Goal: Task Accomplishment & Management: Complete application form

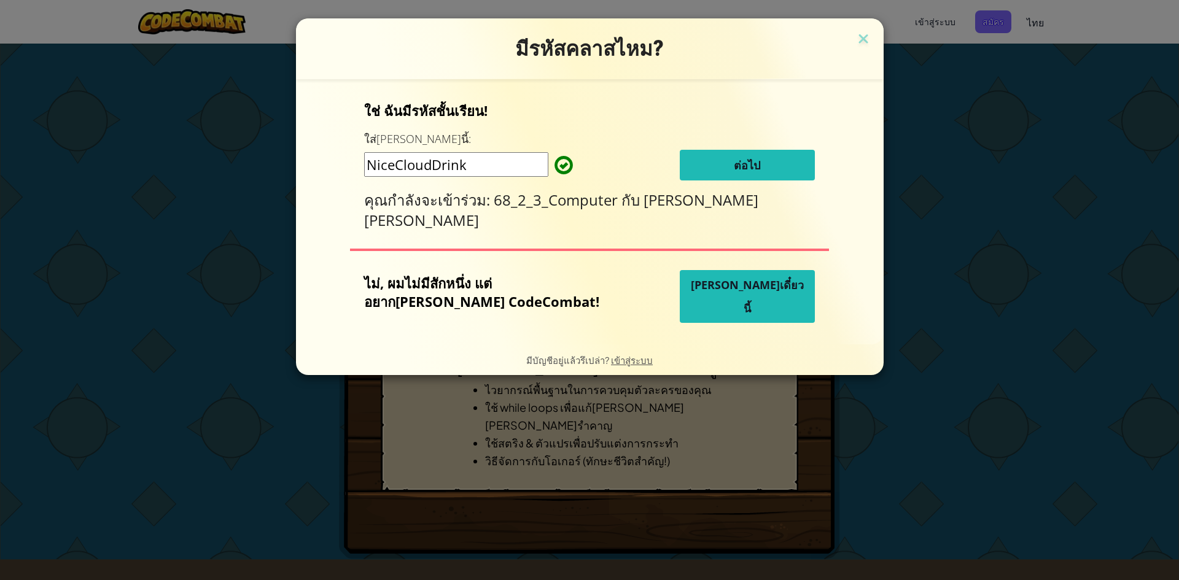
click at [704, 162] on button "ต่อไป" at bounding box center [747, 165] width 135 height 31
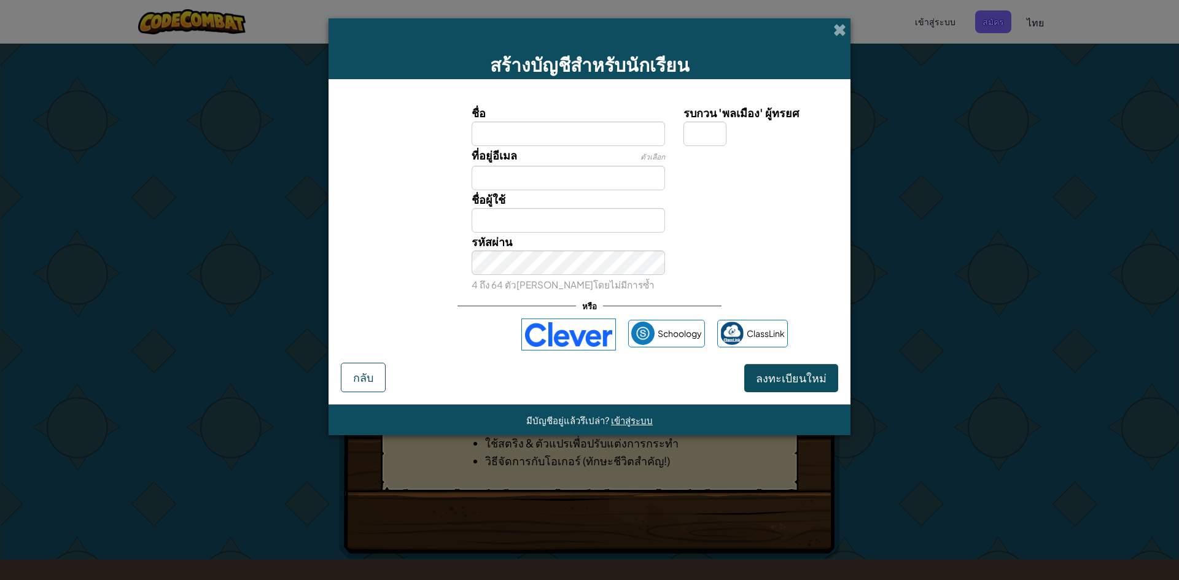
click at [602, 134] on input "ชื่อ" at bounding box center [569, 134] width 194 height 25
type input "้กชพรรณ"
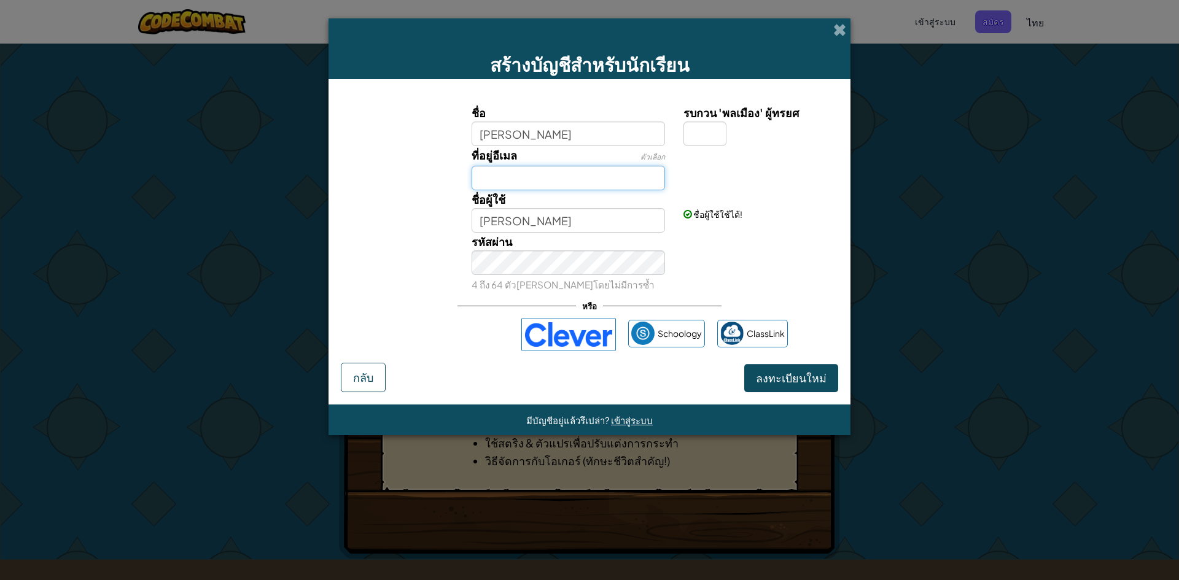
click at [562, 174] on input "ที่อยู่อีเมล" at bounding box center [569, 178] width 194 height 25
type input "golf375309@mail.com"
click at [711, 128] on input "รบกวน 'พลเมือง' ผู้ทรยศ" at bounding box center [705, 134] width 43 height 25
type input "d"
type input "K"
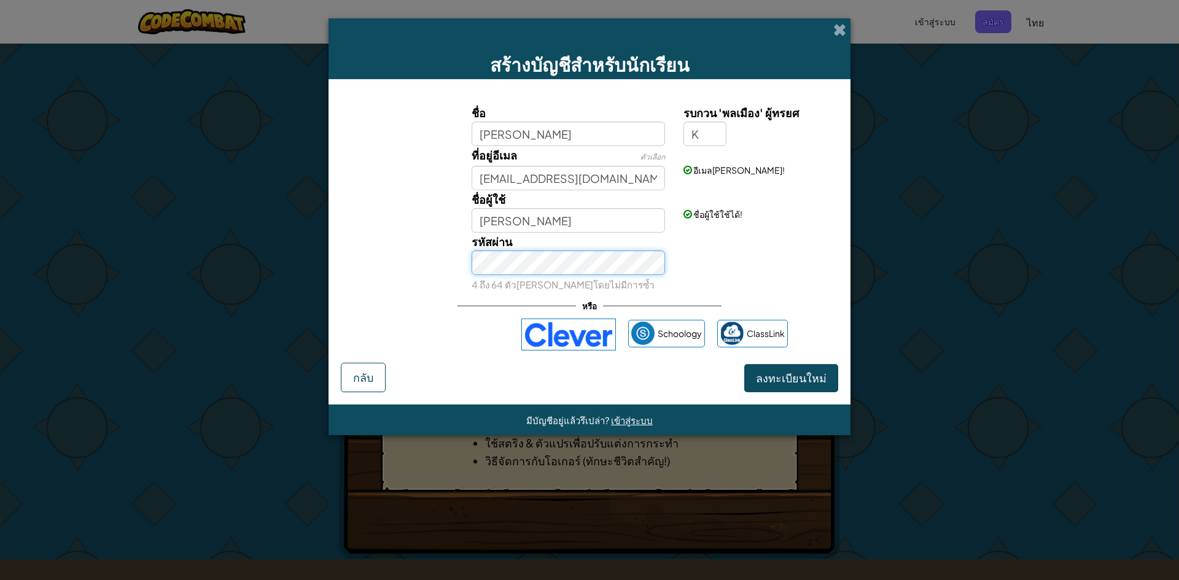
type input "้กชพรรณK"
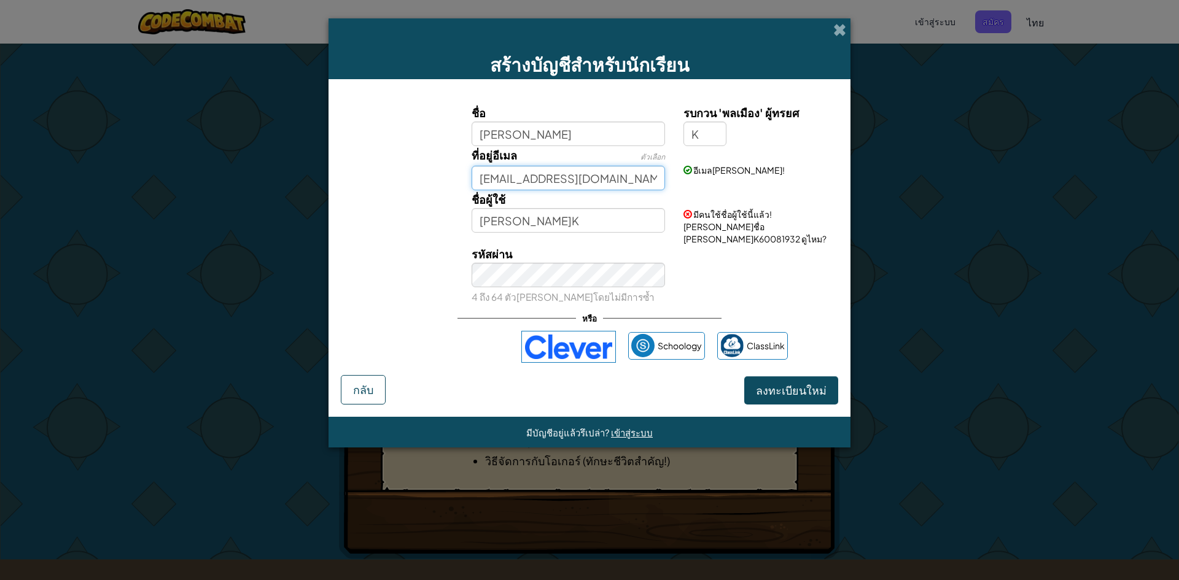
click at [539, 178] on input "golf375309@mail.com" at bounding box center [569, 178] width 194 height 25
type input "golf37530@mail.com"
drag, startPoint x: 797, startPoint y: 381, endPoint x: 802, endPoint y: 373, distance: 8.9
click at [797, 383] on span "ลงทะเบียนใหม่" at bounding box center [791, 390] width 71 height 14
click at [805, 377] on button "ลงทะเบียนใหม่" at bounding box center [792, 391] width 94 height 28
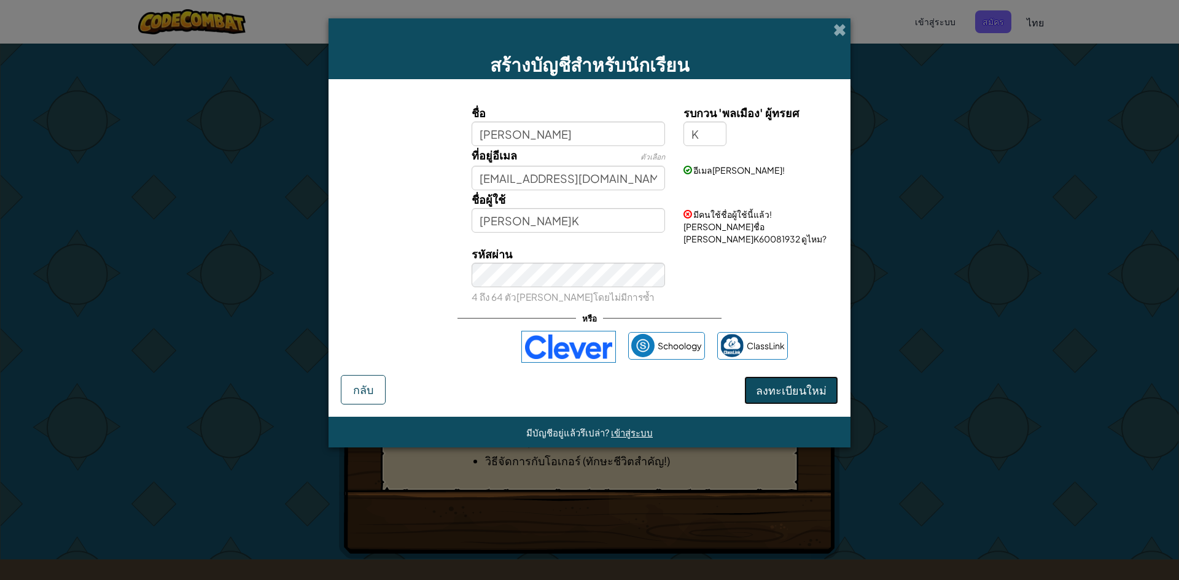
click at [805, 377] on button "ลงทะเบียนใหม่" at bounding box center [792, 391] width 94 height 28
click at [792, 377] on button "ลงทะเบียนใหม่" at bounding box center [792, 391] width 94 height 28
click at [533, 179] on input "golf37530@mail.com" at bounding box center [569, 178] width 194 height 25
click at [817, 164] on div "อีเมลดูดีแล้ว!" at bounding box center [759, 161] width 170 height 30
click at [777, 377] on button "ลงทะเบียนใหม่" at bounding box center [792, 391] width 94 height 28
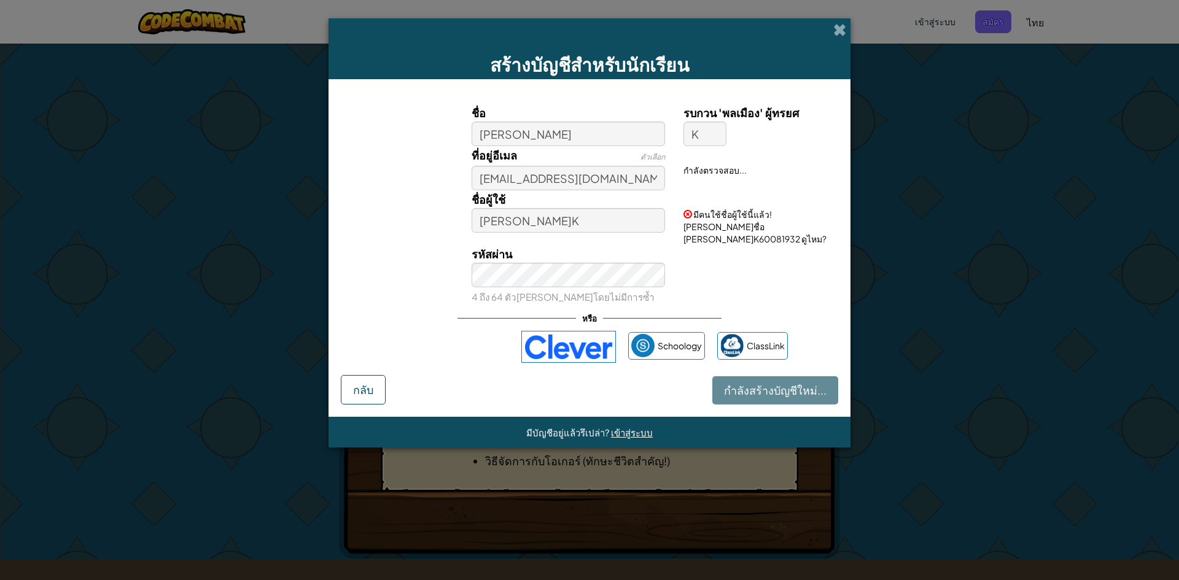
click at [826, 378] on div "กำลังสร้างบัญชีใหม่... กลับ" at bounding box center [590, 389] width 498 height 29
click at [821, 383] on button "ลงทะเบียนใหม่" at bounding box center [792, 391] width 94 height 28
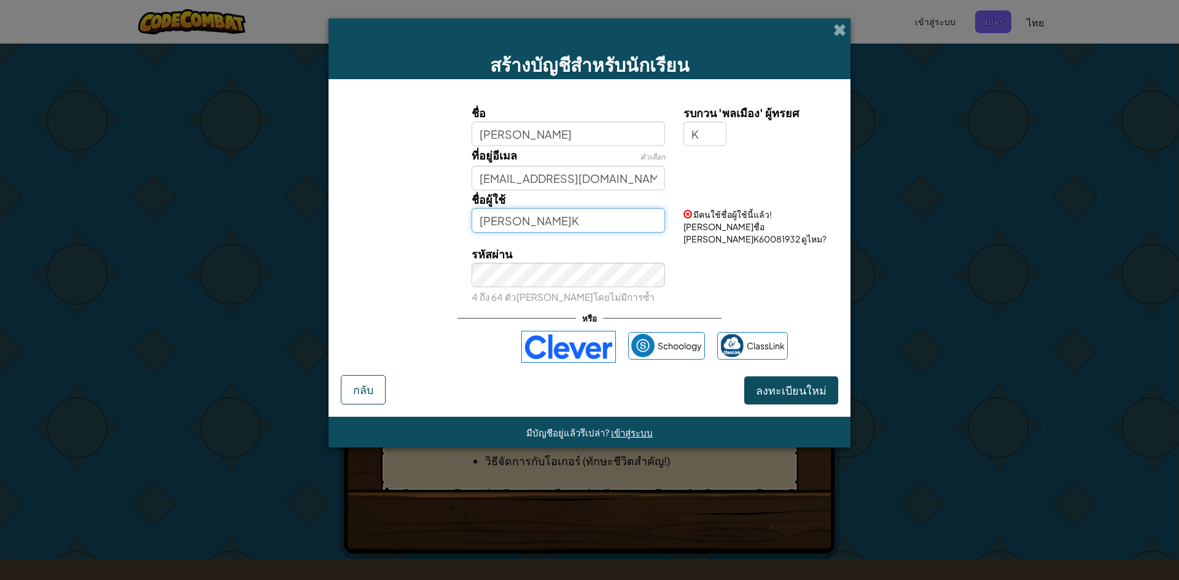
click at [539, 222] on input "้กชพรรณK" at bounding box center [569, 220] width 194 height 25
type input "้กชพรรณ"
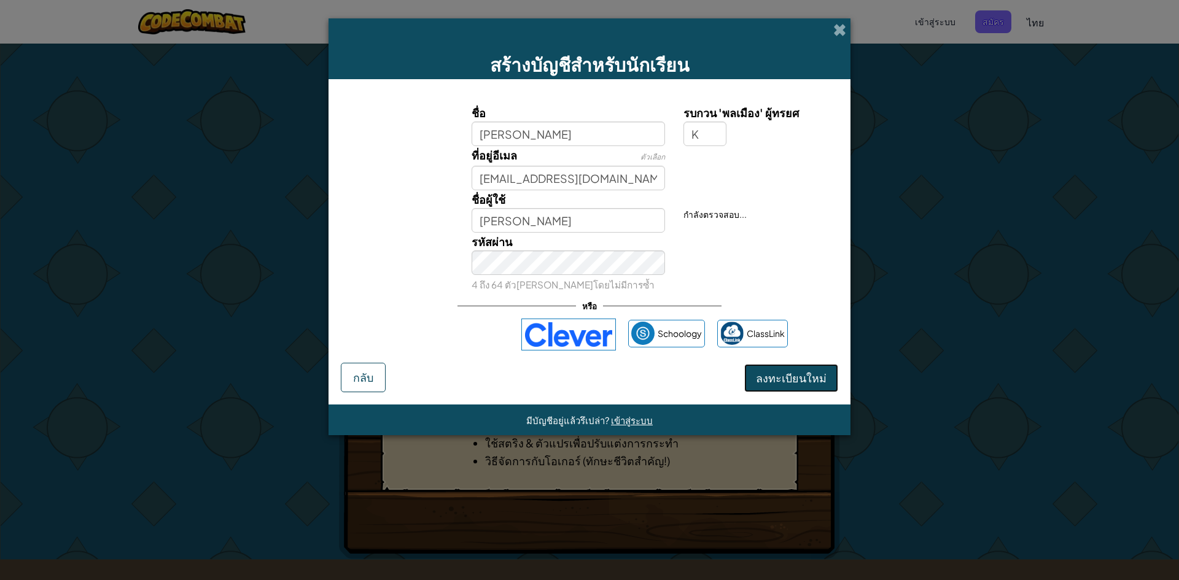
click at [781, 380] on button "ลงทะเบียนใหม่" at bounding box center [792, 378] width 94 height 28
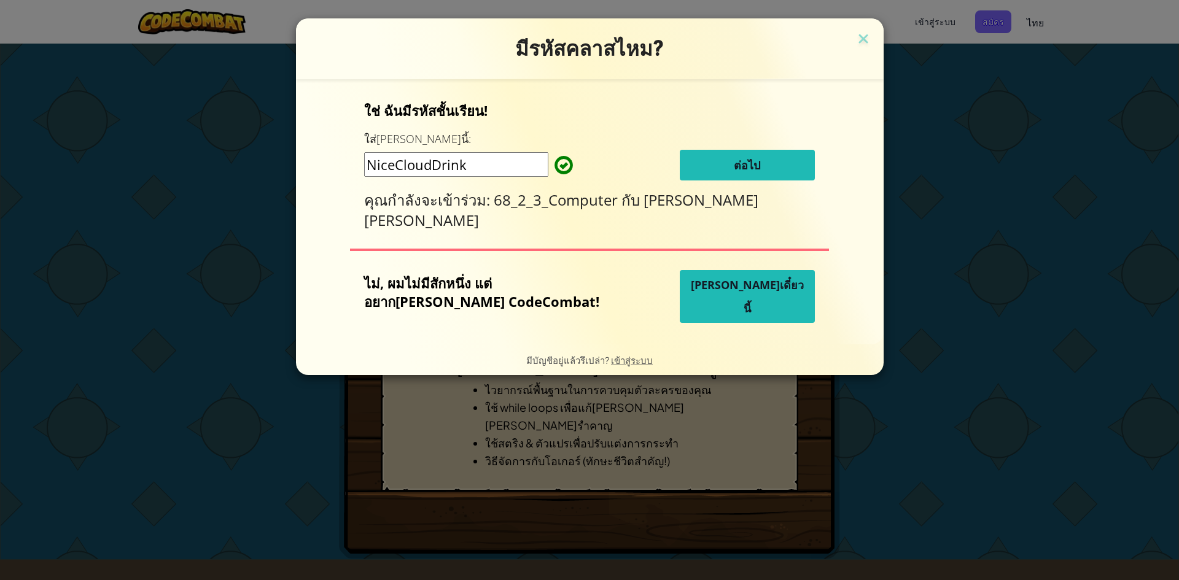
click at [686, 169] on button "ต่อไป" at bounding box center [747, 165] width 135 height 31
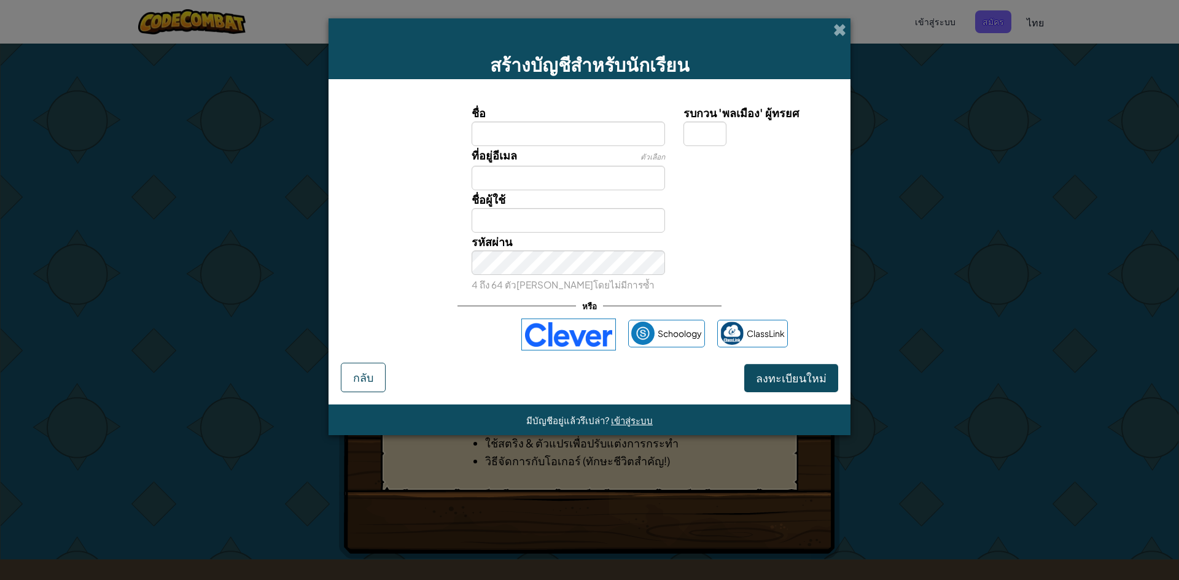
click at [494, 125] on input "ชื่อ" at bounding box center [569, 134] width 194 height 25
type input "[PERSON_NAME]"
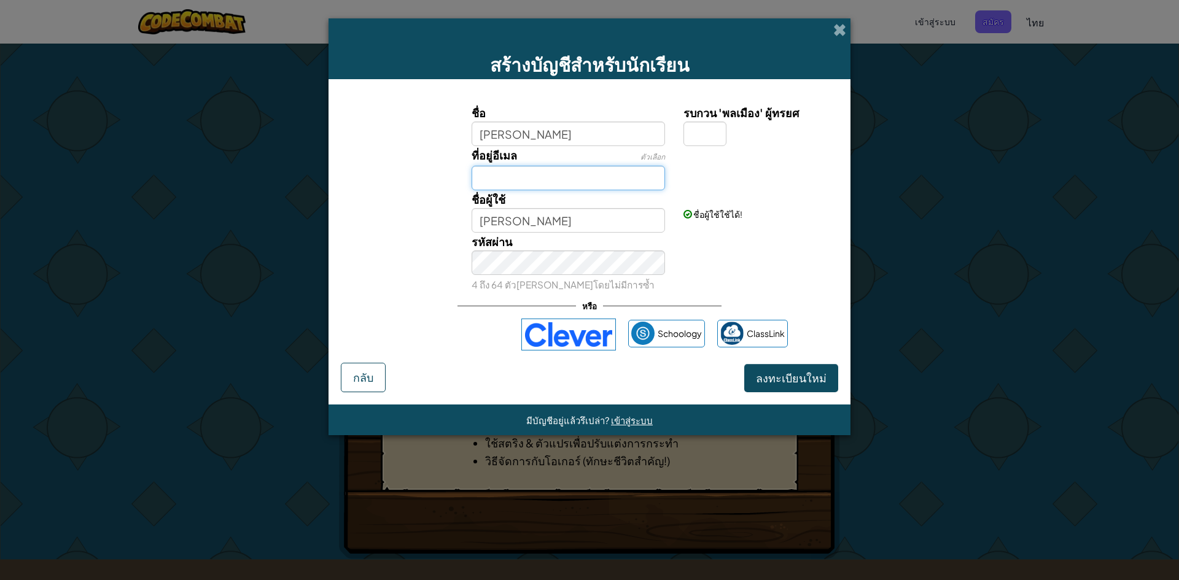
click at [536, 173] on input "ที่อยู่อีเมล" at bounding box center [569, 178] width 194 height 25
type input "[EMAIL_ADDRESS][DOMAIN_NAME]"
click at [711, 140] on input "รบกวน 'พลเมือง' ผู้ทรยศ" at bounding box center [705, 134] width 43 height 25
type input "K"
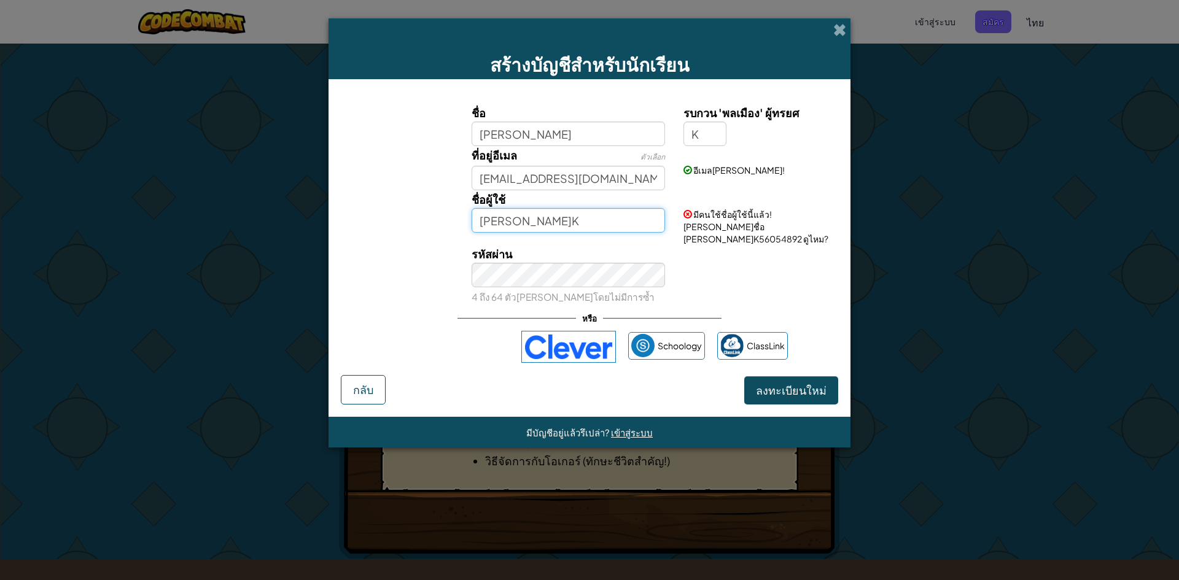
click at [538, 227] on input "[PERSON_NAME]K" at bounding box center [569, 220] width 194 height 25
type input "้กชพรรณK37530"
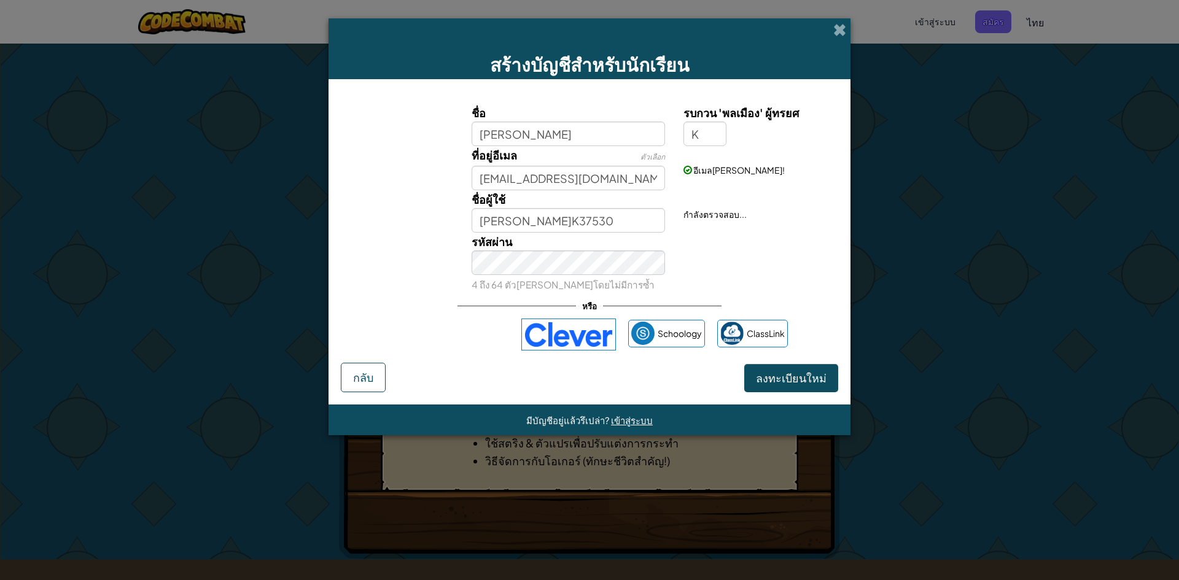
click at [793, 270] on div "รหัสผ่าน 4 ถึง 64 ตัวอักษรโดยไม่มีการซ้ำ" at bounding box center [590, 263] width 510 height 61
click at [790, 378] on span "ลงทะเบียนใหม่" at bounding box center [791, 378] width 71 height 14
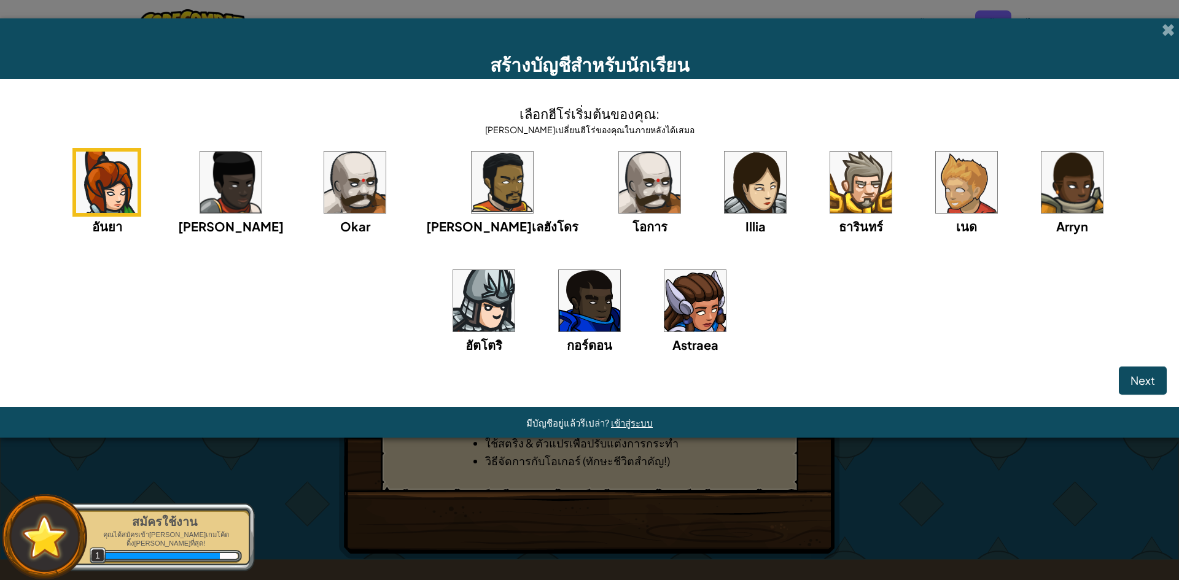
click at [665, 288] on img at bounding box center [695, 300] width 61 height 61
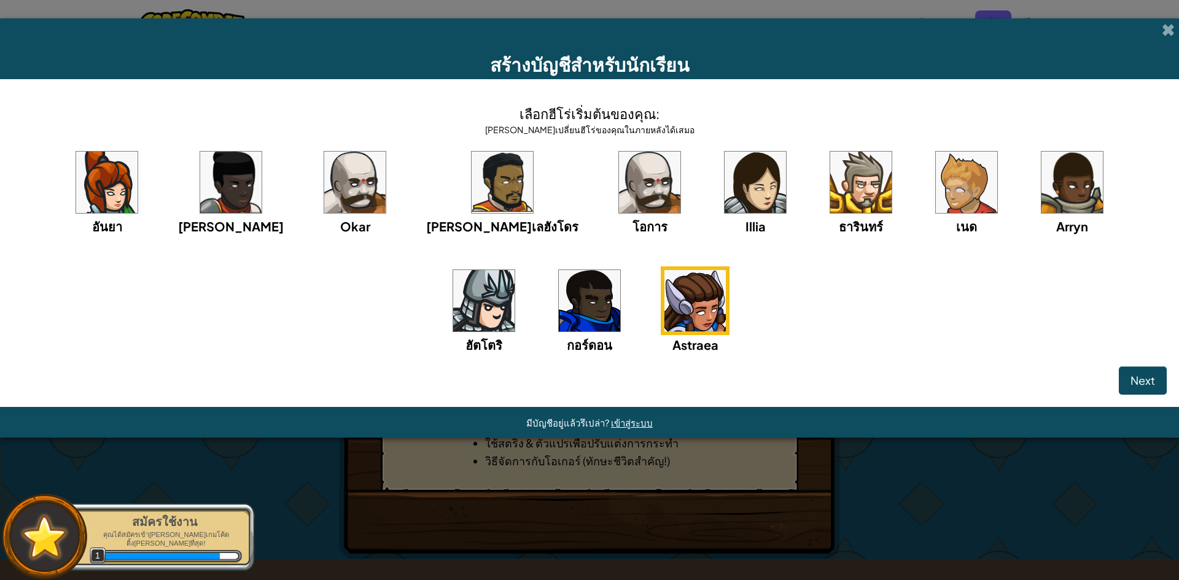
click at [936, 192] on img at bounding box center [966, 182] width 61 height 61
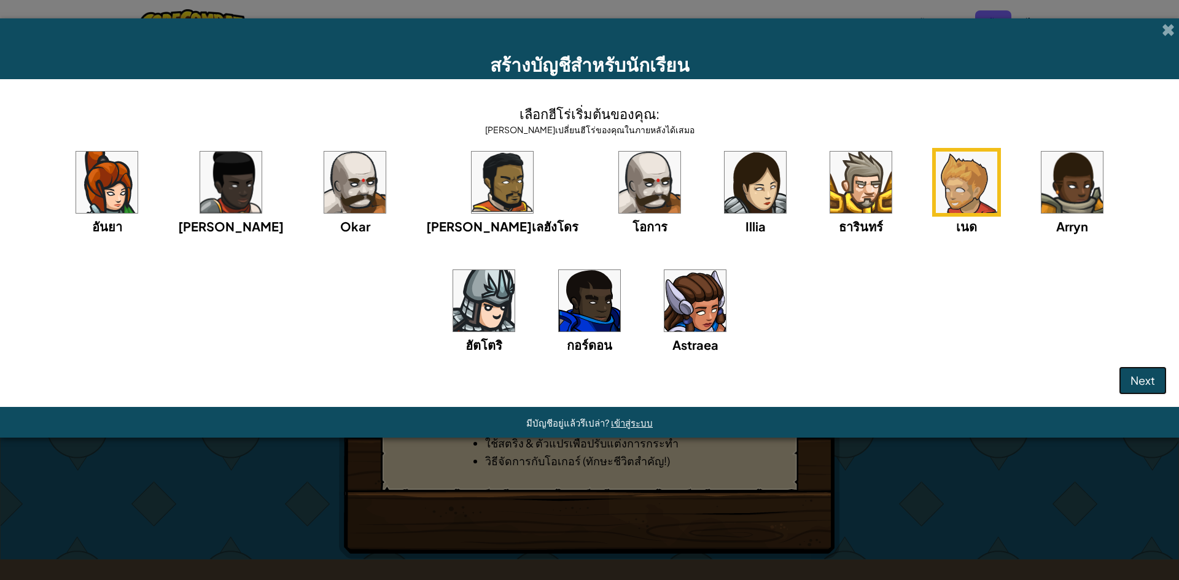
click at [1137, 374] on span "Next" at bounding box center [1143, 380] width 25 height 14
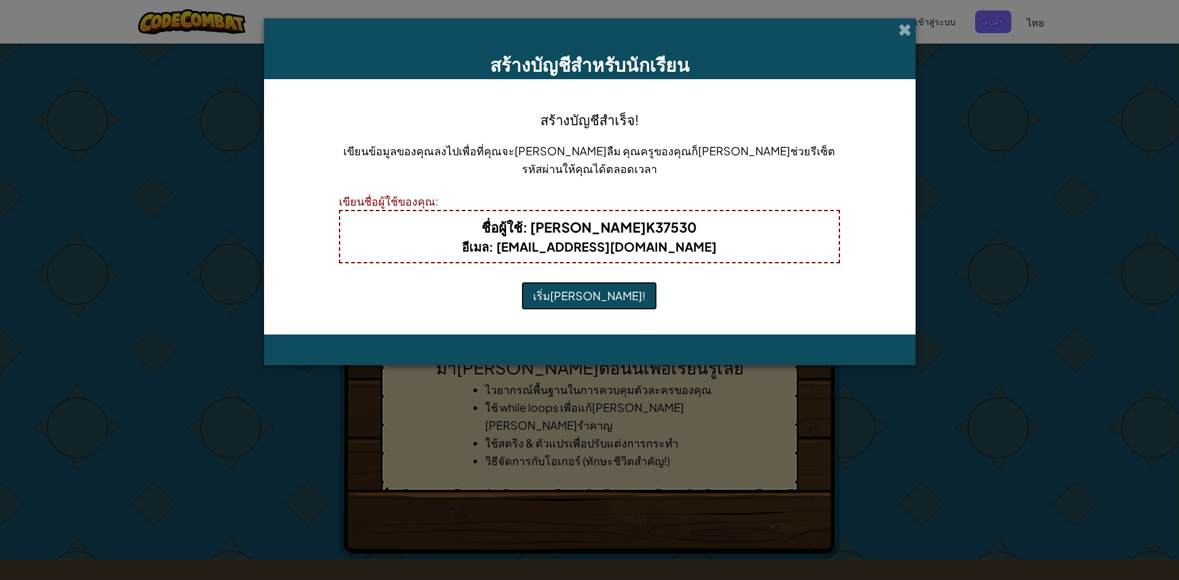
click at [583, 291] on button "เริ่มเล่น!" at bounding box center [590, 296] width 136 height 28
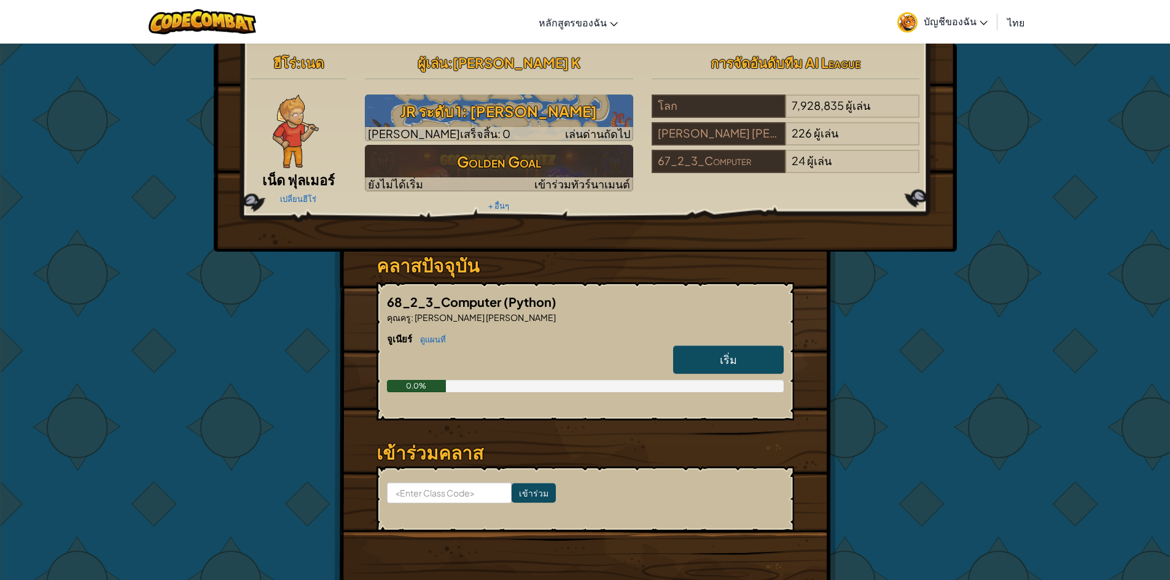
click at [753, 352] on link "เริ่ม" at bounding box center [728, 360] width 111 height 28
select select "th"
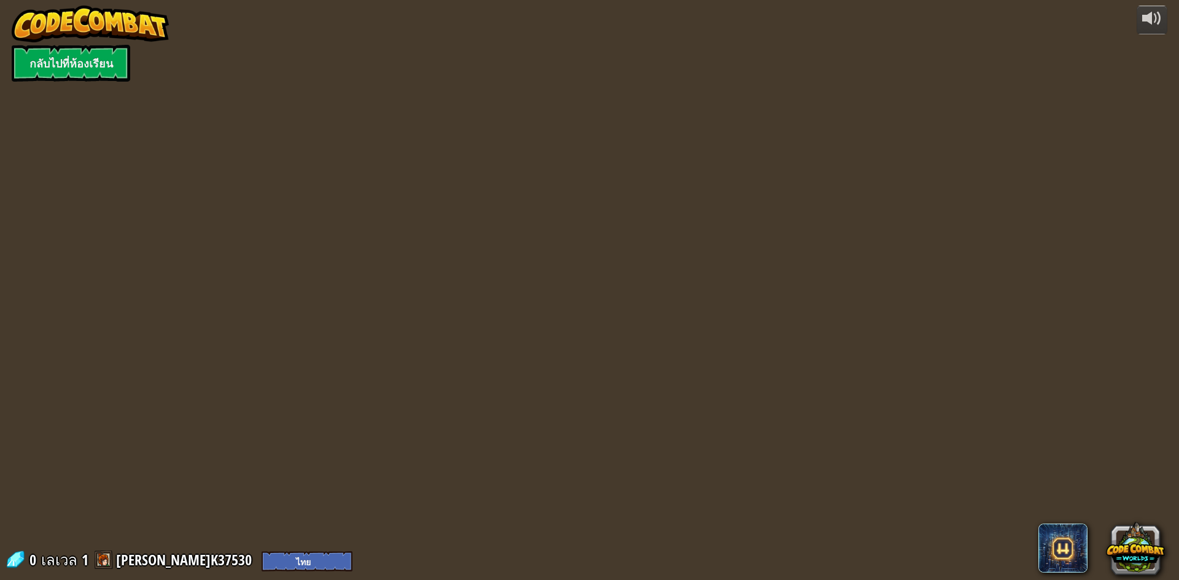
select select "th"
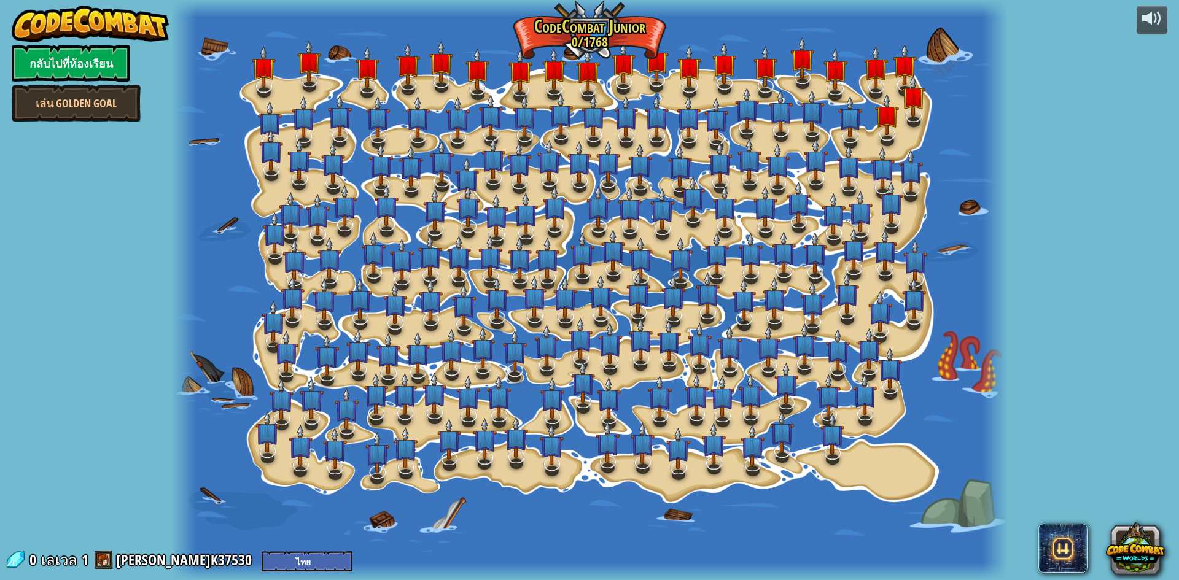
select select "th"
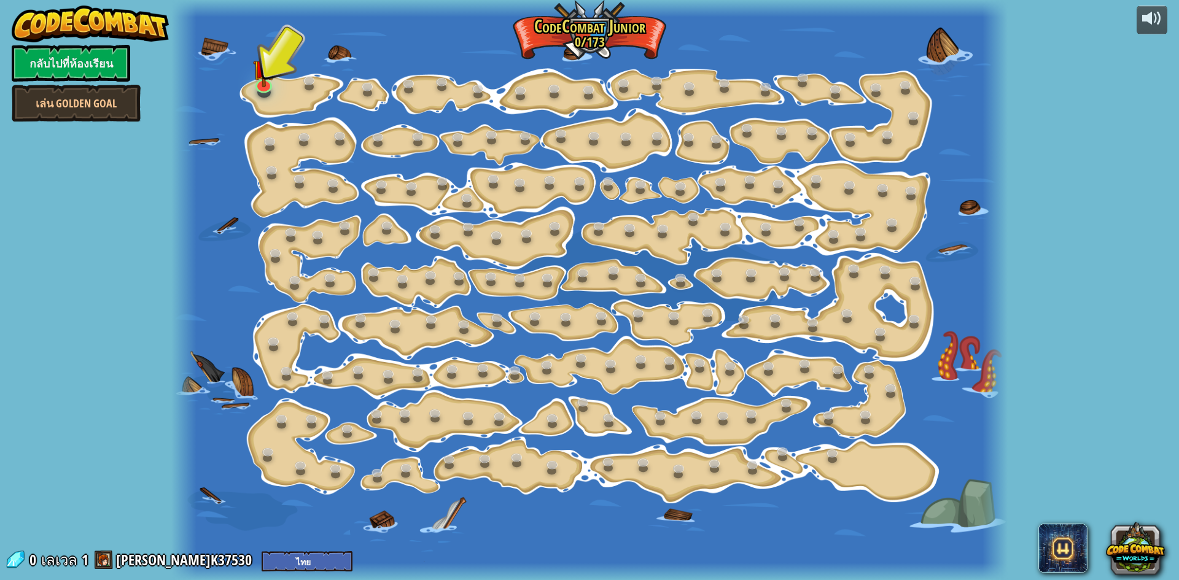
click at [266, 93] on div at bounding box center [264, 92] width 14 height 10
click at [267, 84] on img at bounding box center [263, 59] width 22 height 51
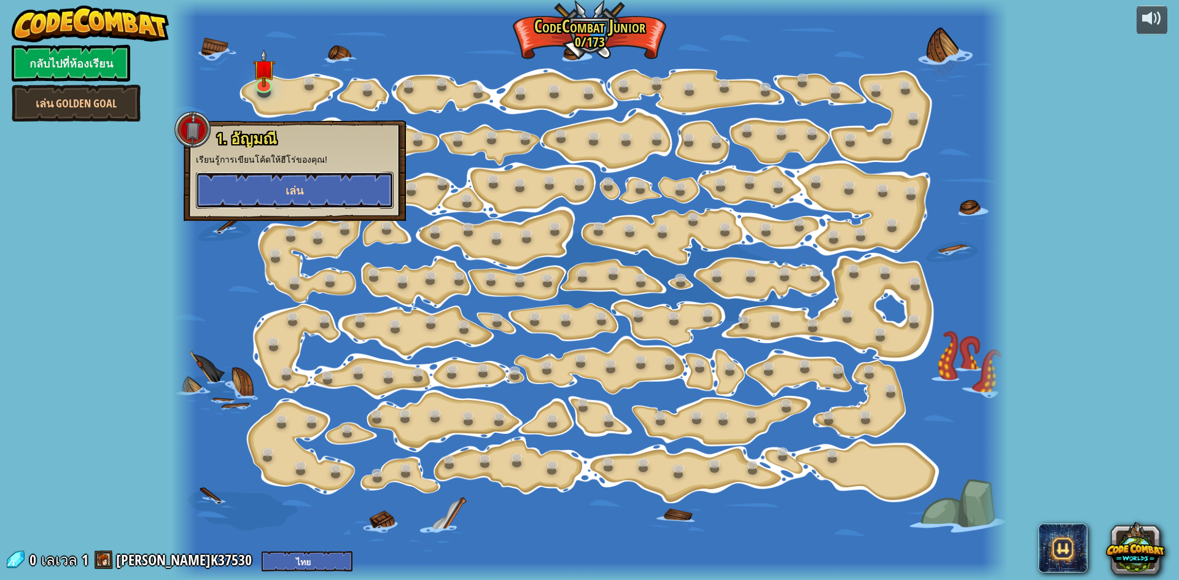
click at [268, 192] on button "เล่น" at bounding box center [295, 190] width 198 height 37
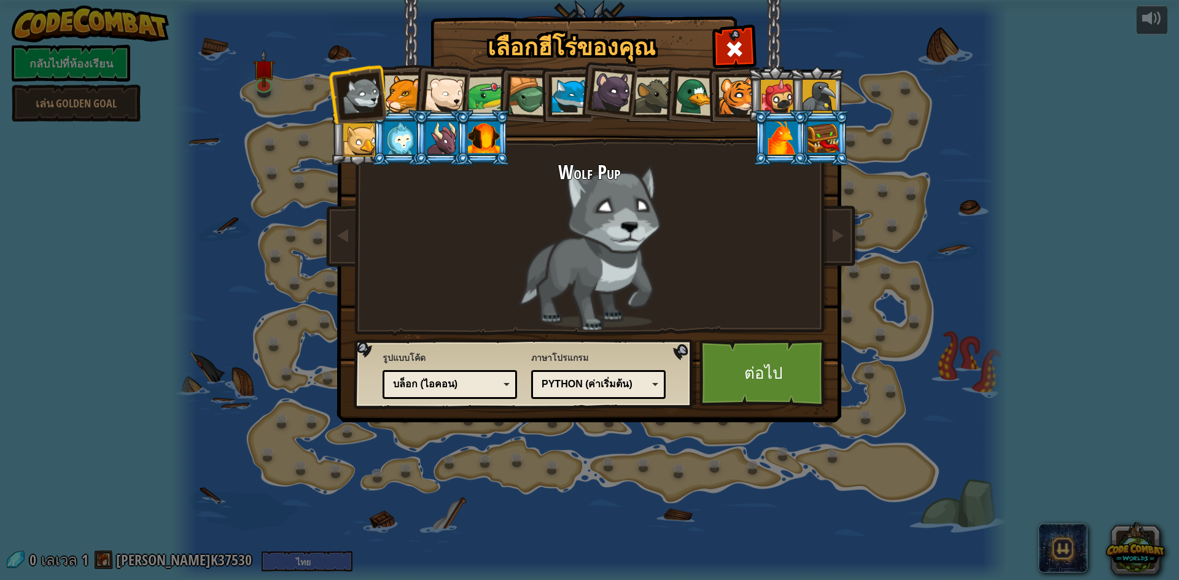
click at [735, 95] on div at bounding box center [737, 95] width 37 height 37
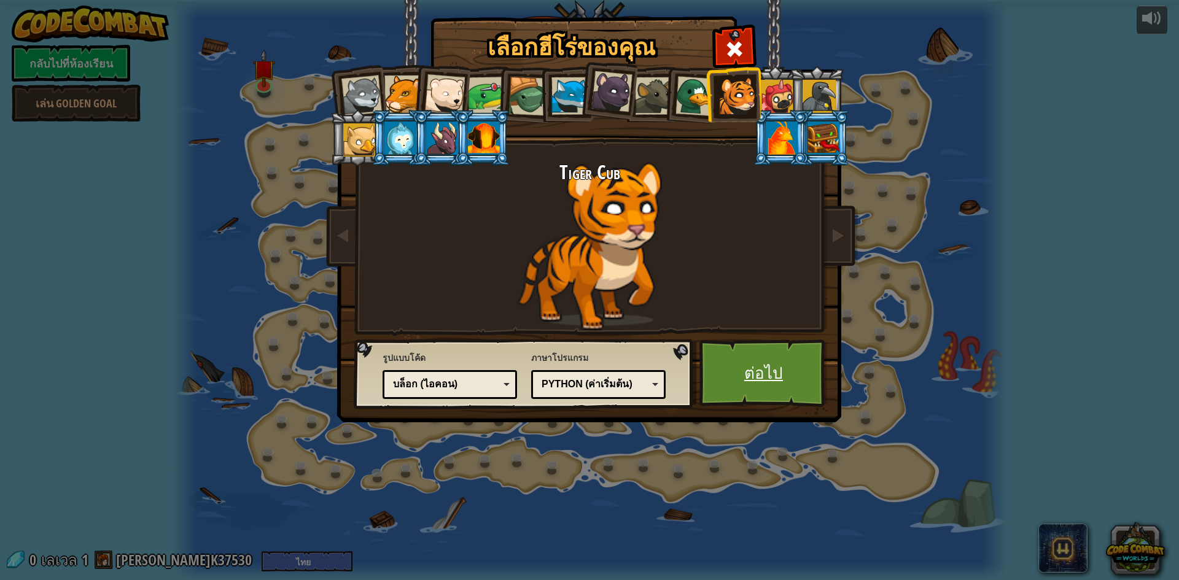
click at [783, 377] on link "ต่อไป" at bounding box center [764, 374] width 128 height 68
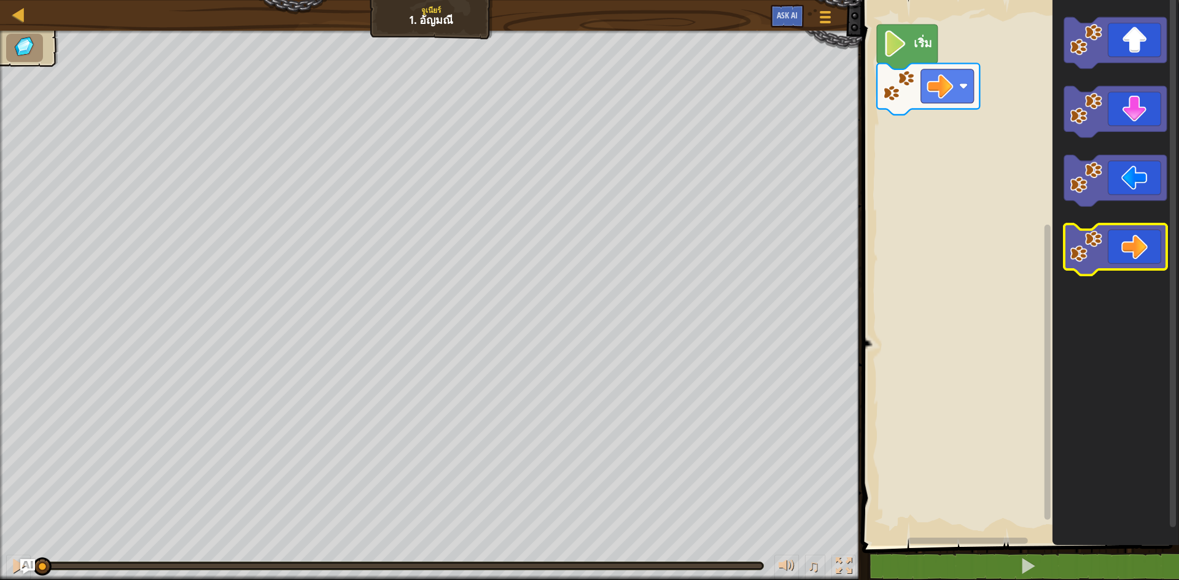
click at [1118, 240] on icon "พื้นที่ทำงาน Blockly" at bounding box center [1116, 250] width 103 height 52
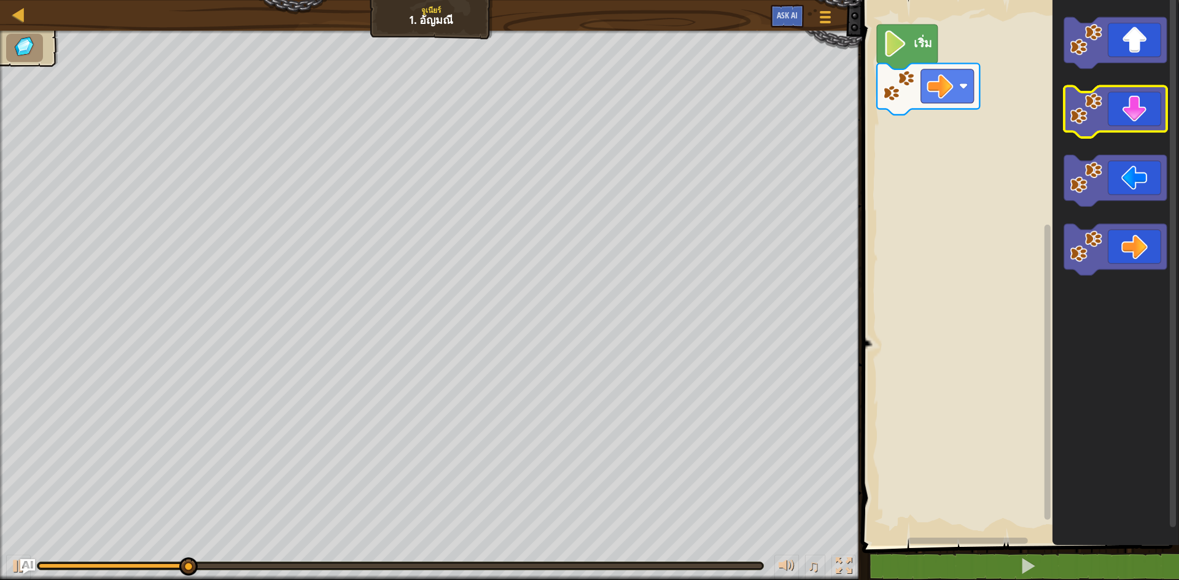
click at [1120, 130] on icon "พื้นที่ทำงาน Blockly" at bounding box center [1116, 113] width 103 height 52
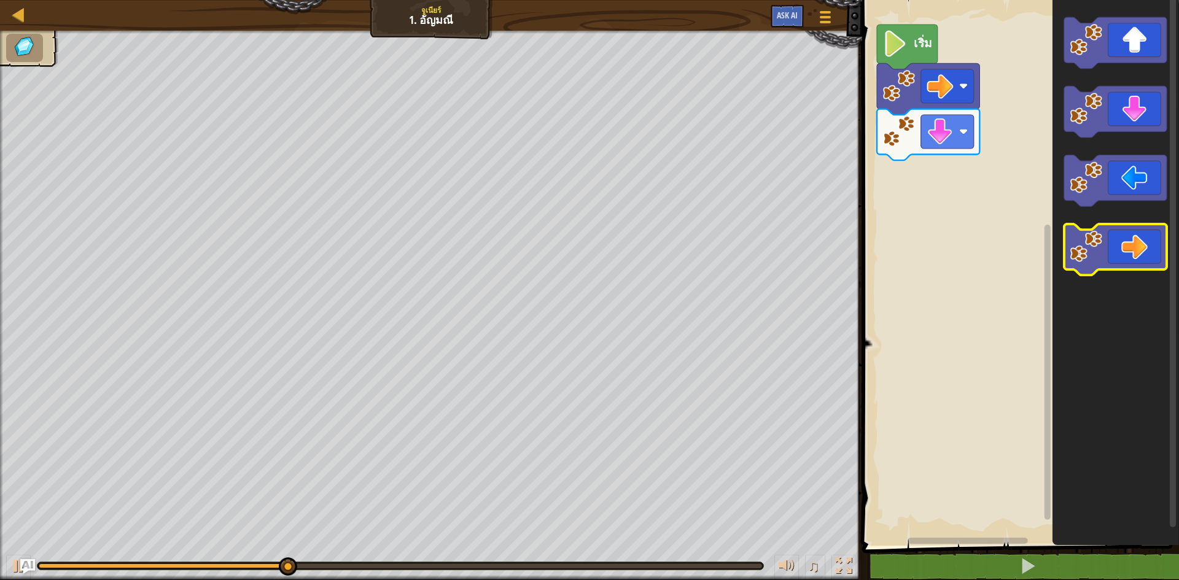
click at [1138, 244] on icon "พื้นที่ทำงาน Blockly" at bounding box center [1116, 250] width 103 height 52
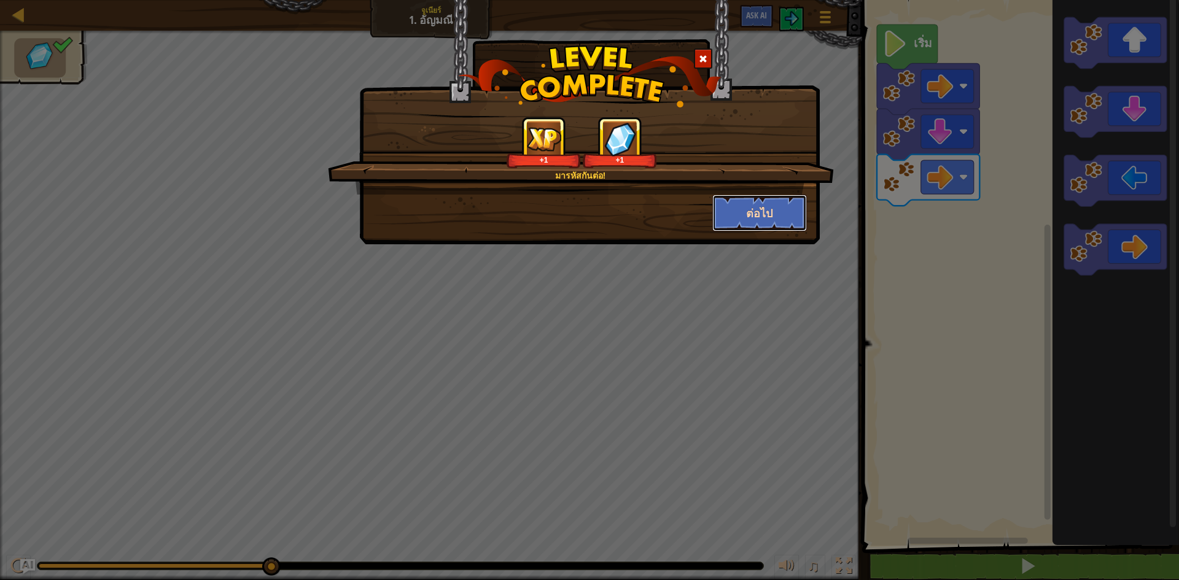
click at [799, 210] on button "ต่อไป" at bounding box center [760, 213] width 95 height 37
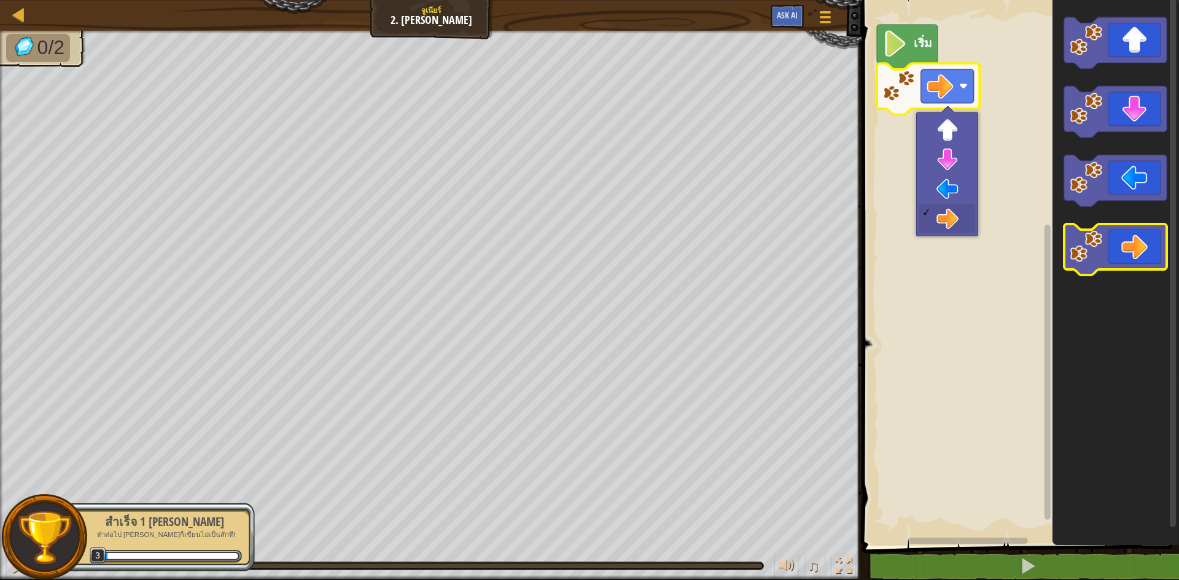
click at [1128, 242] on icon "พื้นที่ทำงาน Blockly" at bounding box center [1116, 250] width 103 height 52
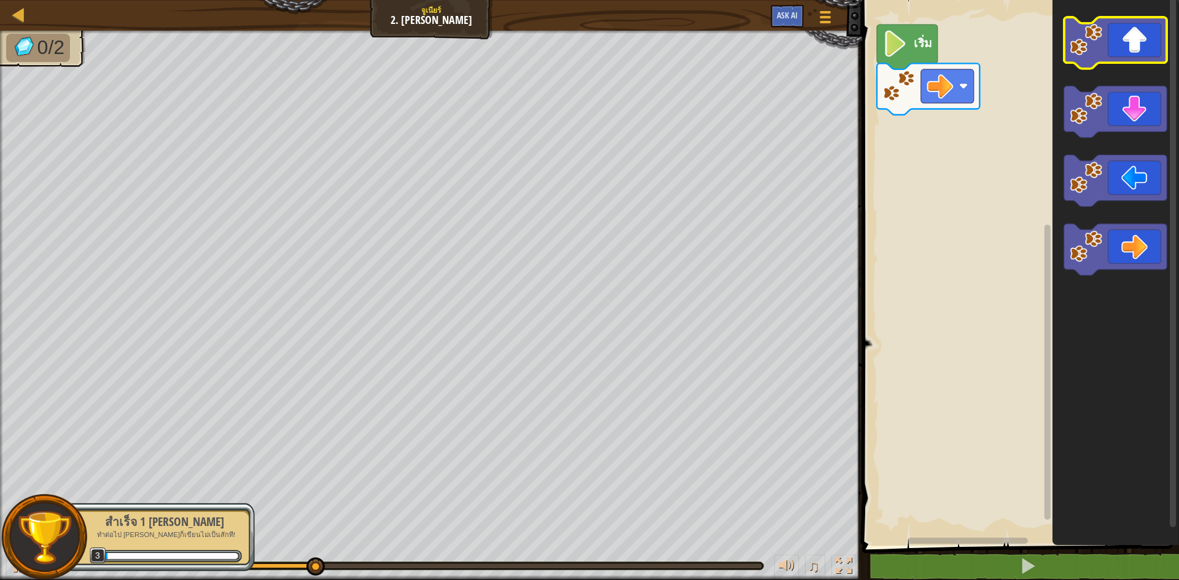
click at [1130, 37] on icon "พื้นที่ทำงาน Blockly" at bounding box center [1116, 43] width 103 height 52
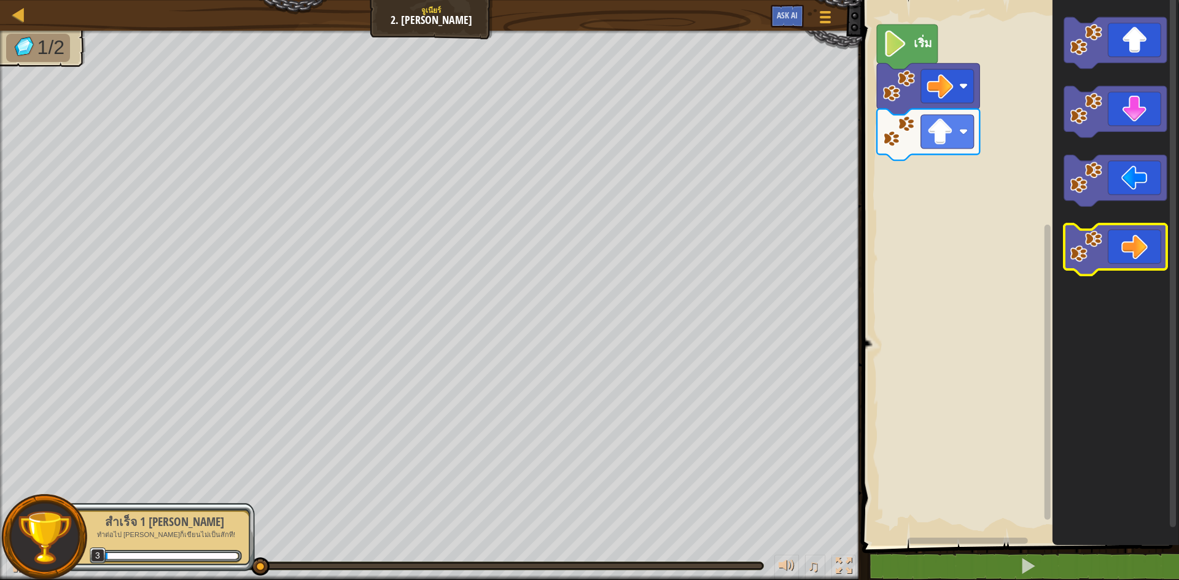
click at [1125, 246] on icon "พื้นที่ทำงาน Blockly" at bounding box center [1116, 250] width 103 height 52
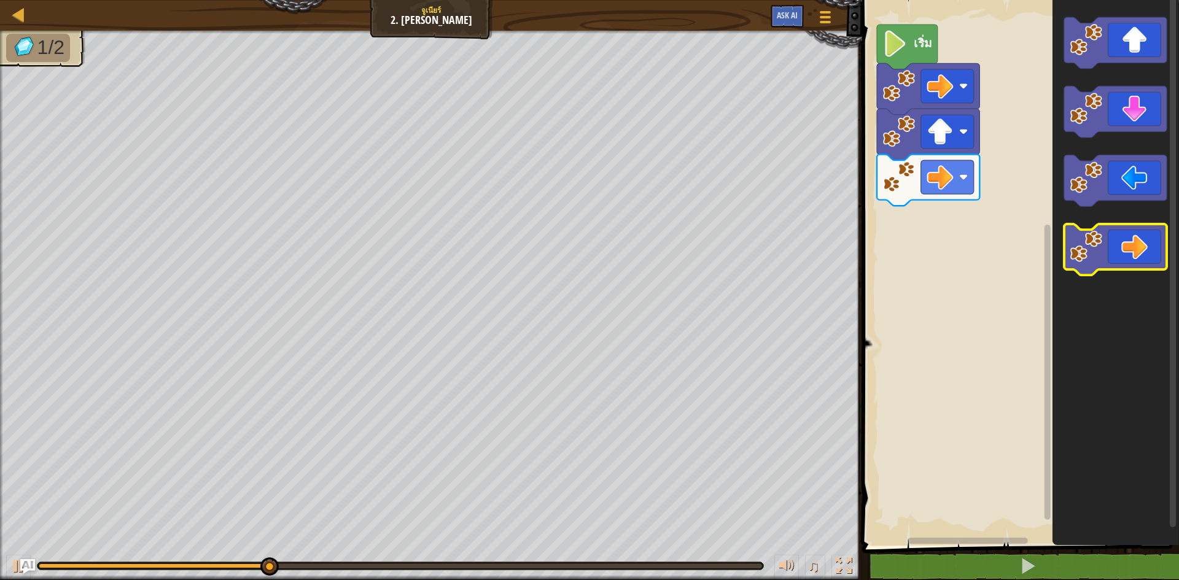
click at [1125, 246] on icon "พื้นที่ทำงาน Blockly" at bounding box center [1116, 250] width 103 height 52
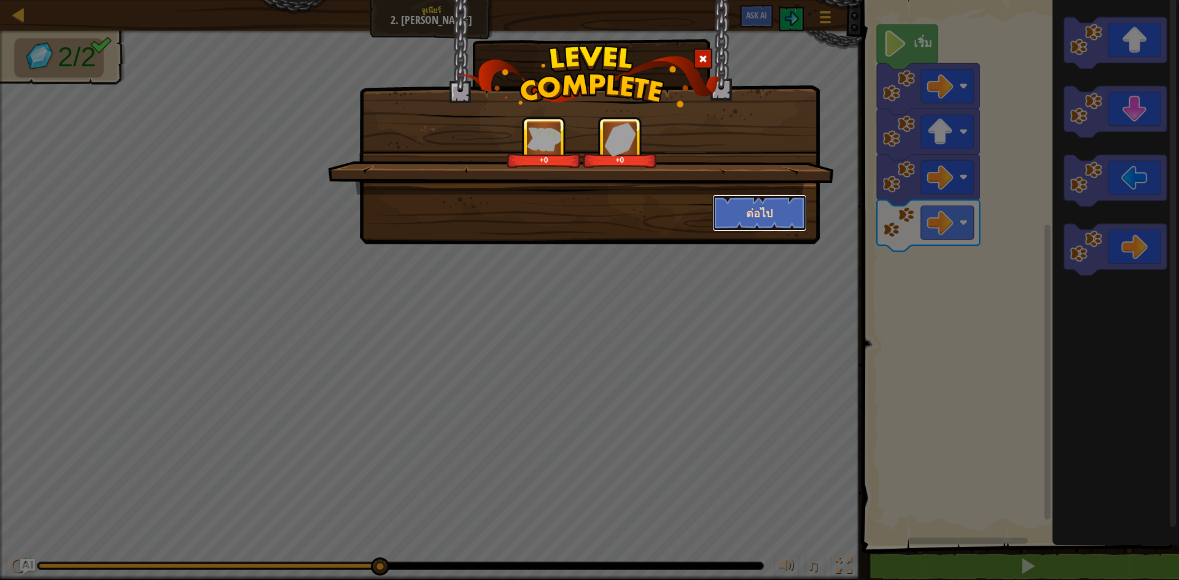
click at [748, 201] on button "ต่อไป" at bounding box center [760, 213] width 95 height 37
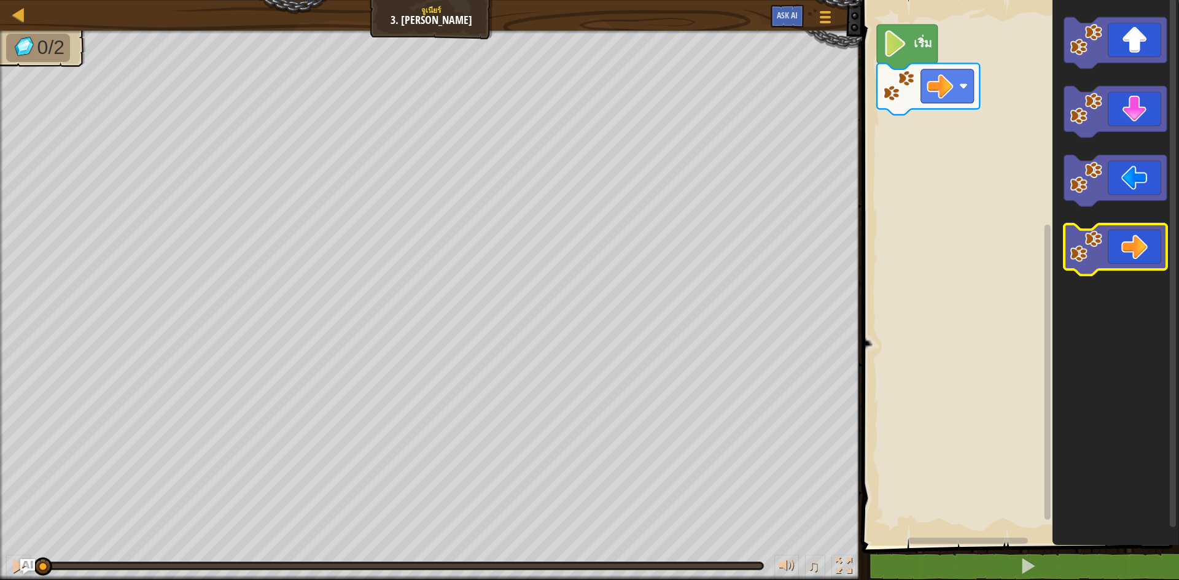
click at [1135, 257] on icon "พื้นที่ทำงาน Blockly" at bounding box center [1116, 250] width 103 height 52
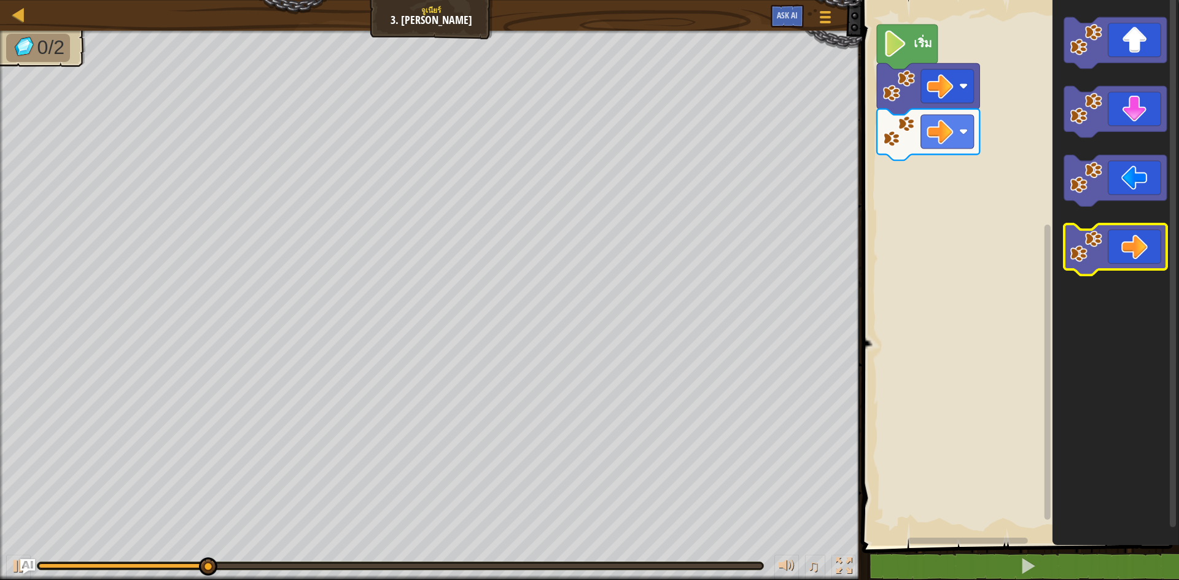
click at [1135, 257] on icon "พื้นที่ทำงาน Blockly" at bounding box center [1116, 250] width 103 height 52
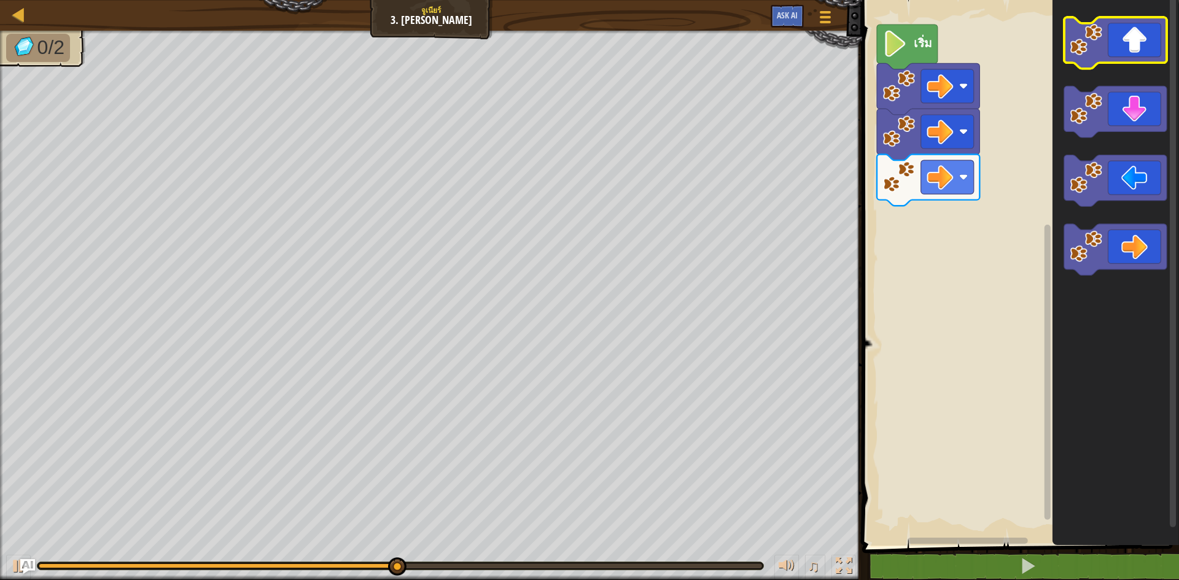
click at [1149, 47] on icon "พื้นที่ทำงาน Blockly" at bounding box center [1116, 43] width 103 height 52
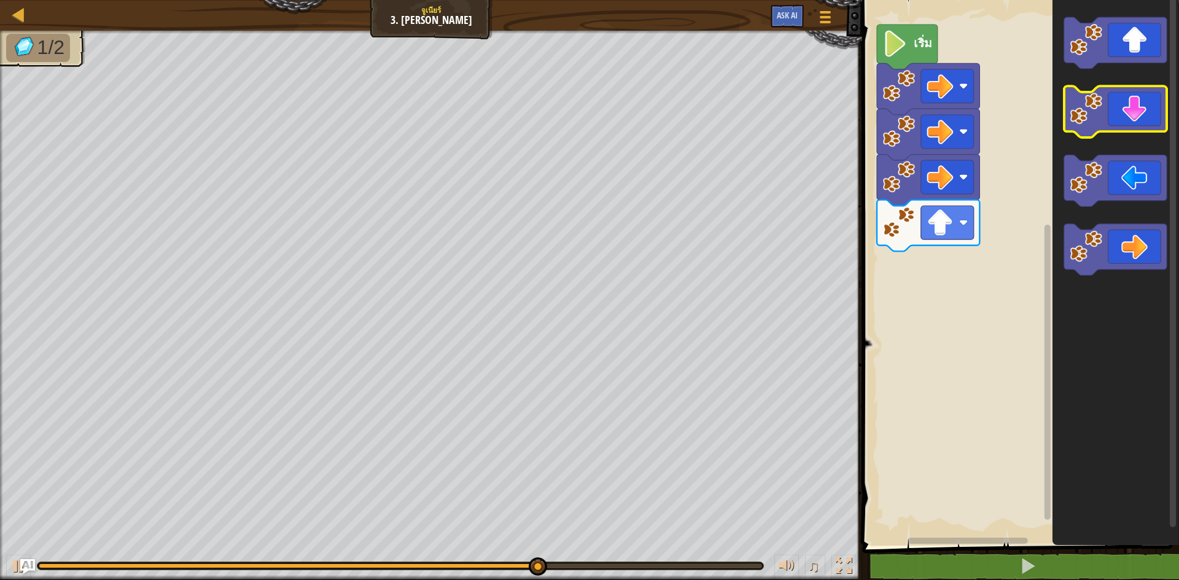
click at [1138, 95] on icon "พื้นที่ทำงาน Blockly" at bounding box center [1116, 113] width 103 height 52
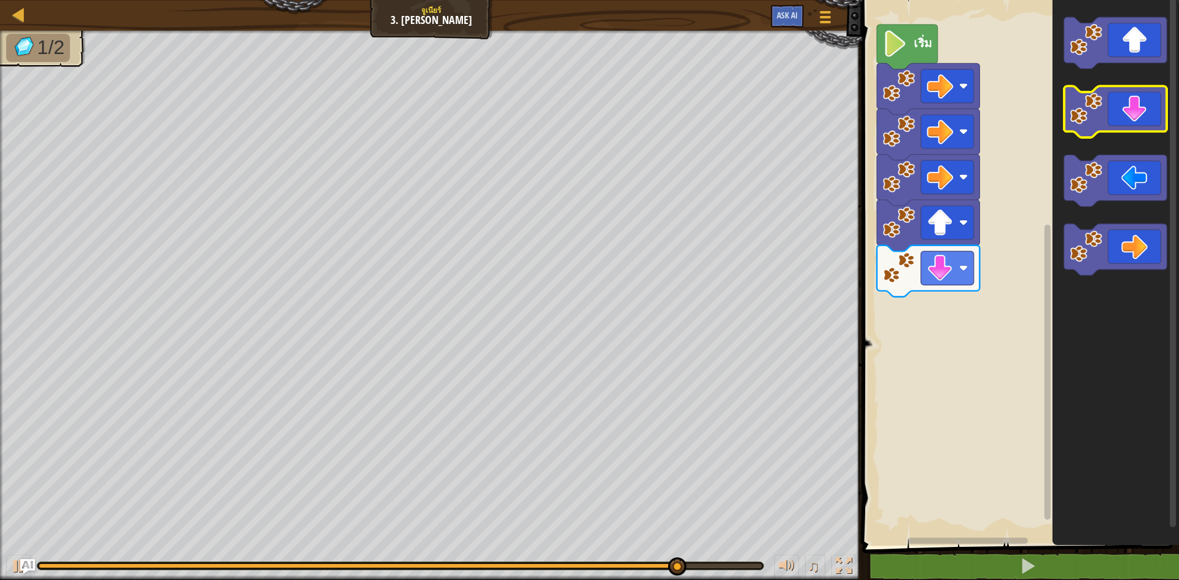
click at [1135, 119] on icon "พื้นที่ทำงาน Blockly" at bounding box center [1116, 113] width 103 height 52
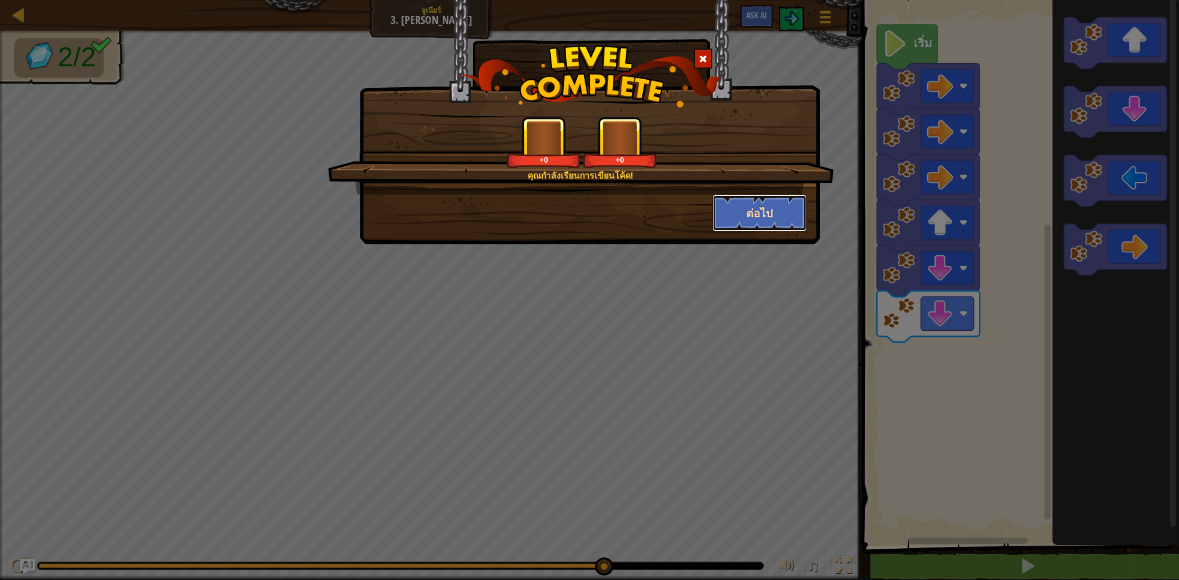
click at [758, 210] on button "ต่อไป" at bounding box center [760, 213] width 95 height 37
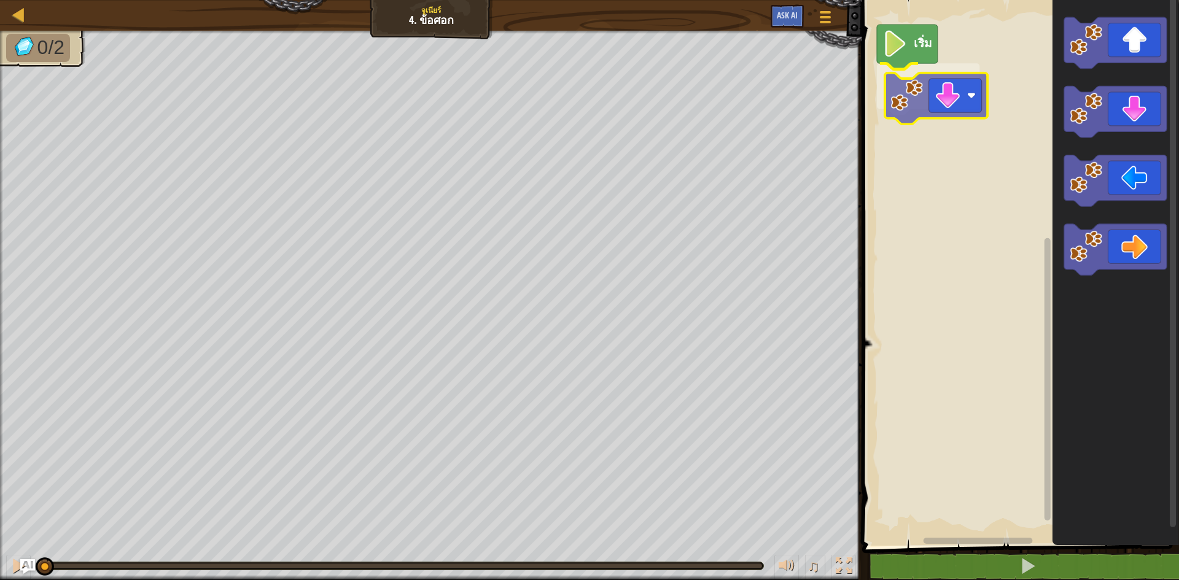
click at [960, 94] on div "เริ่ม" at bounding box center [1019, 270] width 321 height 552
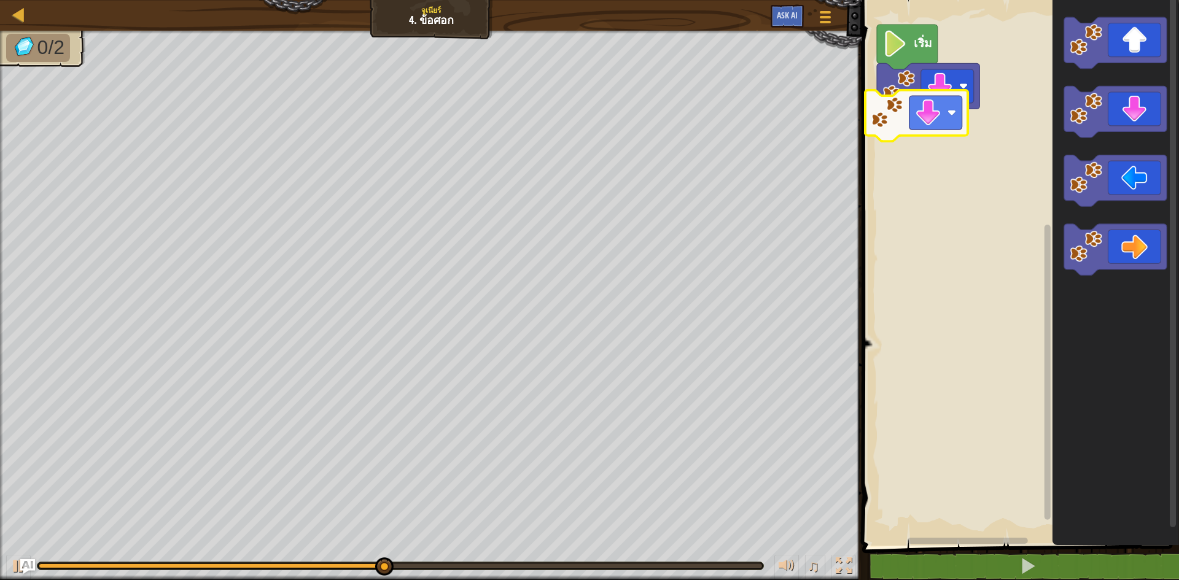
click at [921, 113] on div "เริ่ม" at bounding box center [1019, 270] width 321 height 552
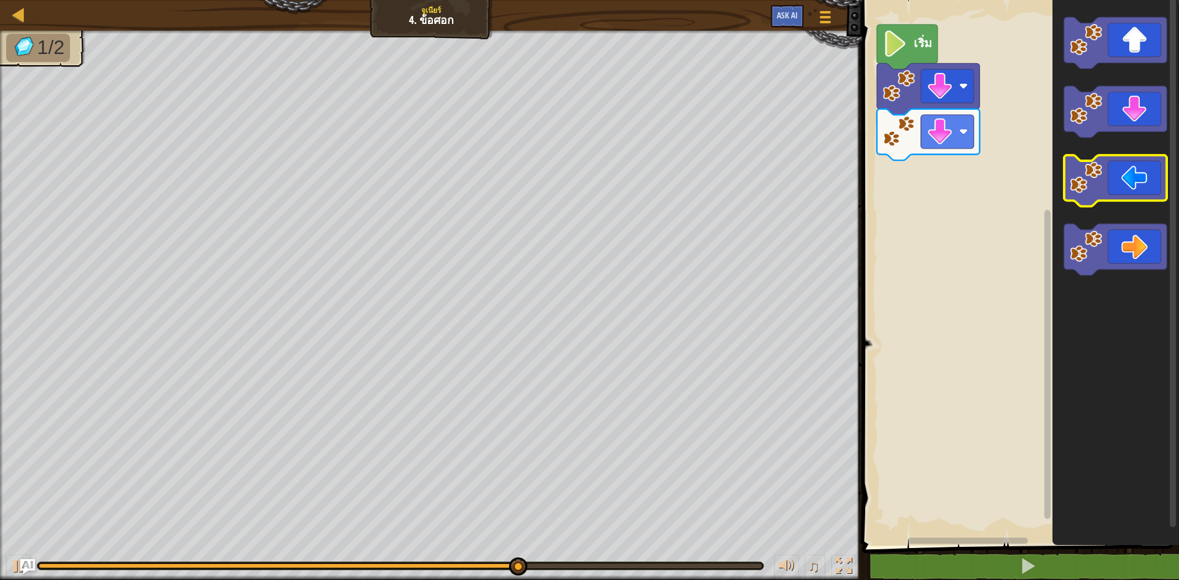
click at [1132, 170] on icon "พื้นที่ทำงาน Blockly" at bounding box center [1116, 181] width 103 height 52
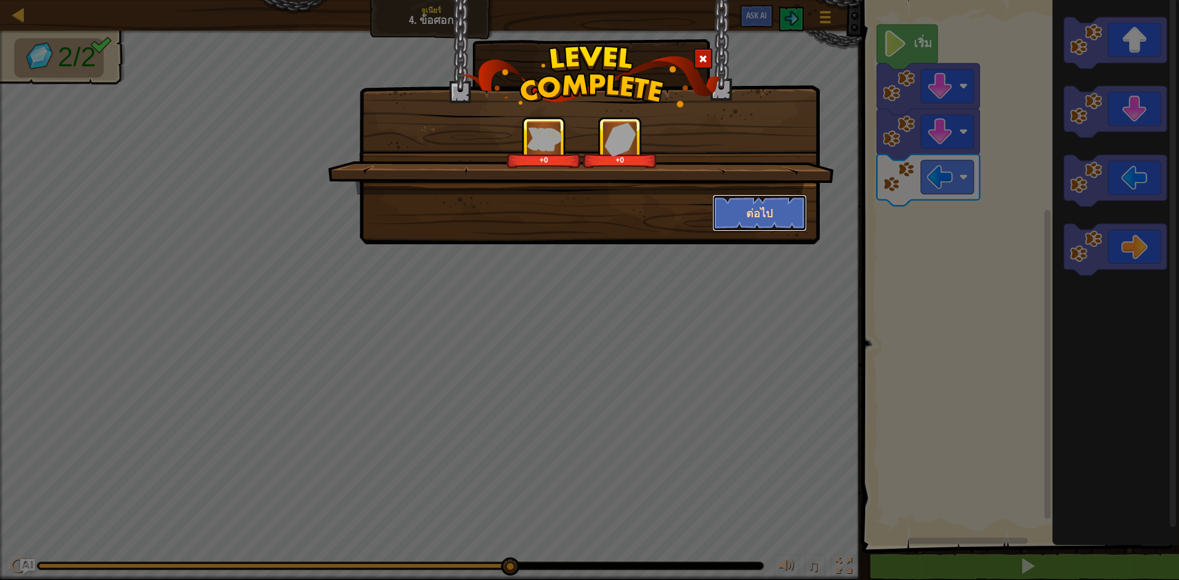
click at [734, 221] on button "ต่อไป" at bounding box center [760, 213] width 95 height 37
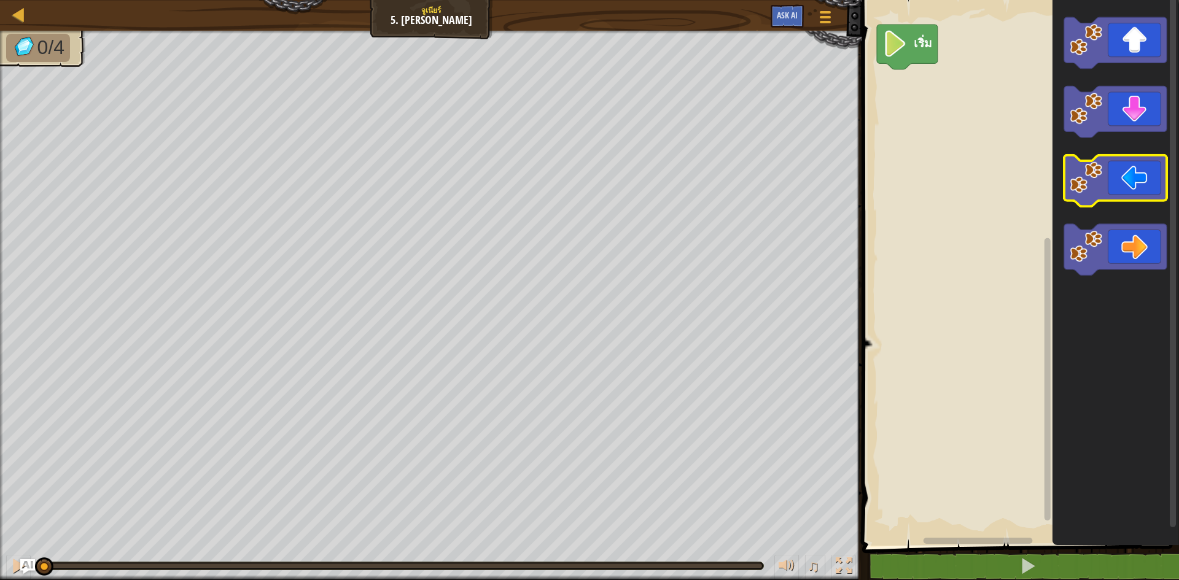
click at [1084, 178] on image "พื้นที่ทำงาน Blockly" at bounding box center [1086, 178] width 33 height 33
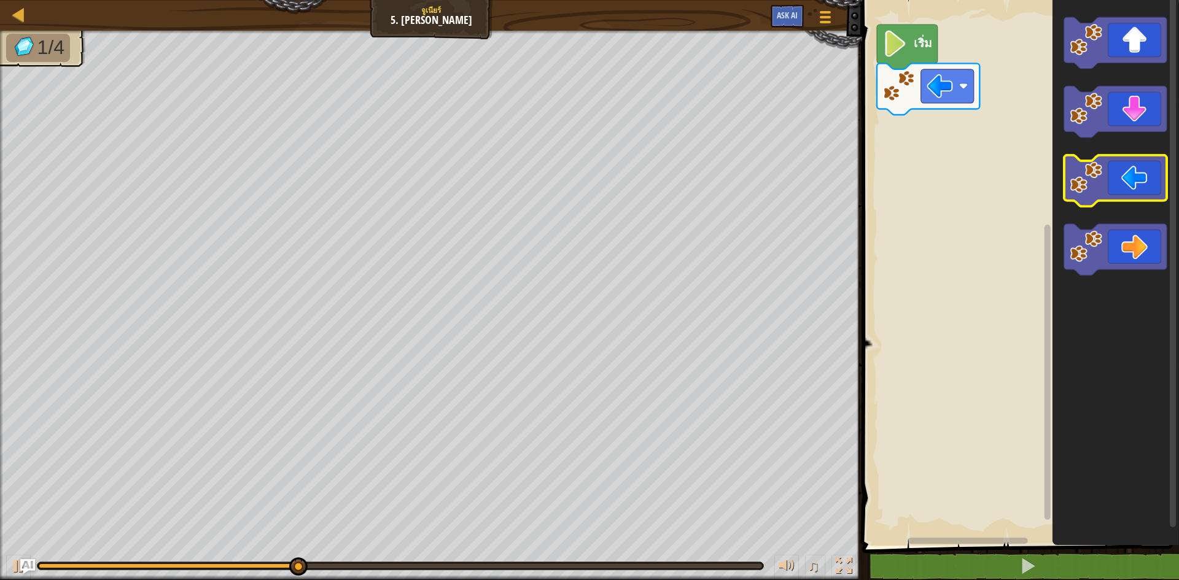
click at [1111, 198] on icon "พื้นที่ทำงาน Blockly" at bounding box center [1116, 181] width 103 height 52
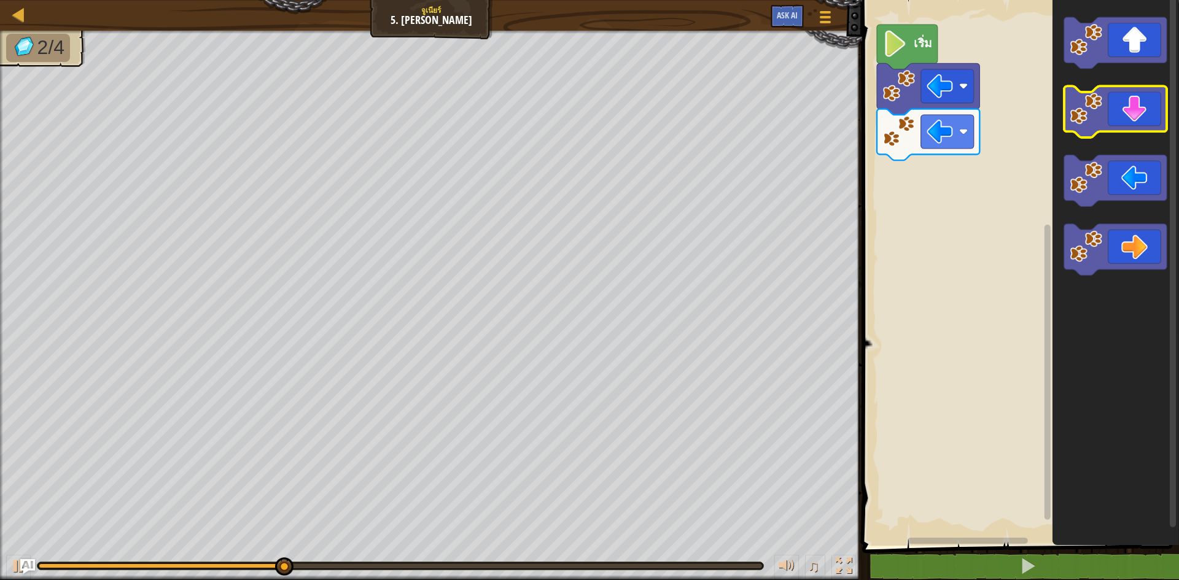
click at [1154, 111] on icon "พื้นที่ทำงาน Blockly" at bounding box center [1116, 113] width 103 height 52
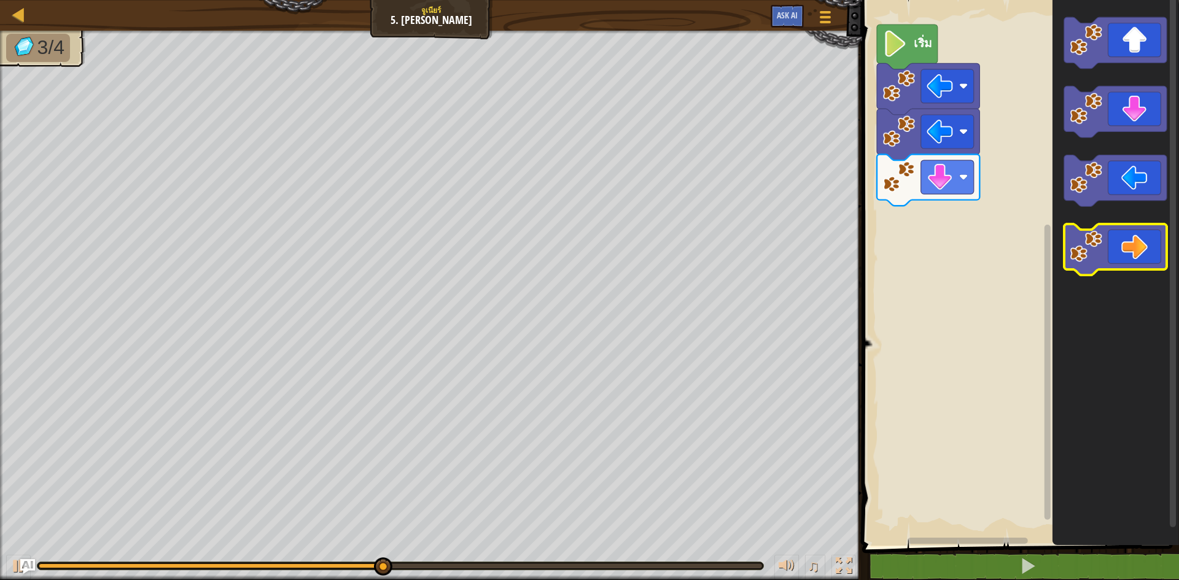
click at [1144, 244] on icon "พื้นที่ทำงาน Blockly" at bounding box center [1116, 250] width 103 height 52
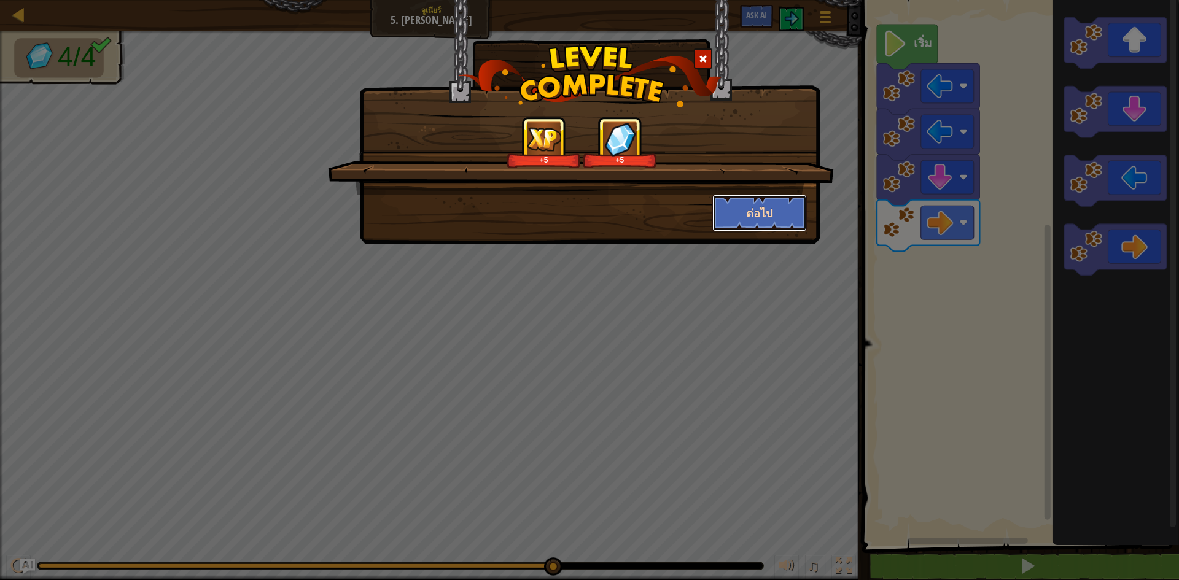
click at [765, 196] on button "ต่อไป" at bounding box center [760, 213] width 95 height 37
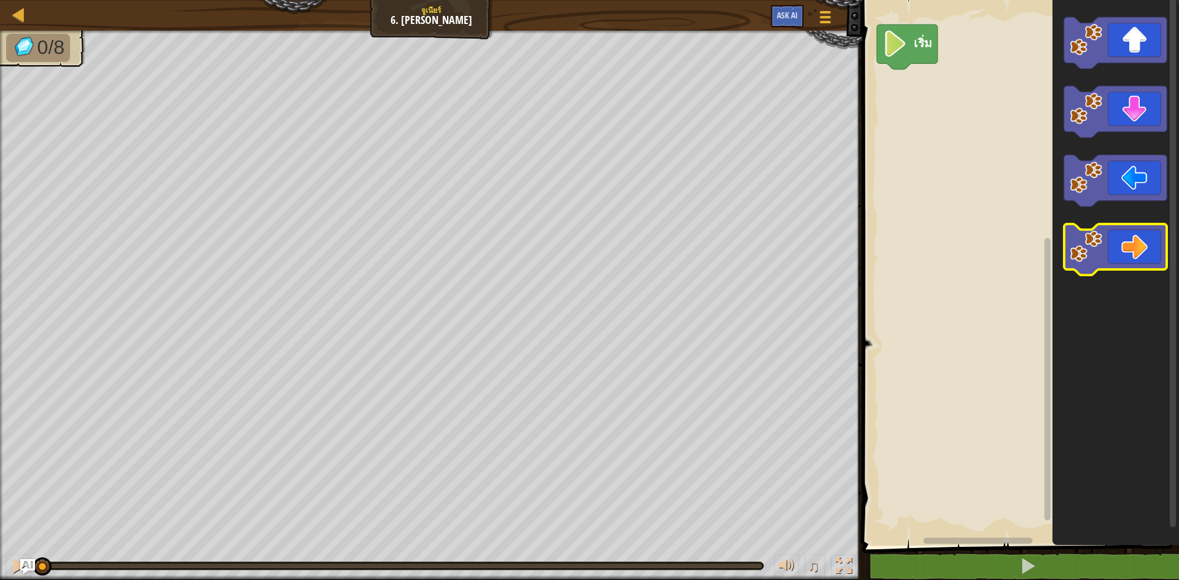
click at [1117, 233] on icon "พื้นที่ทำงาน Blockly" at bounding box center [1116, 250] width 103 height 52
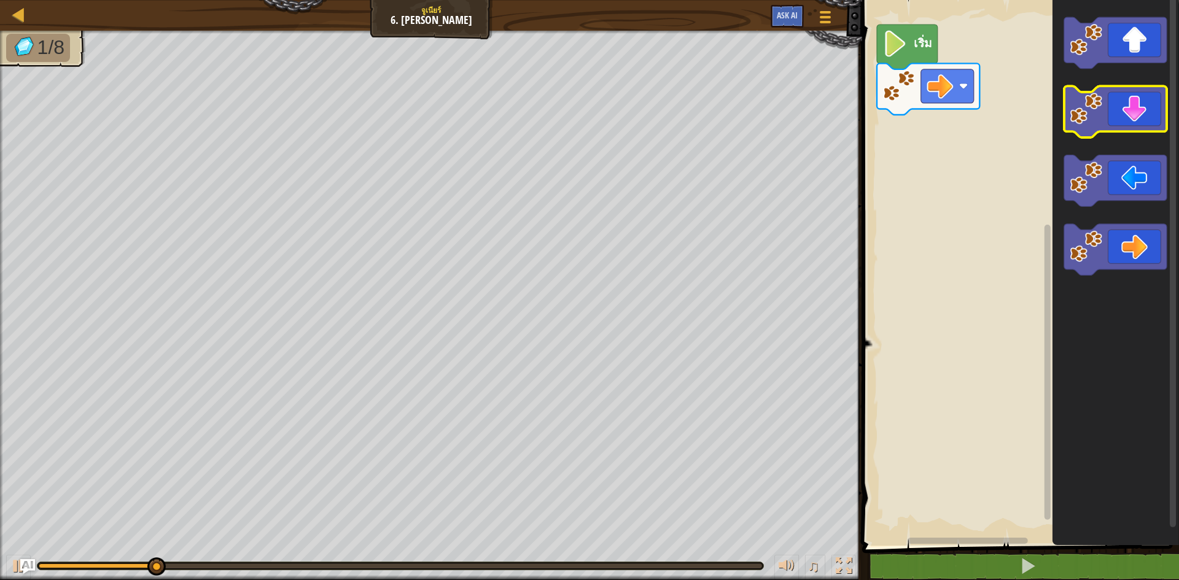
click at [1141, 107] on icon "พื้นที่ทำงาน Blockly" at bounding box center [1116, 113] width 103 height 52
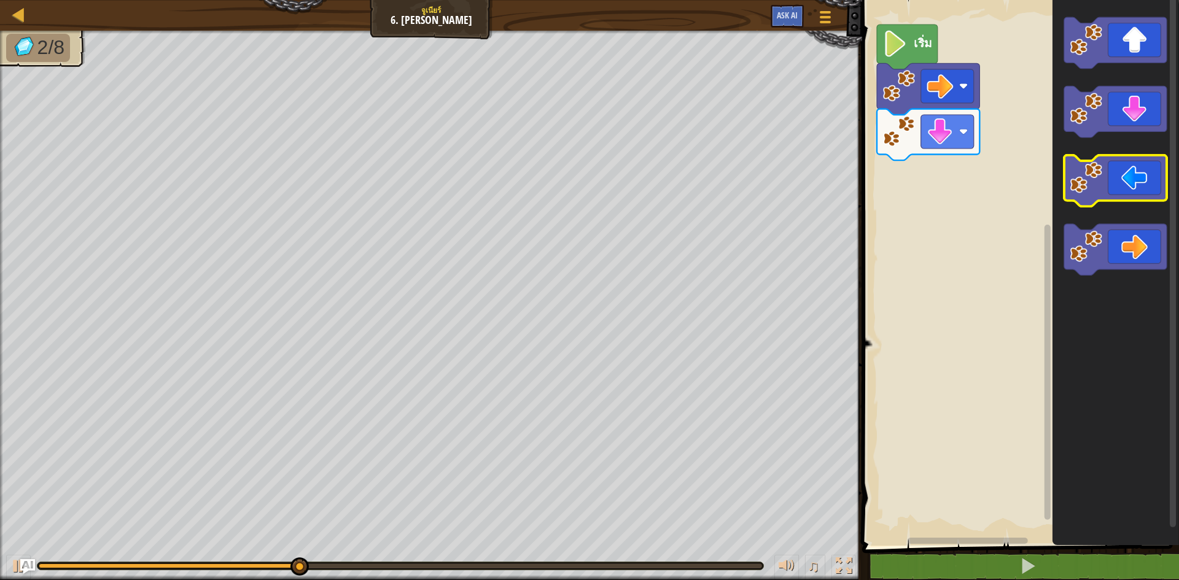
click at [1136, 174] on icon "พื้นที่ทำงาน Blockly" at bounding box center [1116, 181] width 103 height 52
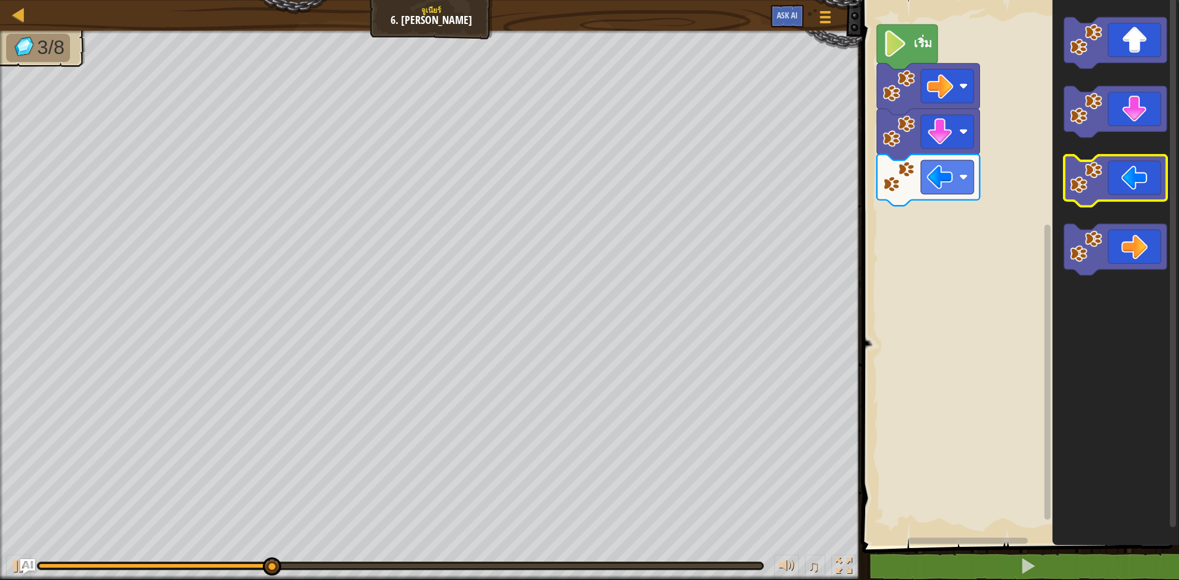
click at [1136, 179] on icon "พื้นที่ทำงาน Blockly" at bounding box center [1116, 181] width 103 height 52
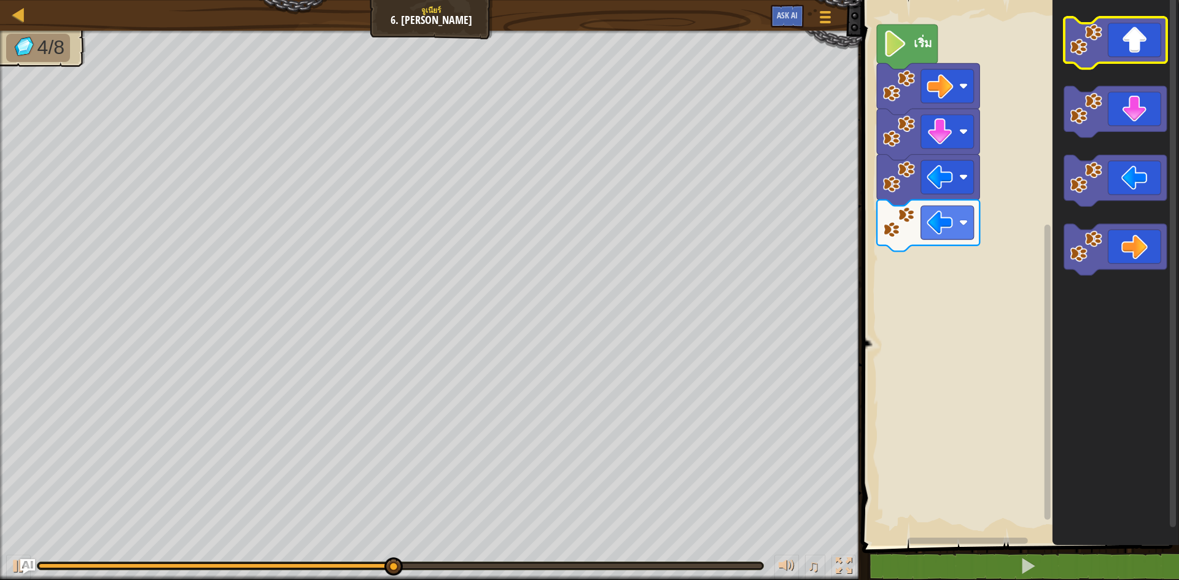
click at [1145, 49] on icon "พื้นที่ทำงาน Blockly" at bounding box center [1116, 43] width 103 height 52
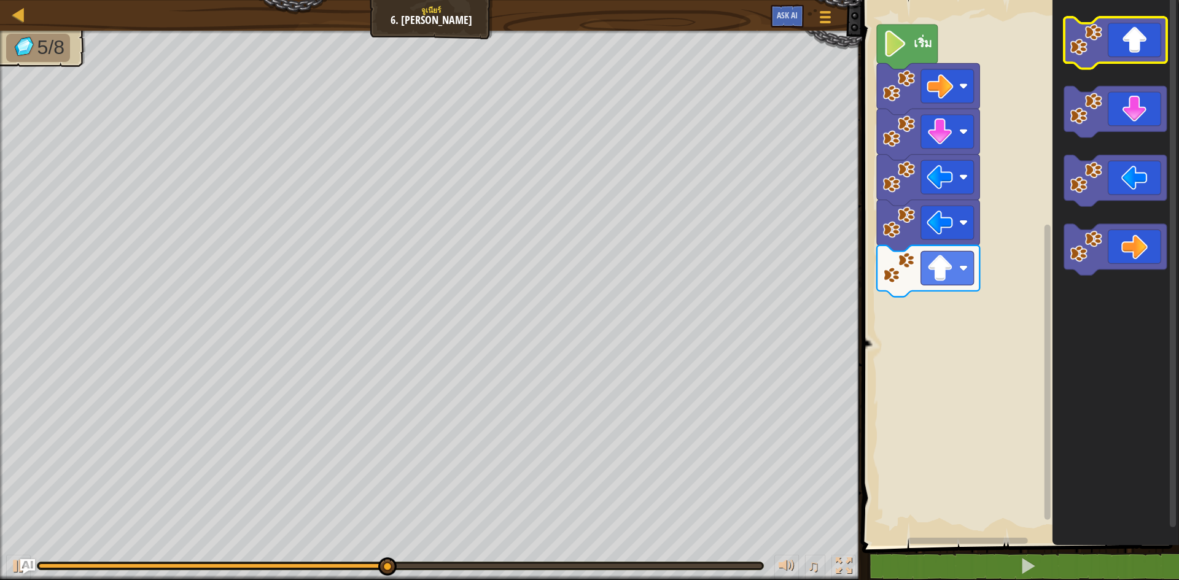
click at [1145, 47] on icon "พื้นที่ทำงาน Blockly" at bounding box center [1116, 43] width 103 height 52
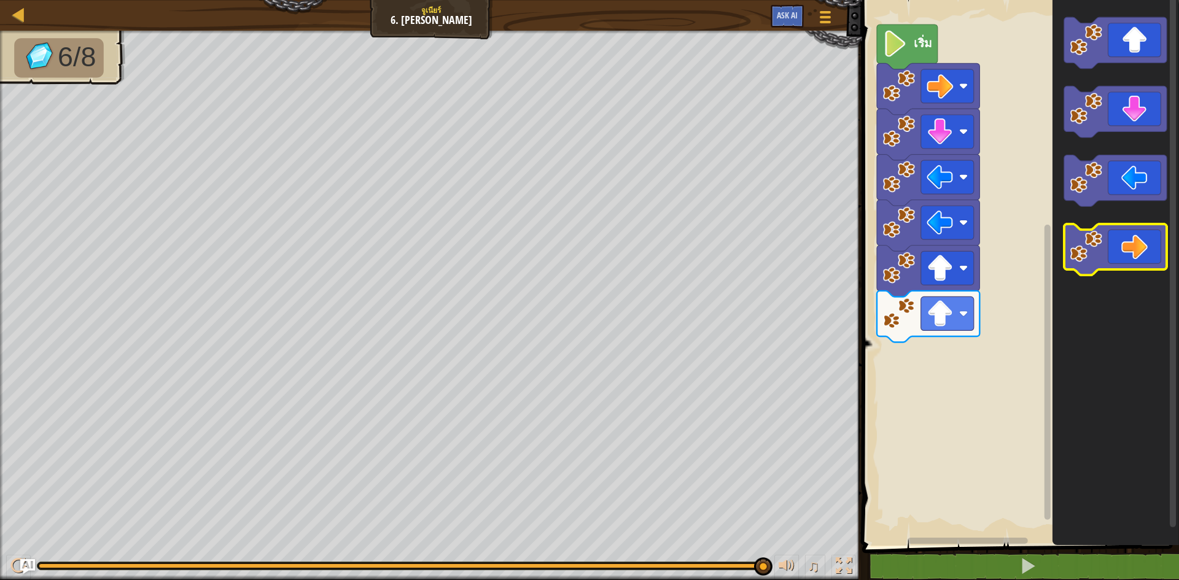
click at [1131, 230] on icon "พื้นที่ทำงาน Blockly" at bounding box center [1116, 250] width 103 height 52
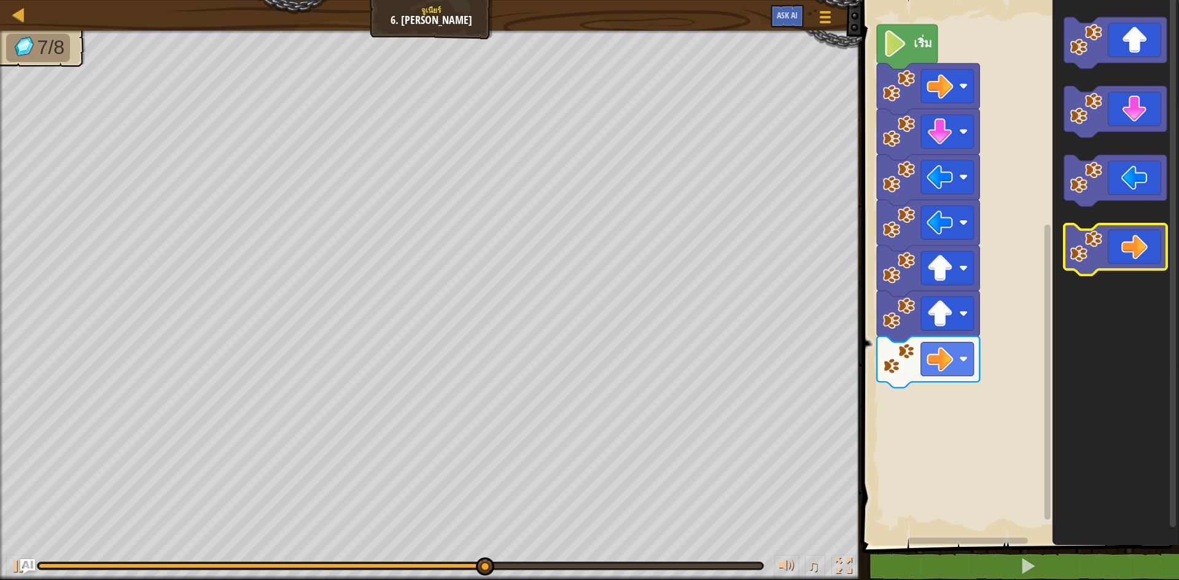
click at [1131, 230] on icon "พื้นที่ทำงาน Blockly" at bounding box center [1116, 250] width 103 height 52
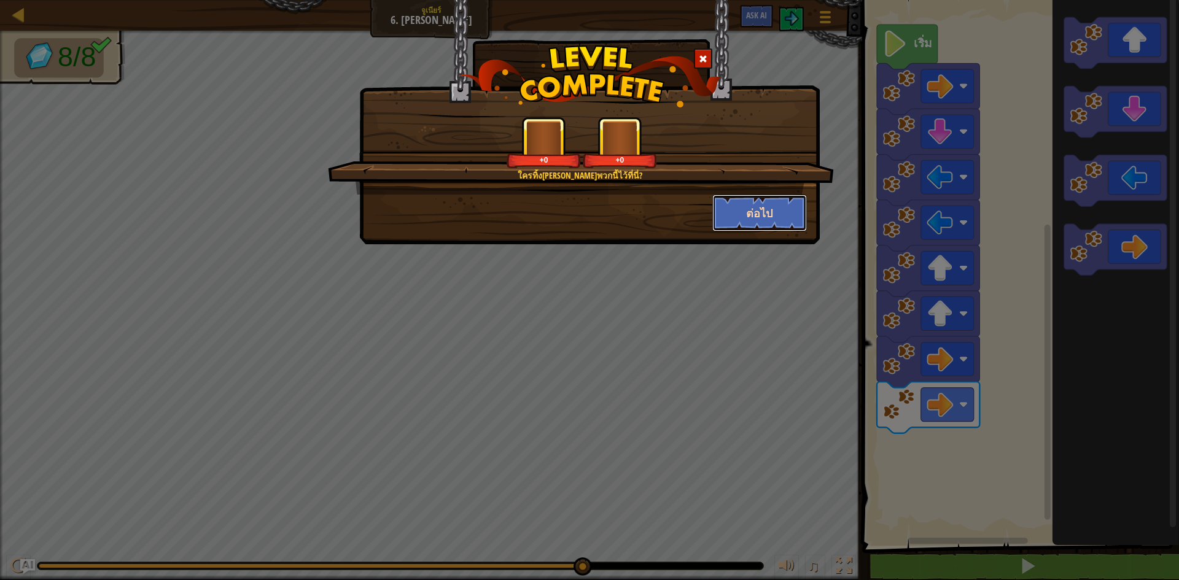
click at [776, 206] on button "ต่อไป" at bounding box center [760, 213] width 95 height 37
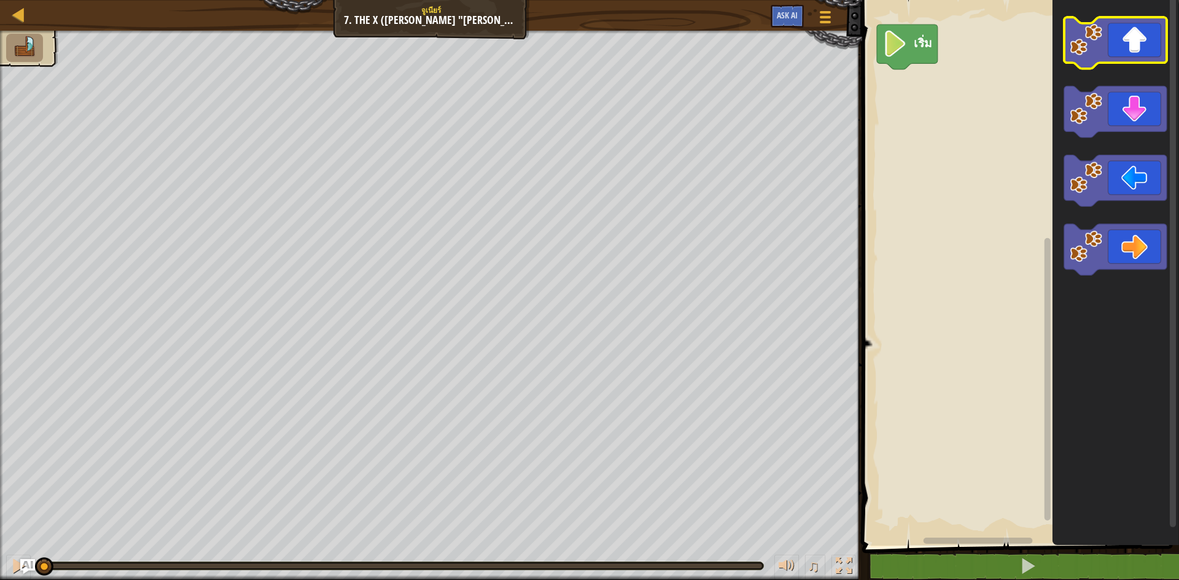
click at [1088, 52] on image "พื้นที่ทำงาน Blockly" at bounding box center [1086, 39] width 33 height 33
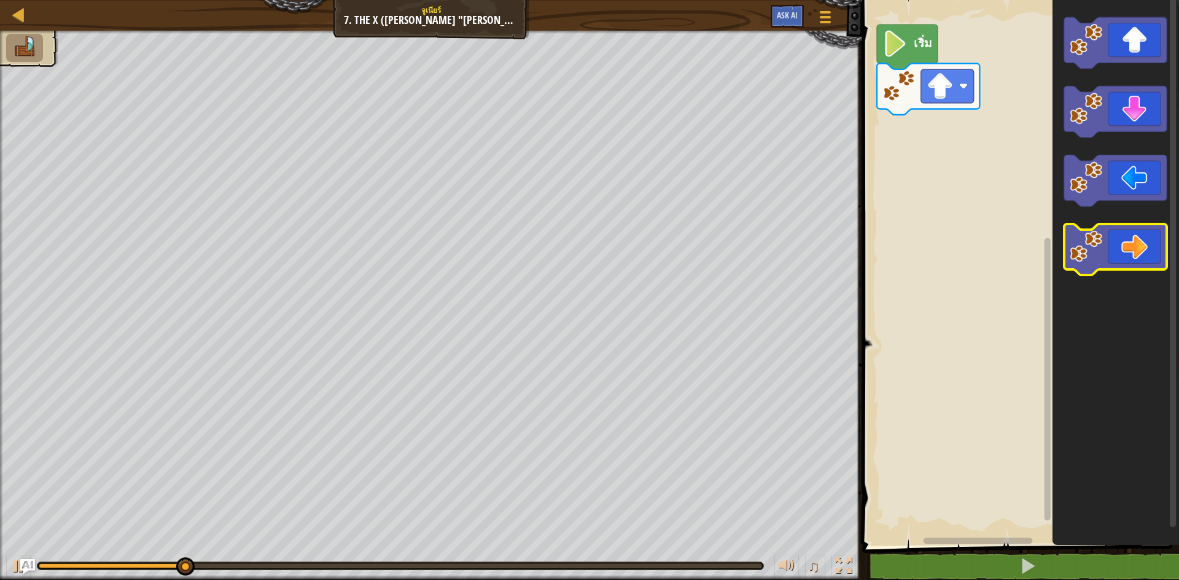
click at [1133, 249] on icon "พื้นที่ทำงาน Blockly" at bounding box center [1116, 250] width 103 height 52
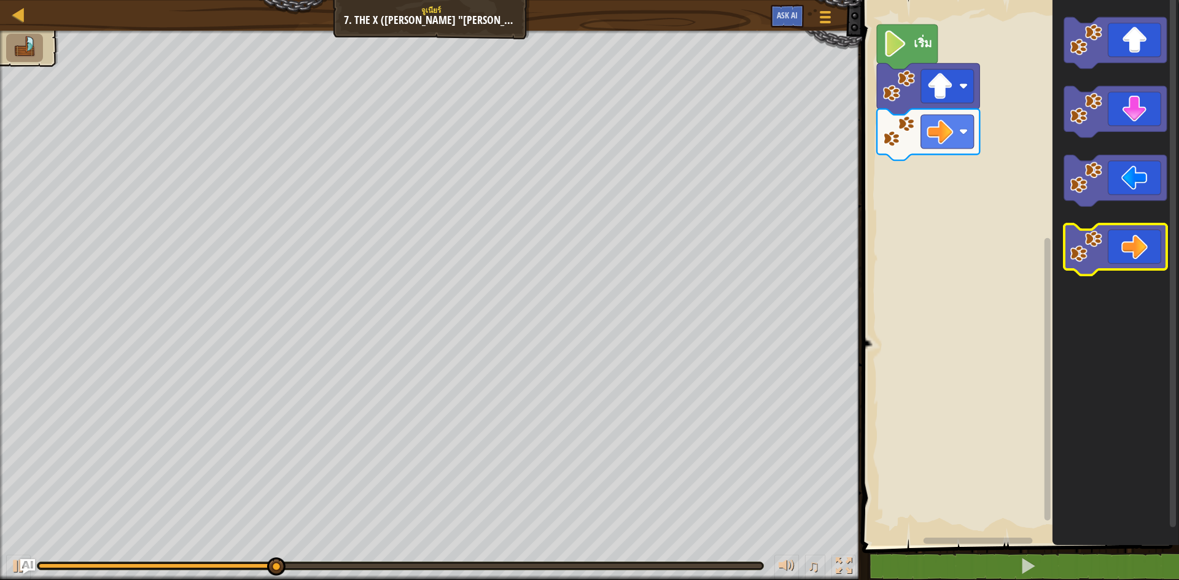
click at [1133, 249] on icon "พื้นที่ทำงาน Blockly" at bounding box center [1116, 250] width 103 height 52
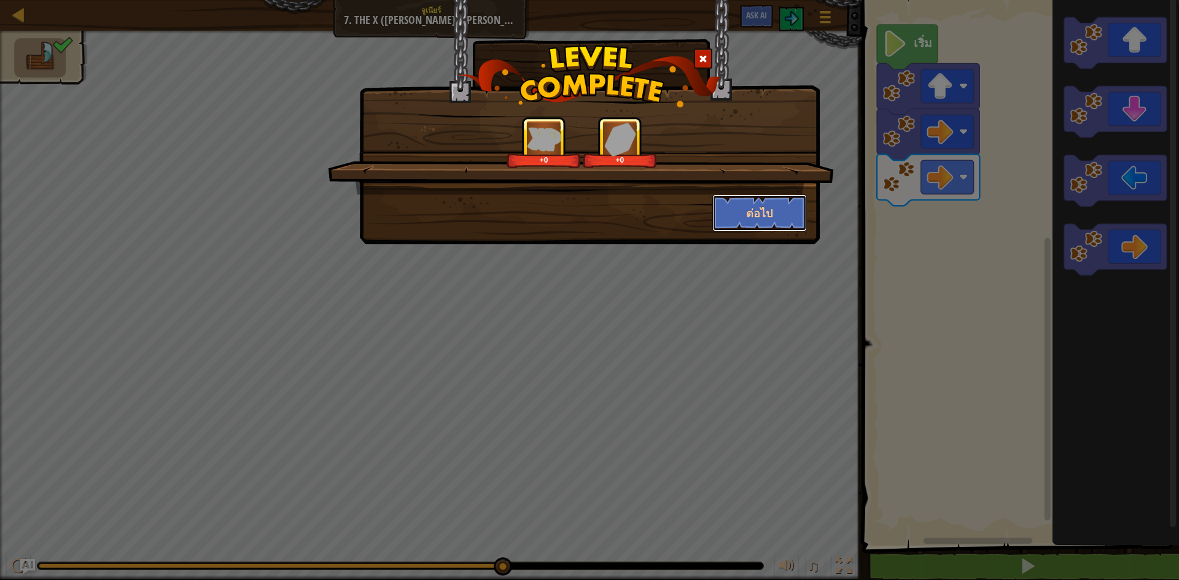
click at [764, 213] on button "ต่อไป" at bounding box center [760, 213] width 95 height 37
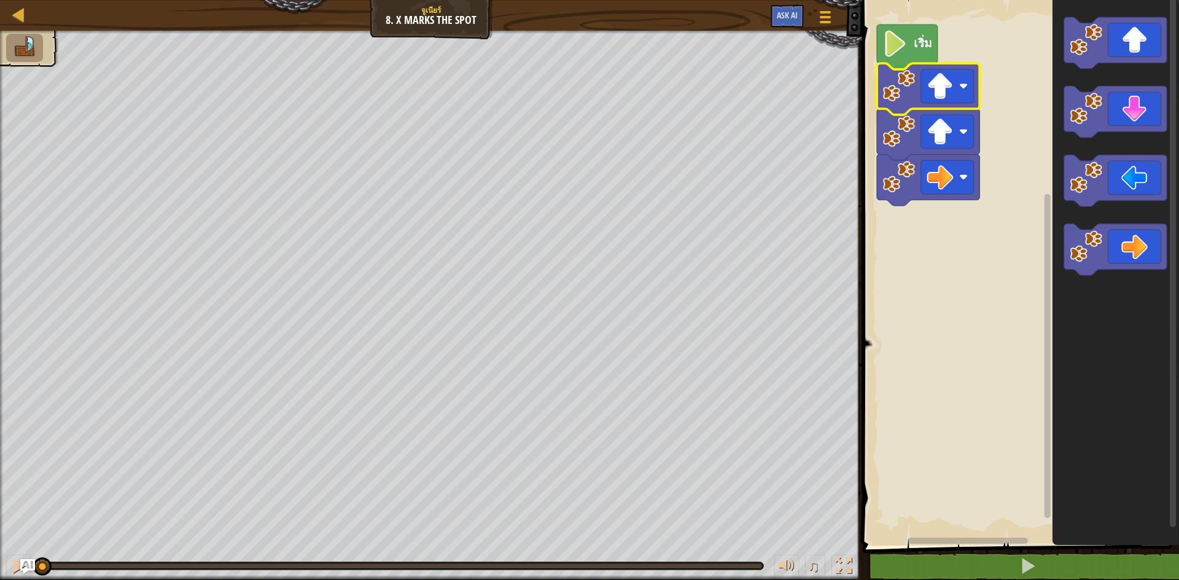
click at [917, 87] on icon "พื้นที่ทำงาน Blockly" at bounding box center [928, 89] width 103 height 52
click at [905, 28] on icon "พื้นที่ทำงาน Blockly" at bounding box center [907, 47] width 61 height 45
click at [907, 36] on image "พื้นที่ทำงาน Blockly" at bounding box center [895, 44] width 25 height 26
click at [910, 50] on icon "พื้นที่ทำงาน Blockly" at bounding box center [907, 47] width 61 height 45
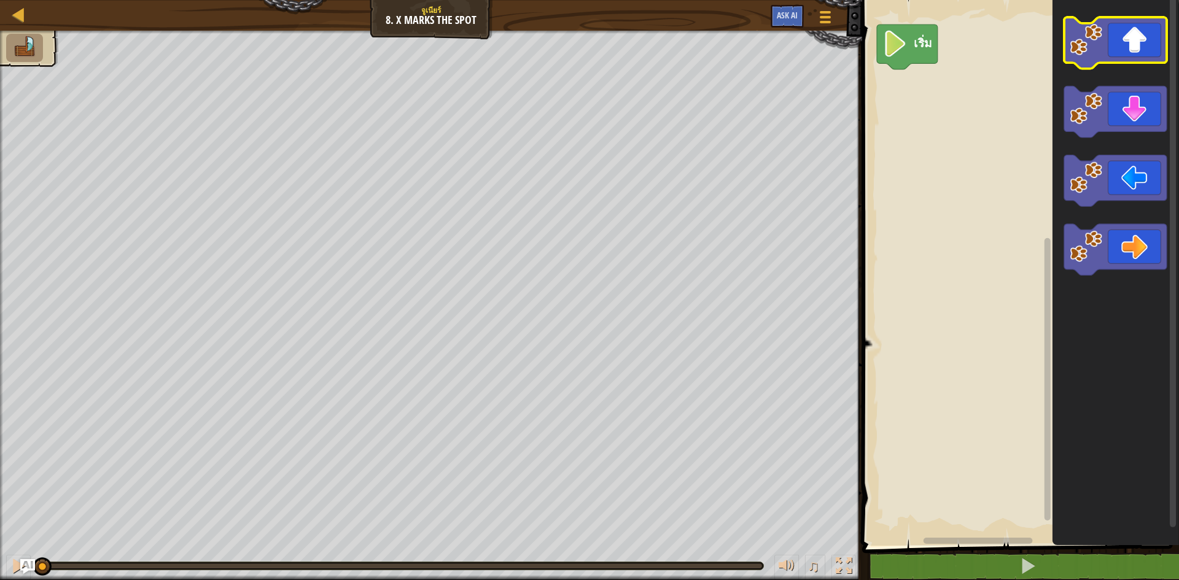
click at [1141, 57] on icon "พื้นที่ทำงาน Blockly" at bounding box center [1116, 43] width 103 height 52
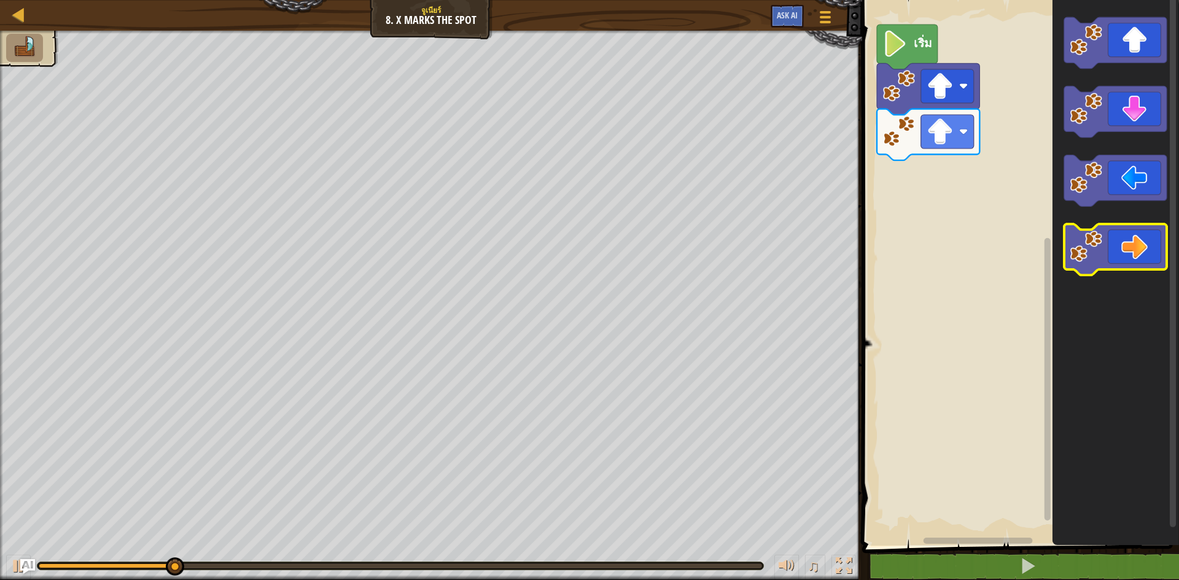
click at [1137, 236] on icon "พื้นที่ทำงาน Blockly" at bounding box center [1116, 250] width 103 height 52
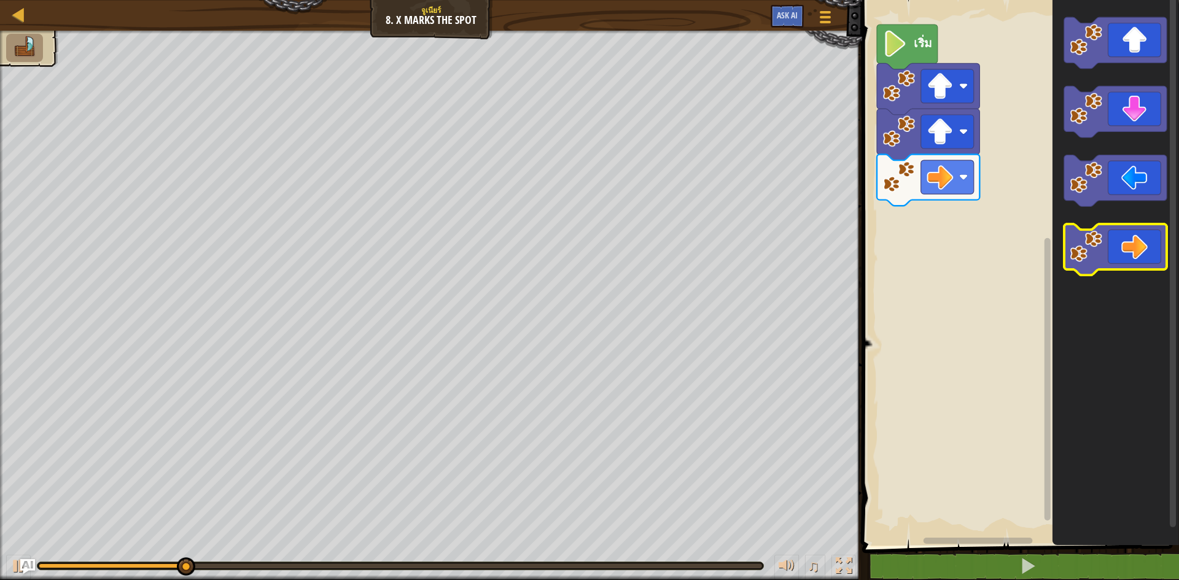
click at [1137, 236] on icon "พื้นที่ทำงาน Blockly" at bounding box center [1116, 250] width 103 height 52
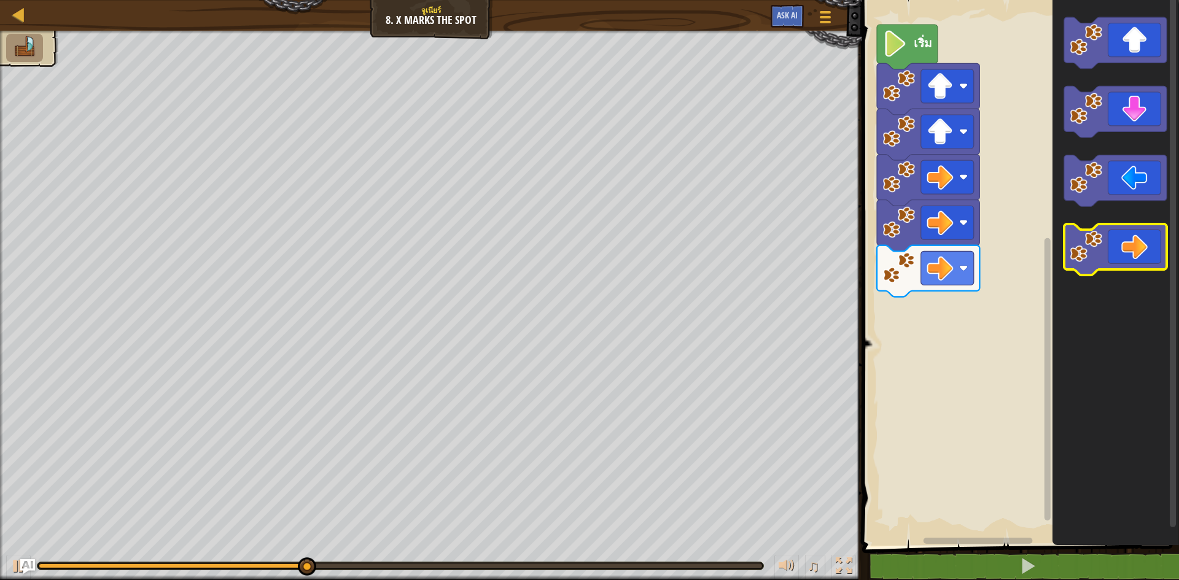
click at [1137, 236] on icon "พื้นที่ทำงาน Blockly" at bounding box center [1116, 250] width 103 height 52
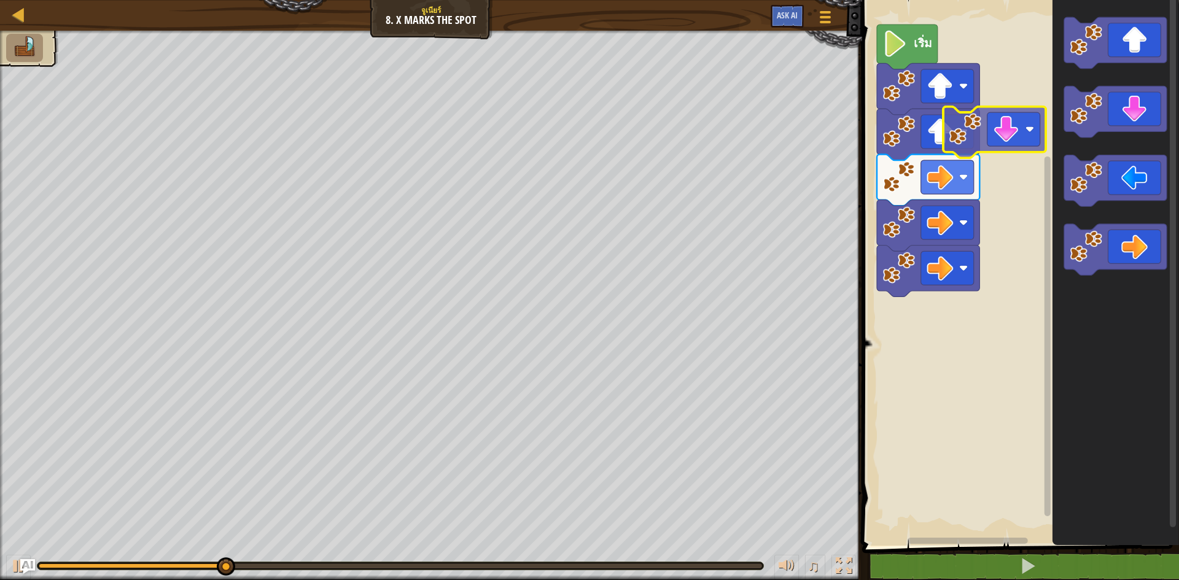
click at [1031, 142] on div "เริ่ม" at bounding box center [1019, 270] width 321 height 552
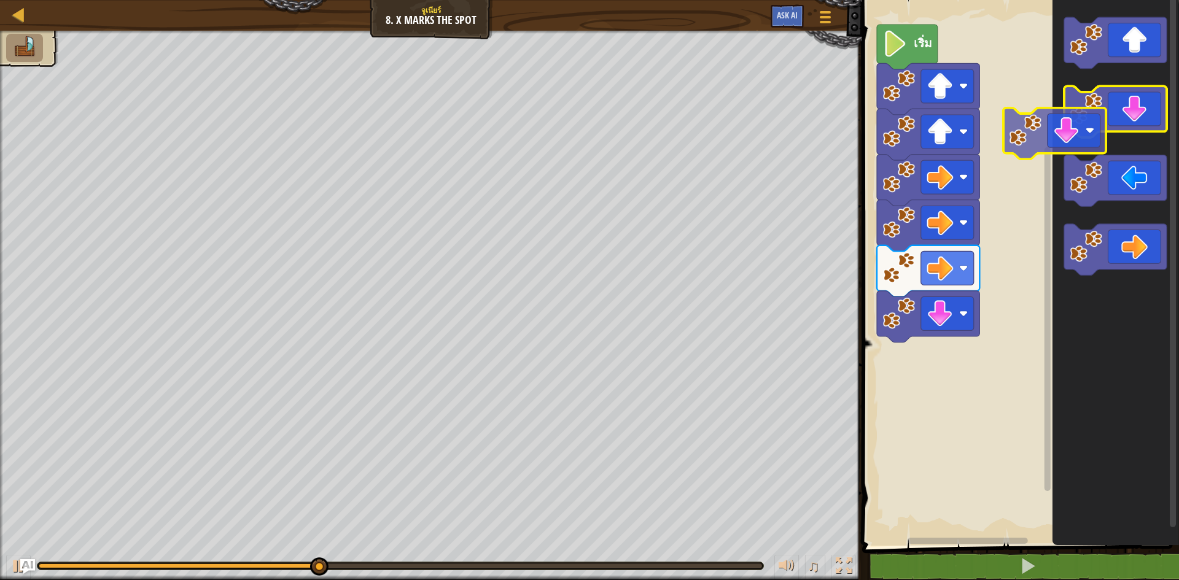
click at [1025, 155] on div "เริ่ม" at bounding box center [1019, 270] width 321 height 552
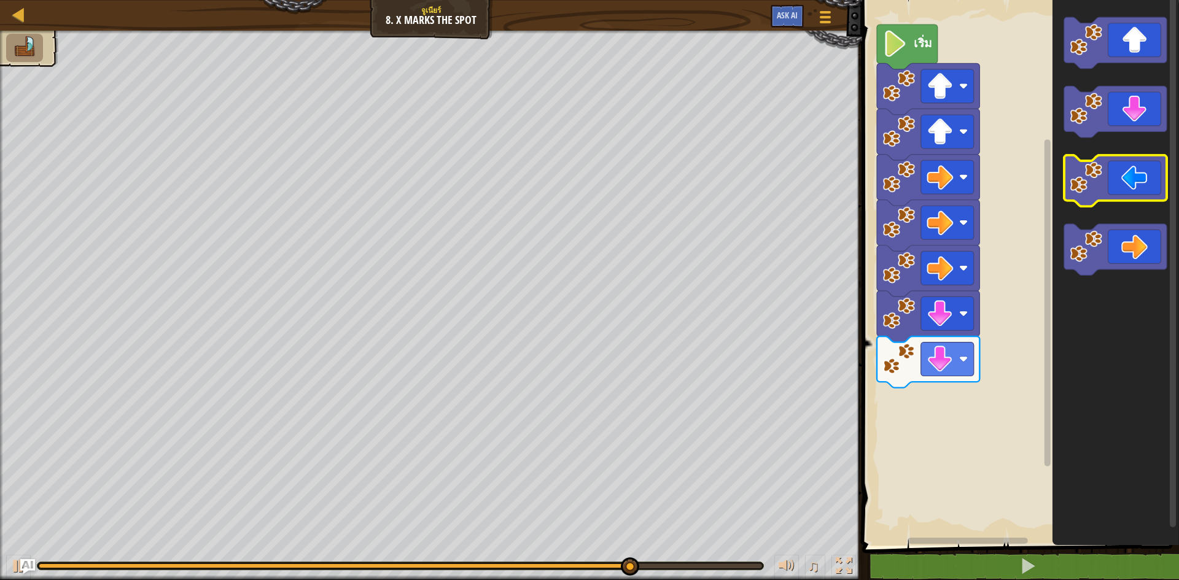
click at [1137, 186] on icon "พื้นที่ทำงาน Blockly" at bounding box center [1116, 181] width 103 height 52
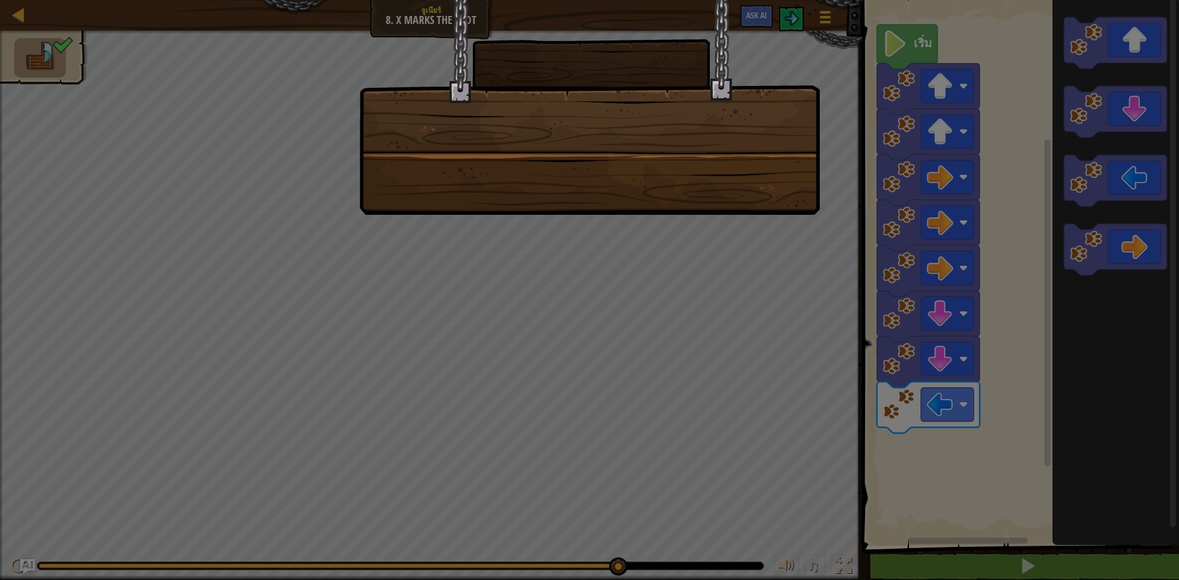
click at [748, 206] on div at bounding box center [589, 107] width 461 height 215
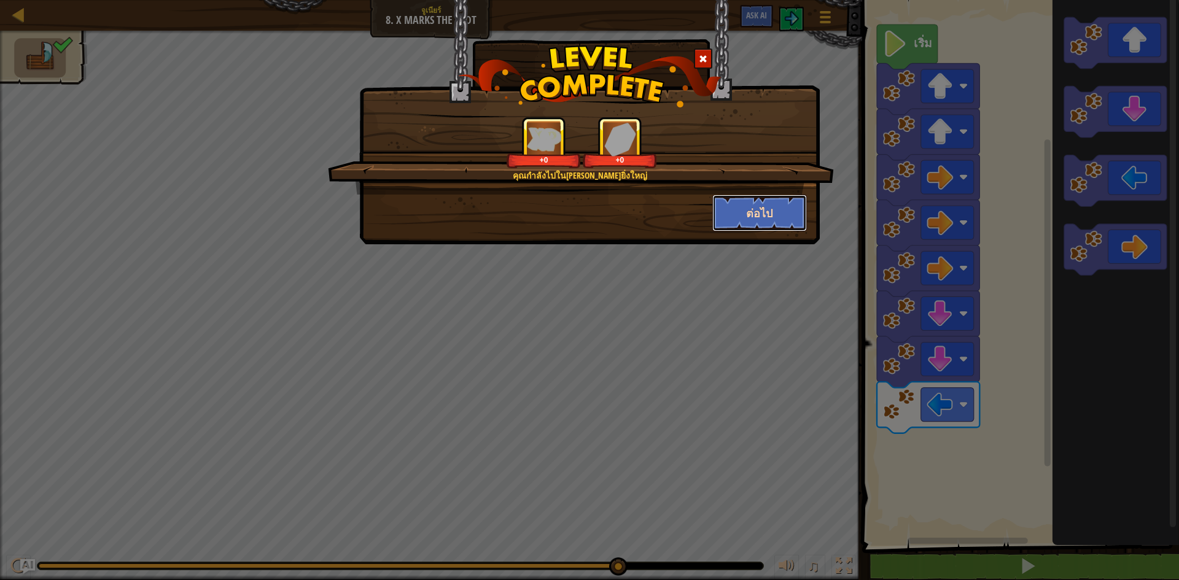
click at [757, 195] on button "ต่อไป" at bounding box center [760, 213] width 95 height 37
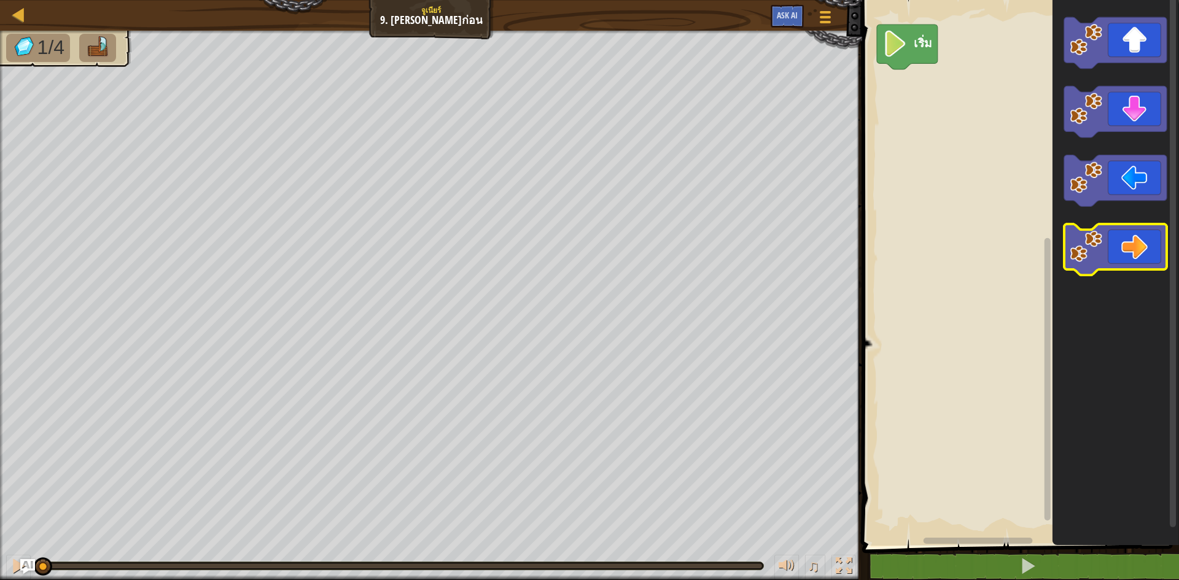
click at [1135, 243] on icon "พื้นที่ทำงาน Blockly" at bounding box center [1116, 250] width 103 height 52
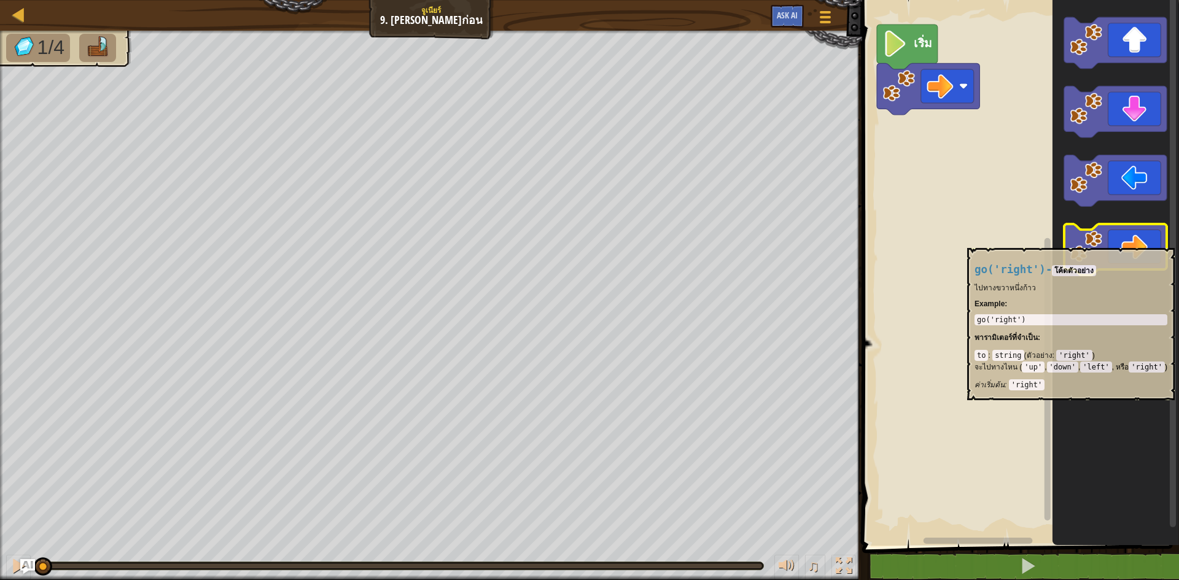
click at [1135, 242] on icon "พื้นที่ทำงาน Blockly" at bounding box center [1116, 250] width 103 height 52
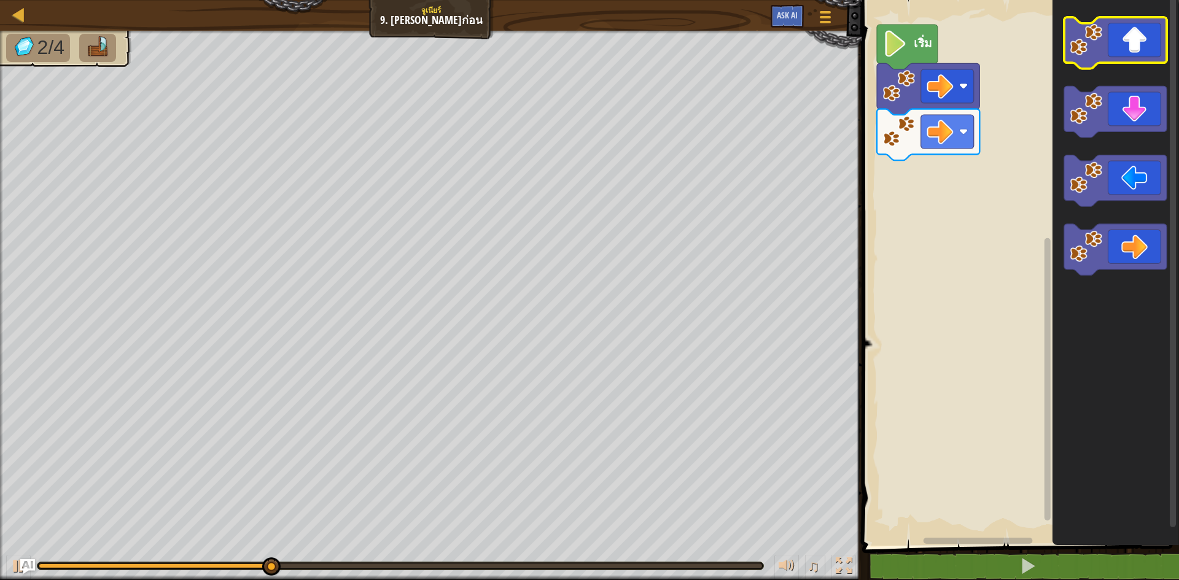
click at [1138, 50] on icon "พื้นที่ทำงาน Blockly" at bounding box center [1116, 43] width 103 height 52
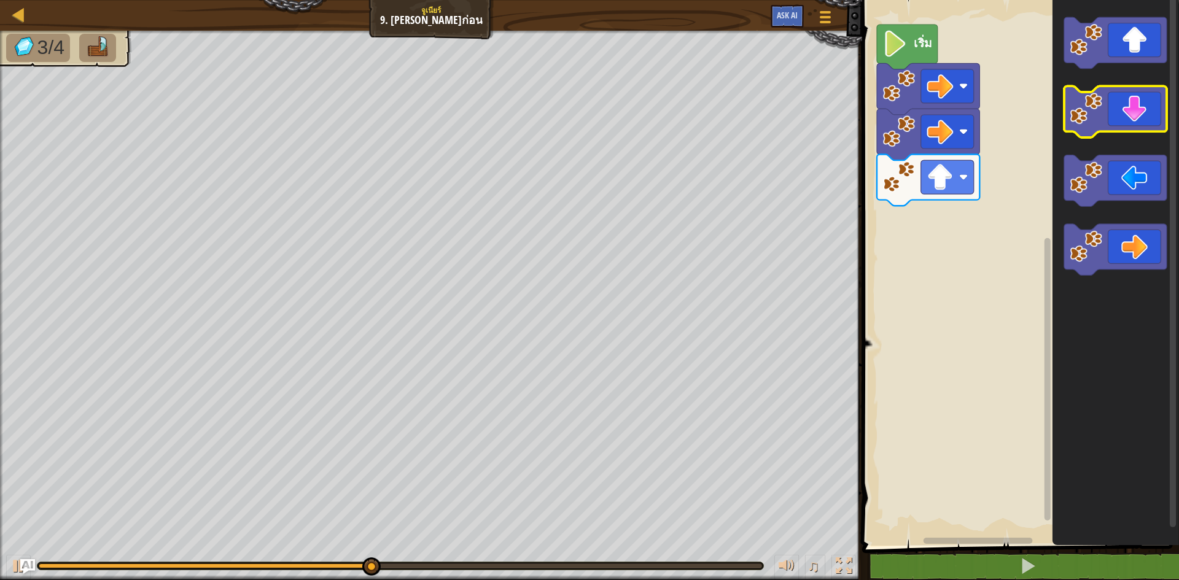
click at [1124, 104] on icon "พื้นที่ทำงาน Blockly" at bounding box center [1116, 113] width 103 height 52
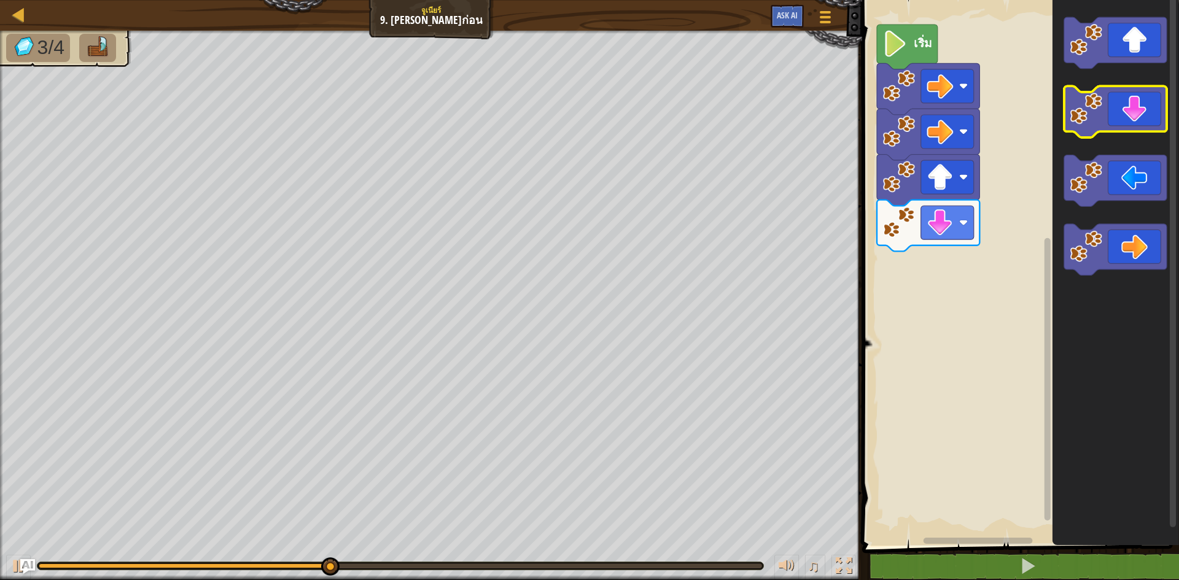
click at [1124, 104] on icon "พื้นที่ทำงาน Blockly" at bounding box center [1116, 113] width 103 height 52
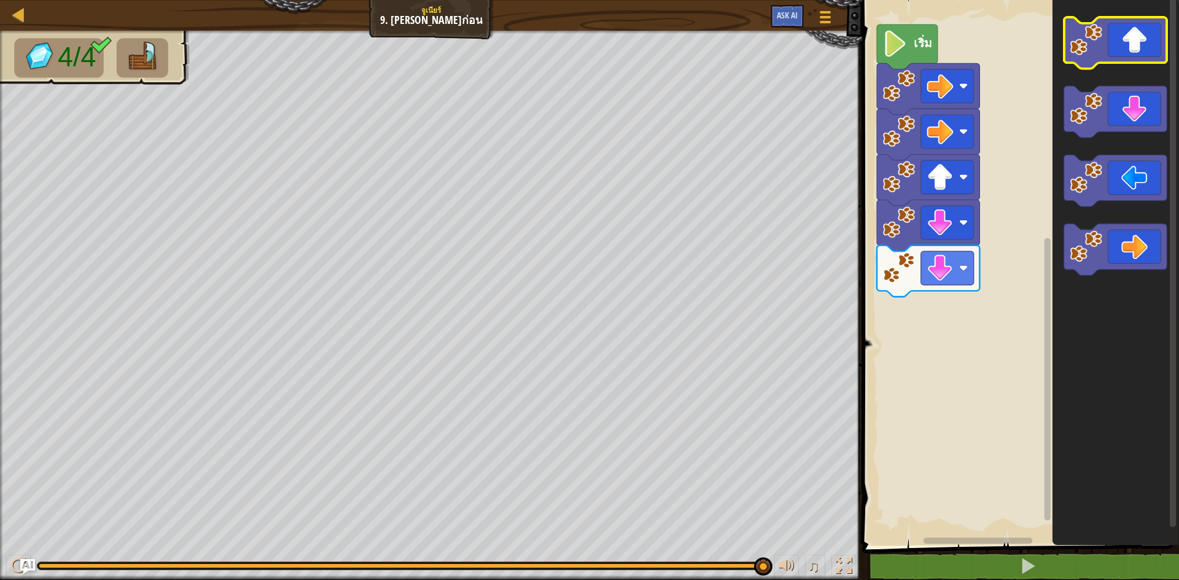
click at [1127, 34] on icon "พื้นที่ทำงาน Blockly" at bounding box center [1116, 43] width 103 height 52
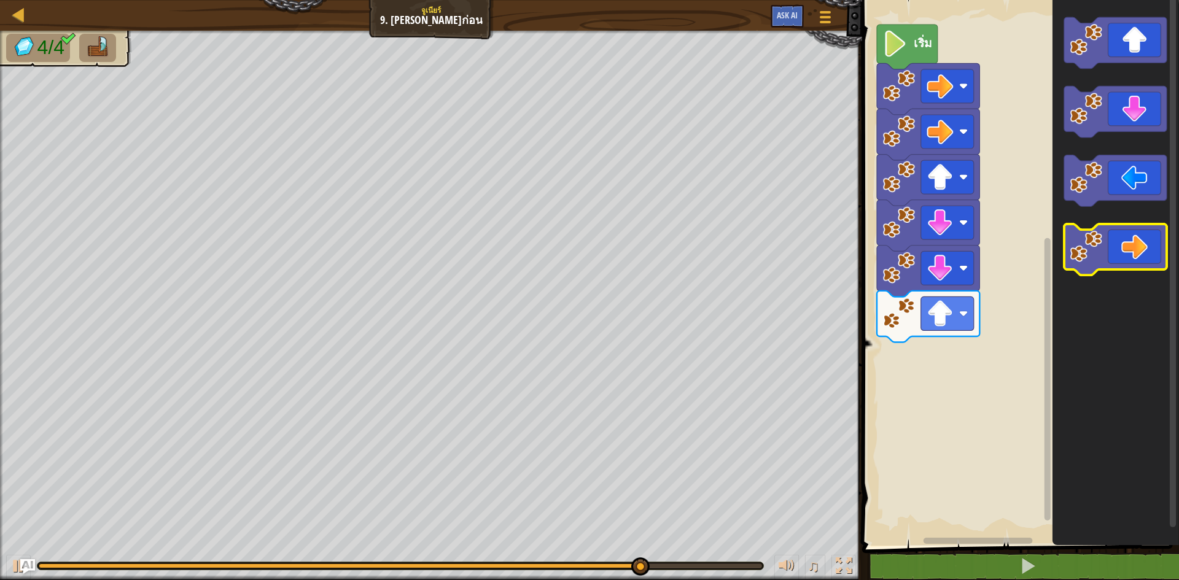
click at [1140, 248] on icon "พื้นที่ทำงาน Blockly" at bounding box center [1116, 250] width 103 height 52
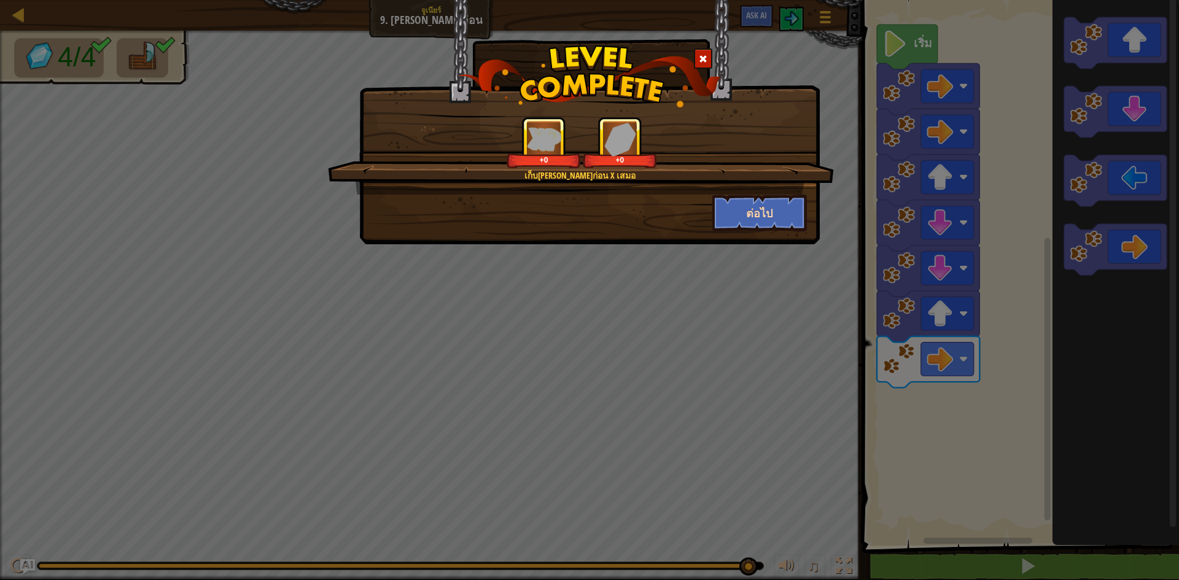
drag, startPoint x: 883, startPoint y: 184, endPoint x: 781, endPoint y: 201, distance: 103.5
click at [792, 198] on div "เก็บ[PERSON_NAME]ก่อน X เสมอ +0 +0 ต่อไป" at bounding box center [589, 290] width 1179 height 580
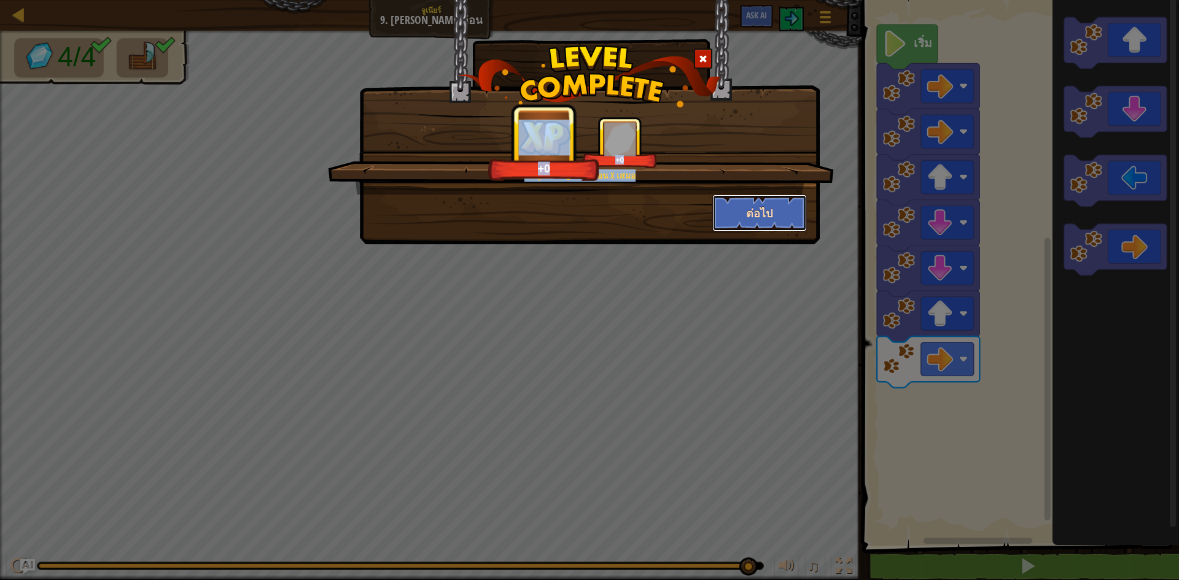
click at [781, 201] on button "ต่อไป" at bounding box center [760, 213] width 95 height 37
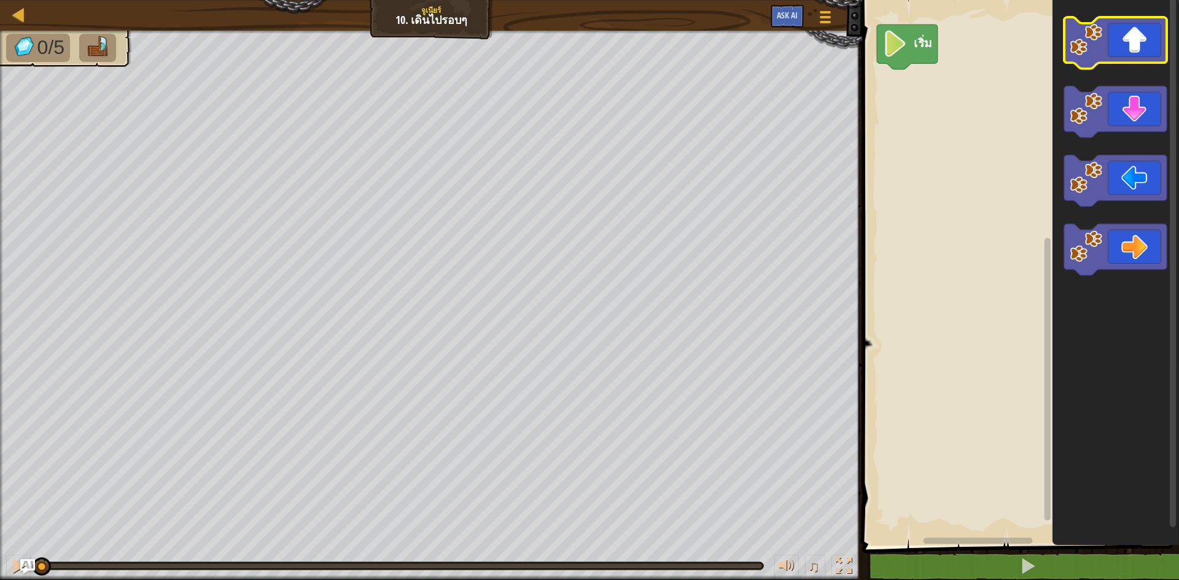
click at [1111, 51] on icon "พื้นที่ทำงาน Blockly" at bounding box center [1116, 43] width 103 height 52
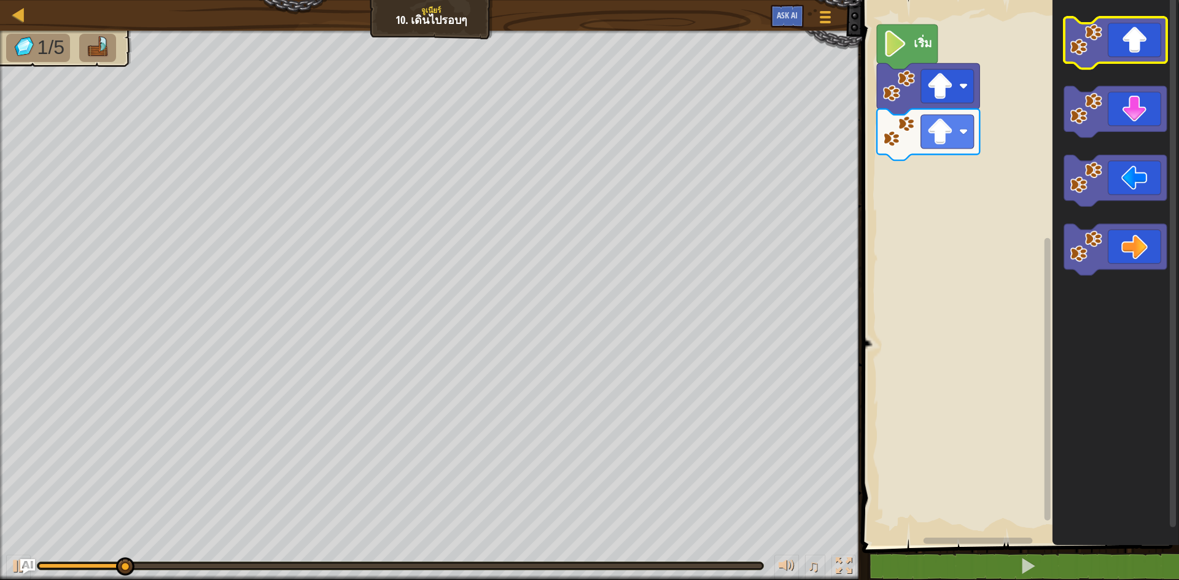
click at [1111, 51] on icon "พื้นที่ทำงาน Blockly" at bounding box center [1116, 43] width 103 height 52
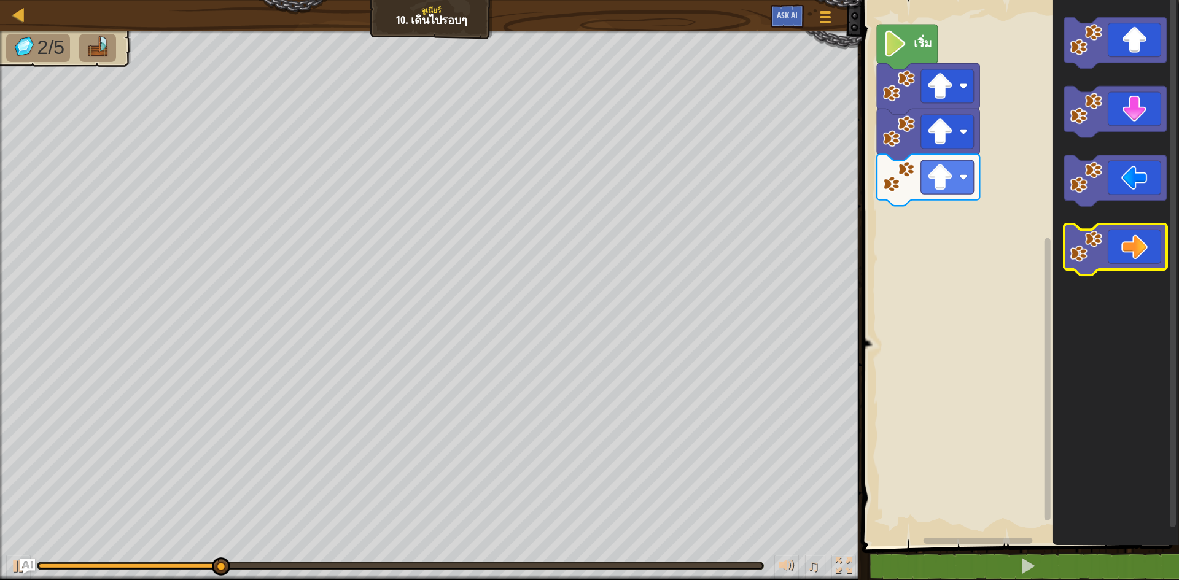
click at [1125, 249] on icon "พื้นที่ทำงาน Blockly" at bounding box center [1116, 250] width 103 height 52
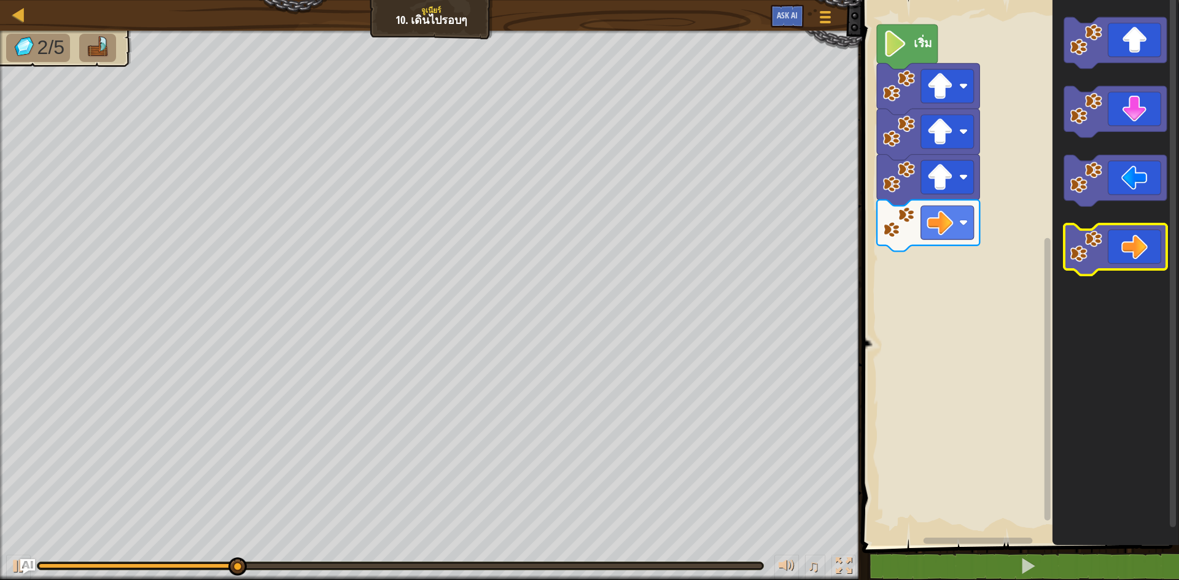
click at [1125, 249] on icon "พื้นที่ทำงาน Blockly" at bounding box center [1116, 250] width 103 height 52
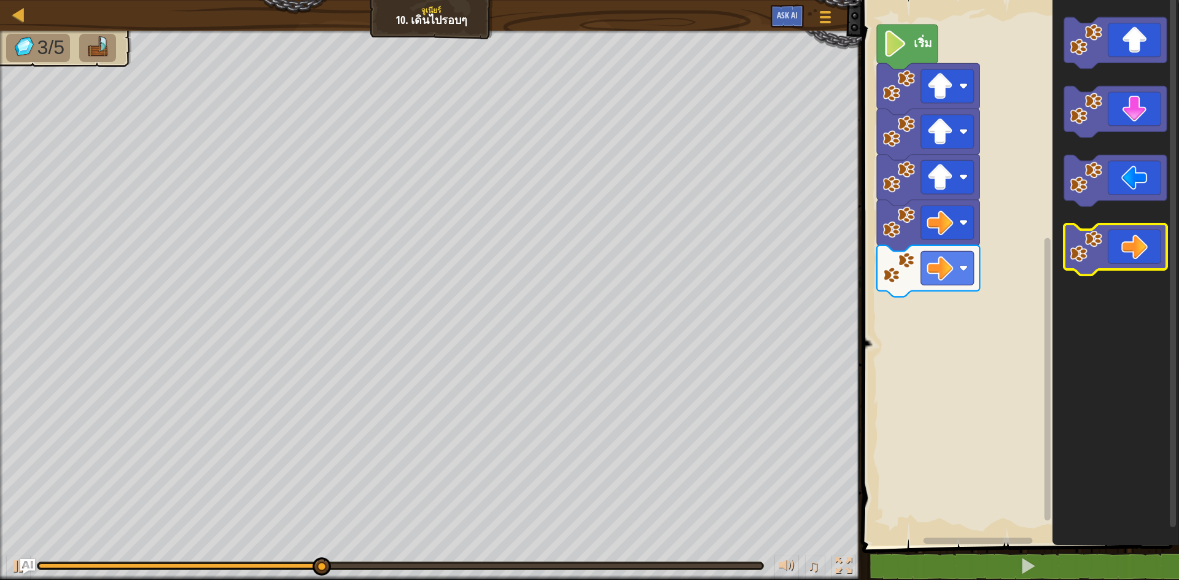
click at [1125, 249] on icon "พื้นที่ทำงาน Blockly" at bounding box center [1116, 250] width 103 height 52
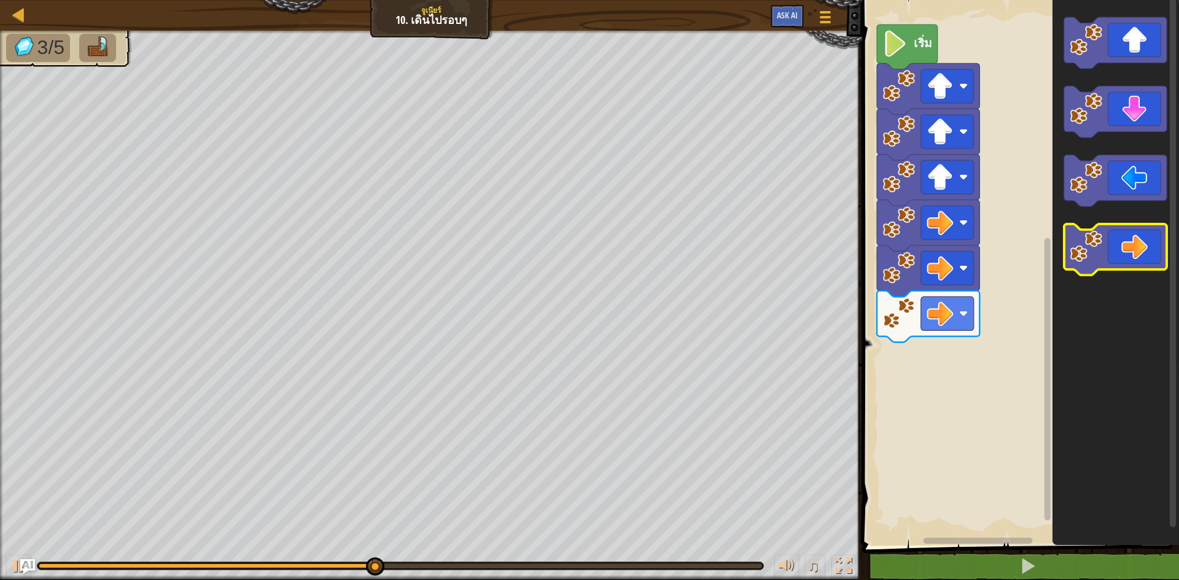
click at [1125, 249] on icon "พื้นที่ทำงาน Blockly" at bounding box center [1116, 250] width 103 height 52
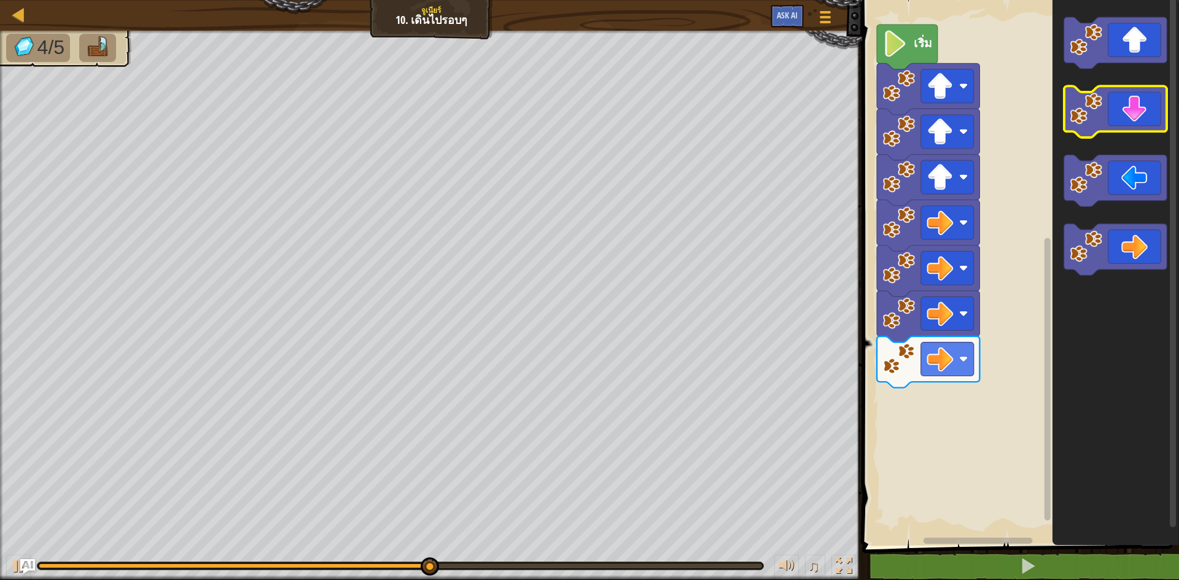
click at [1134, 112] on icon "พื้นที่ทำงาน Blockly" at bounding box center [1116, 113] width 103 height 52
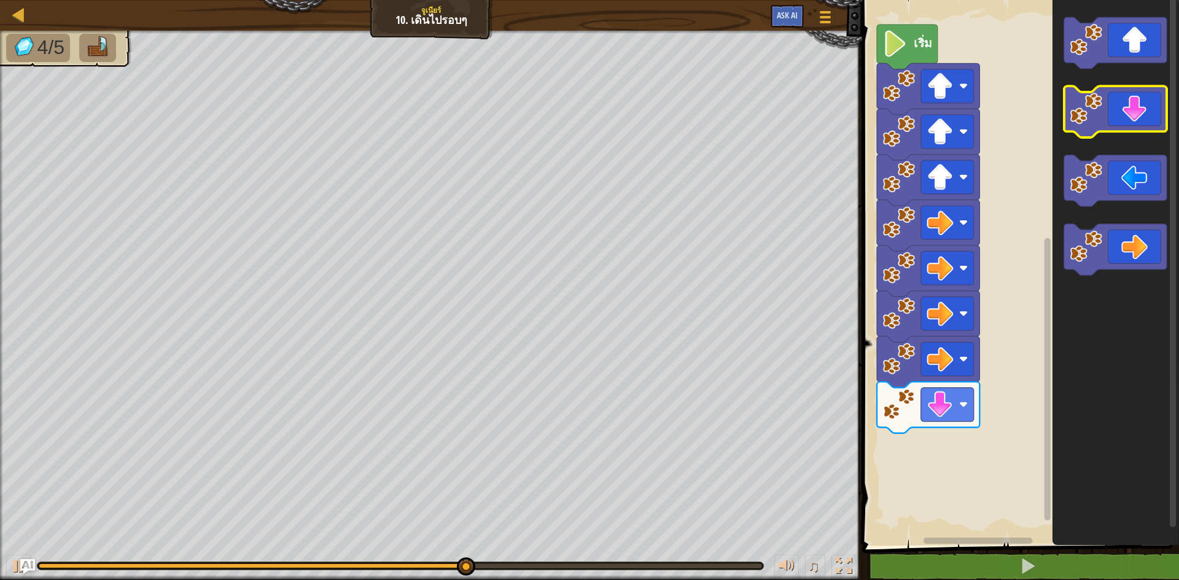
click at [1134, 112] on icon "พื้นที่ทำงาน Blockly" at bounding box center [1116, 113] width 103 height 52
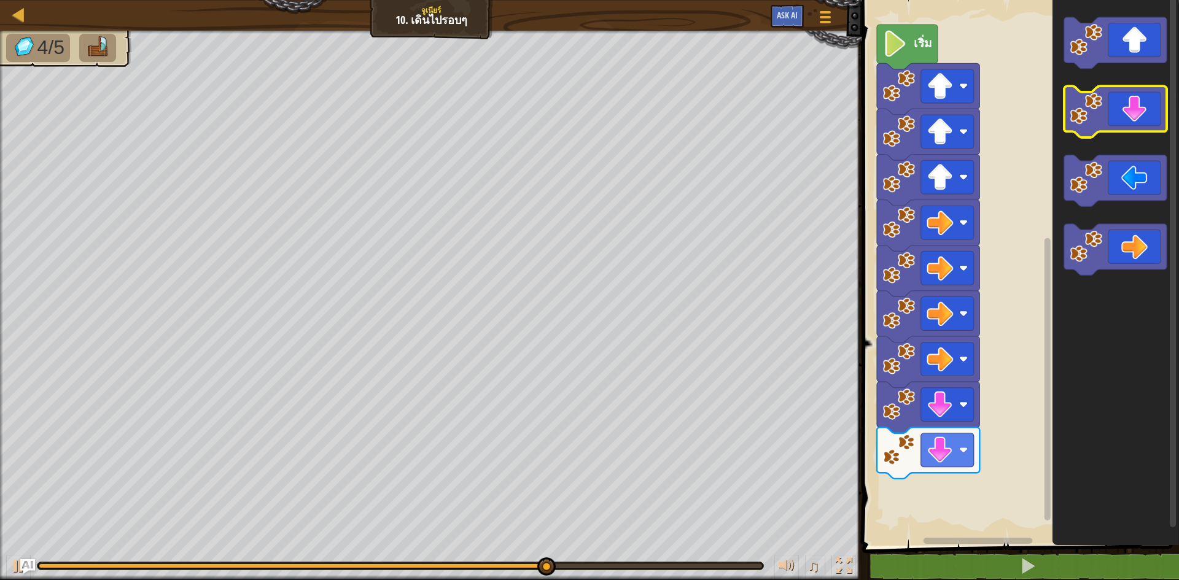
click at [1134, 112] on icon "พื้นที่ทำงาน Blockly" at bounding box center [1116, 113] width 103 height 52
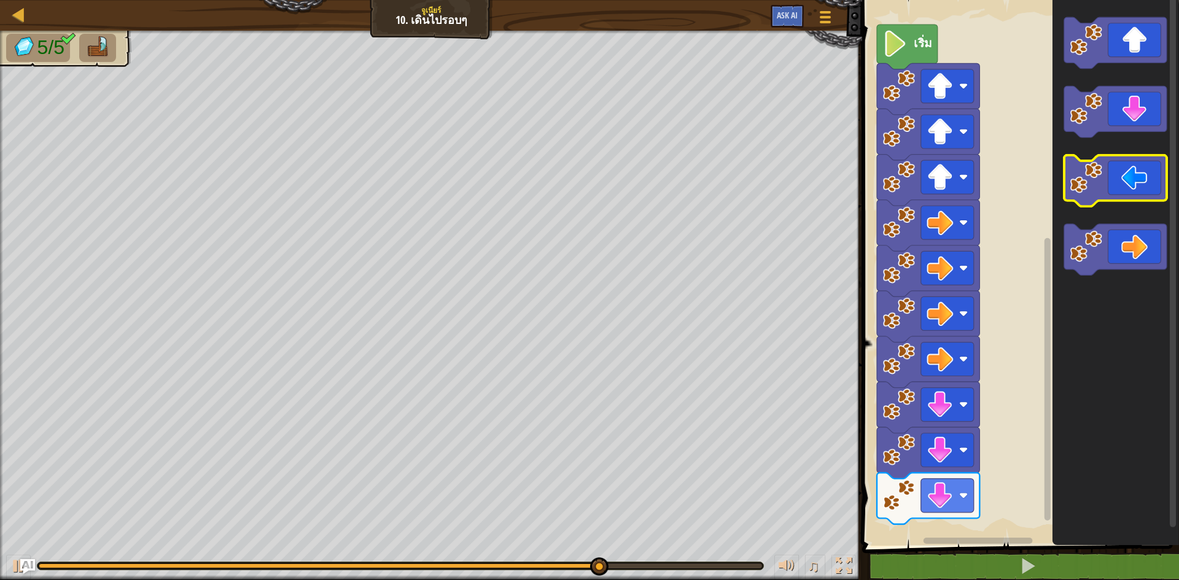
click at [1140, 178] on icon "พื้นที่ทำงาน Blockly" at bounding box center [1116, 181] width 103 height 52
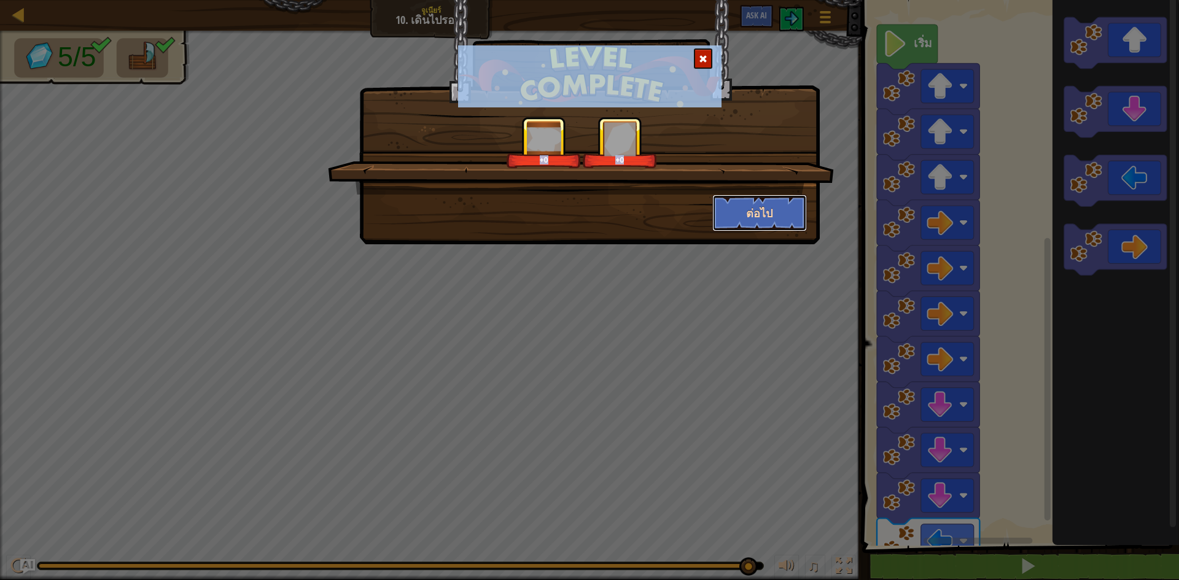
click at [751, 203] on button "ต่อไป" at bounding box center [760, 213] width 95 height 37
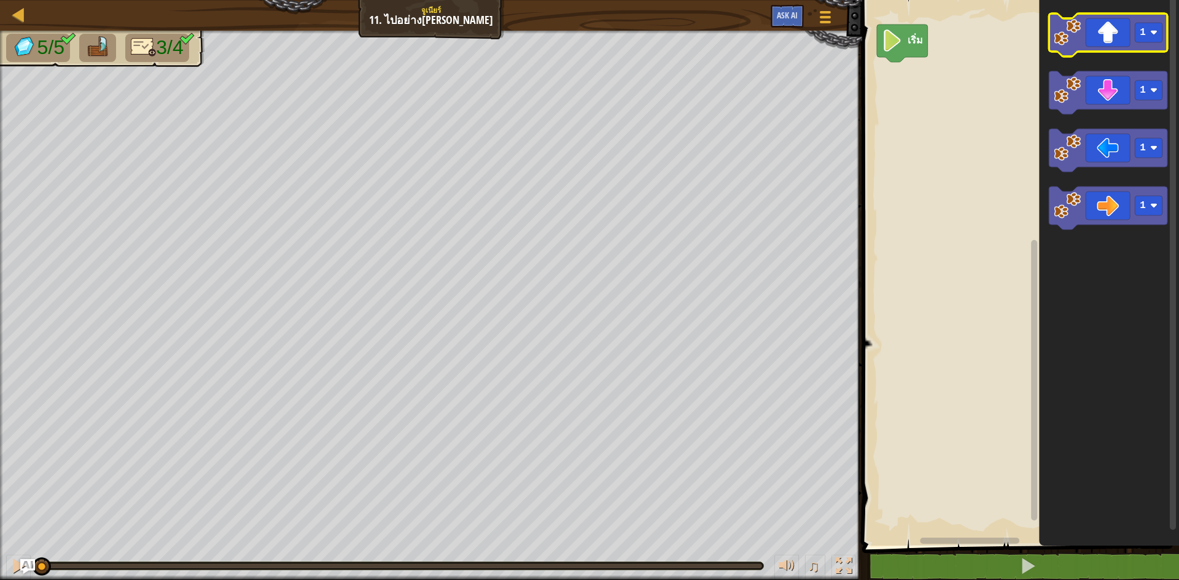
click at [1109, 34] on icon "พื้นที่ทำงาน Blockly" at bounding box center [1108, 35] width 119 height 43
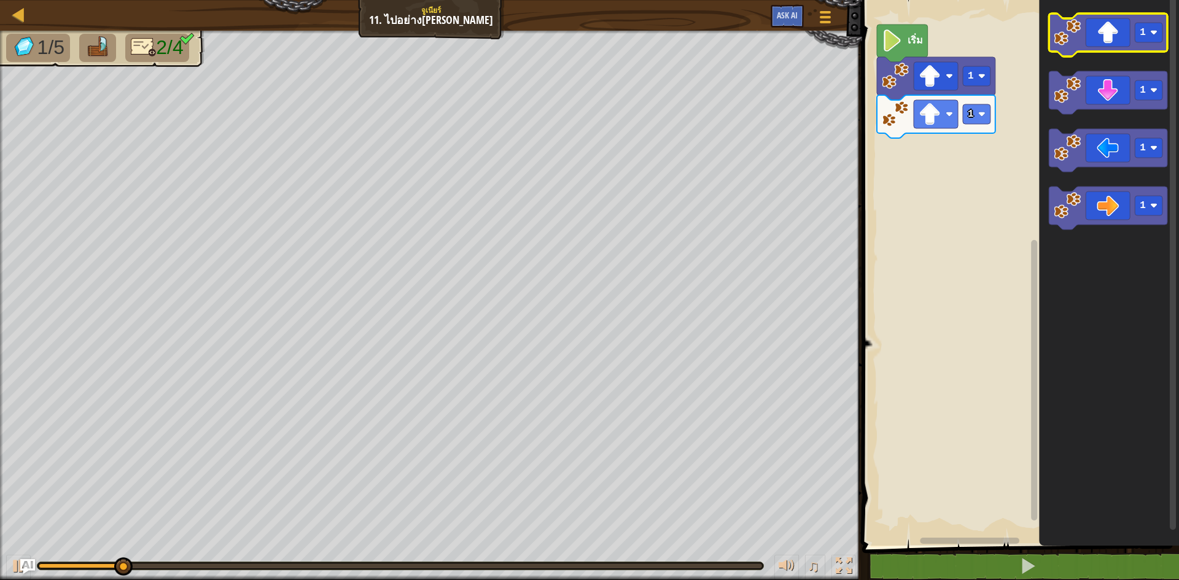
click at [1109, 34] on icon "พื้นที่ทำงาน Blockly" at bounding box center [1108, 35] width 119 height 43
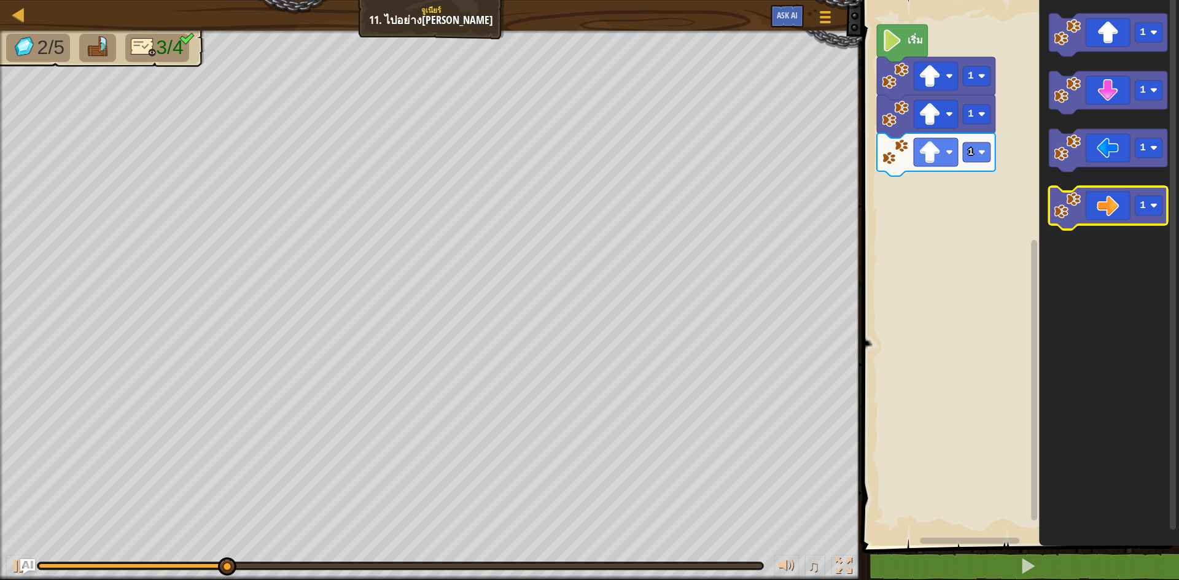
click at [1101, 204] on icon "พื้นที่ทำงาน Blockly" at bounding box center [1108, 208] width 119 height 43
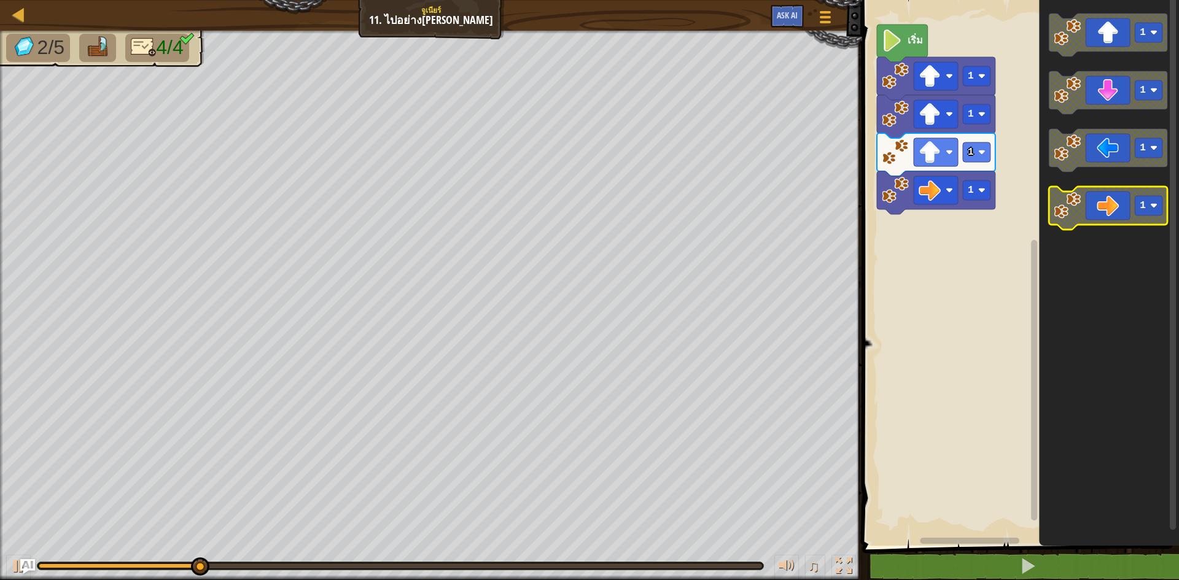
click at [1101, 204] on icon "พื้นที่ทำงาน Blockly" at bounding box center [1108, 208] width 119 height 43
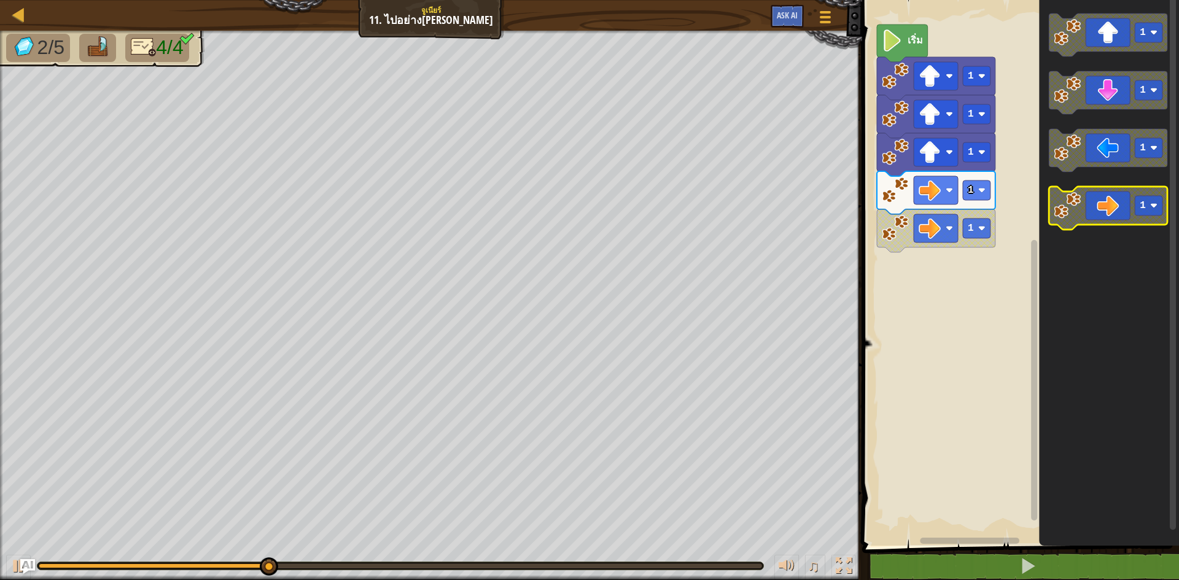
click at [1101, 204] on icon "พื้นที่ทำงาน Blockly" at bounding box center [1108, 208] width 119 height 43
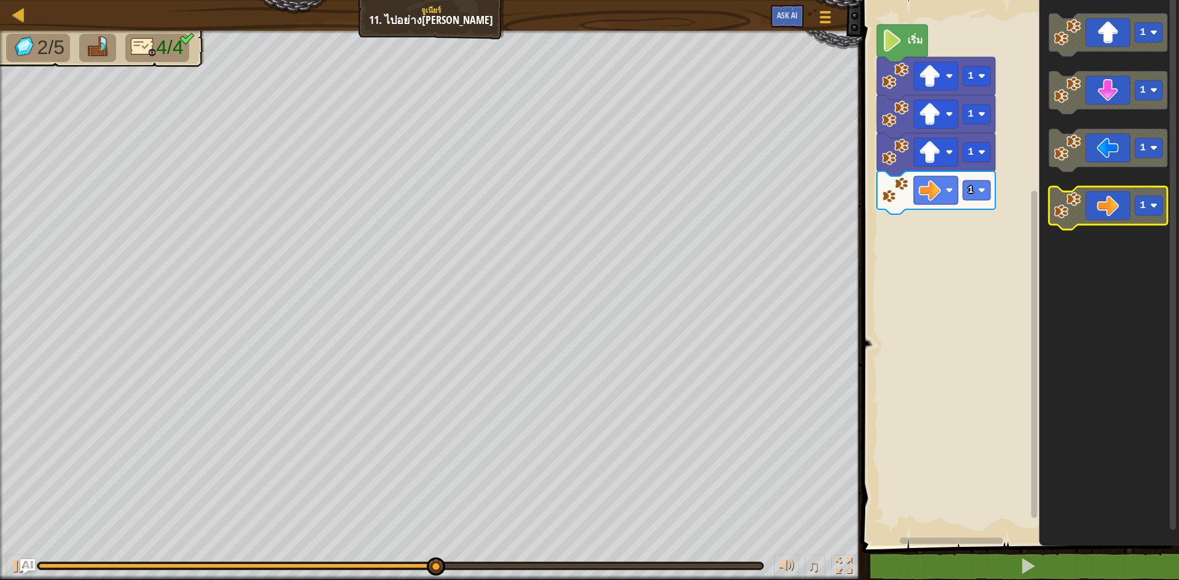
click at [1076, 202] on image "พื้นที่ทำงาน Blockly" at bounding box center [1067, 205] width 27 height 27
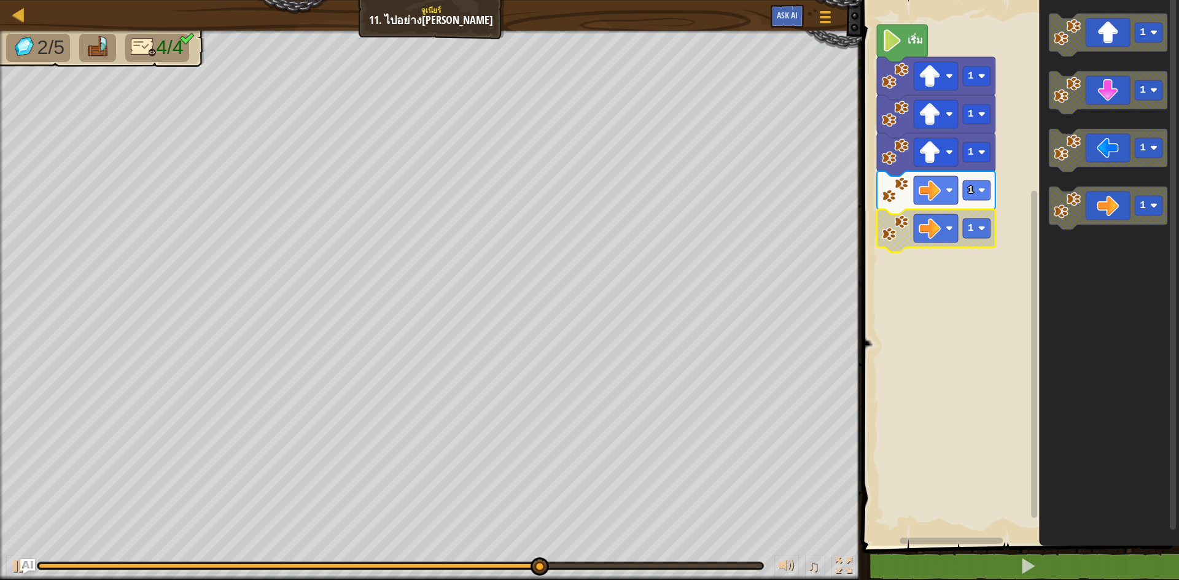
click at [900, 217] on image "พื้นที่ทำงาน Blockly" at bounding box center [895, 228] width 27 height 27
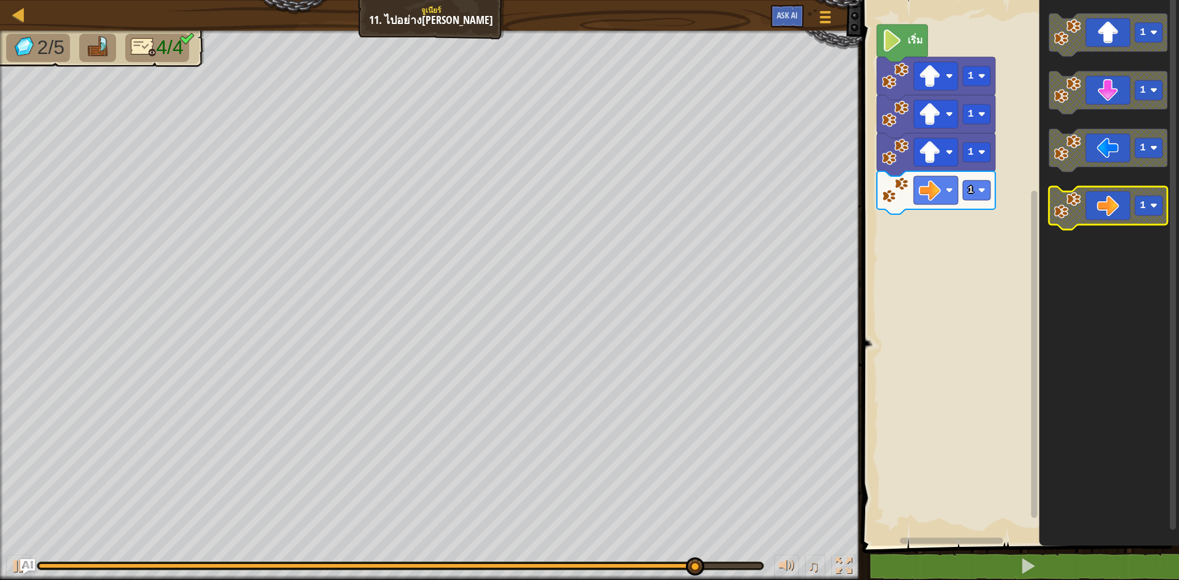
click at [1087, 187] on icon "พื้นที่ทำงาน Blockly" at bounding box center [1108, 208] width 119 height 43
click at [932, 233] on div "เริ่ม 1 1 1 1 1 1 1 1" at bounding box center [1019, 270] width 321 height 552
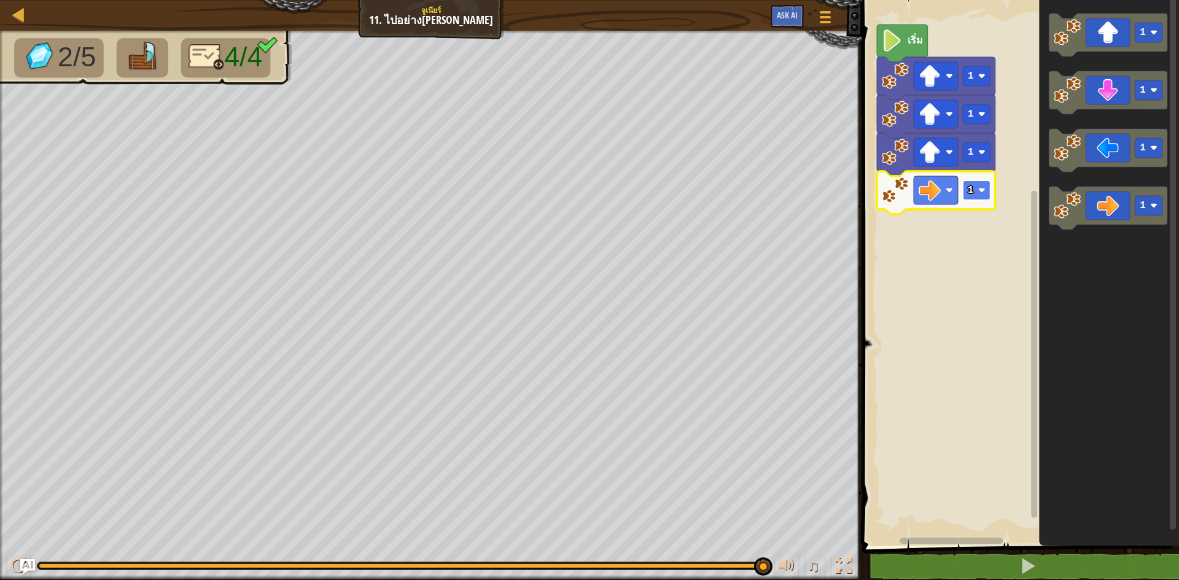
click at [990, 188] on rect "พื้นที่ทำงาน Blockly" at bounding box center [977, 191] width 28 height 20
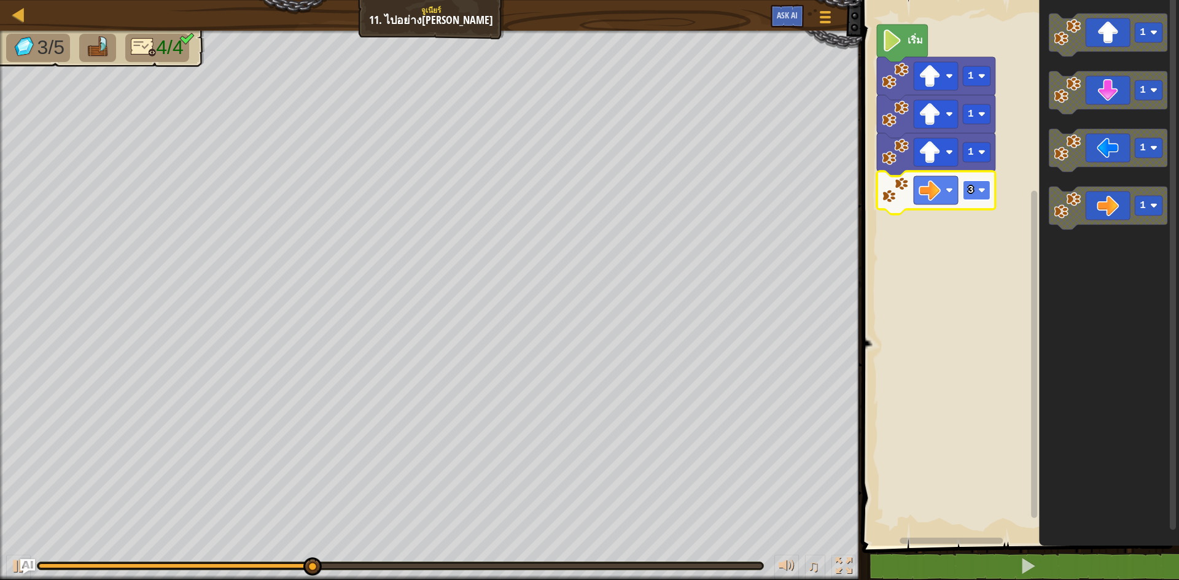
click at [983, 194] on image "พื้นที่ทำงาน Blockly" at bounding box center [982, 190] width 7 height 7
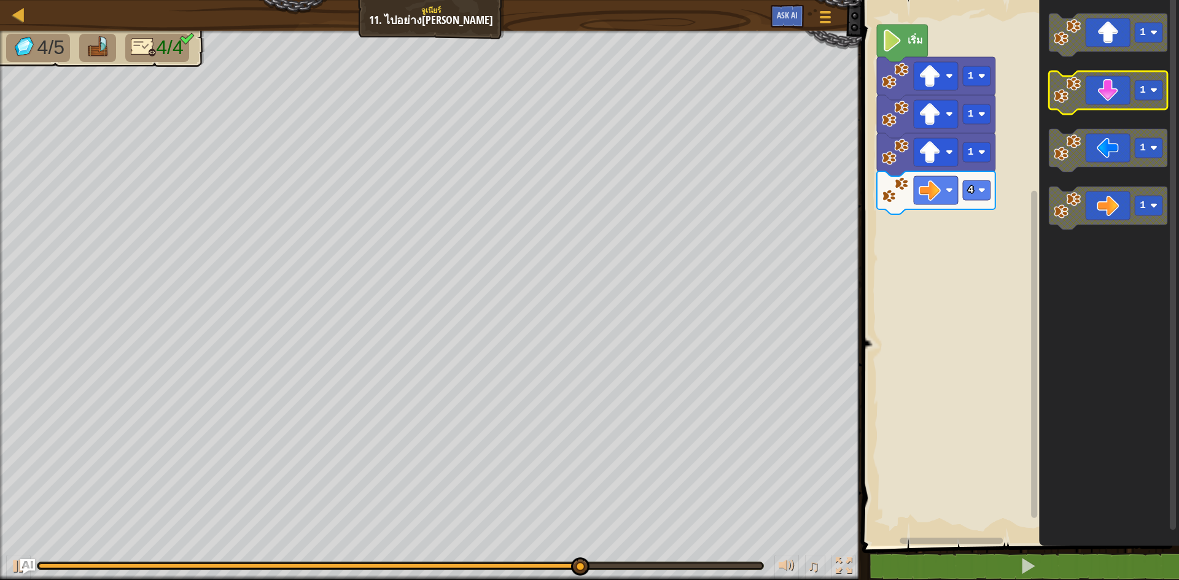
click at [1106, 96] on icon "พื้นที่ทำงาน Blockly" at bounding box center [1108, 92] width 119 height 43
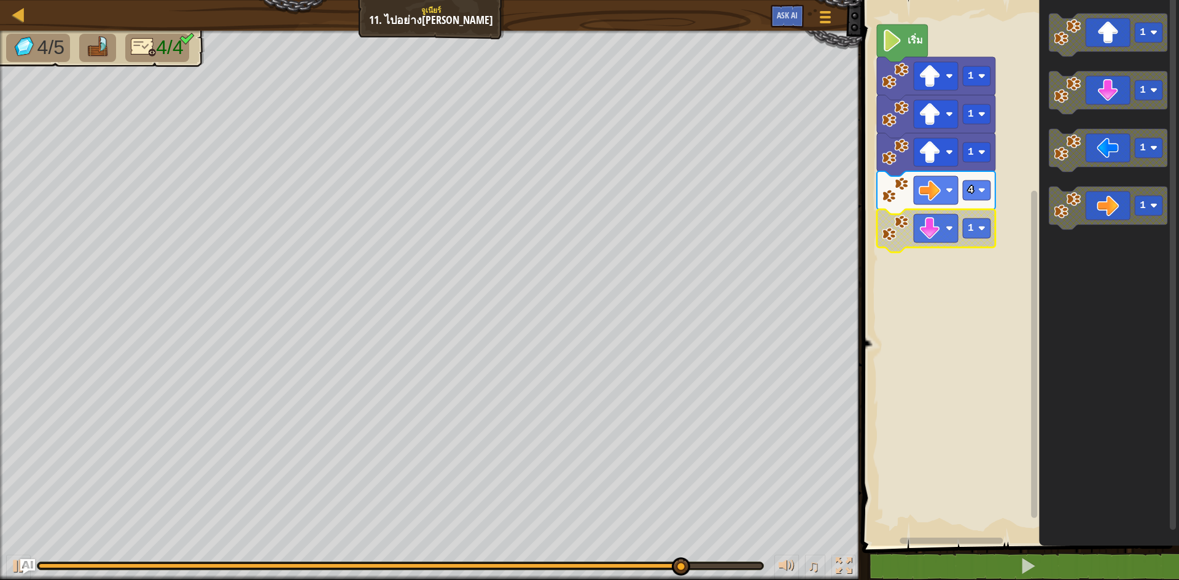
click at [991, 222] on icon "พื้นที่ทำงาน Blockly" at bounding box center [936, 230] width 119 height 43
click at [983, 227] on image "พื้นที่ทำงาน Blockly" at bounding box center [982, 228] width 7 height 7
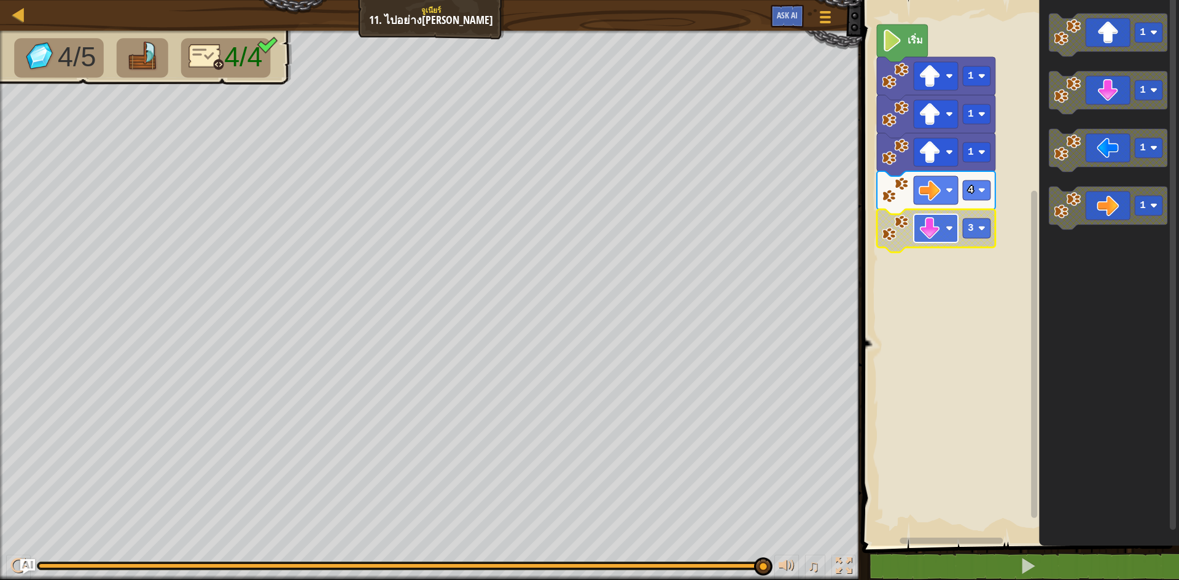
click at [941, 236] on image "พื้นที่ทำงาน Blockly" at bounding box center [930, 228] width 22 height 22
click at [945, 228] on rect "พื้นที่ทำงาน Blockly" at bounding box center [936, 228] width 44 height 28
click at [970, 225] on text "3" at bounding box center [971, 228] width 6 height 11
click at [982, 231] on image "พื้นที่ทำงาน Blockly" at bounding box center [982, 228] width 7 height 7
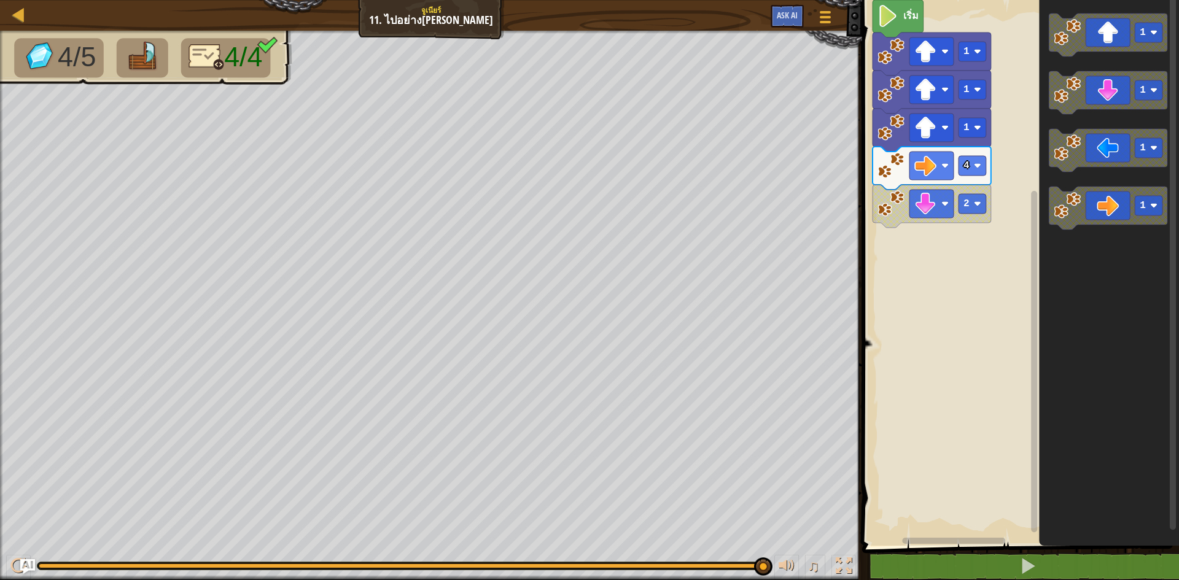
click at [867, 195] on rect "พื้นที่ทำงาน Blockly" at bounding box center [1019, 270] width 321 height 552
click at [920, 200] on image "พื้นที่ทำงาน Blockly" at bounding box center [926, 204] width 22 height 22
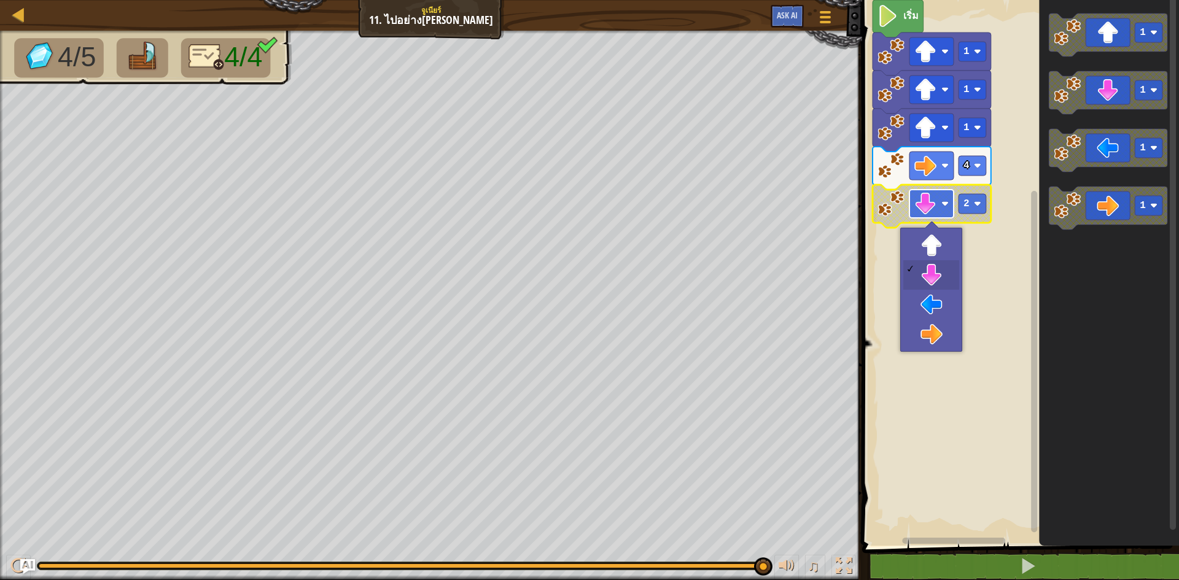
click at [920, 200] on image "พื้นที่ทำงาน Blockly" at bounding box center [926, 204] width 22 height 22
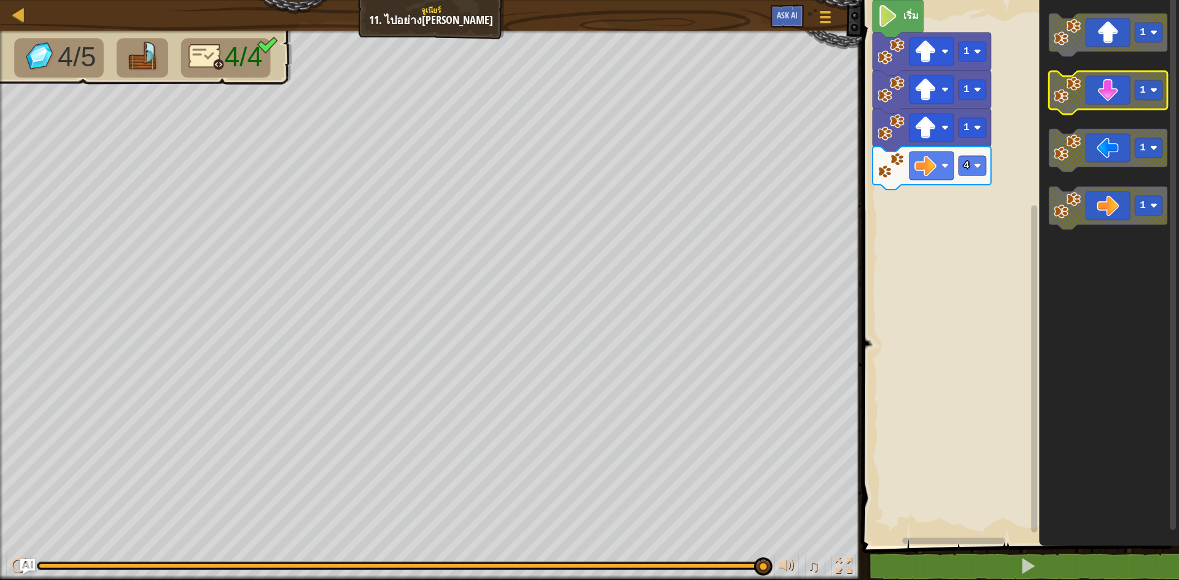
click at [1105, 98] on icon "พื้นที่ทำงาน Blockly" at bounding box center [1108, 92] width 119 height 43
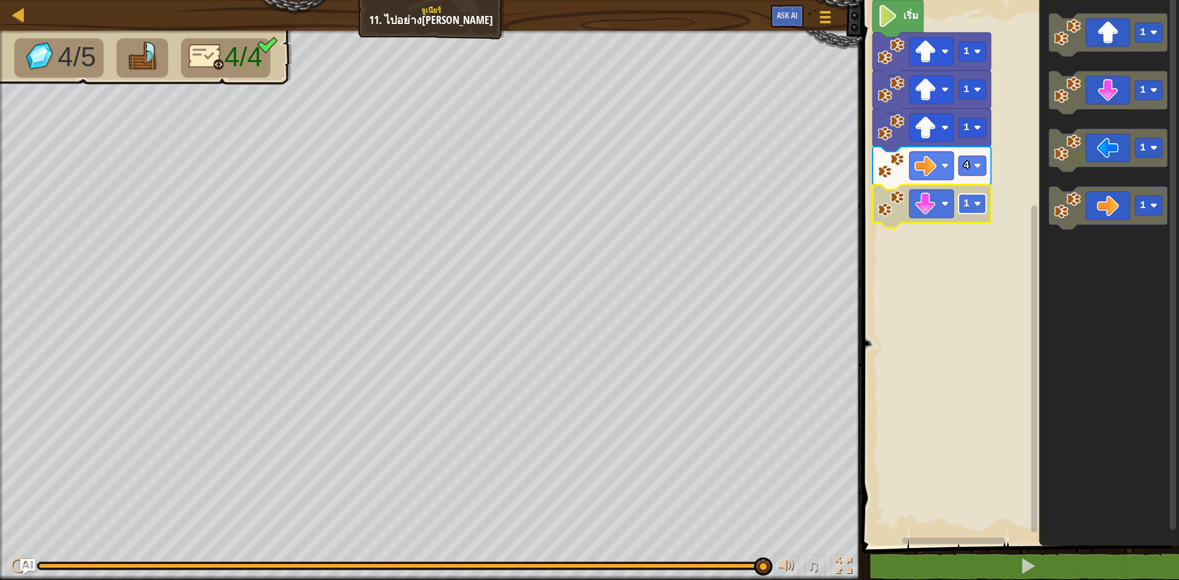
click at [978, 208] on rect "พื้นที่ทำงาน Blockly" at bounding box center [973, 204] width 28 height 20
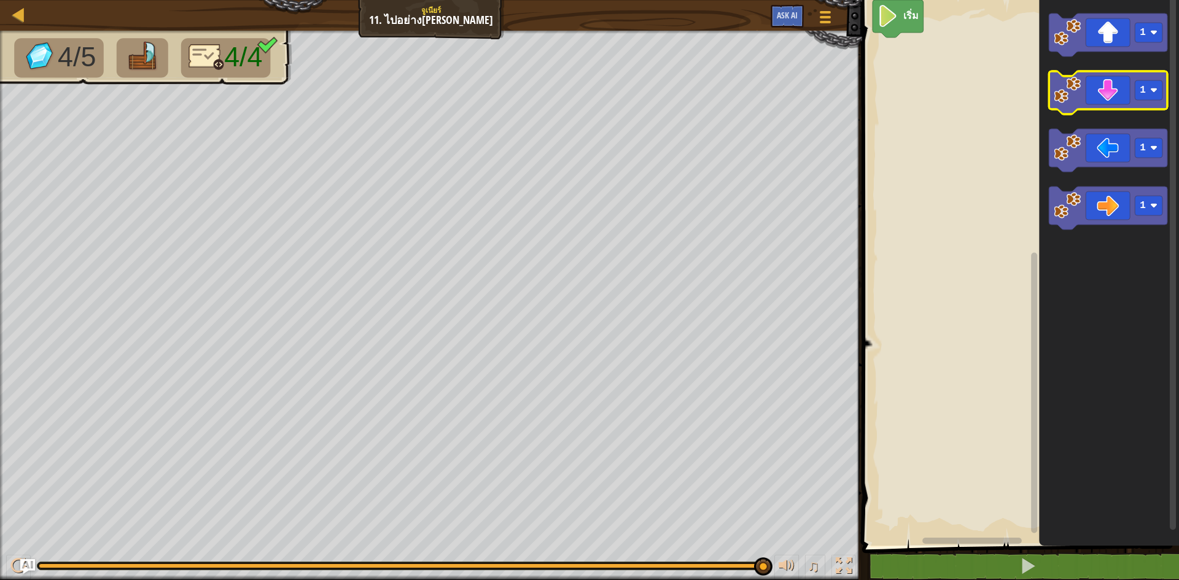
click at [1122, 100] on icon "พื้นที่ทำงาน Blockly" at bounding box center [1108, 92] width 119 height 43
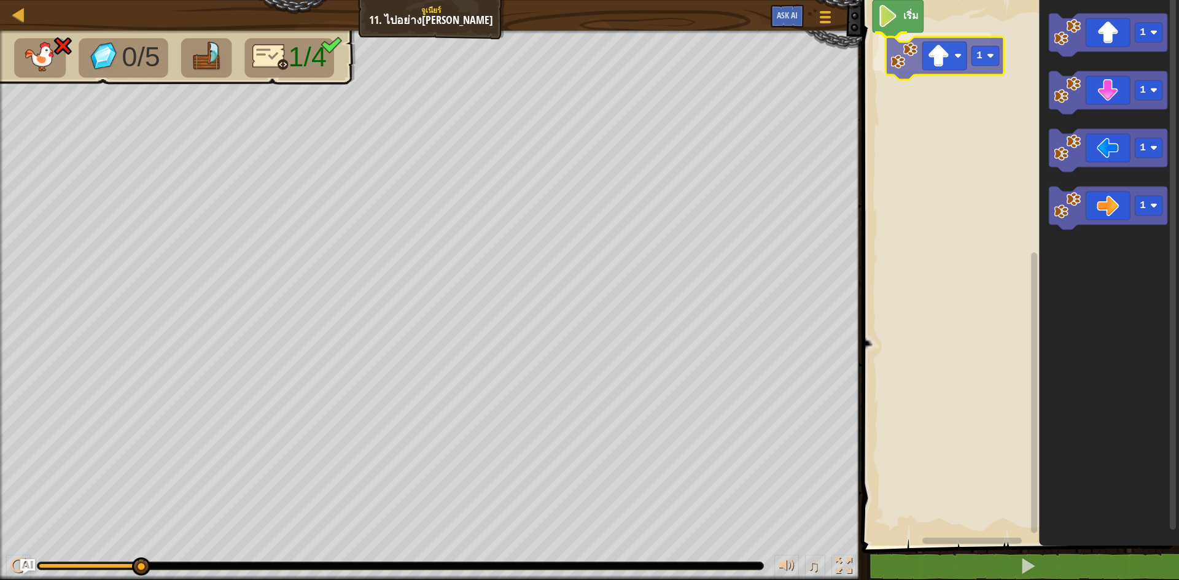
click at [952, 64] on div "เริ่ม 1 1 1 1 1 1" at bounding box center [1019, 270] width 321 height 552
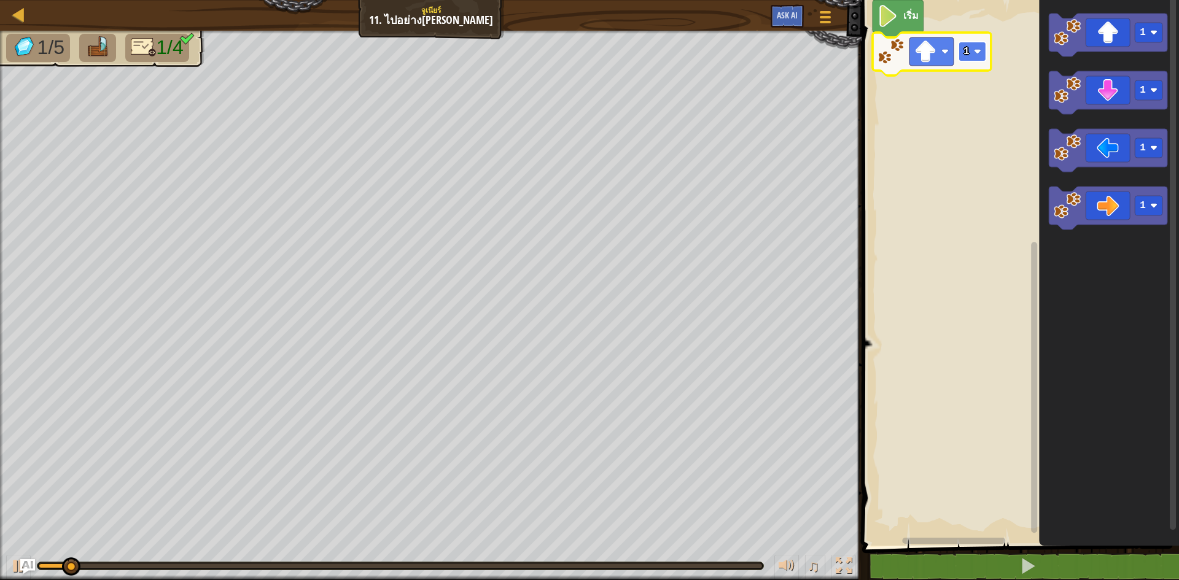
click at [963, 49] on rect "พื้นที่ทำงาน Blockly" at bounding box center [973, 52] width 28 height 20
click at [980, 53] on image "พื้นที่ทำงาน Blockly" at bounding box center [977, 51] width 7 height 7
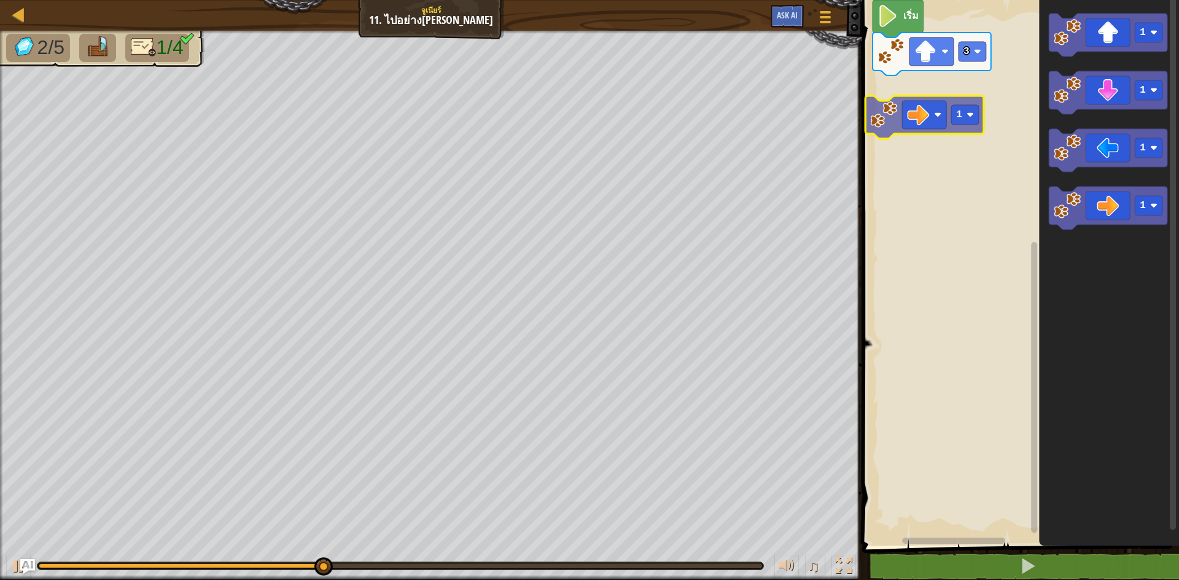
click at [936, 90] on div "เริ่ม 3 1 1 1 1 1" at bounding box center [1019, 270] width 321 height 552
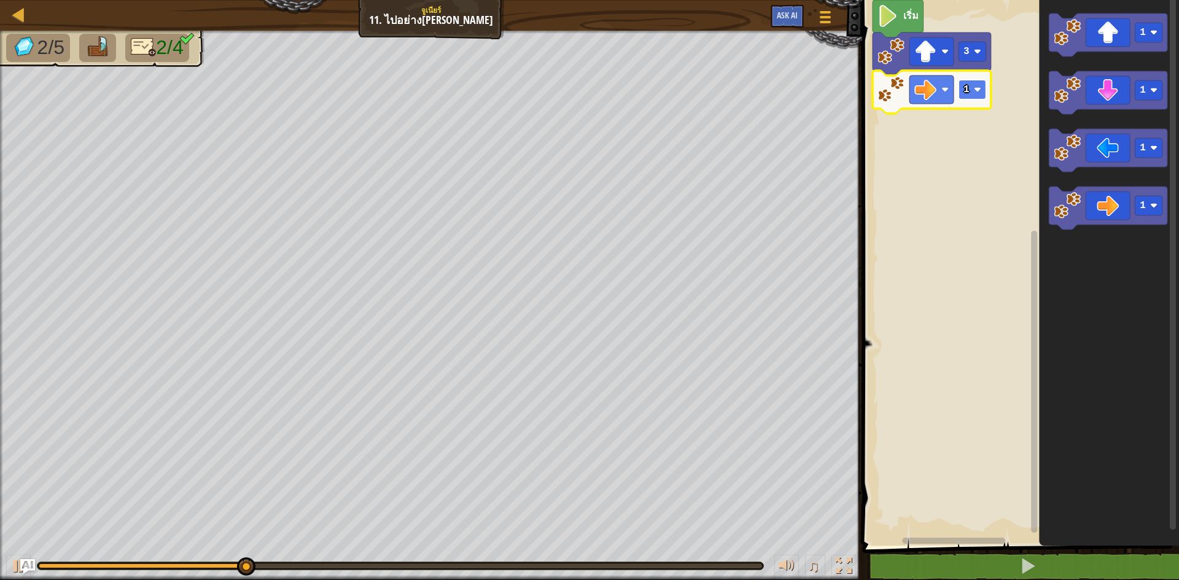
click at [977, 87] on image "พื้นที่ทำงาน Blockly" at bounding box center [977, 89] width 7 height 7
click at [975, 87] on image "พื้นที่ทำงาน Blockly" at bounding box center [977, 89] width 7 height 7
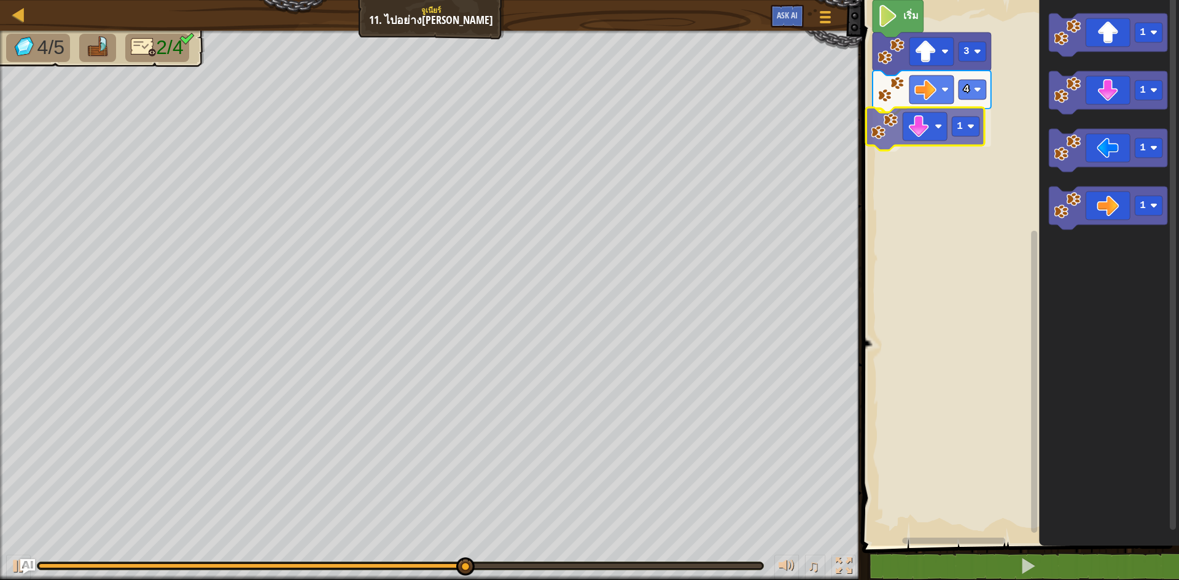
click at [934, 122] on div "เริ่ม 3 4 1 1 1 1 1 1" at bounding box center [1019, 270] width 321 height 552
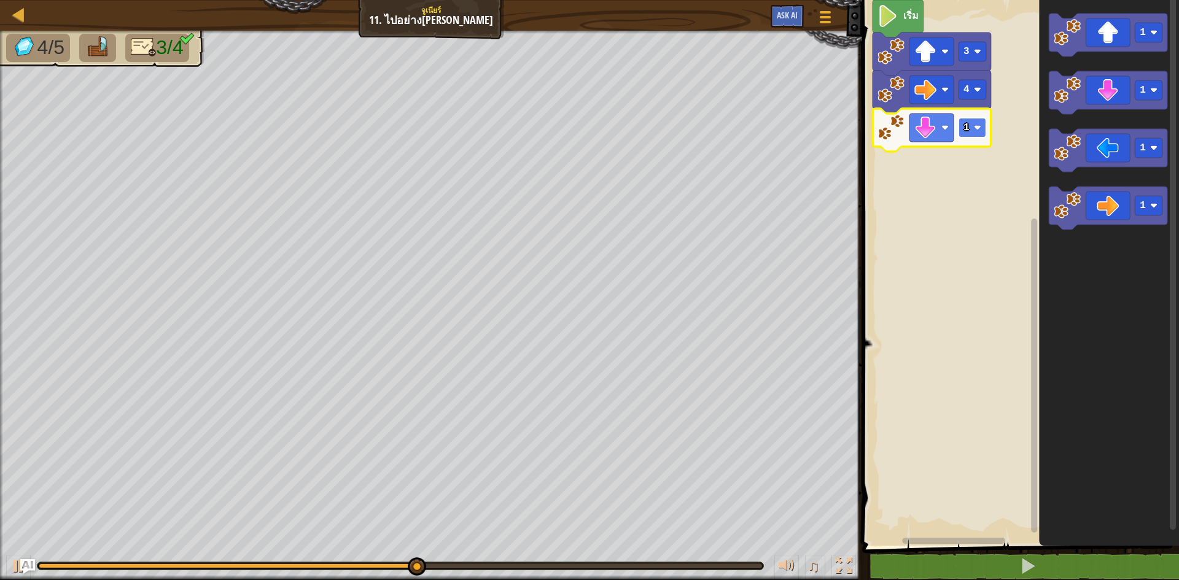
click at [980, 124] on image "พื้นที่ทำงาน Blockly" at bounding box center [977, 127] width 7 height 7
click at [982, 122] on rect "พื้นที่ทำงาน Blockly" at bounding box center [973, 128] width 28 height 20
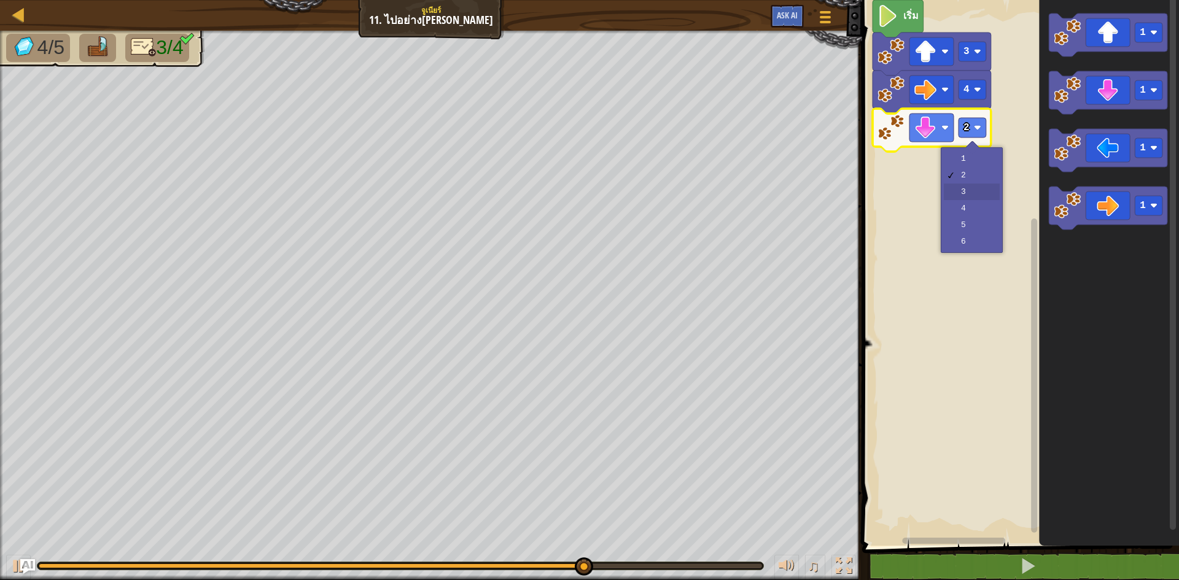
drag, startPoint x: 971, startPoint y: 173, endPoint x: 964, endPoint y: 187, distance: 15.4
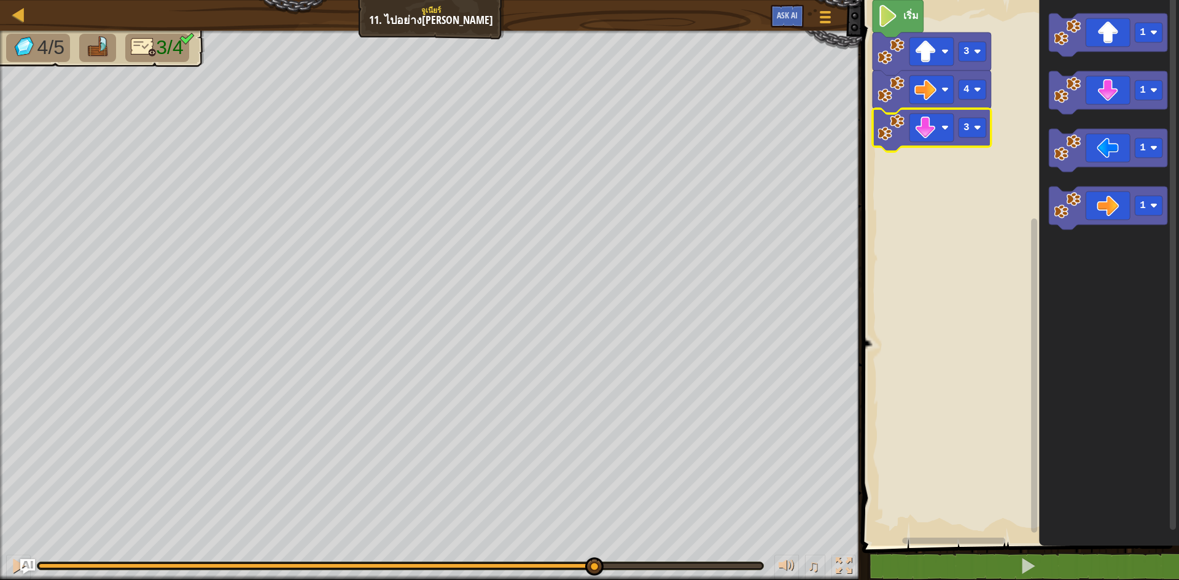
click at [964, 187] on rect "พื้นที่ทำงาน Blockly" at bounding box center [1019, 270] width 321 height 552
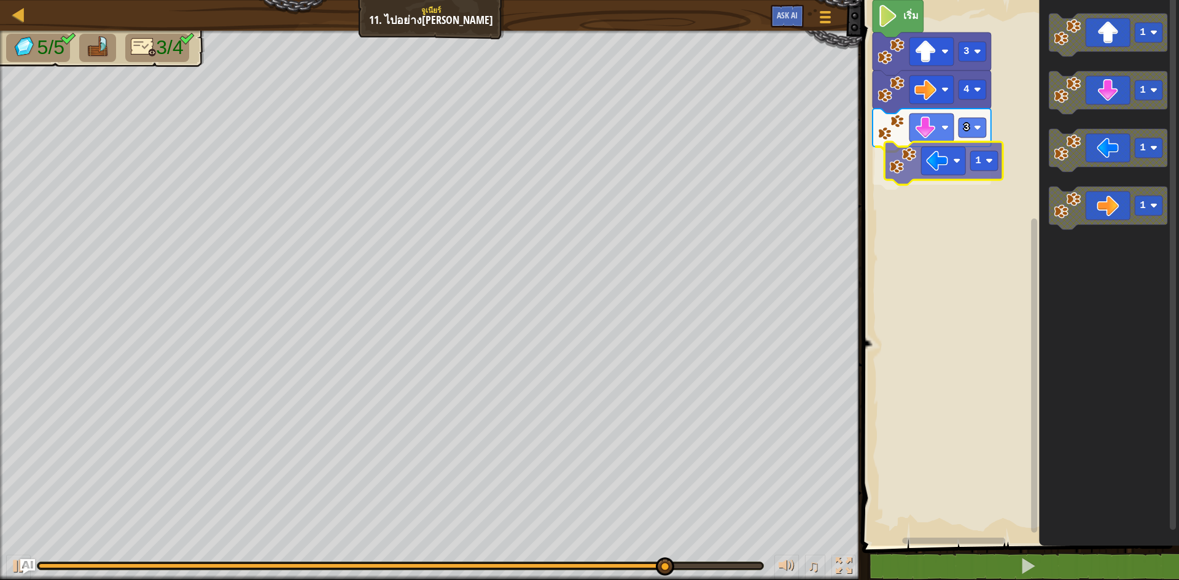
click at [939, 160] on div "เริ่ม 3 4 3 1 1 1 1 1 1" at bounding box center [1019, 270] width 321 height 552
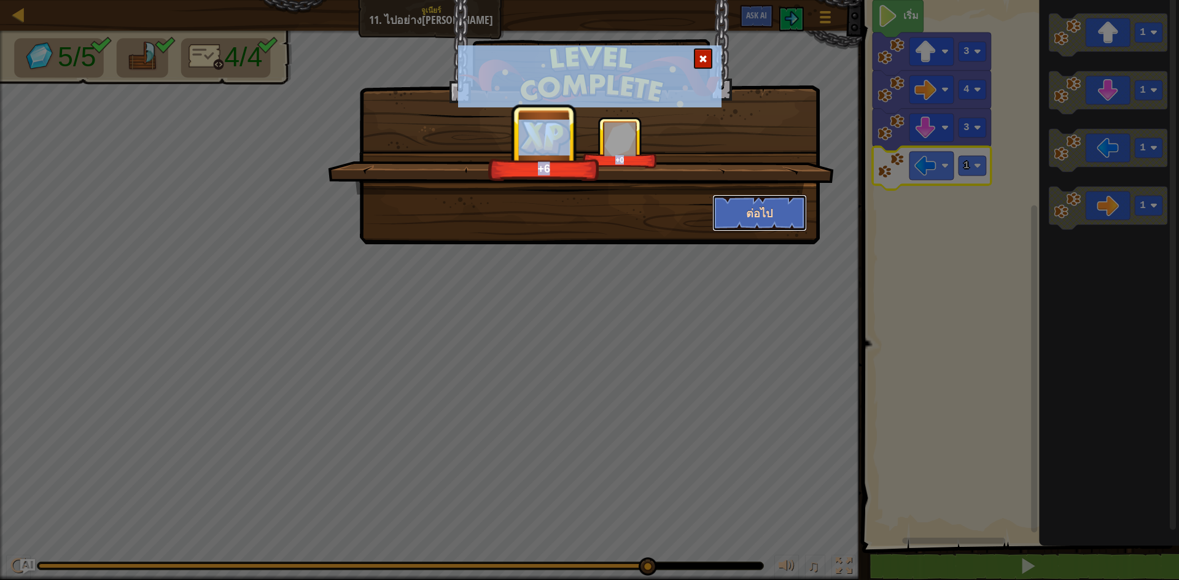
click at [749, 204] on button "ต่อไป" at bounding box center [760, 213] width 95 height 37
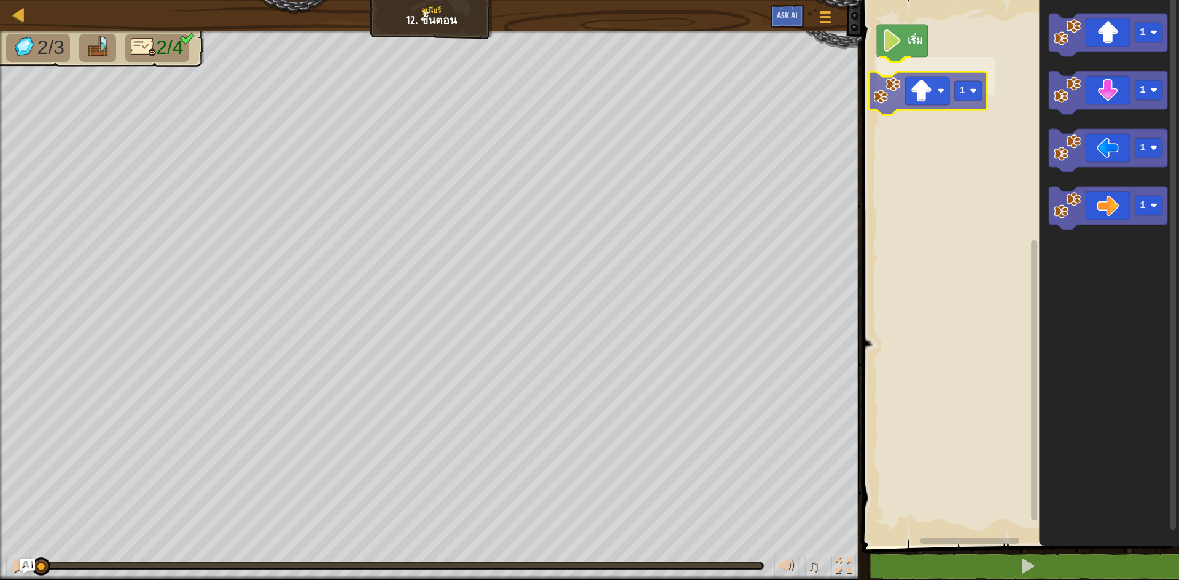
click at [918, 83] on div "เริ่ม 1 1 1 1 1 1" at bounding box center [1019, 270] width 321 height 552
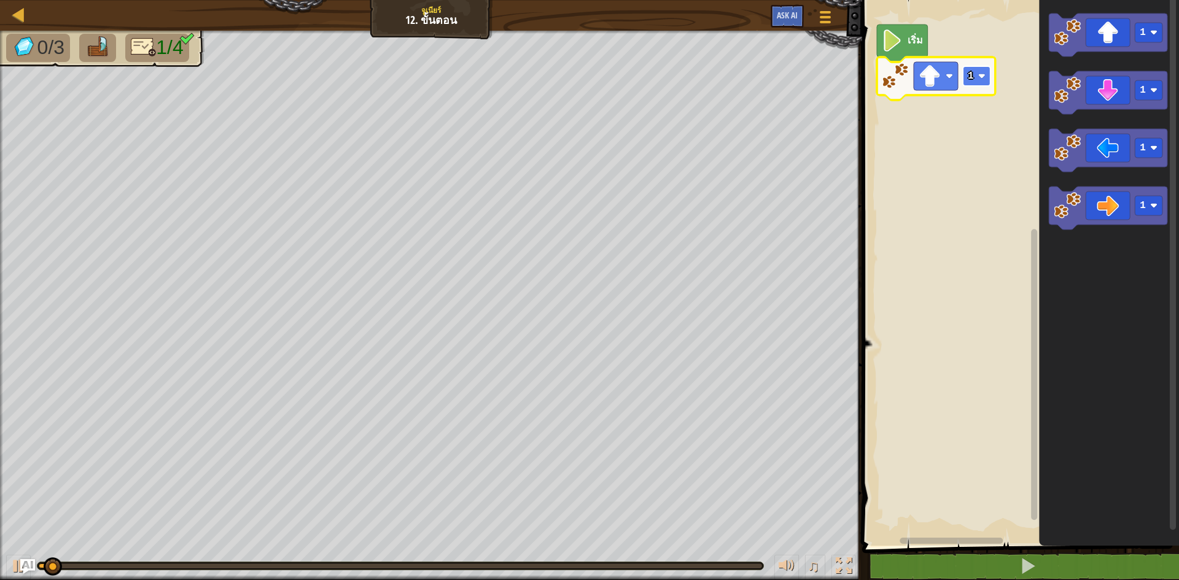
click at [970, 74] on text "1" at bounding box center [971, 76] width 6 height 11
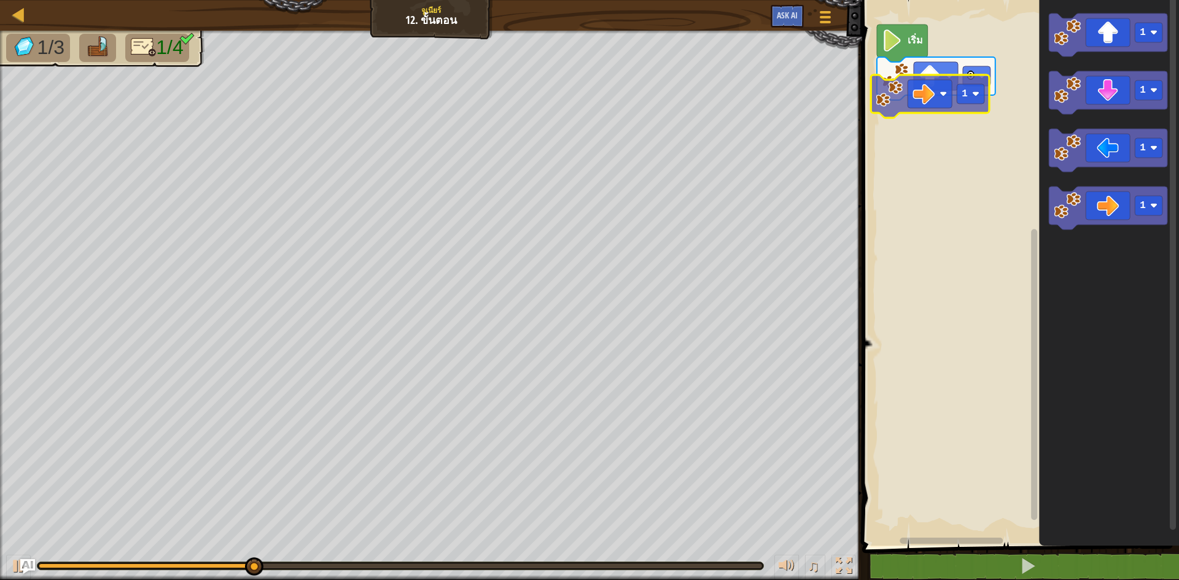
click at [936, 102] on div "เริ่ม 3 1 1 1 1 1 1" at bounding box center [1019, 270] width 321 height 552
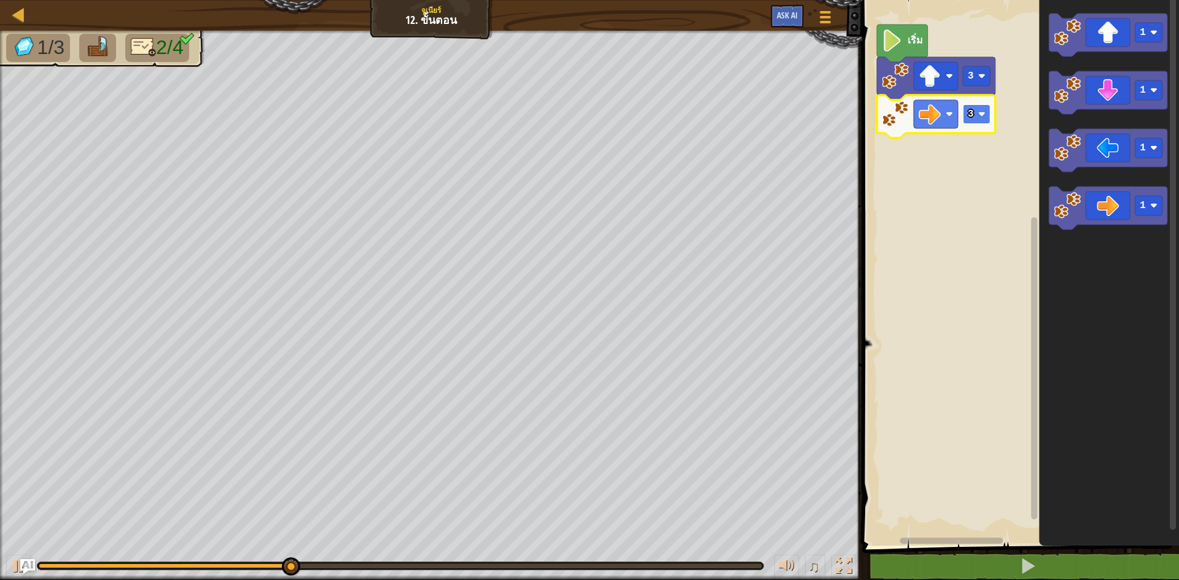
click at [987, 114] on rect "พื้นที่ทำงาน Blockly" at bounding box center [977, 114] width 28 height 20
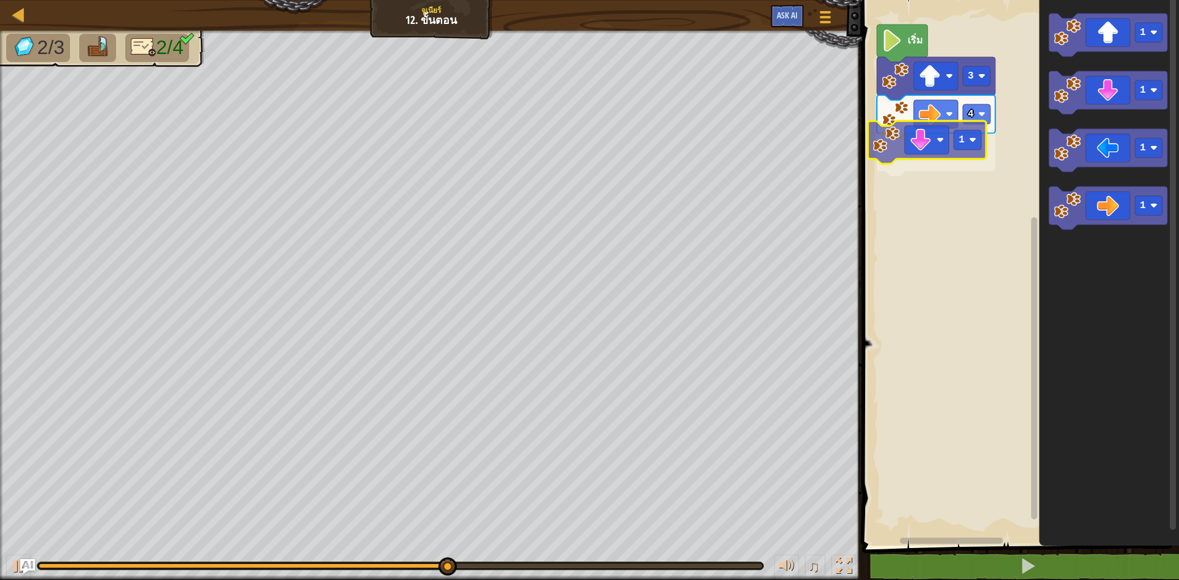
click at [918, 136] on div "เริ่ม 3 4 1 1 1 1 1 1" at bounding box center [1019, 270] width 321 height 552
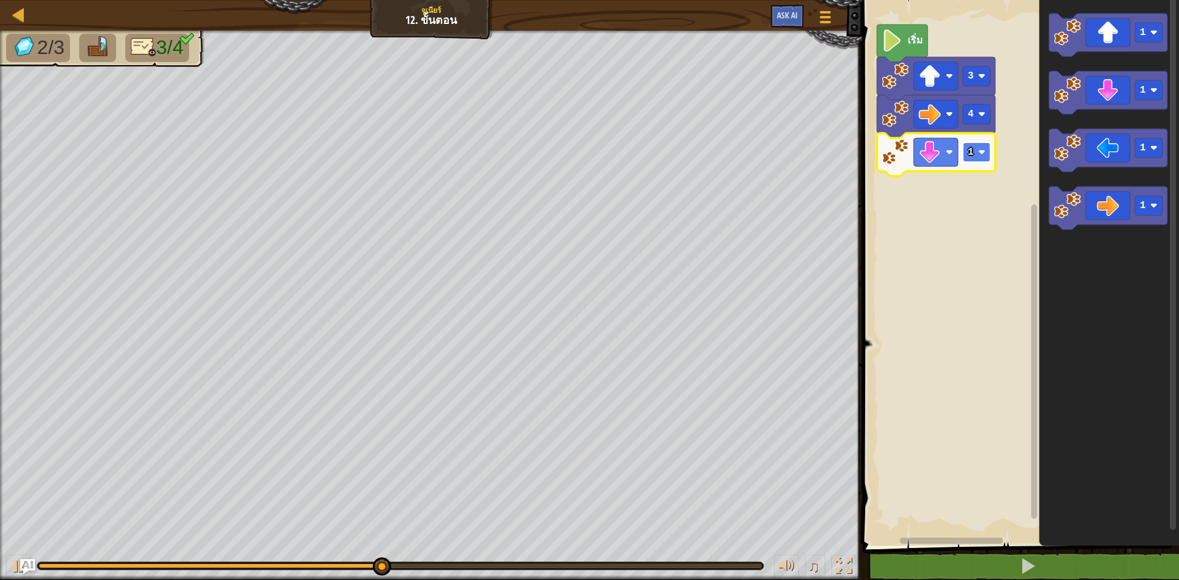
click at [965, 153] on rect "พื้นที่ทำงาน Blockly" at bounding box center [977, 153] width 28 height 20
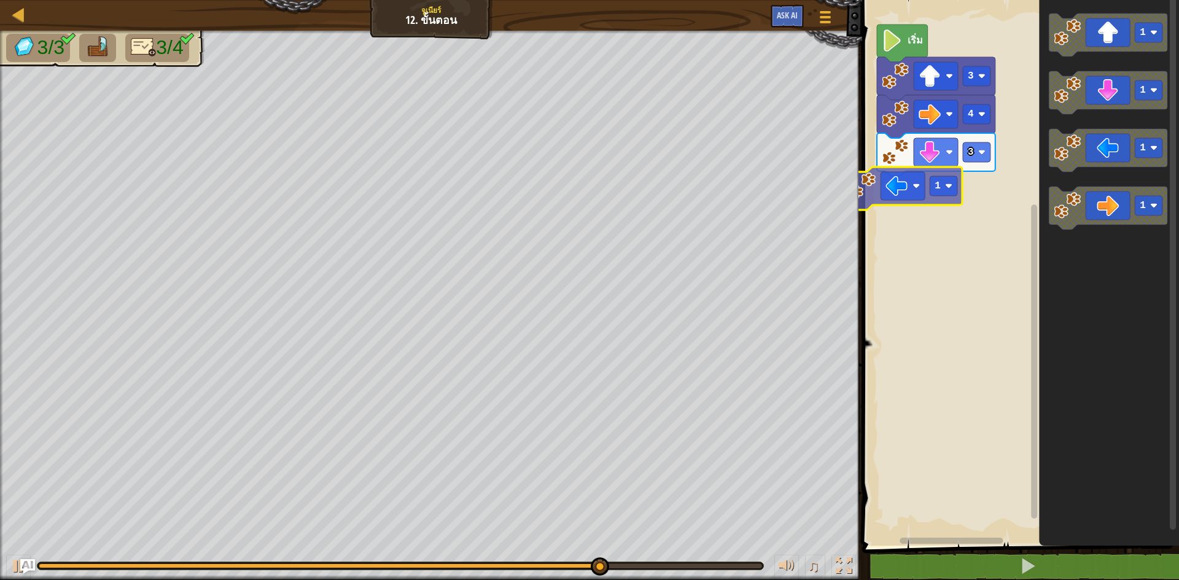
click at [903, 193] on div "เริ่ม 3 4 3 1 1 1 1 1" at bounding box center [1019, 270] width 321 height 552
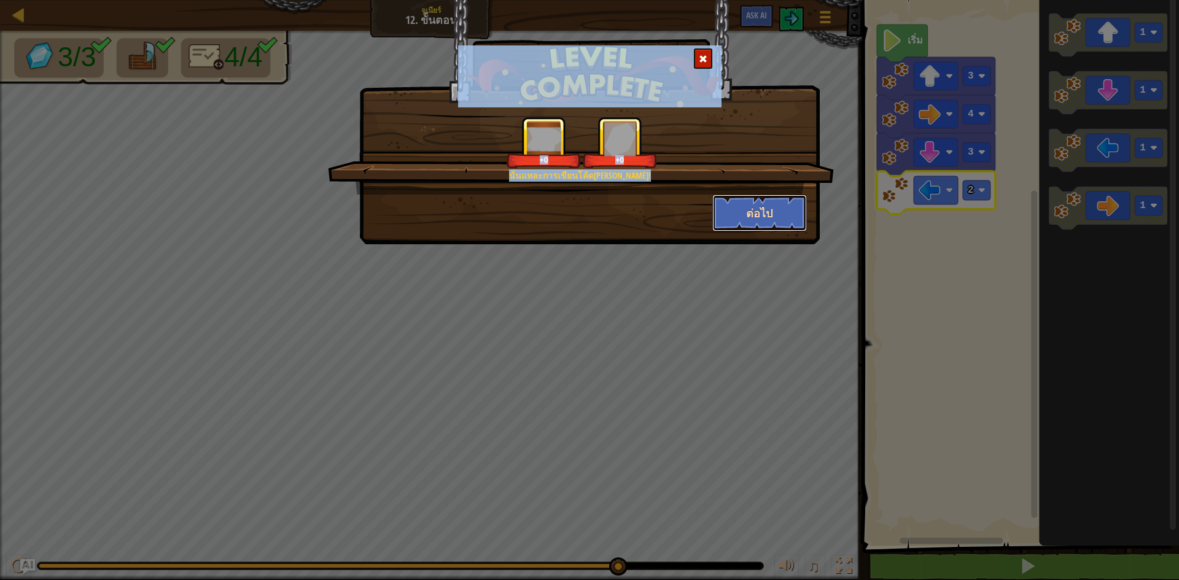
click at [733, 212] on button "ต่อไป" at bounding box center [760, 213] width 95 height 37
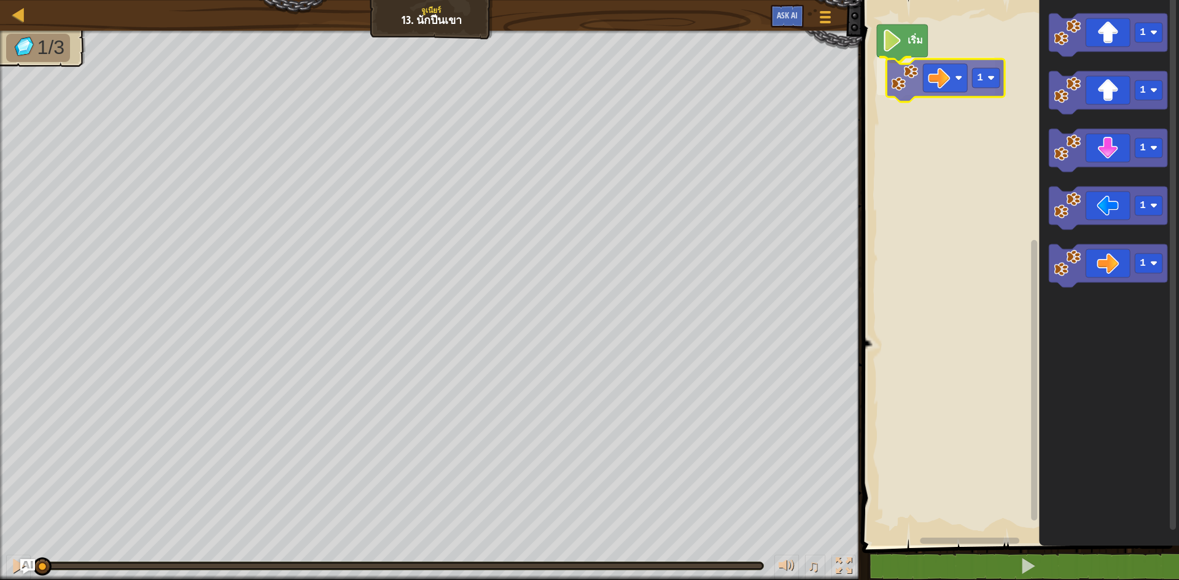
click at [944, 87] on div "เริ่ม 1 1 1 1 1 1 1" at bounding box center [1019, 270] width 321 height 552
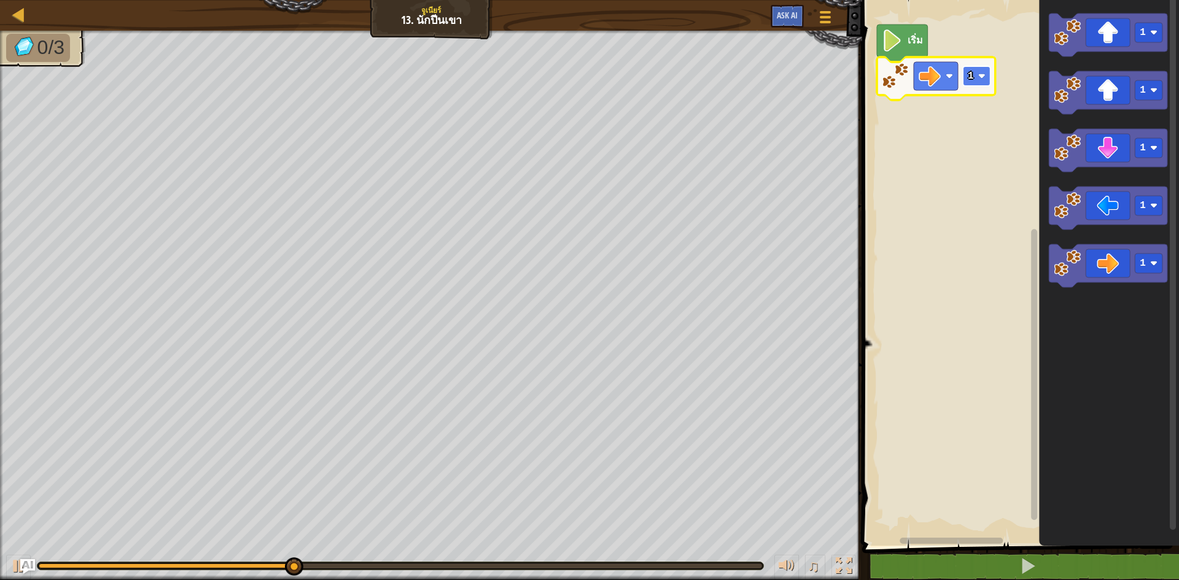
click at [979, 84] on rect "พื้นที่ทำงาน Blockly" at bounding box center [977, 76] width 28 height 20
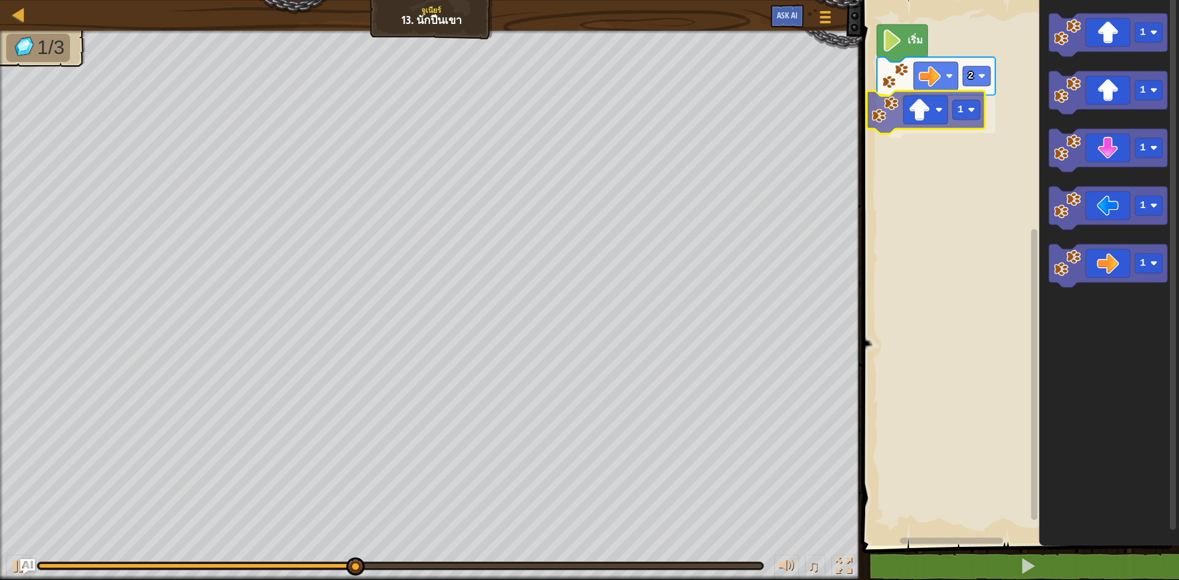
click at [937, 122] on div "เริ่ม 2 1 1 1 1 1 1 1" at bounding box center [1019, 270] width 321 height 552
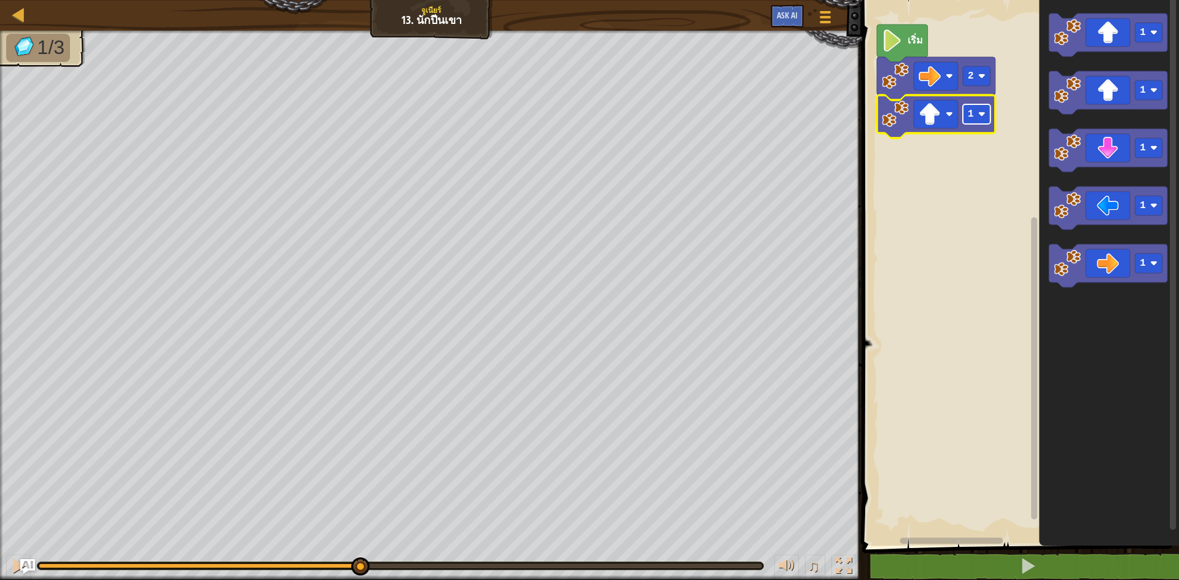
click at [969, 119] on text "1" at bounding box center [971, 114] width 6 height 11
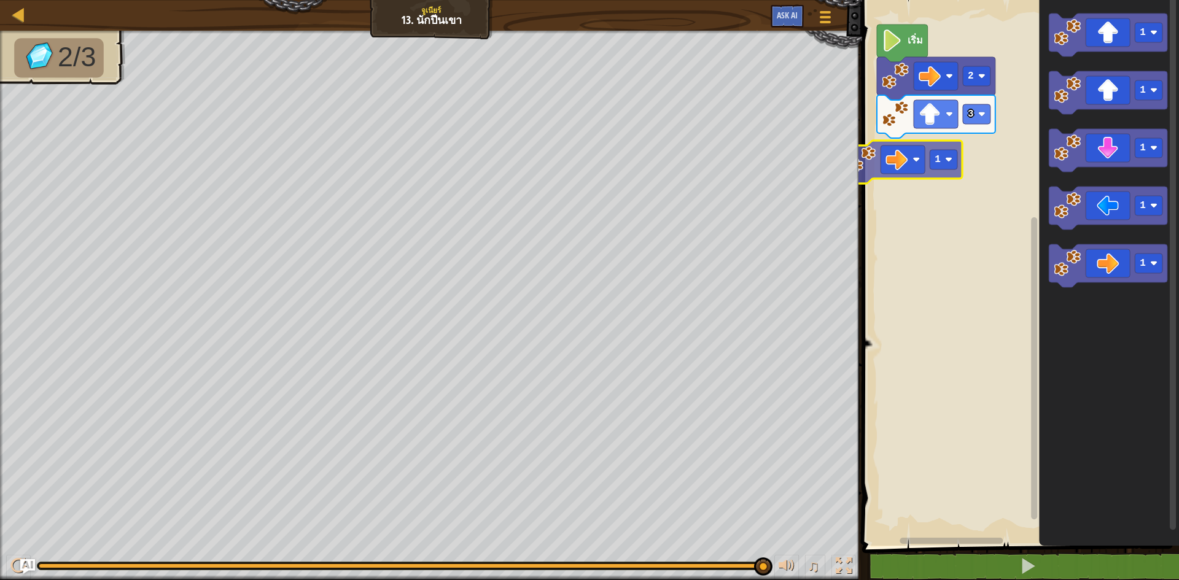
click at [901, 170] on div "เริ่ม 2 3 1 1 1 1 1 1" at bounding box center [1019, 270] width 321 height 552
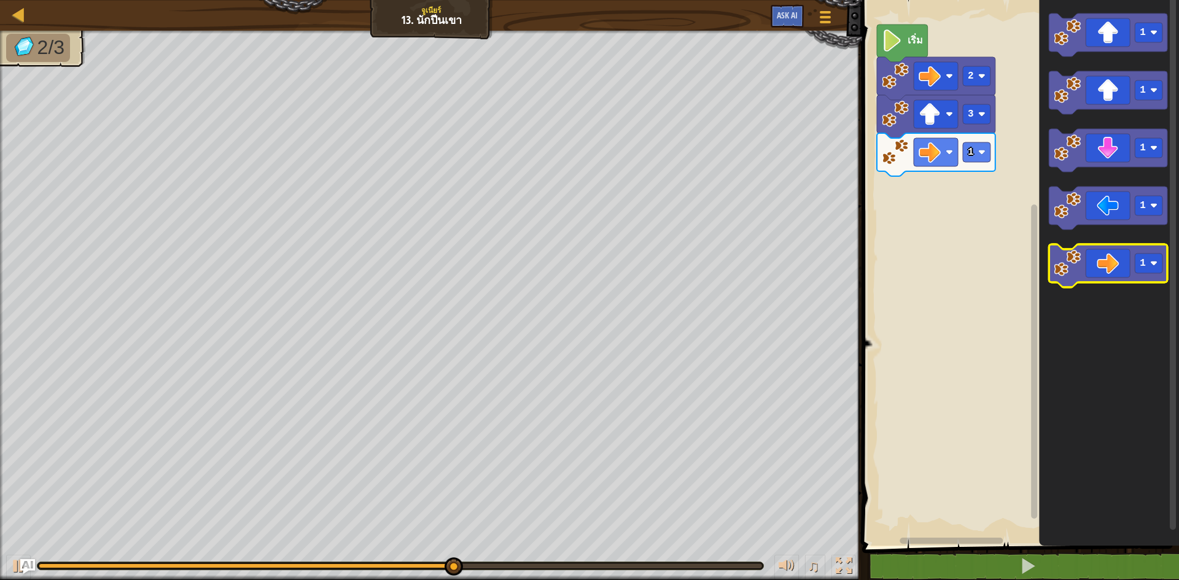
click at [1083, 262] on icon "พื้นที่ทำงาน Blockly" at bounding box center [1108, 265] width 119 height 43
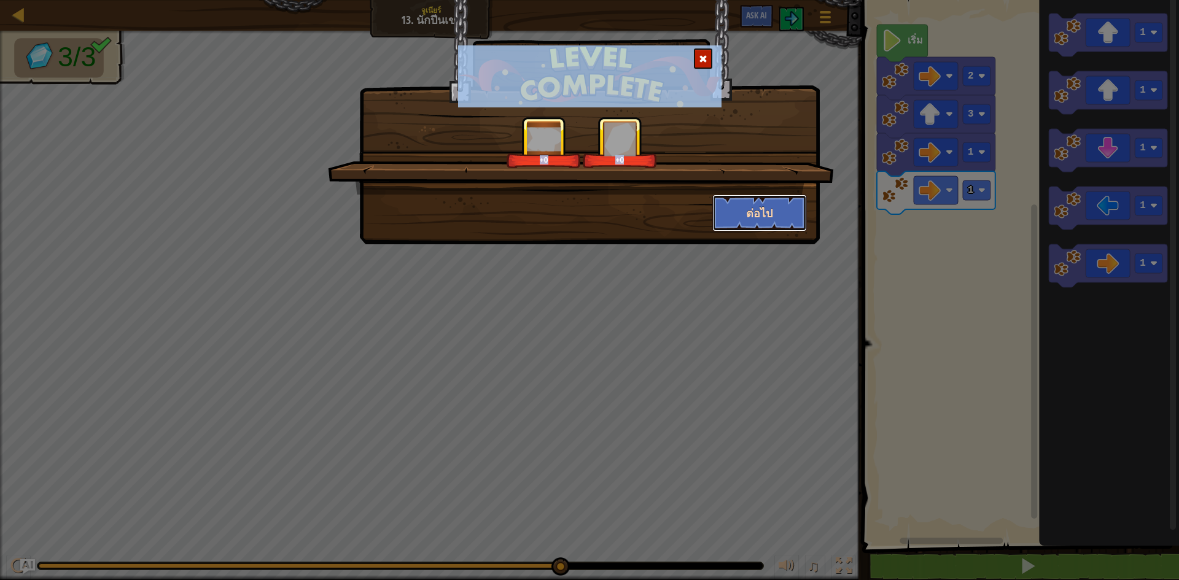
click at [768, 202] on button "ต่อไป" at bounding box center [760, 213] width 95 height 37
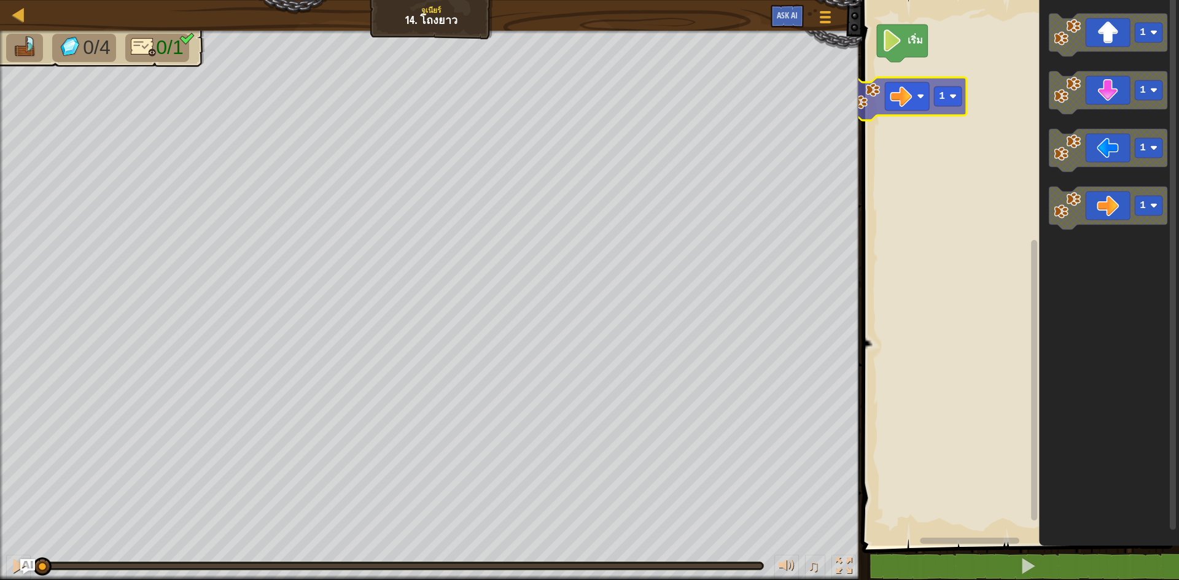
click at [923, 79] on div "เริ่ม 1 1 1 1 1" at bounding box center [1019, 270] width 321 height 552
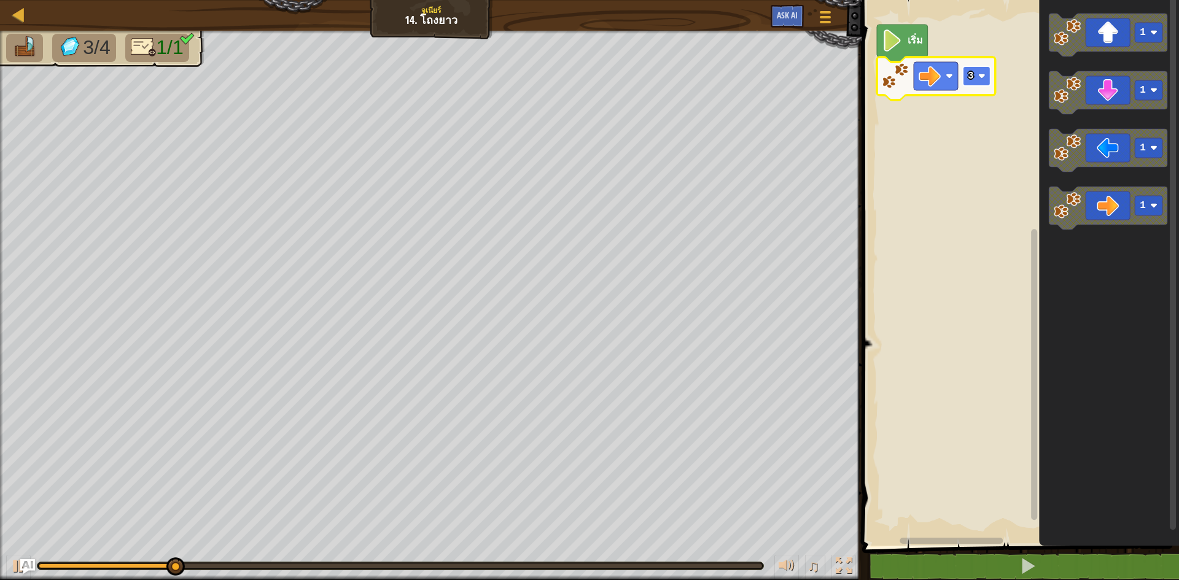
click at [984, 80] on image "พื้นที่ทำงาน Blockly" at bounding box center [982, 75] width 7 height 7
click at [978, 64] on icon "พื้นที่ทำงาน Blockly" at bounding box center [936, 78] width 119 height 43
click at [977, 82] on rect "พื้นที่ทำงาน Blockly" at bounding box center [977, 76] width 28 height 20
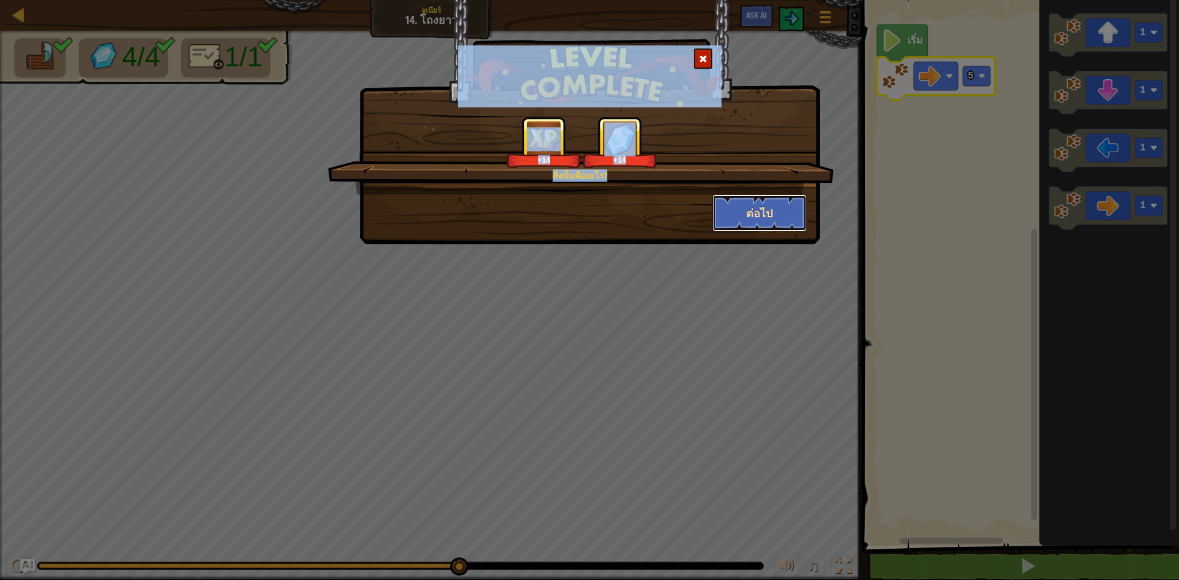
click at [792, 214] on button "ต่อไป" at bounding box center [760, 213] width 95 height 37
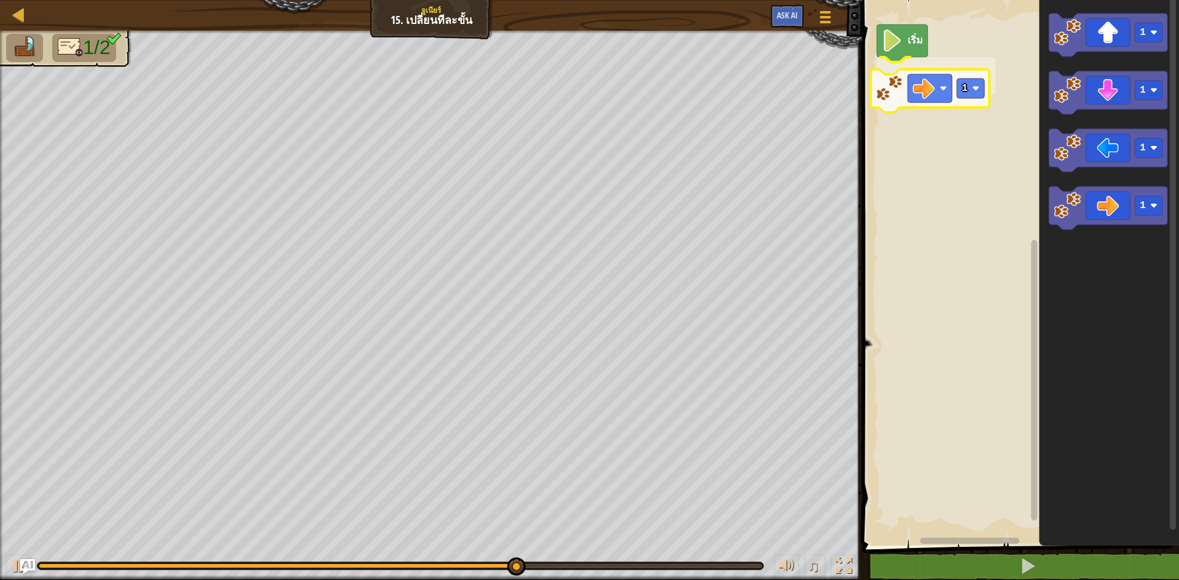
click at [923, 74] on div "เริ่ม 1 1 1 1 1 1" at bounding box center [1019, 270] width 321 height 552
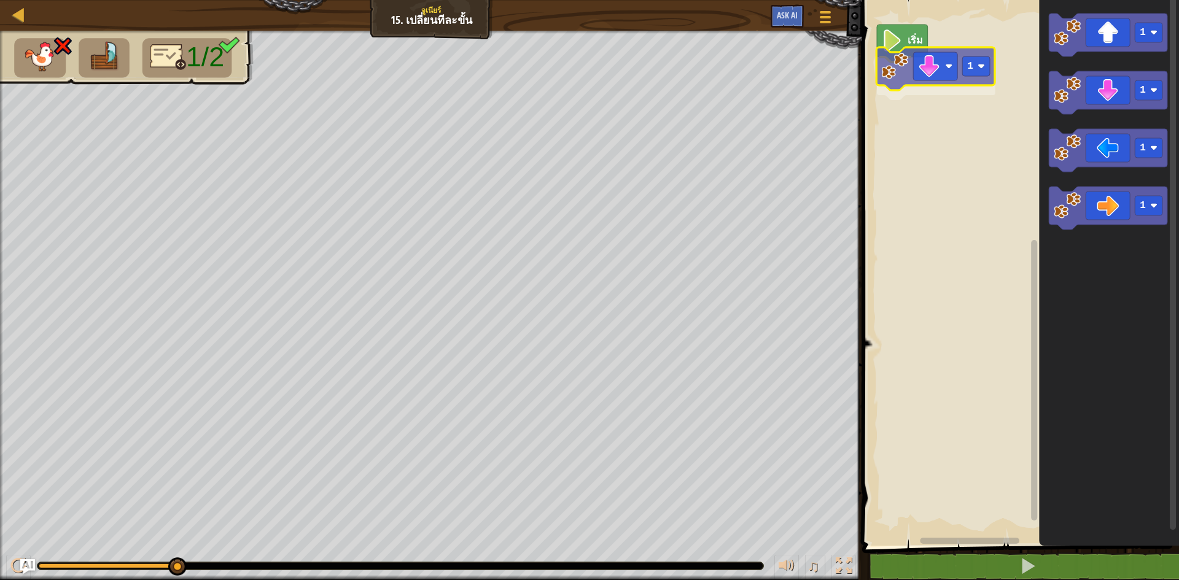
click at [914, 62] on div "เริ่ม 1 1 1 1 1 1" at bounding box center [1019, 270] width 321 height 552
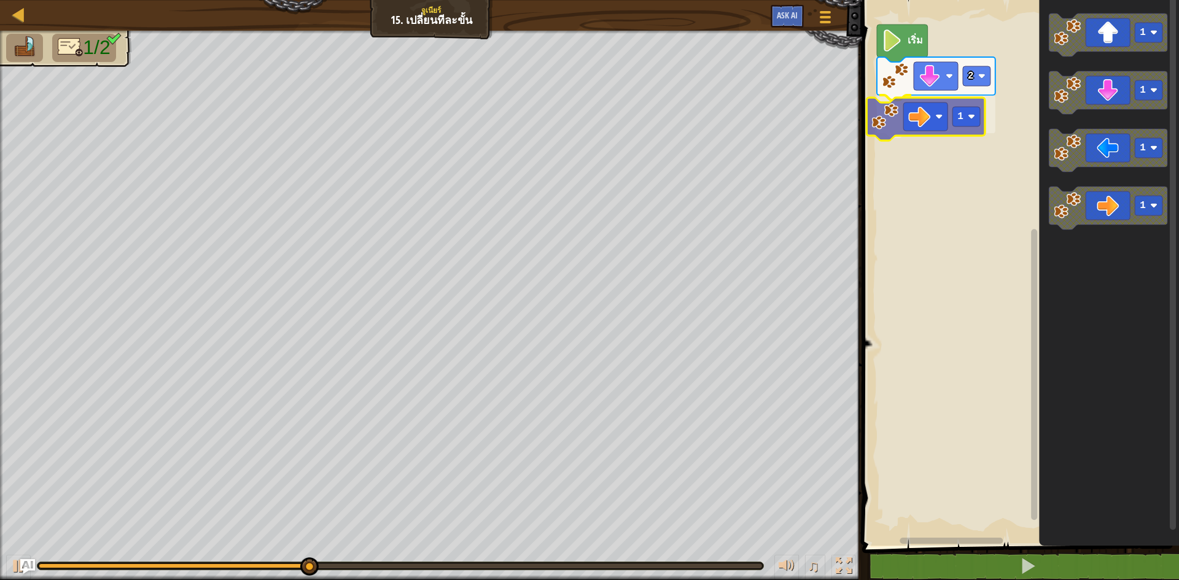
click at [931, 123] on div "เริ่ม 2 1 1 1 1 1 1" at bounding box center [1019, 270] width 321 height 552
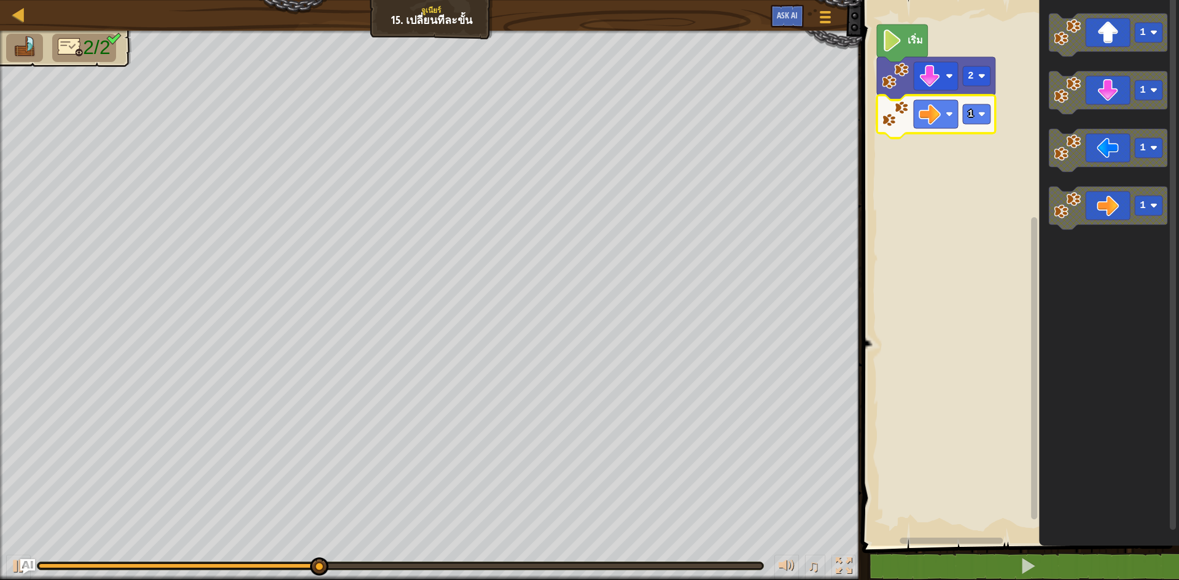
click at [977, 128] on icon "พื้นที่ทำงาน Blockly" at bounding box center [936, 116] width 119 height 43
click at [987, 116] on rect "พื้นที่ทำงาน Blockly" at bounding box center [977, 114] width 28 height 20
click at [990, 123] on rect "พื้นที่ทำงาน Blockly" at bounding box center [977, 114] width 28 height 20
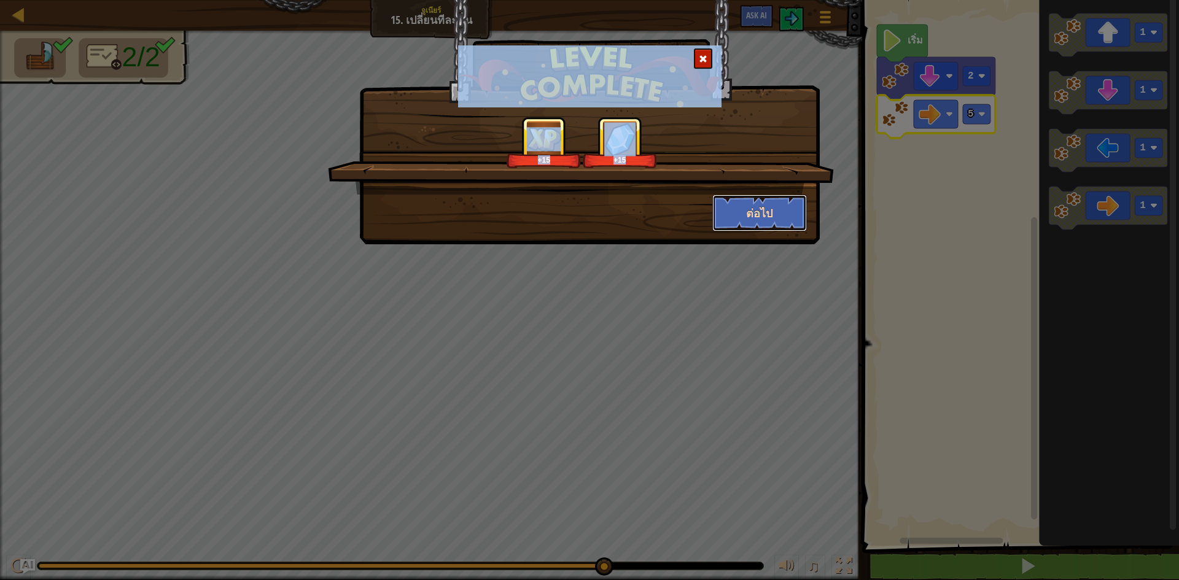
click at [767, 213] on button "ต่อไป" at bounding box center [760, 213] width 95 height 37
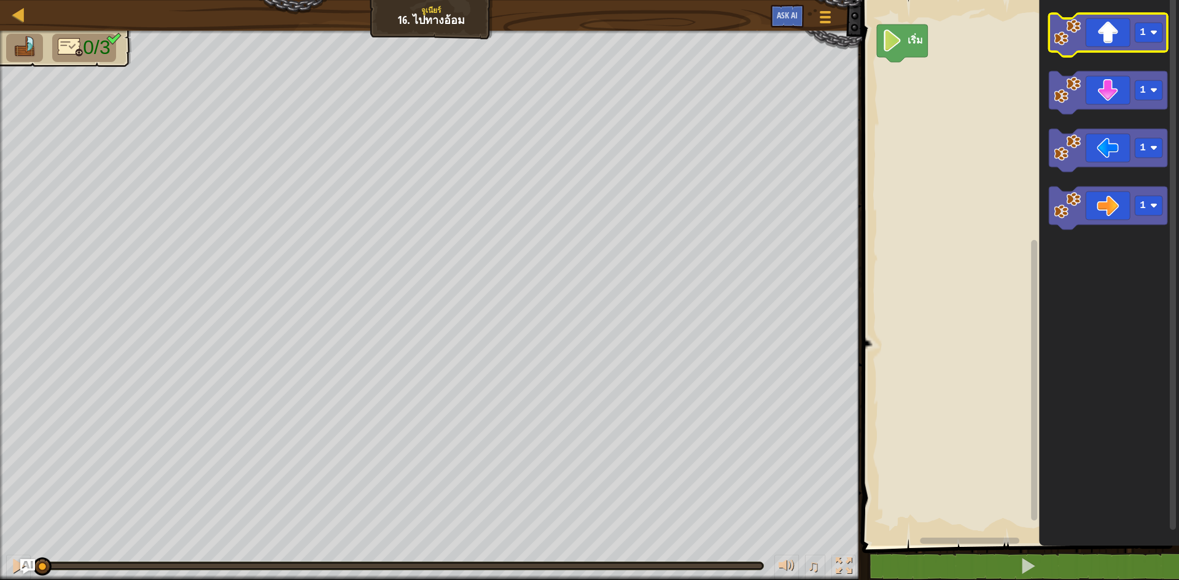
click at [1120, 45] on icon "พื้นที่ทำงาน Blockly" at bounding box center [1108, 35] width 119 height 43
click at [1120, 44] on icon "พื้นที่ทำงาน Blockly" at bounding box center [1108, 35] width 119 height 43
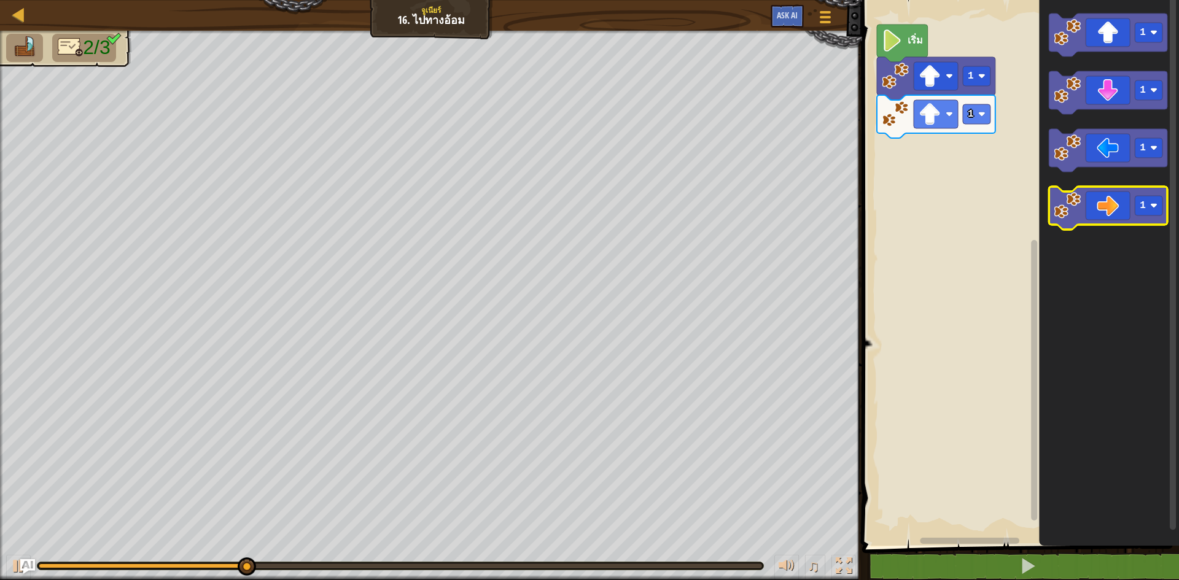
click at [1116, 208] on icon "พื้นที่ทำงาน Blockly" at bounding box center [1108, 208] width 119 height 43
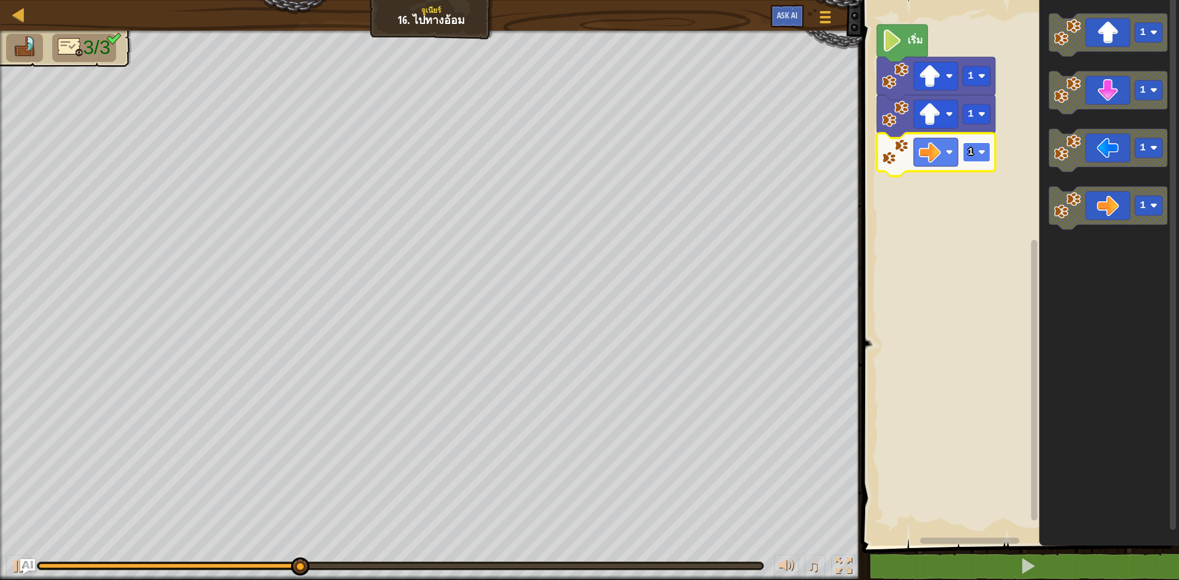
click at [988, 150] on rect "พื้นที่ทำงาน Blockly" at bounding box center [977, 153] width 28 height 20
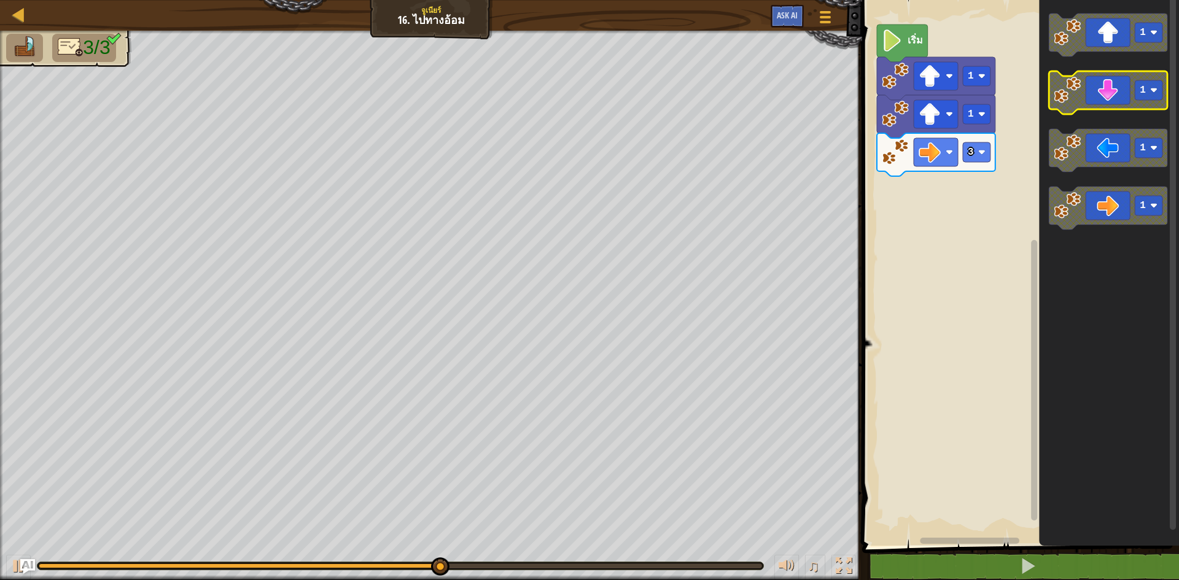
click at [1116, 96] on icon "พื้นที่ทำงาน Blockly" at bounding box center [1108, 92] width 119 height 43
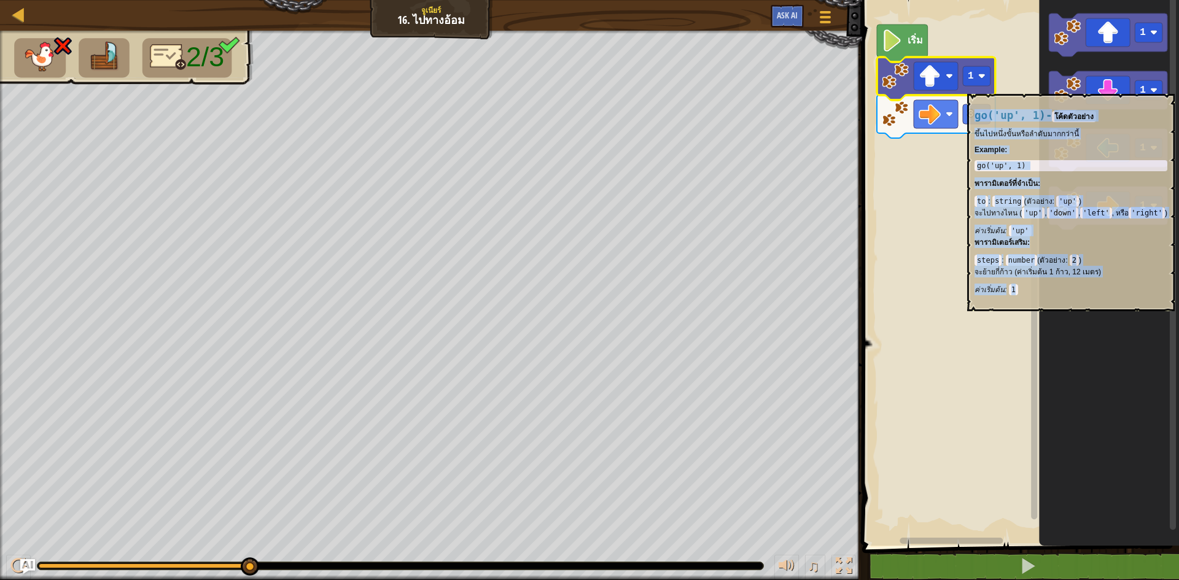
click at [978, 88] on icon "พื้นที่ทำงาน Blockly" at bounding box center [936, 78] width 119 height 43
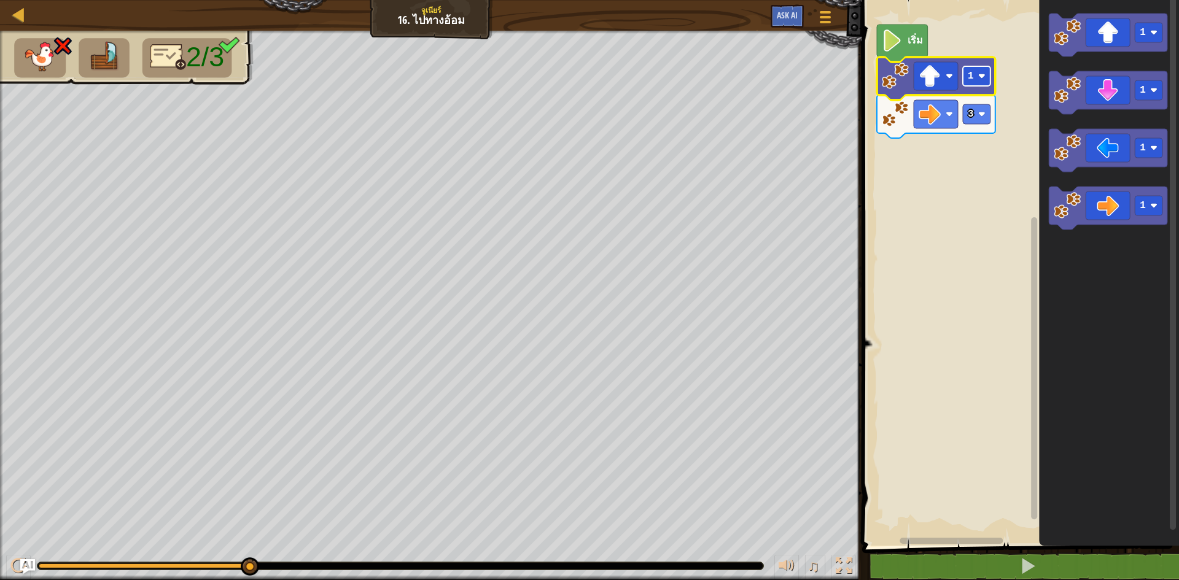
click at [979, 80] on rect "พื้นที่ทำงาน Blockly" at bounding box center [977, 76] width 28 height 20
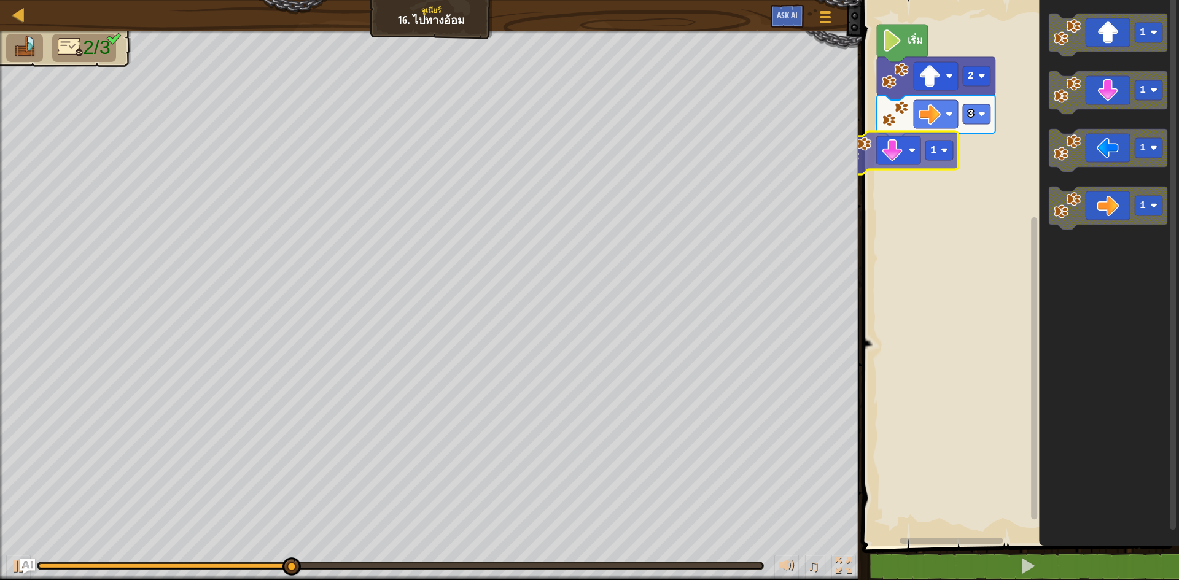
click at [944, 165] on div "เริ่ม 2 3 1 1 1 1 1" at bounding box center [1019, 270] width 321 height 552
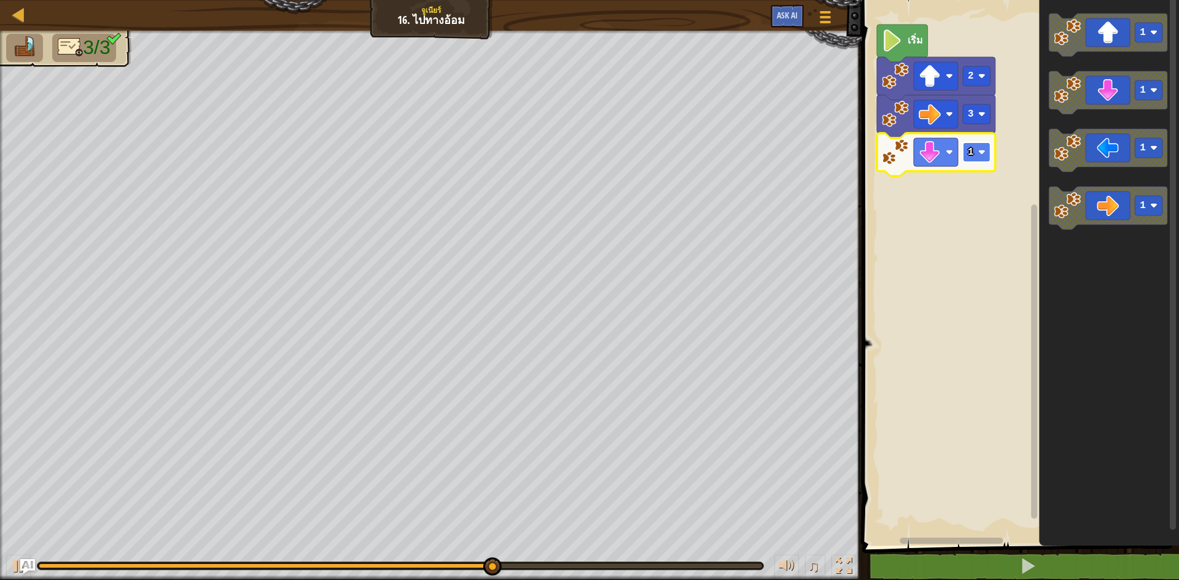
click at [977, 150] on rect "พื้นที่ทำงาน Blockly" at bounding box center [977, 153] width 28 height 20
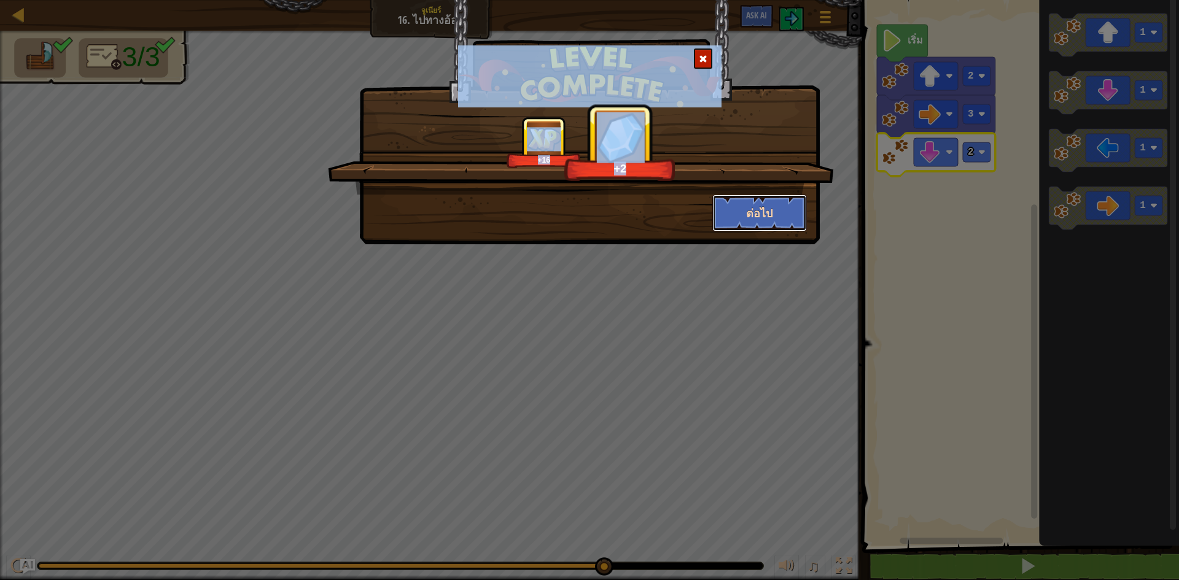
click at [778, 214] on button "ต่อไป" at bounding box center [760, 213] width 95 height 37
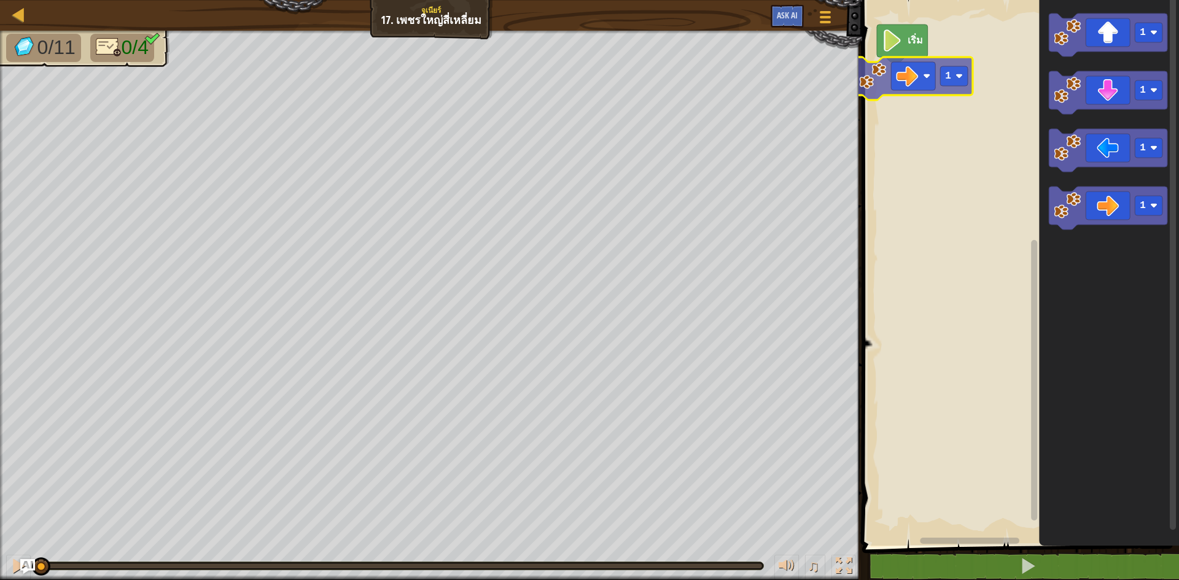
click at [908, 85] on div "เริ่ม 1 1 1 1 1" at bounding box center [1019, 270] width 321 height 552
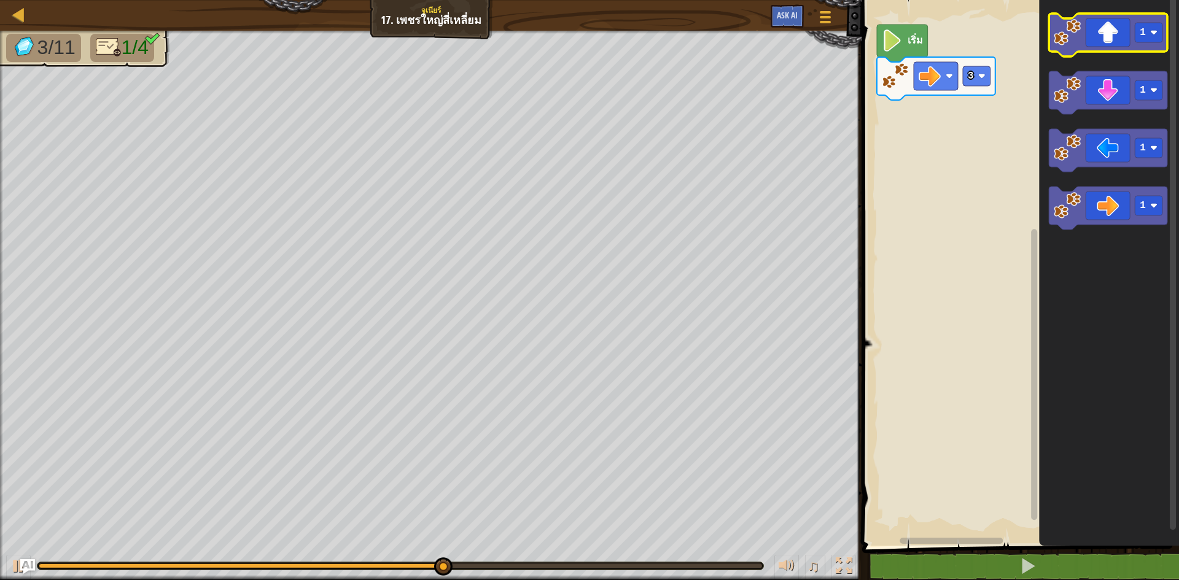
click at [1125, 32] on icon "พื้นที่ทำงาน Blockly" at bounding box center [1108, 35] width 119 height 43
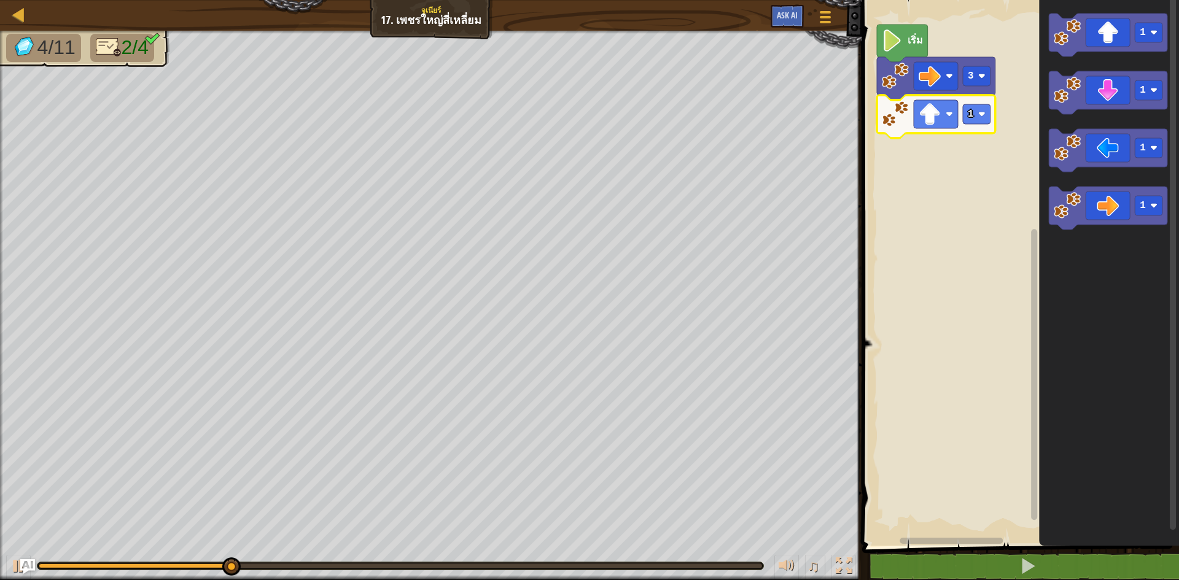
click at [981, 125] on icon "พื้นที่ทำงาน Blockly" at bounding box center [936, 116] width 119 height 43
click at [984, 114] on image "พื้นที่ทำงาน Blockly" at bounding box center [982, 114] width 7 height 7
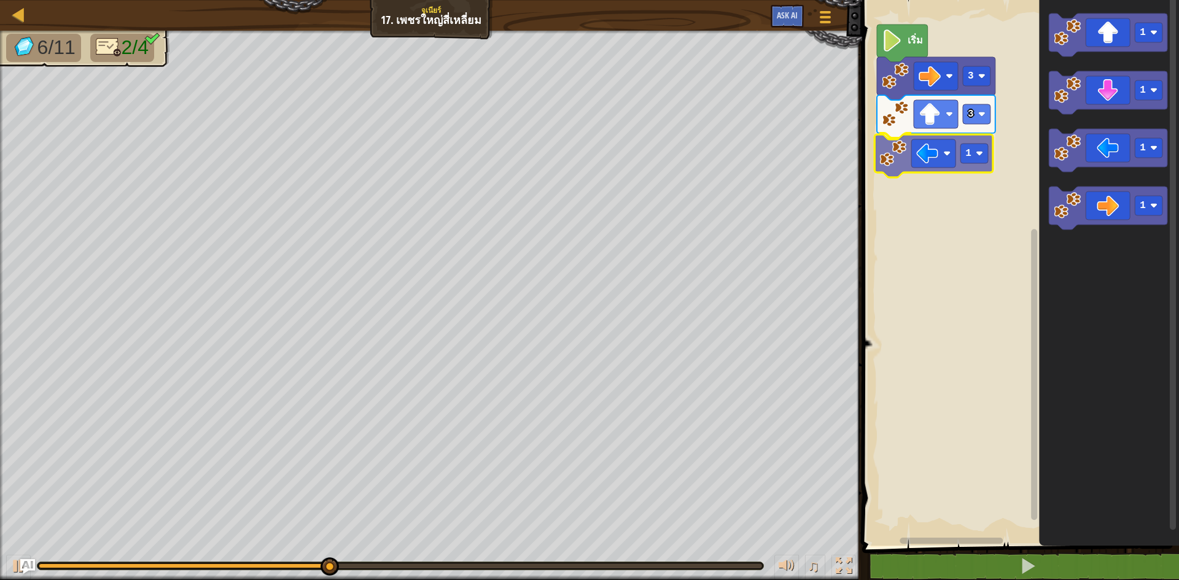
click at [936, 148] on div "เริ่ม 3 3 1 1 1 1 1 1" at bounding box center [1019, 270] width 321 height 552
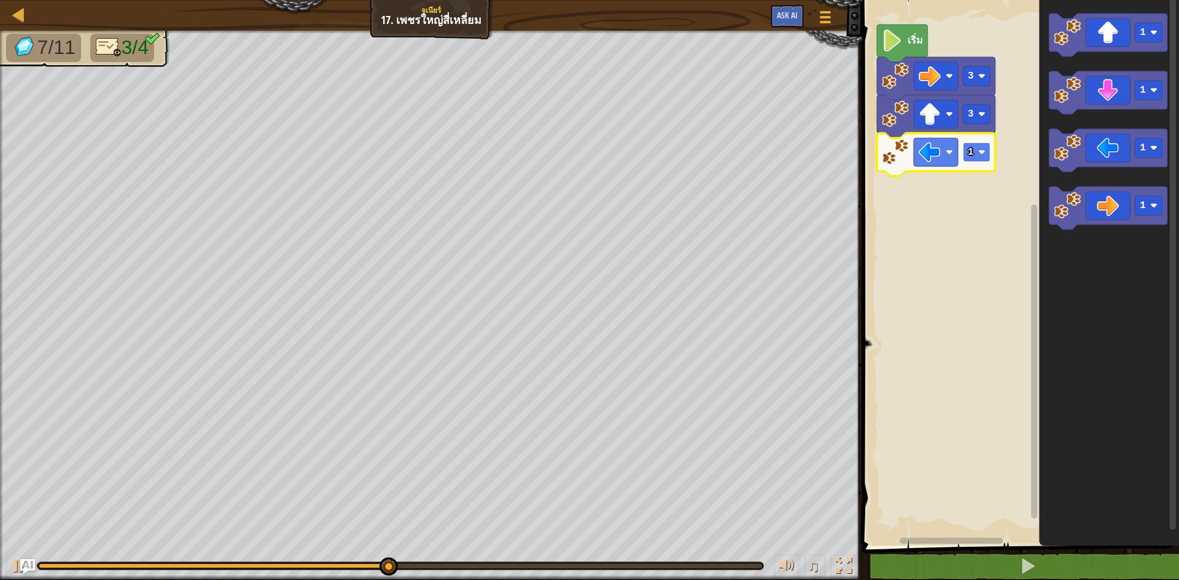
click at [985, 151] on image "พื้นที่ทำงาน Blockly" at bounding box center [982, 152] width 7 height 7
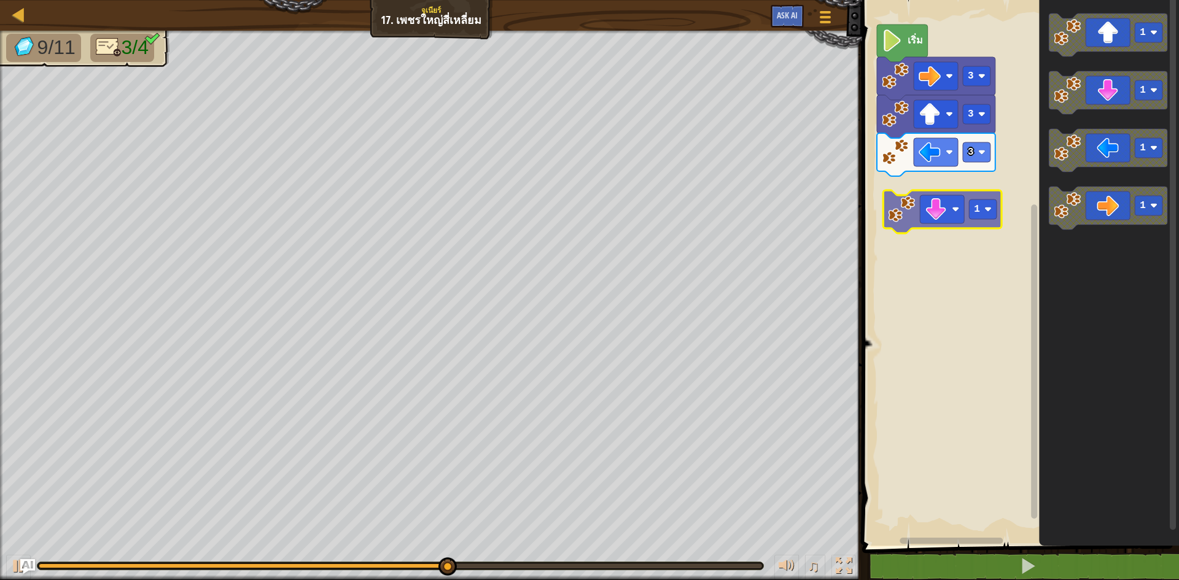
click at [948, 211] on div "เริ่ม 3 3 3 1 1 1 1 1" at bounding box center [1019, 270] width 321 height 552
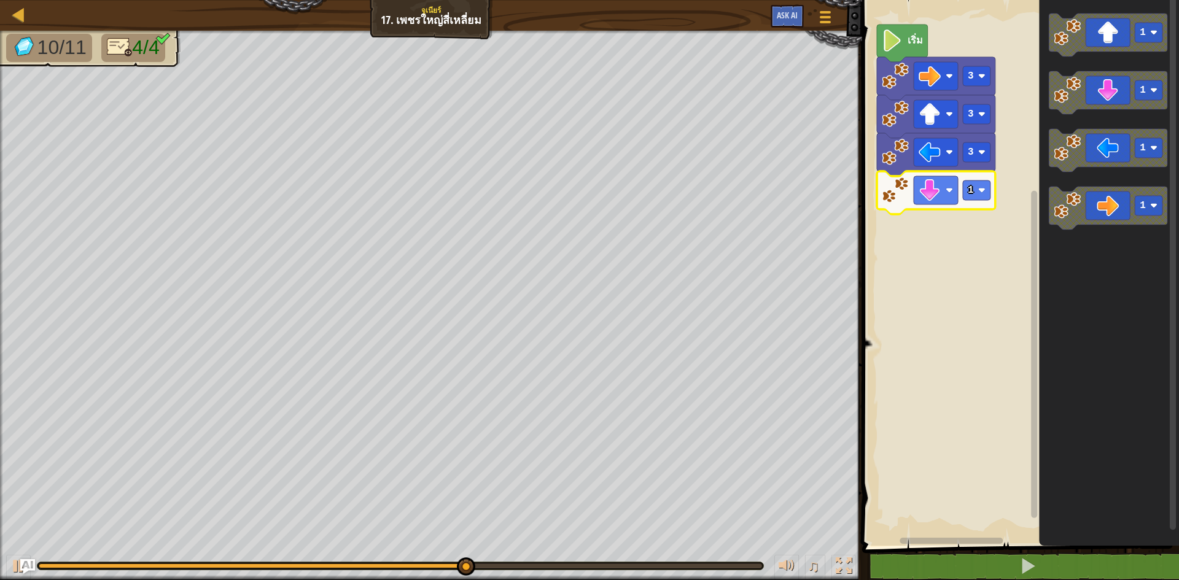
click at [969, 204] on icon "พื้นที่ทำงาน Blockly" at bounding box center [936, 192] width 119 height 43
click at [976, 194] on rect "พื้นที่ทำงาน Blockly" at bounding box center [977, 191] width 28 height 20
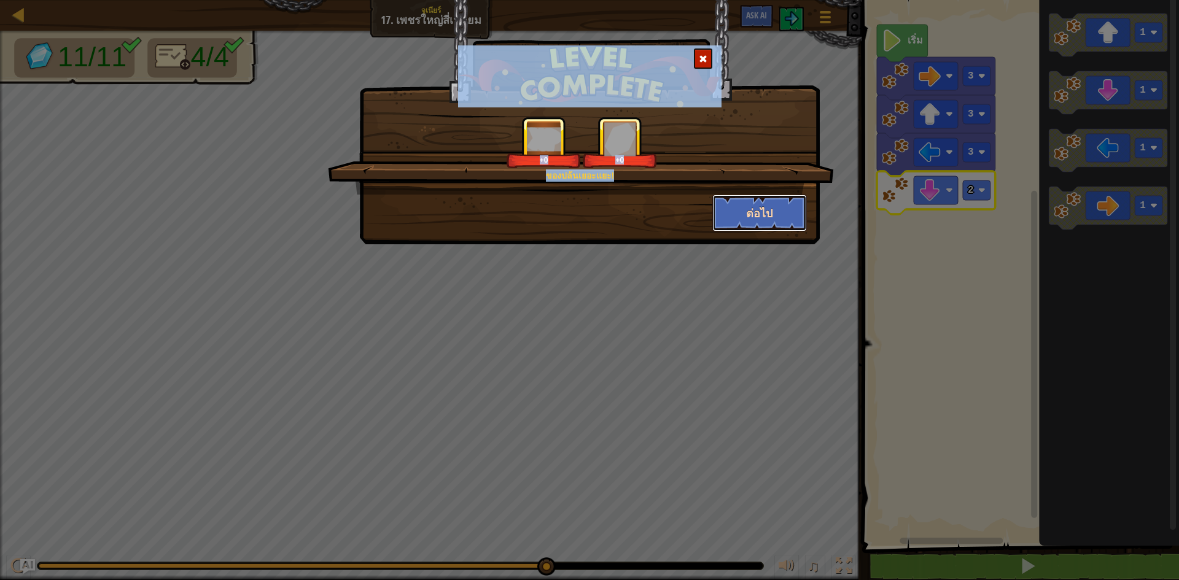
click at [743, 207] on button "ต่อไป" at bounding box center [760, 213] width 95 height 37
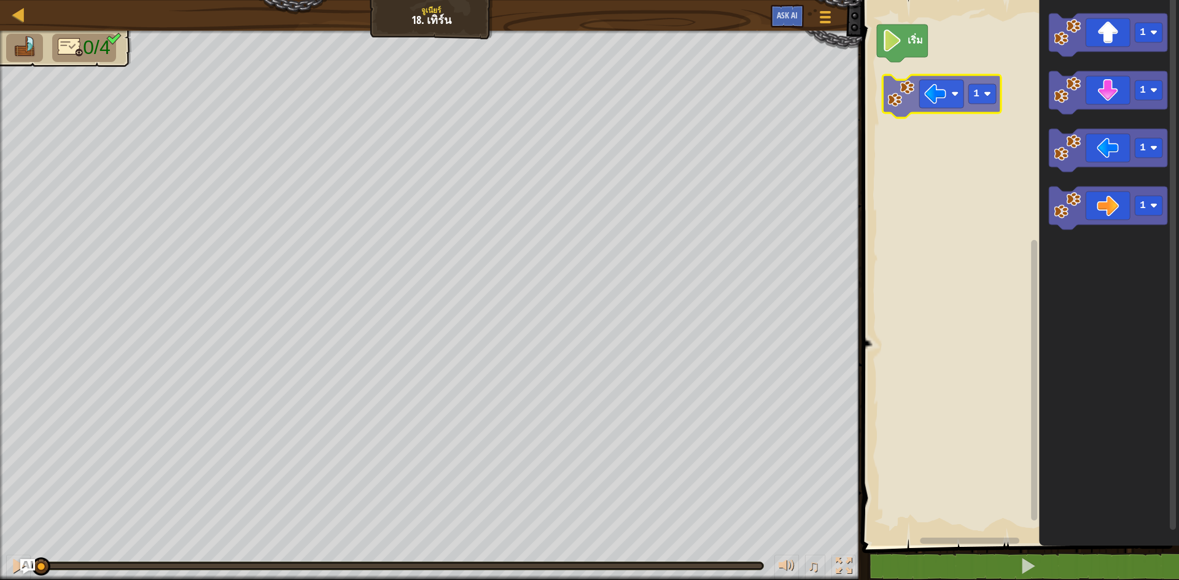
click at [907, 93] on div "เริ่ม 1 1 1 1 1" at bounding box center [1019, 270] width 321 height 552
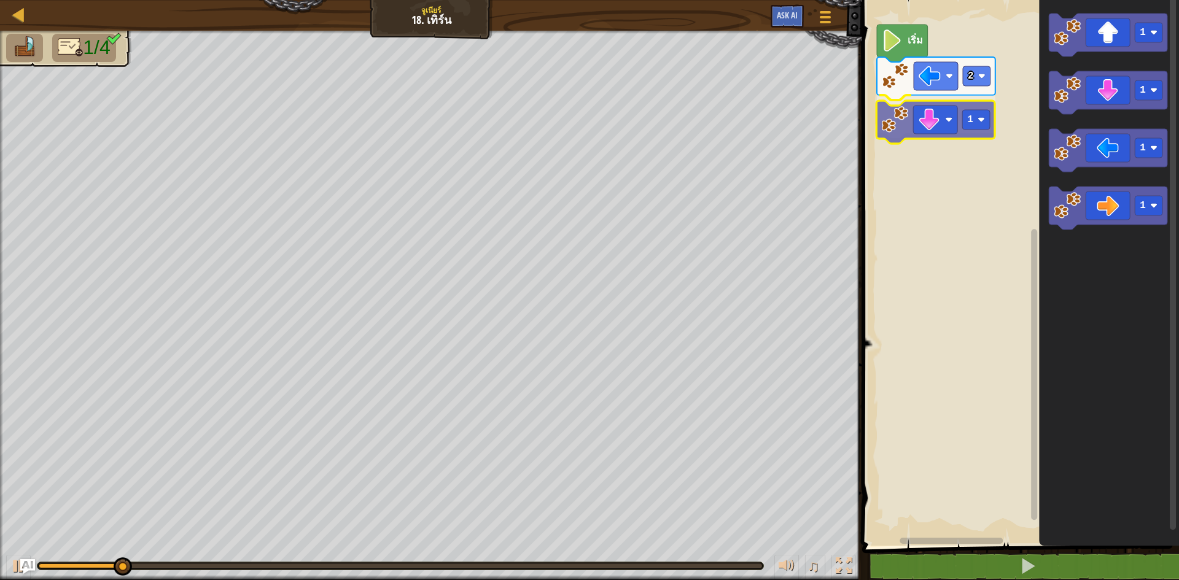
click at [913, 132] on div "เริ่ม 2 1 1 1 1 1 1" at bounding box center [1019, 270] width 321 height 552
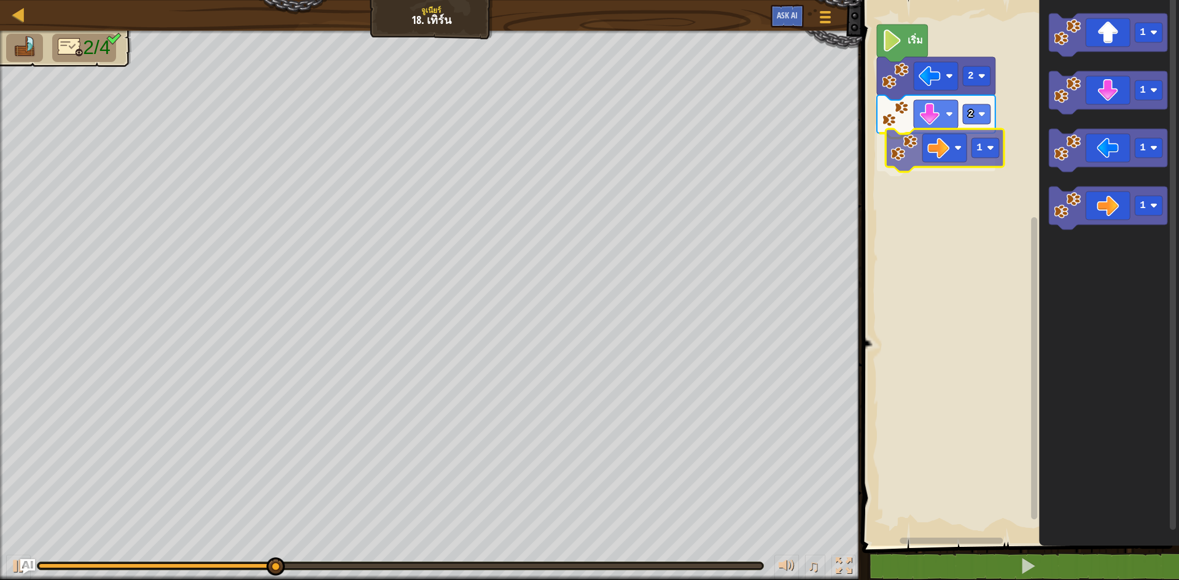
click at [936, 131] on div "เริ่ม 2 2 1 1 1 1 1 1" at bounding box center [1019, 270] width 321 height 552
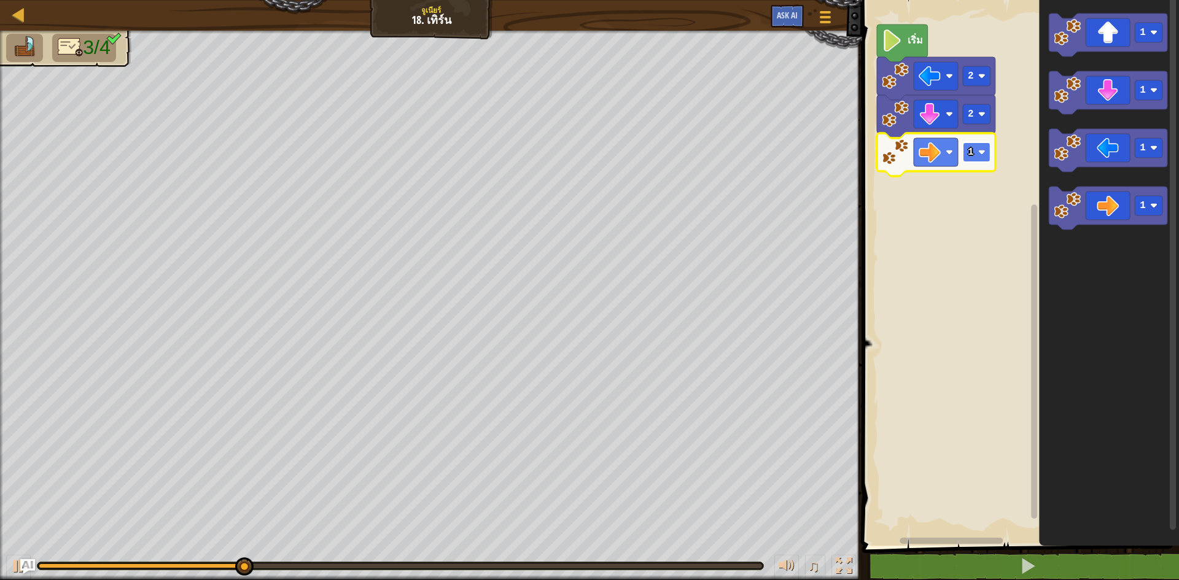
click at [974, 152] on rect "พื้นที่ทำงาน Blockly" at bounding box center [977, 153] width 28 height 20
click at [985, 163] on icon "พื้นที่ทำงาน Blockly" at bounding box center [936, 154] width 119 height 43
click at [975, 145] on rect "พื้นที่ทำงาน Blockly" at bounding box center [977, 153] width 28 height 20
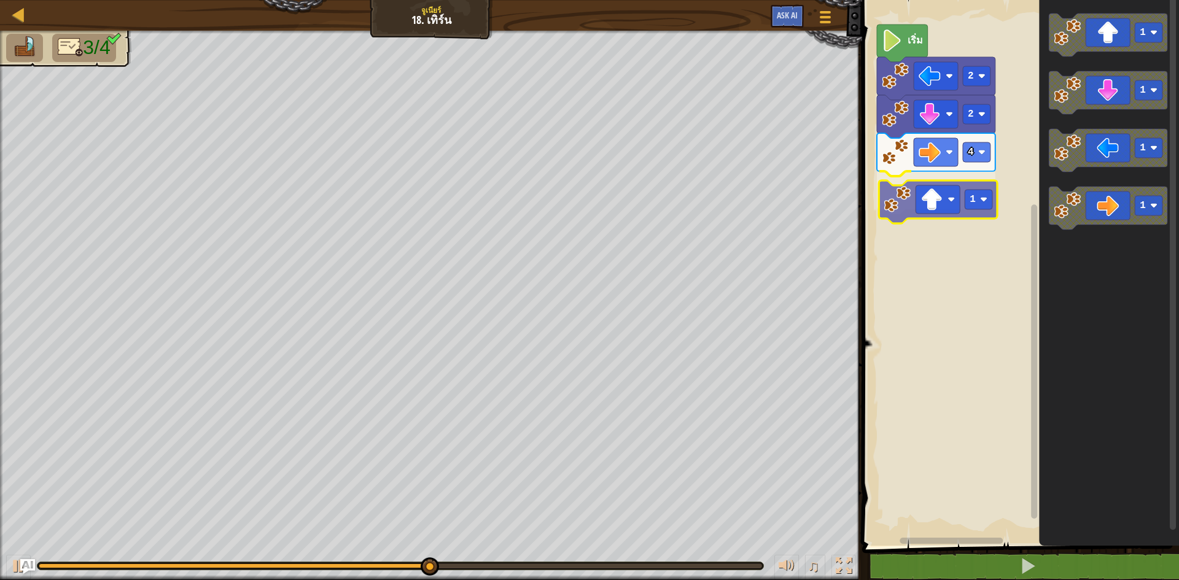
click at [953, 211] on div "เริ่ม 2 2 4 1 1 1 1 1 1" at bounding box center [1019, 270] width 321 height 552
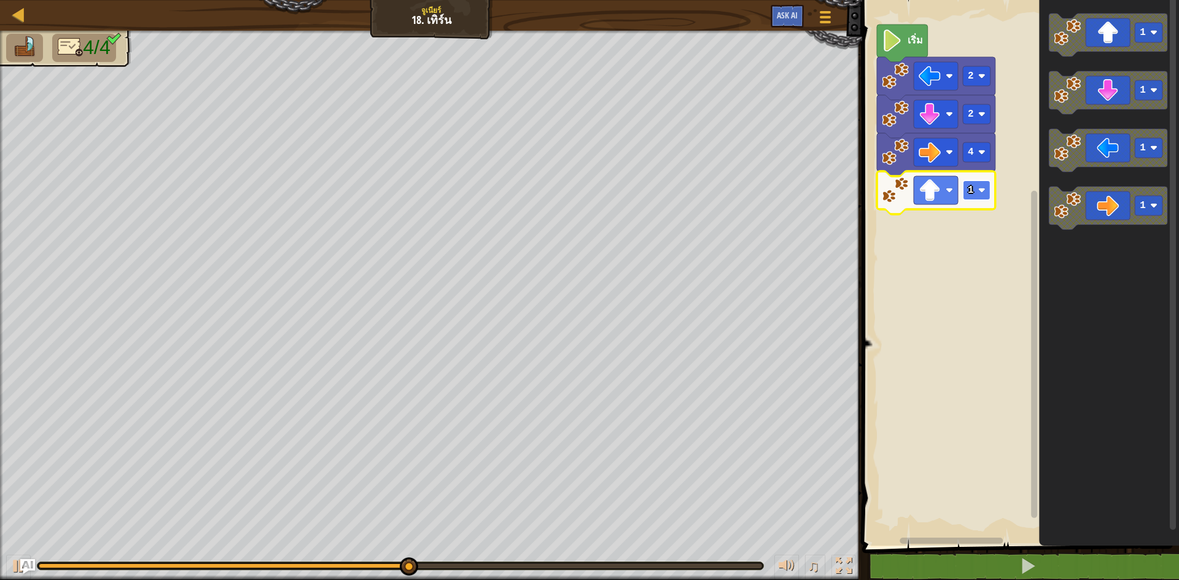
click at [991, 190] on rect "พื้นที่ทำงาน Blockly" at bounding box center [977, 191] width 28 height 20
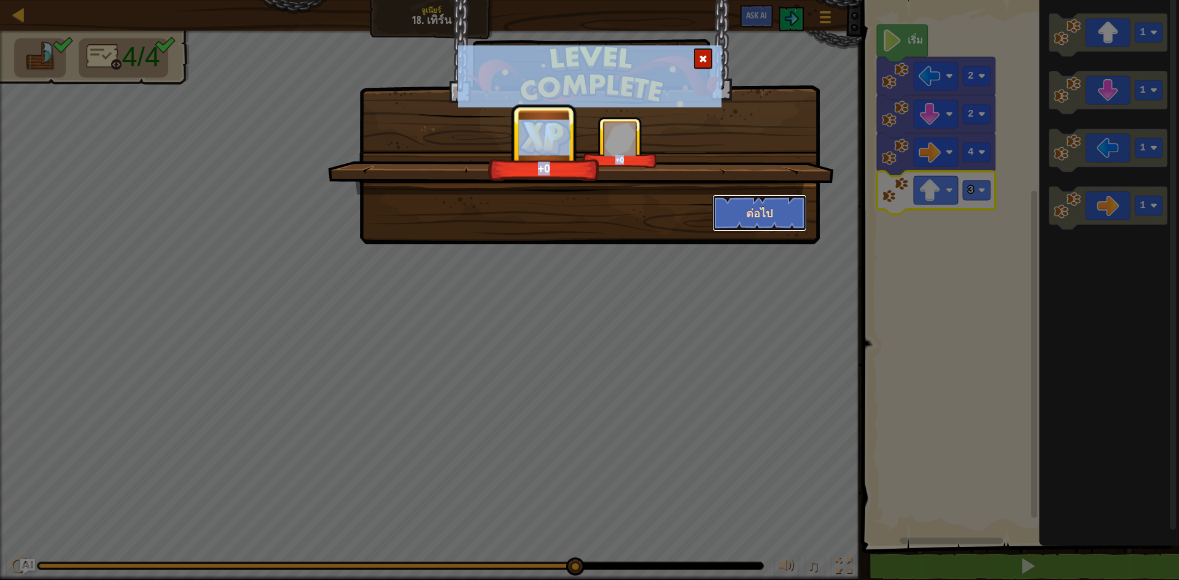
click at [752, 212] on button "ต่อไป" at bounding box center [760, 213] width 95 height 37
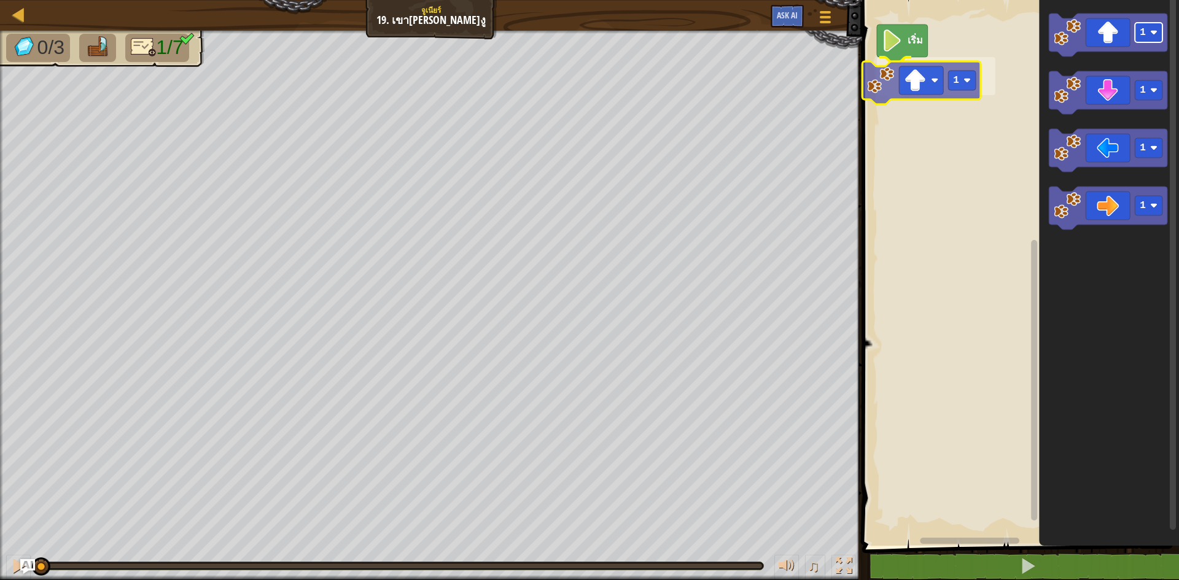
click at [955, 87] on div "เริ่ม 1 1 1 1 1 1" at bounding box center [1019, 270] width 321 height 552
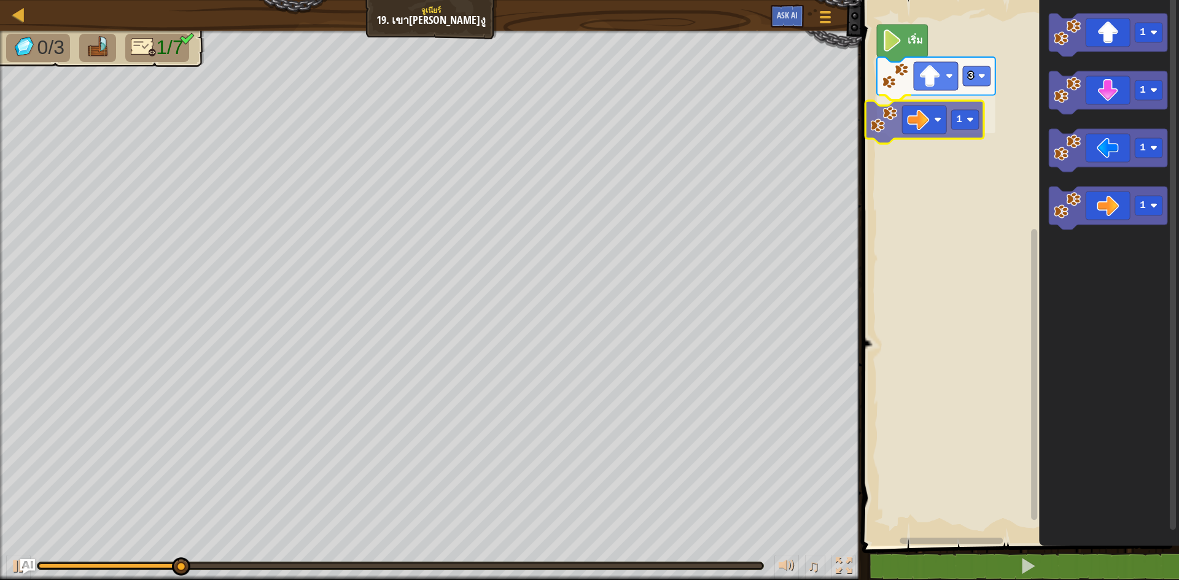
click at [952, 101] on div "เริ่ม 3 1 1 1 1 1 1" at bounding box center [1019, 270] width 321 height 552
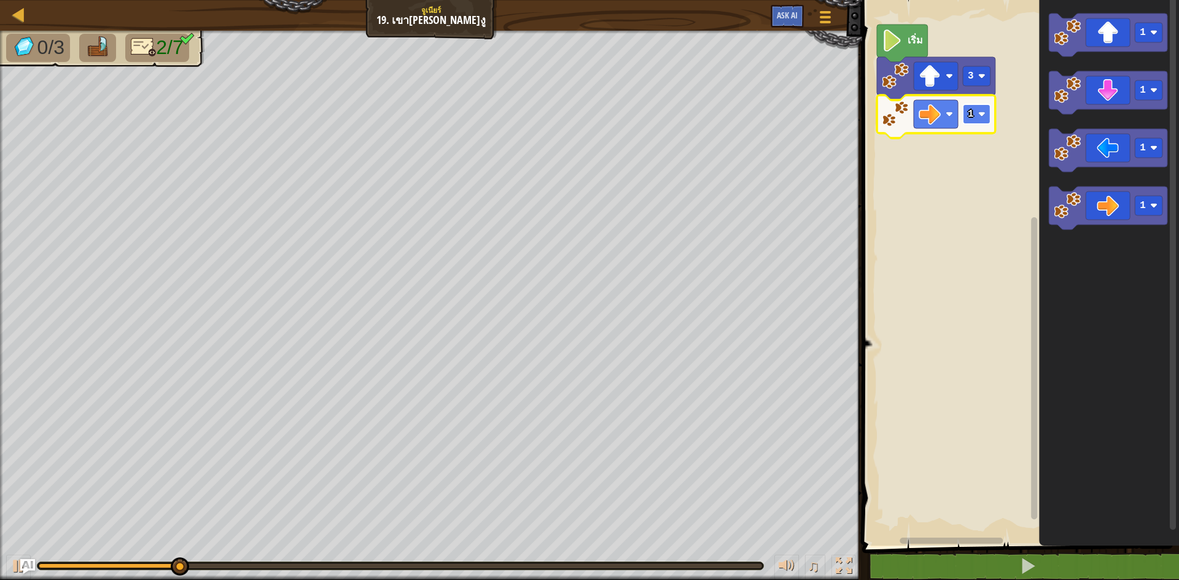
click at [983, 114] on image "พื้นที่ทำงาน Blockly" at bounding box center [982, 114] width 7 height 7
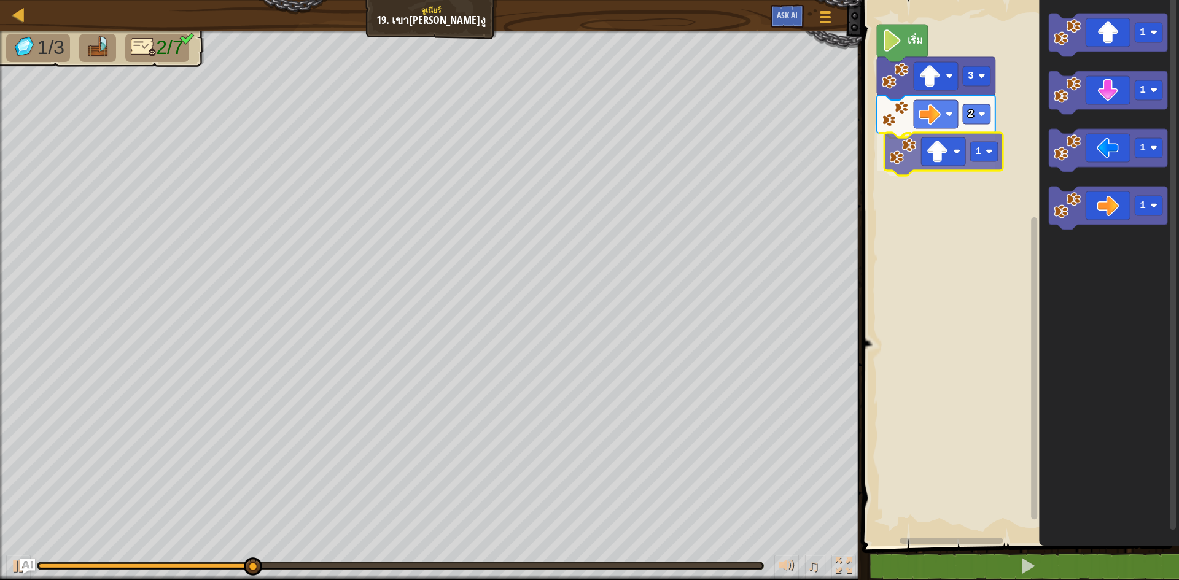
click at [939, 168] on div "เริ่ม 3 2 1 1 1 1 1 1" at bounding box center [1019, 270] width 321 height 552
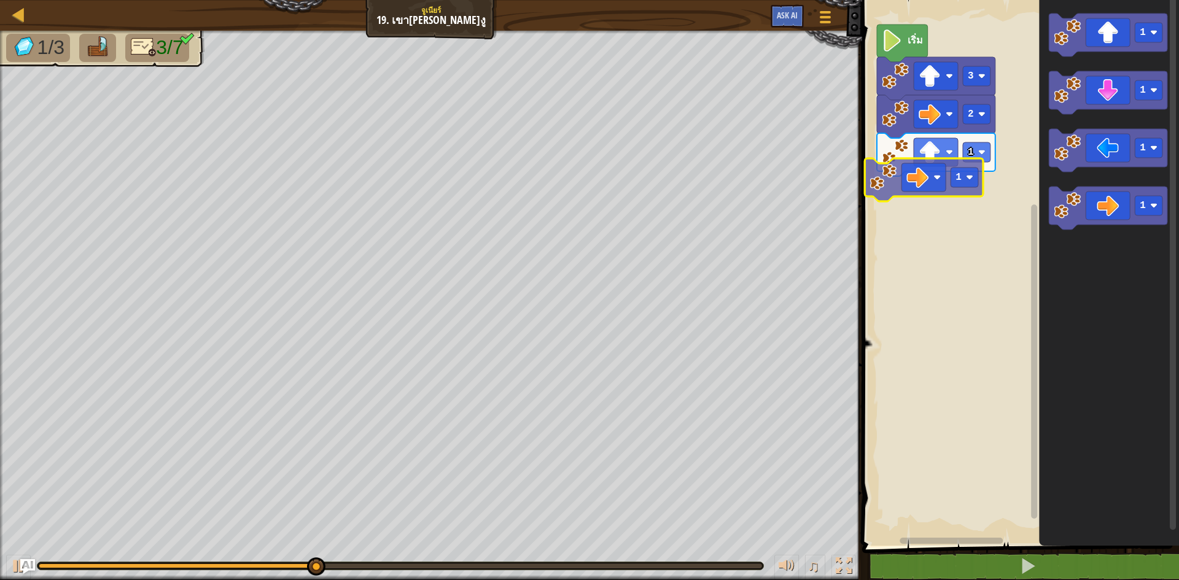
click at [912, 178] on div "เริ่ม 3 2 1 1 1 1 1 1 1" at bounding box center [1019, 270] width 321 height 552
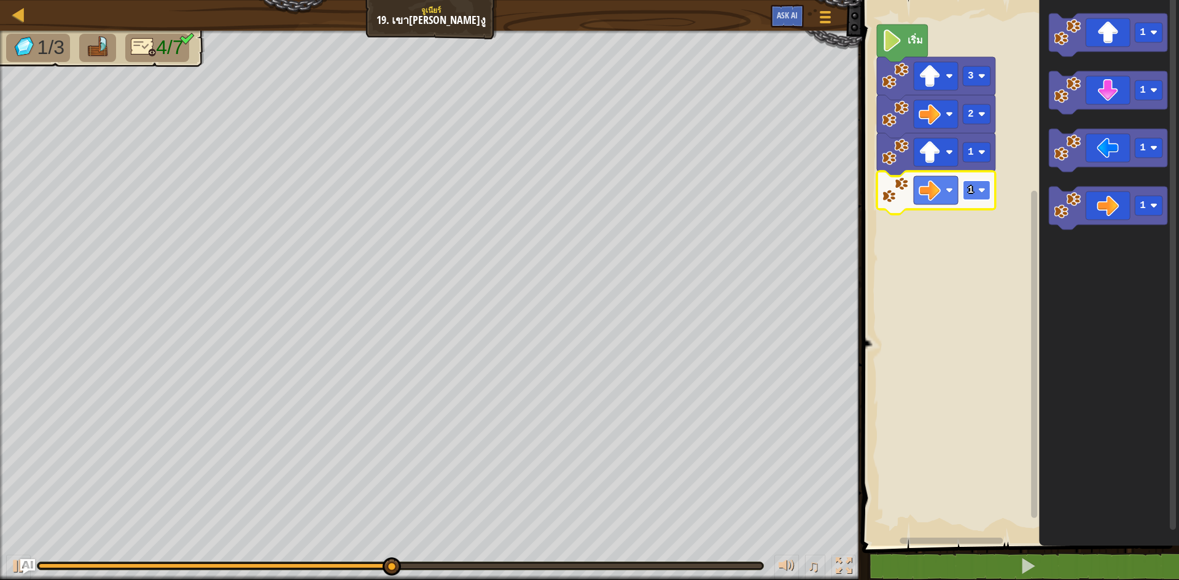
click at [974, 189] on rect "พื้นที่ทำงาน Blockly" at bounding box center [977, 191] width 28 height 20
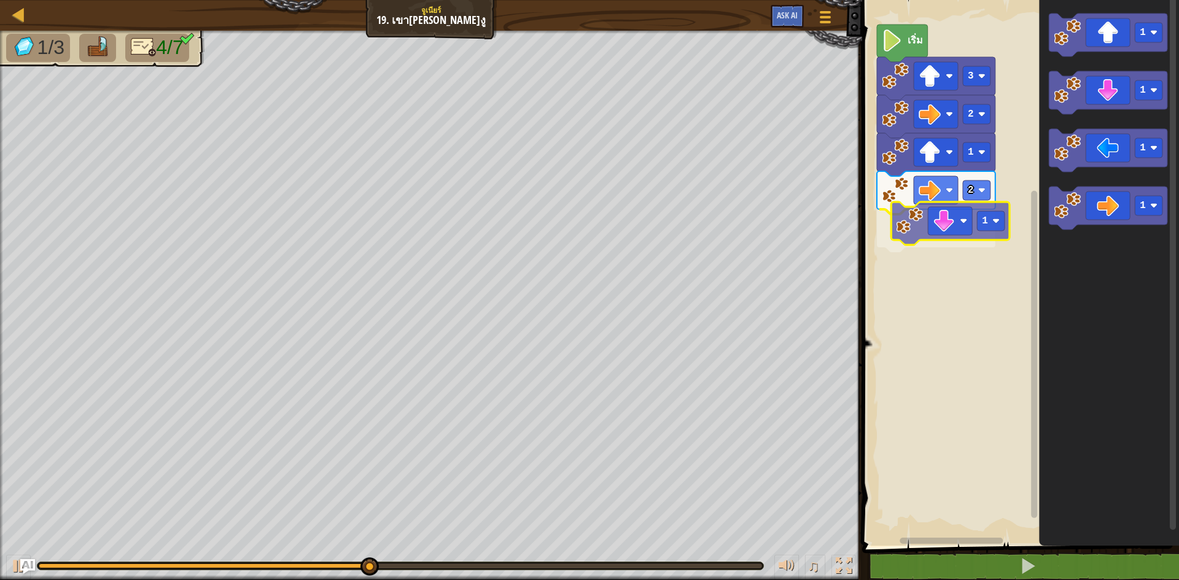
click at [968, 223] on div "เริ่ม 3 2 1 2 1 1 1 1 1 1" at bounding box center [1019, 270] width 321 height 552
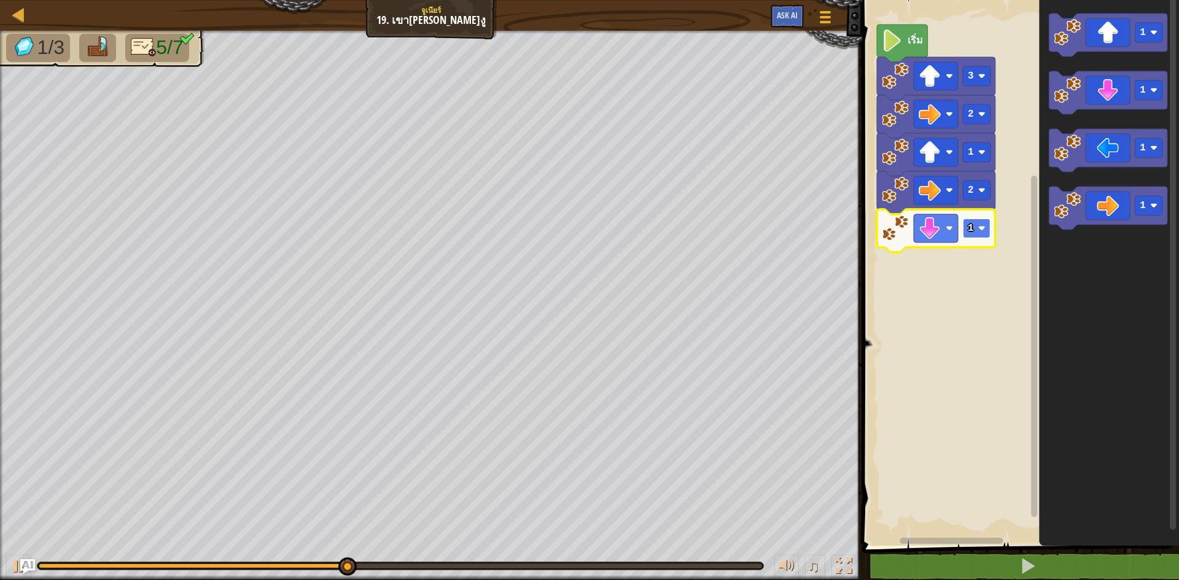
click at [982, 228] on image "พื้นที่ทำงาน Blockly" at bounding box center [982, 228] width 7 height 7
click at [980, 219] on g "1" at bounding box center [936, 230] width 119 height 43
click at [975, 231] on rect "พื้นที่ทำงาน Blockly" at bounding box center [977, 229] width 28 height 20
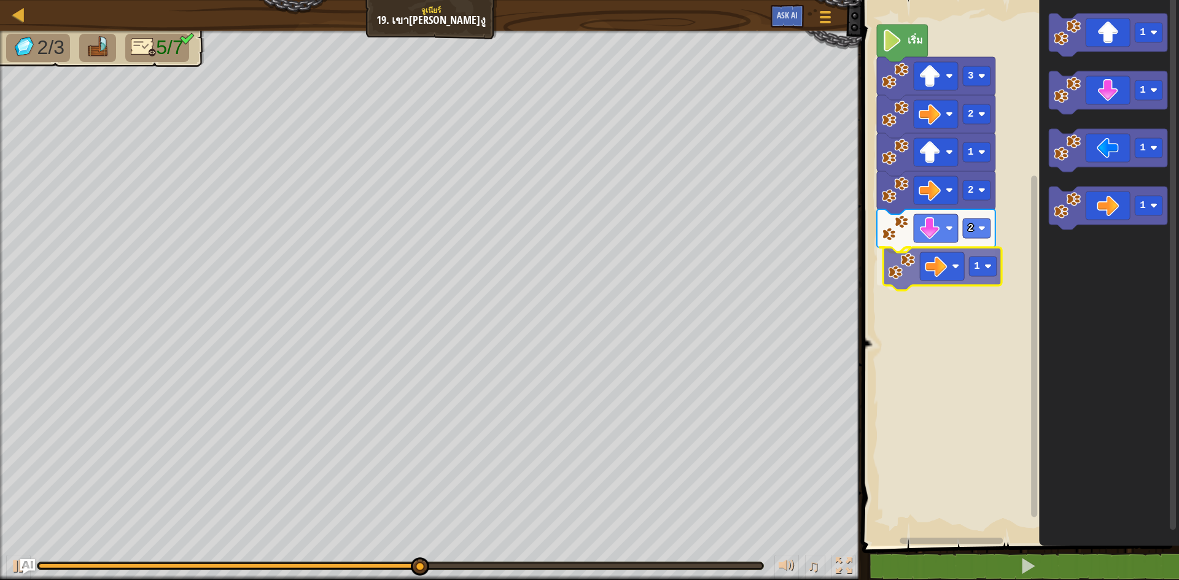
click at [933, 269] on div "เริ่ม 3 2 1 2 2 1 1 1 1 1 1" at bounding box center [1019, 270] width 321 height 552
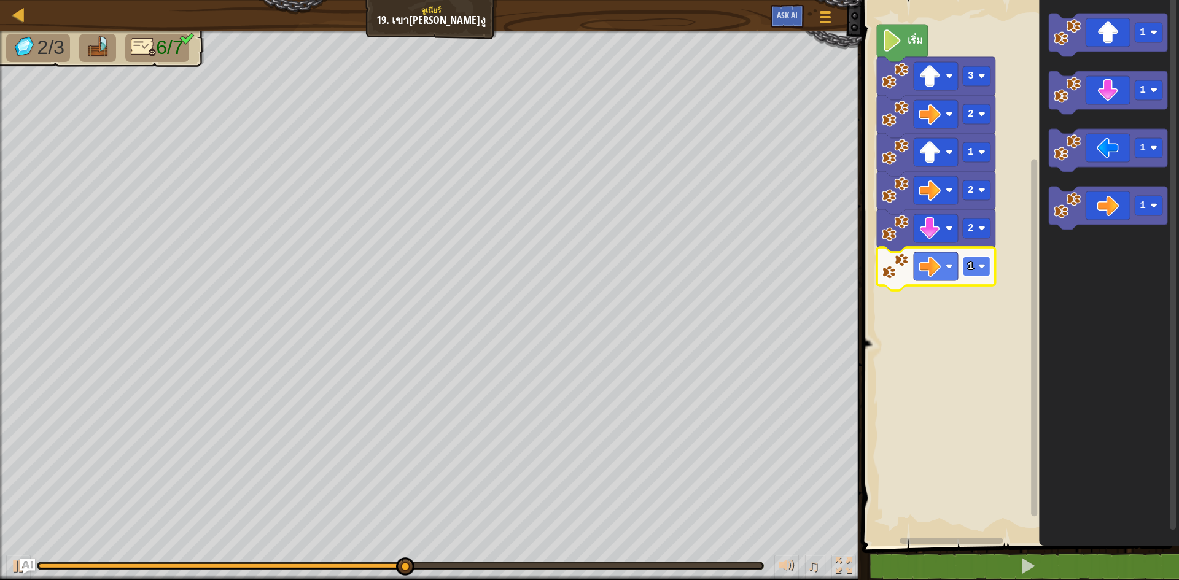
click at [990, 267] on rect "พื้นที่ทำงาน Blockly" at bounding box center [977, 267] width 28 height 20
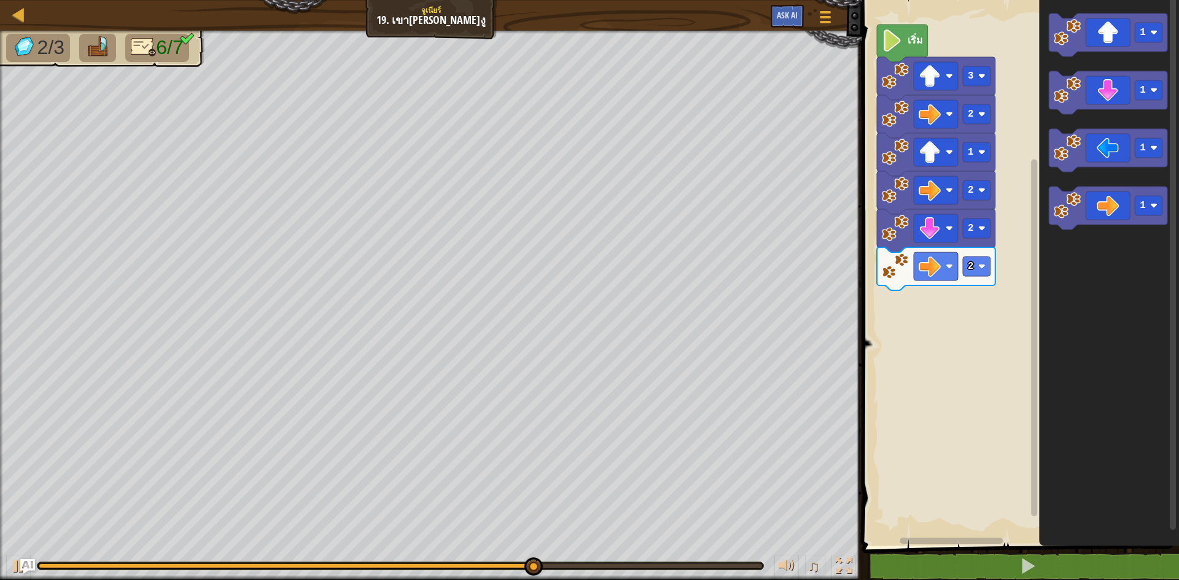
click at [1003, 243] on div "เริ่ม 3 2 1 2 2 2 1 1 1 1" at bounding box center [1019, 270] width 321 height 552
click at [1053, 34] on icon "พื้นที่ทำงาน Blockly" at bounding box center [1108, 35] width 119 height 43
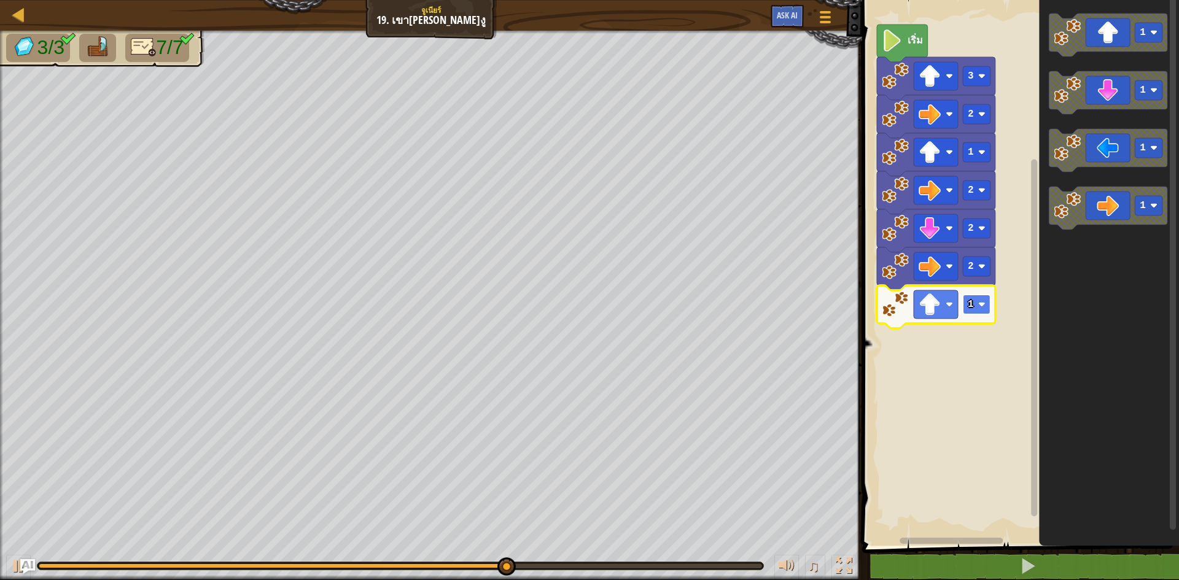
click at [983, 305] on image "พื้นที่ทำงาน Blockly" at bounding box center [982, 304] width 7 height 7
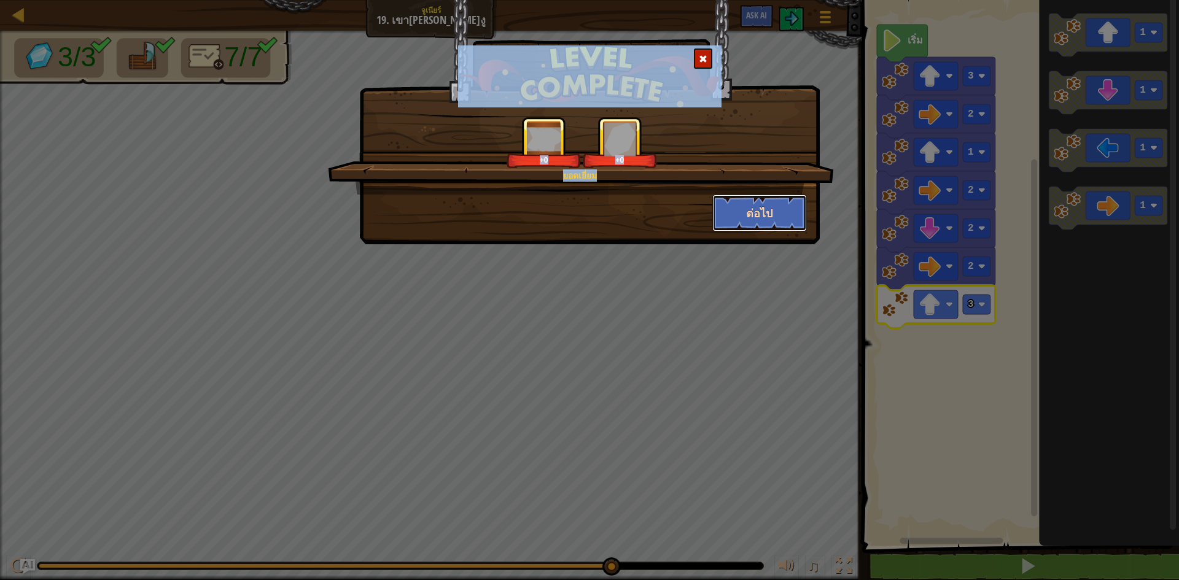
click at [773, 205] on button "ต่อไป" at bounding box center [760, 213] width 95 height 37
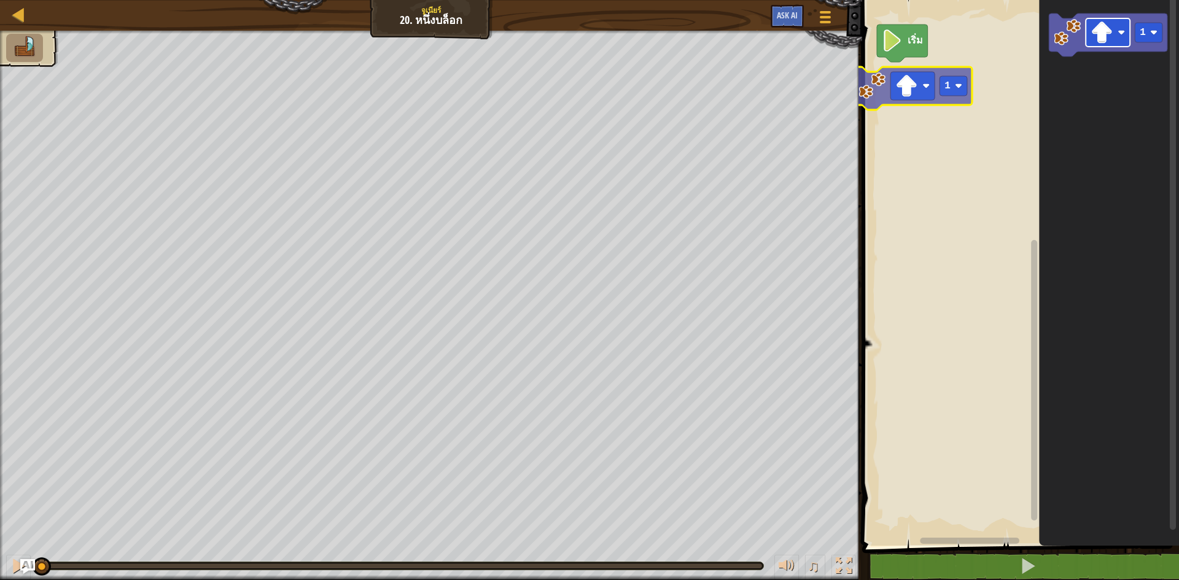
click at [926, 84] on div "เริ่ม 1 1" at bounding box center [1019, 270] width 321 height 552
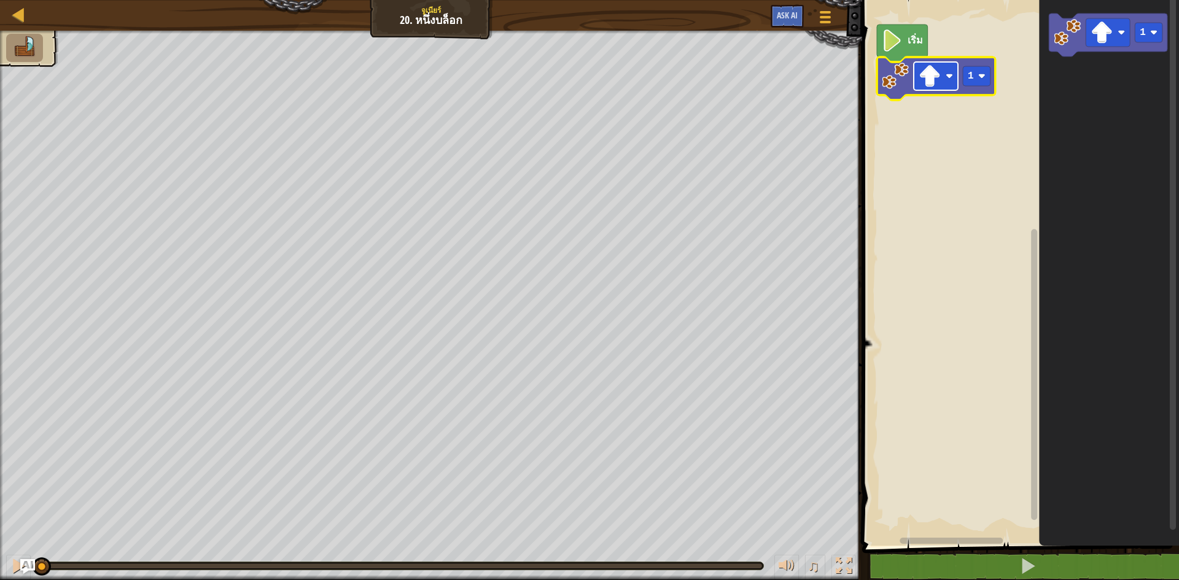
click at [956, 72] on rect "พื้นที่ทำงาน Blockly" at bounding box center [936, 76] width 44 height 28
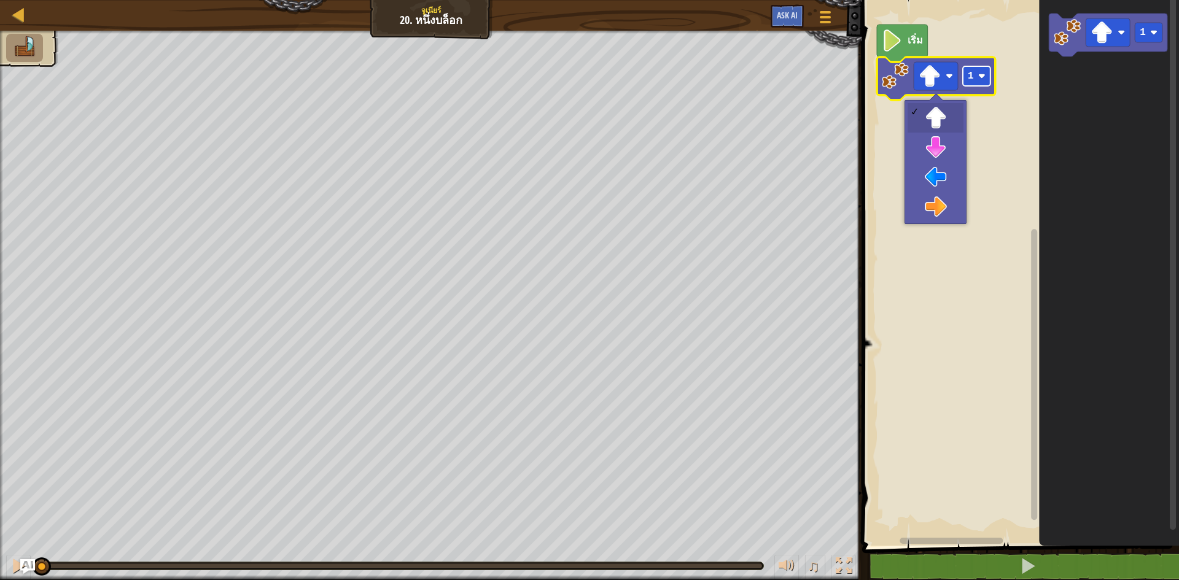
click at [969, 77] on text "1" at bounding box center [971, 76] width 6 height 11
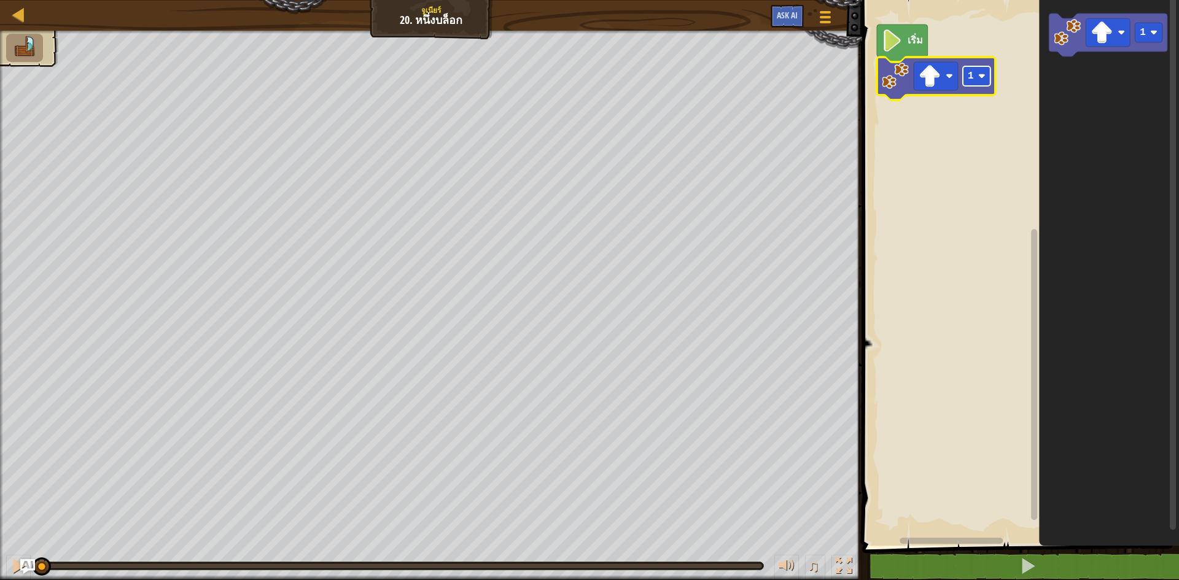
click at [970, 77] on text "1" at bounding box center [971, 76] width 6 height 11
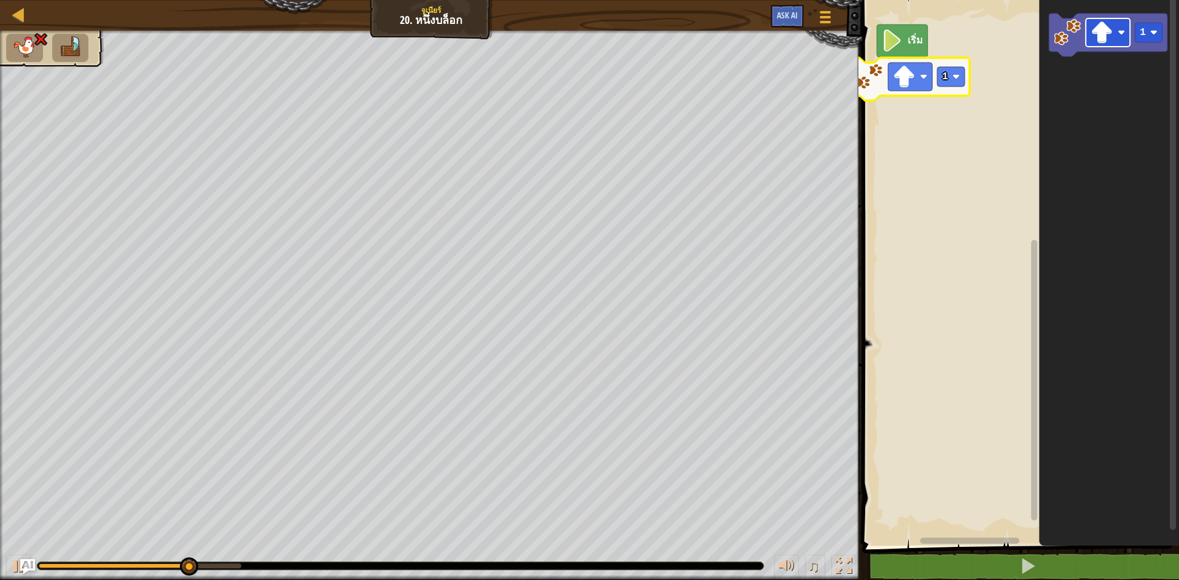
click at [907, 67] on div "เริ่ม 1 1" at bounding box center [1019, 270] width 321 height 552
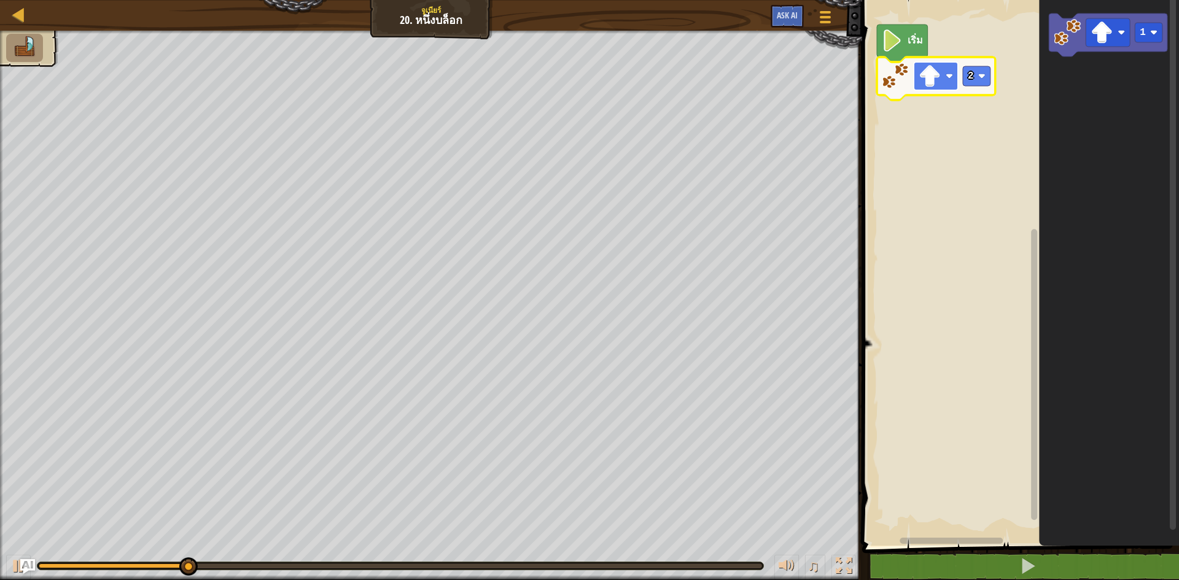
click at [935, 78] on image "พื้นที่ทำงาน Blockly" at bounding box center [930, 76] width 22 height 22
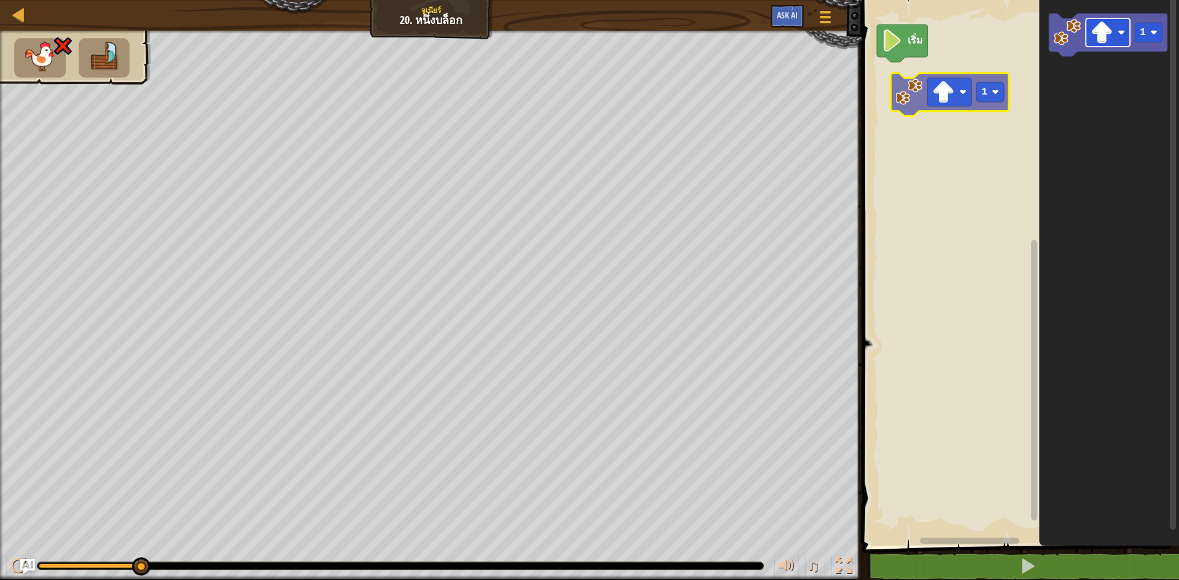
click at [944, 92] on div "เริ่ม 1 1" at bounding box center [1019, 270] width 321 height 552
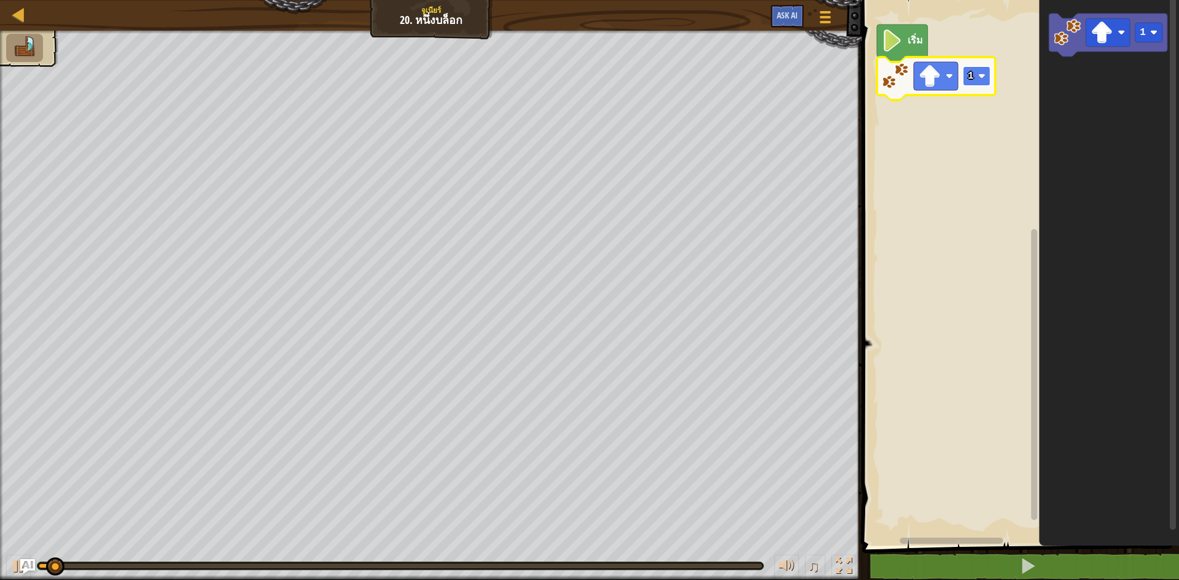
click at [971, 79] on text "1" at bounding box center [971, 76] width 6 height 11
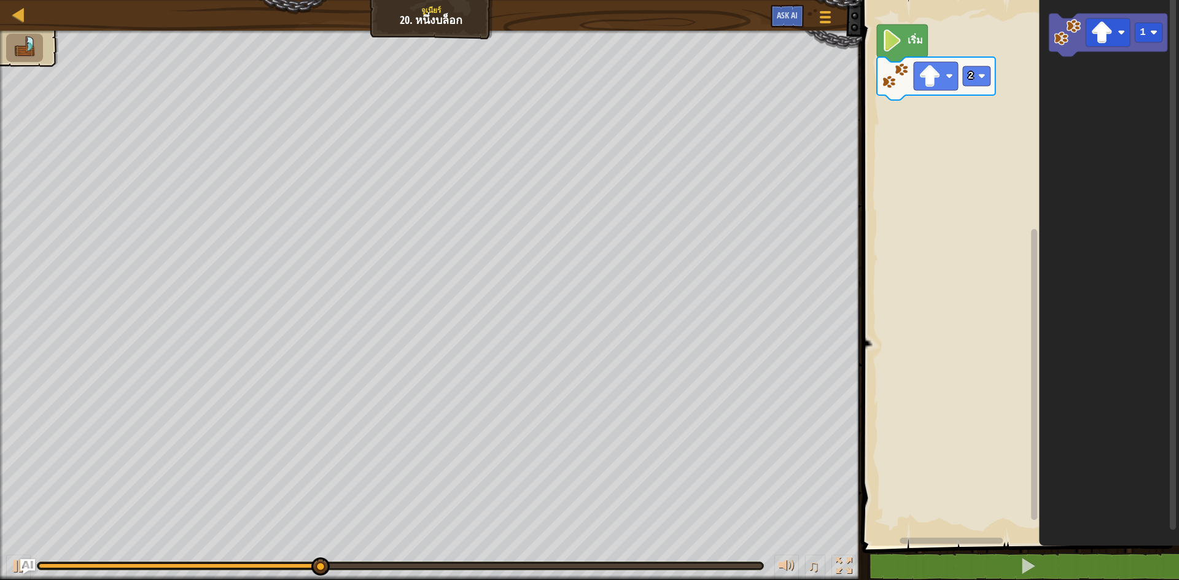
click at [1170, 148] on icon "พื้นที่ทำงาน Blockly" at bounding box center [1109, 270] width 140 height 552
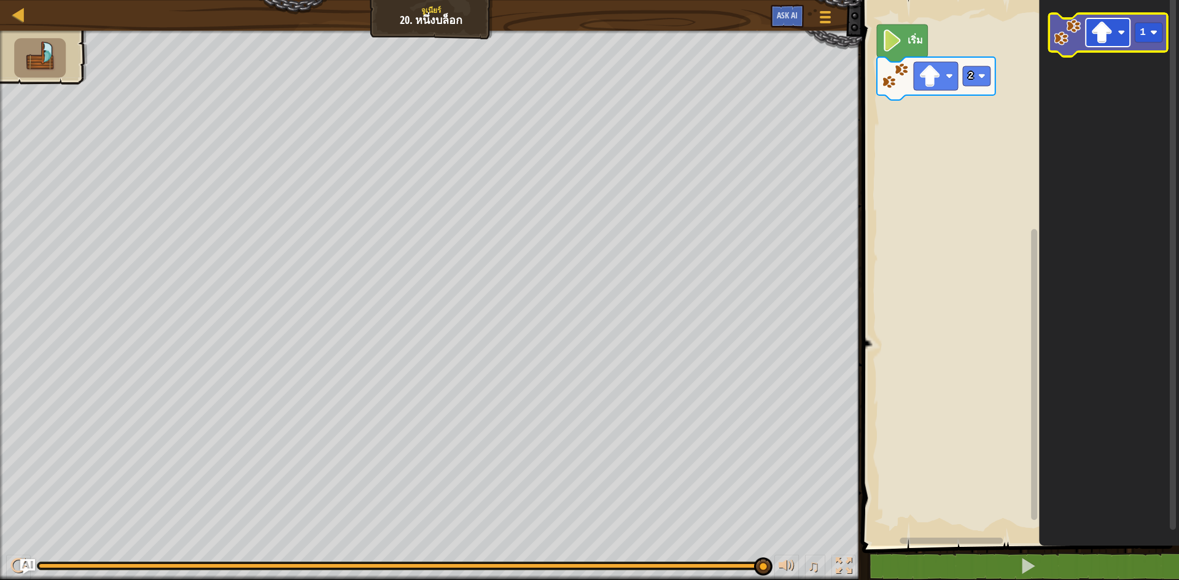
click at [1121, 27] on rect "พื้นที่ทำงาน Blockly" at bounding box center [1108, 32] width 44 height 28
click at [1158, 34] on image "พื้นที่ทำงาน Blockly" at bounding box center [1154, 32] width 7 height 7
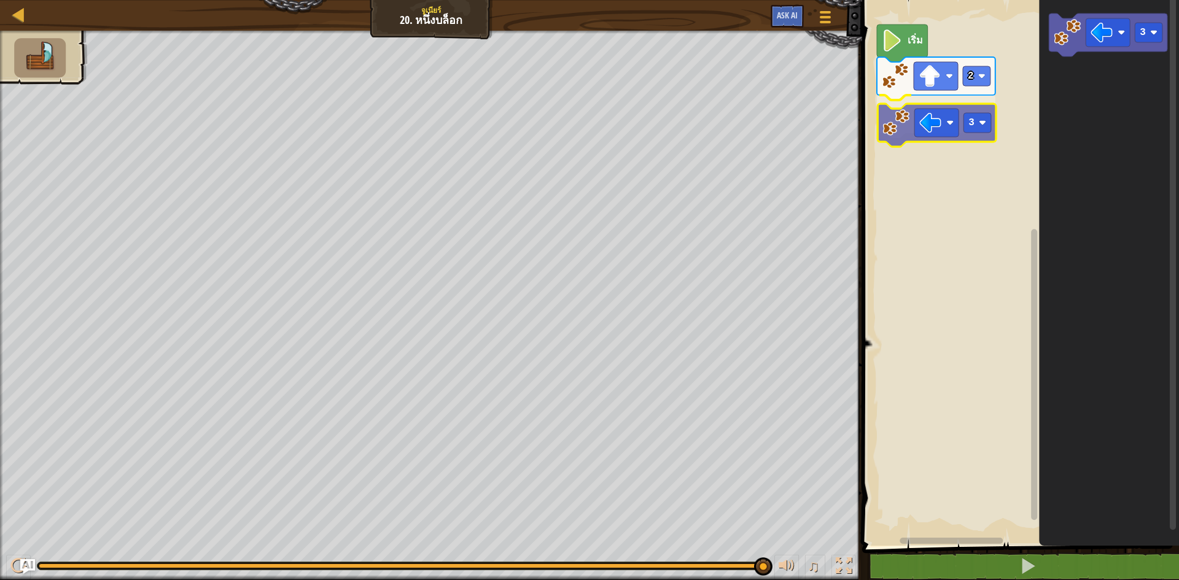
click at [907, 124] on div "เริ่ม 2 3 3 3" at bounding box center [1019, 270] width 321 height 552
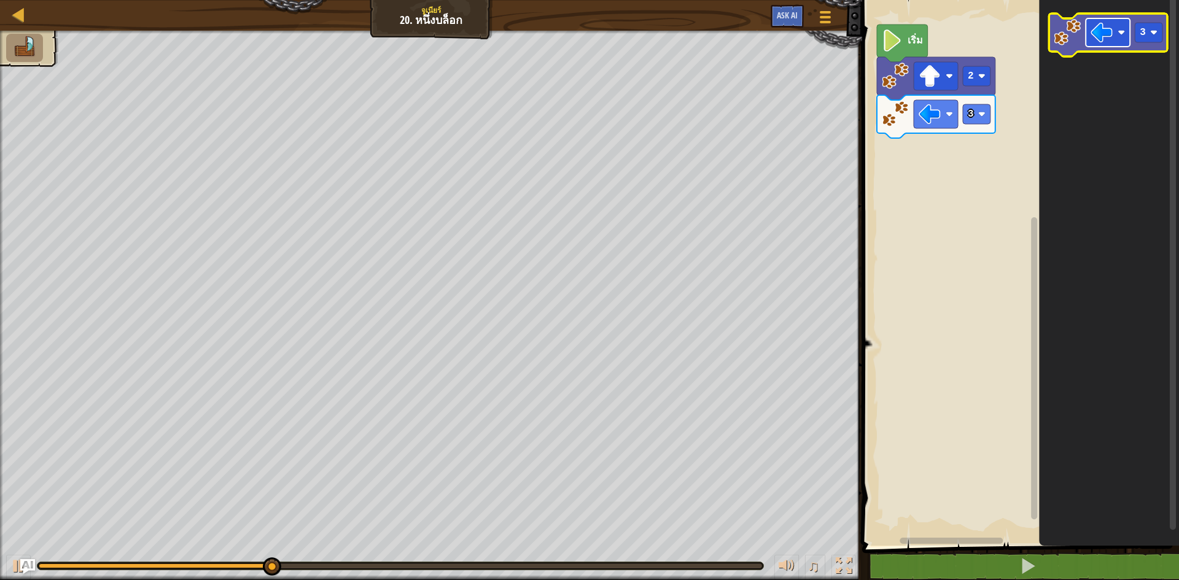
click at [1123, 33] on image "พื้นที่ทำงาน Blockly" at bounding box center [1121, 32] width 7 height 7
click at [1152, 26] on rect "พื้นที่ทำงาน Blockly" at bounding box center [1149, 33] width 28 height 20
click at [1138, 34] on rect "พื้นที่ทำงาน Blockly" at bounding box center [1149, 33] width 28 height 20
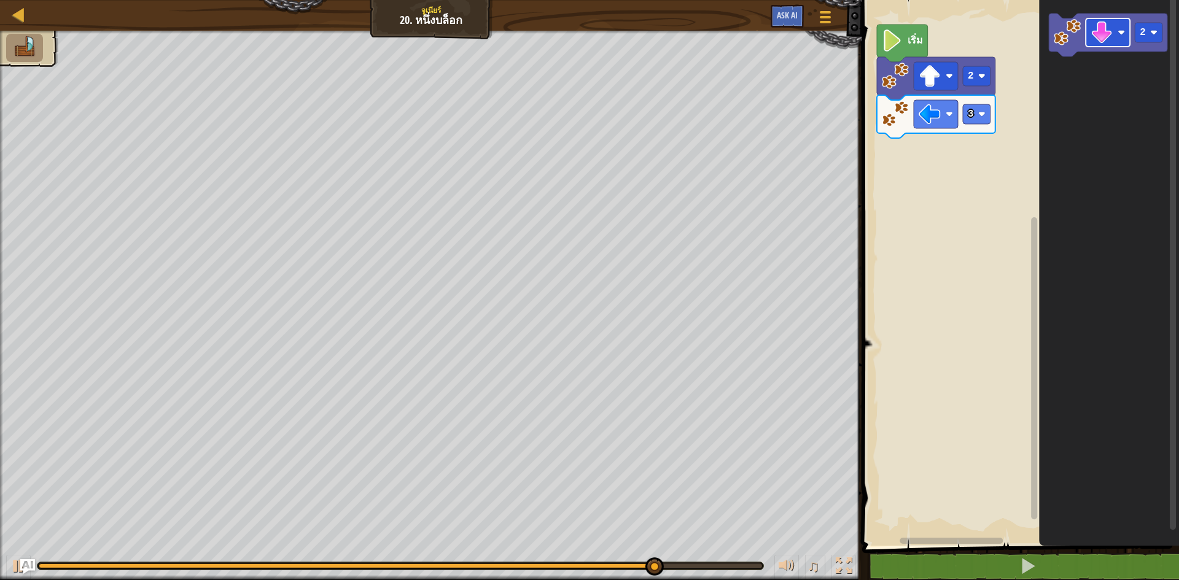
click at [1005, 112] on div "3 2 เริ่ม 2" at bounding box center [1019, 270] width 321 height 552
click at [1010, 71] on div "3 2 เริ่ม 2" at bounding box center [1019, 270] width 321 height 552
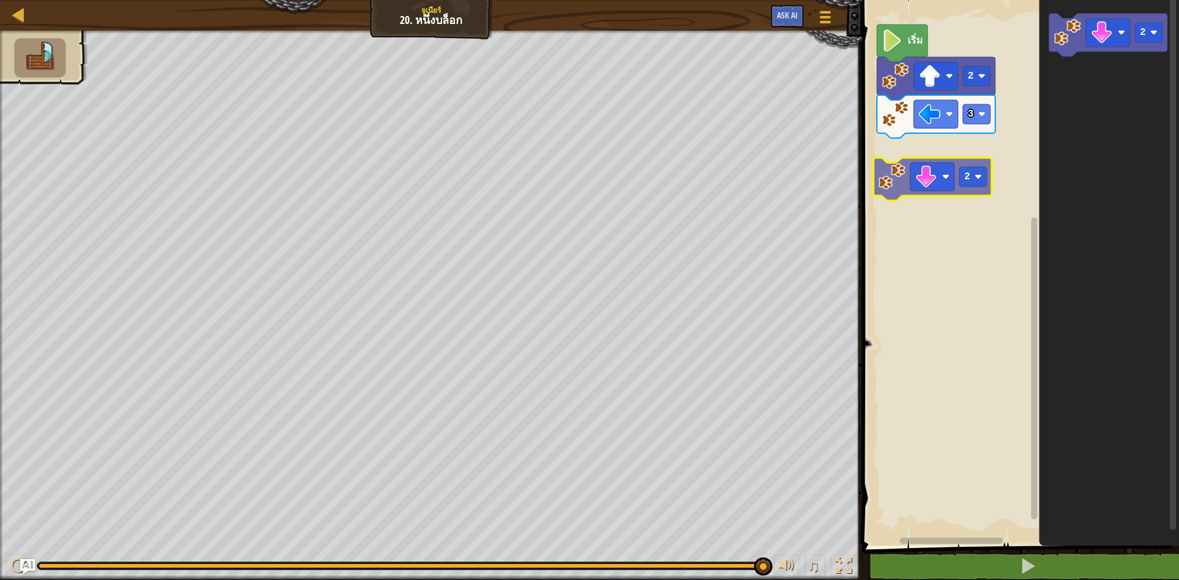
click at [901, 190] on div "3 2 เริ่ม 2 2 2" at bounding box center [1019, 270] width 321 height 552
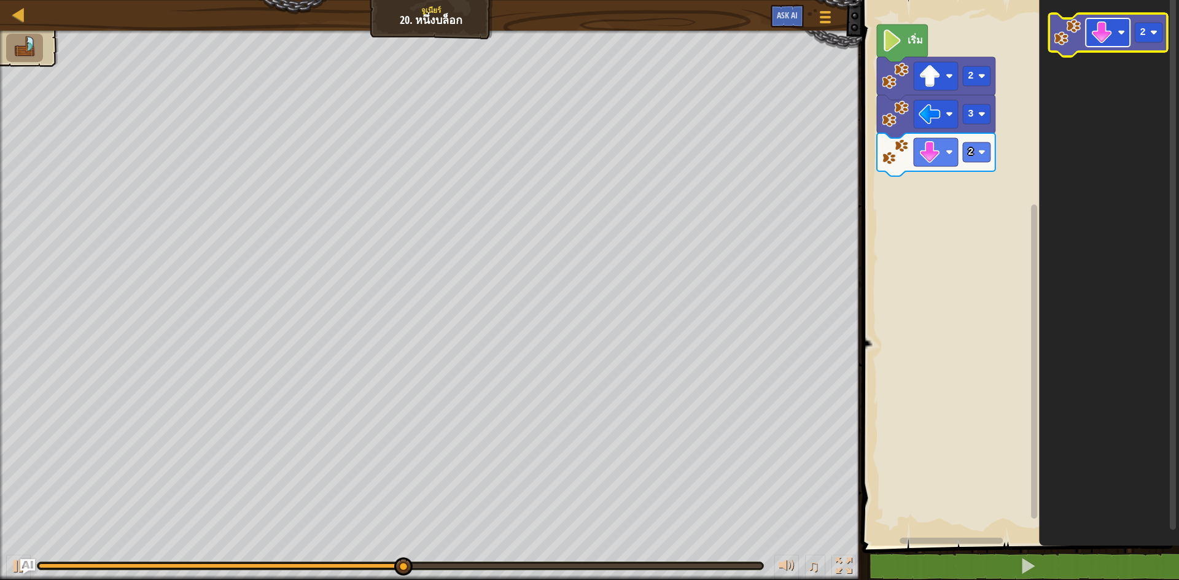
click at [1109, 36] on image "พื้นที่ทำงาน Blockly" at bounding box center [1102, 32] width 22 height 22
click at [1161, 25] on rect "พื้นที่ทำงาน Blockly" at bounding box center [1149, 33] width 28 height 20
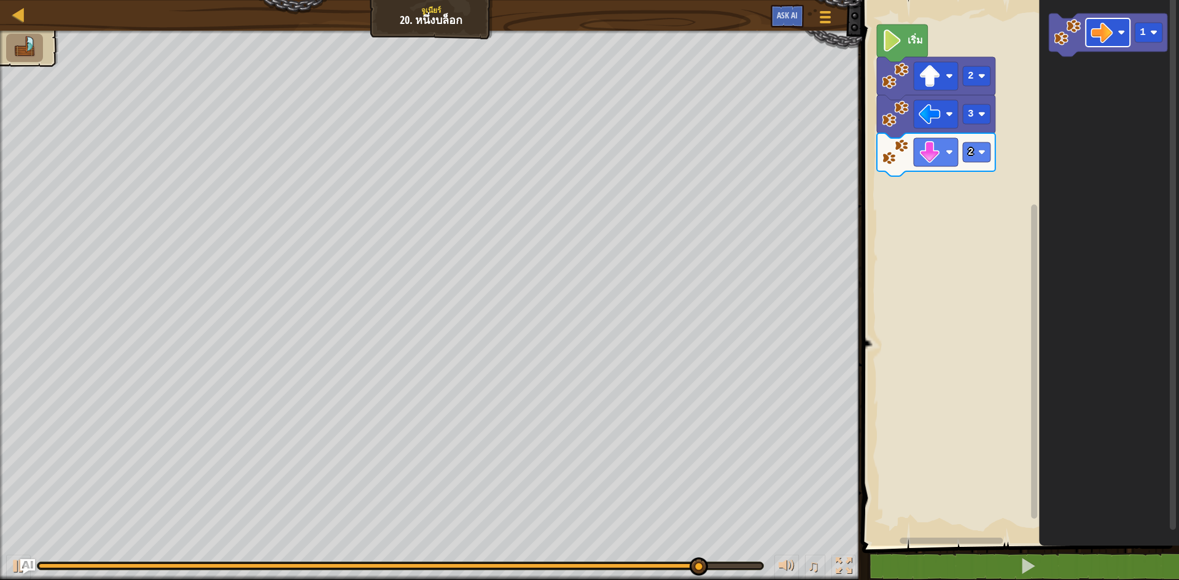
click at [1008, 132] on div "2 3 2 เริ่ม 1" at bounding box center [1019, 270] width 321 height 552
click at [1044, 101] on icon "1" at bounding box center [1109, 270] width 140 height 552
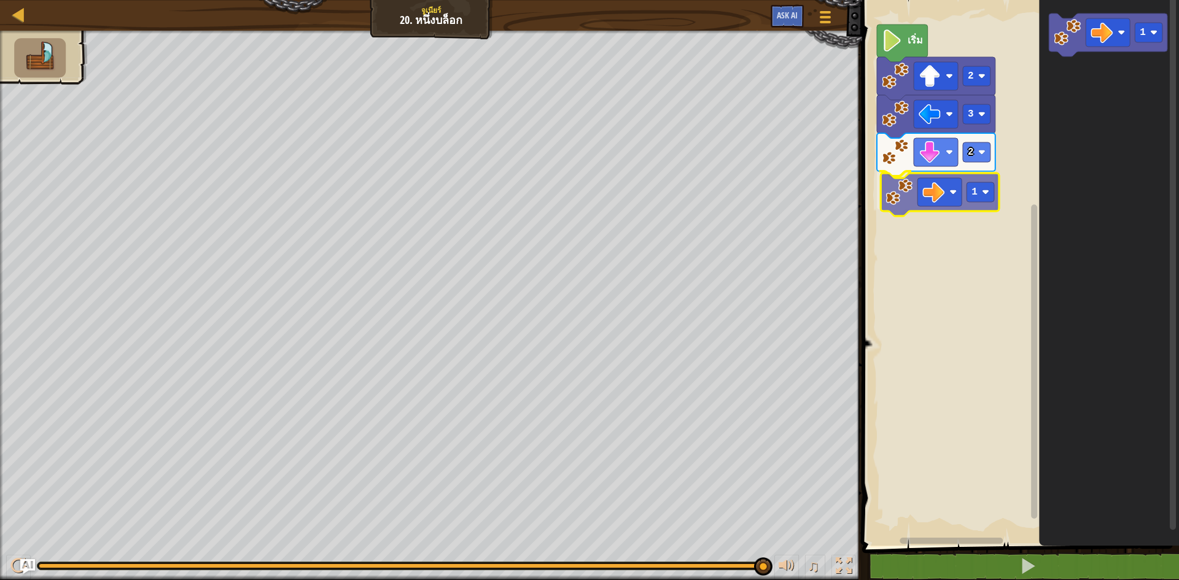
click at [894, 208] on div "2 1 3 2 เริ่ม 1 1" at bounding box center [1019, 270] width 321 height 552
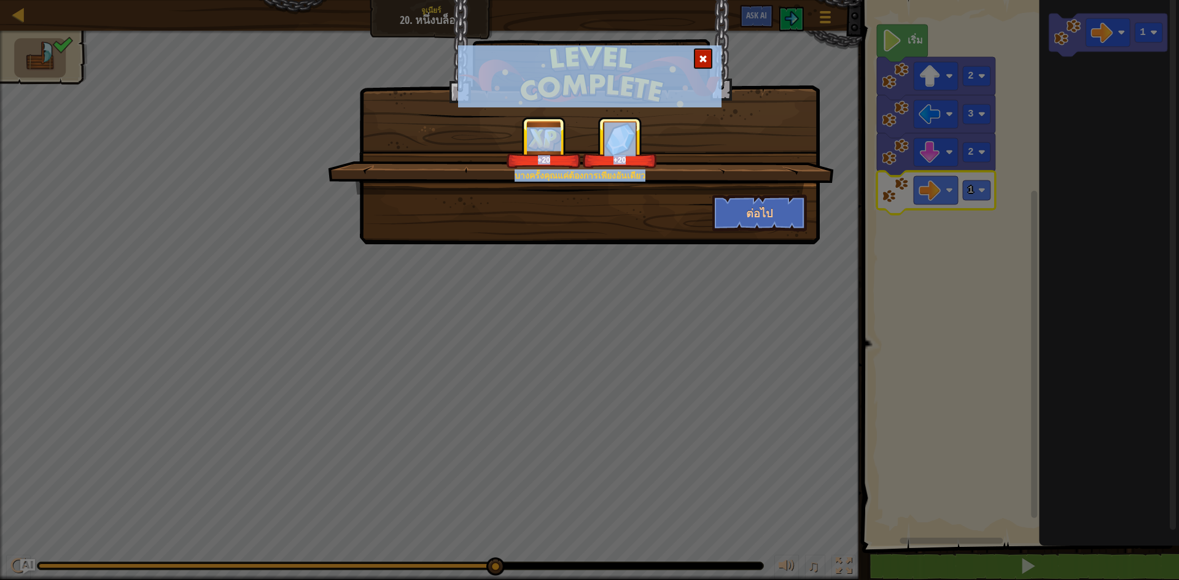
click at [816, 208] on div "ต่อไป" at bounding box center [760, 213] width 114 height 37
click at [797, 206] on button "ต่อไป" at bounding box center [760, 213] width 95 height 37
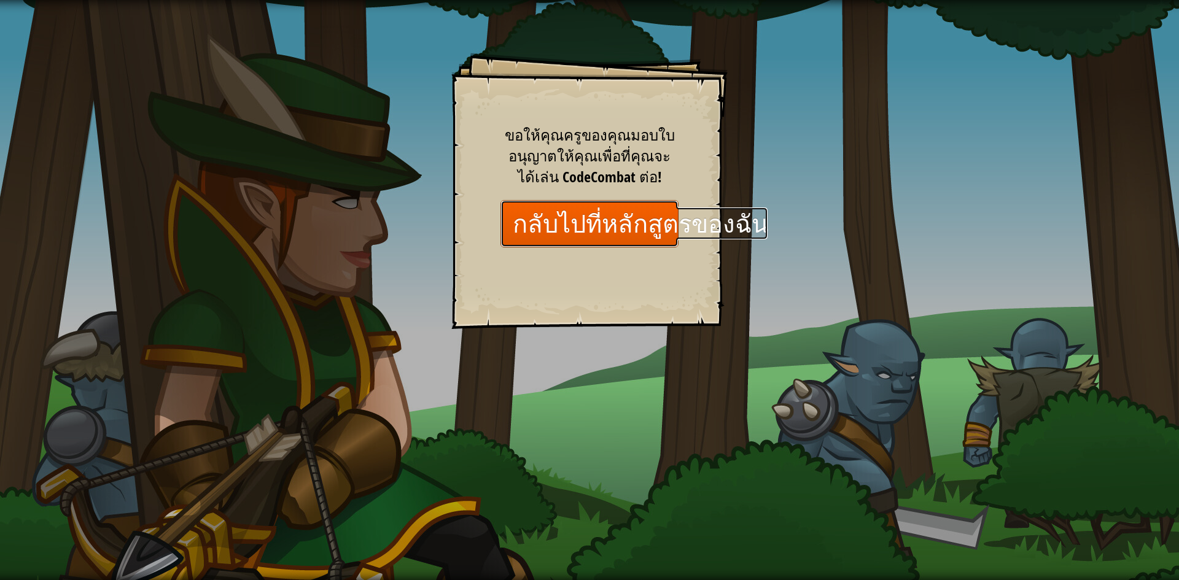
click at [592, 225] on link "กลับไปที่หลักสูตรของฉัน" at bounding box center [590, 223] width 178 height 47
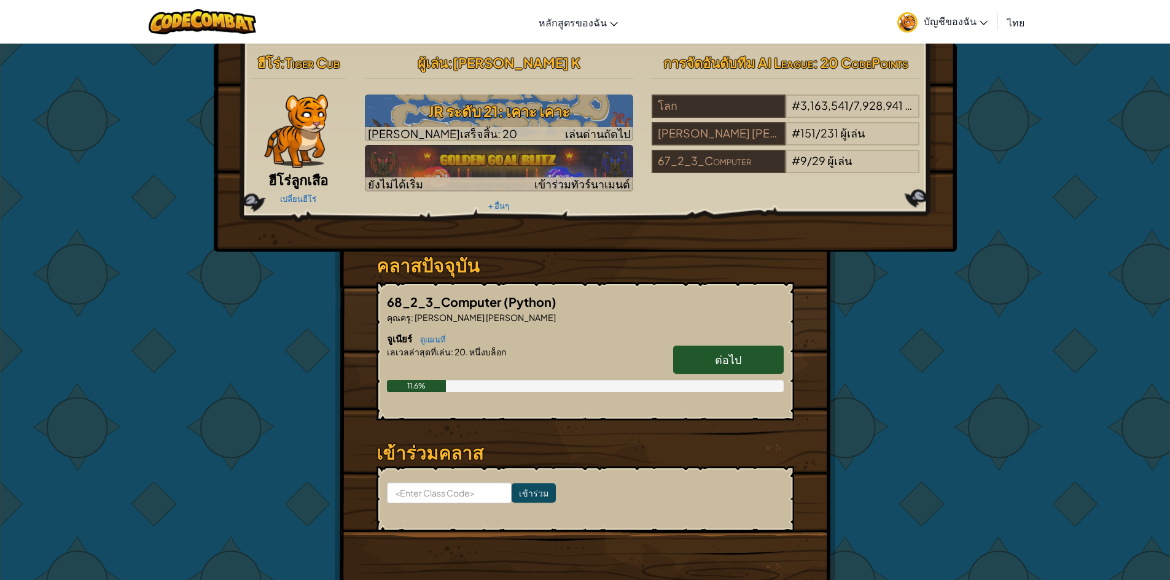
click at [721, 365] on span "ต่อไป" at bounding box center [728, 360] width 26 height 14
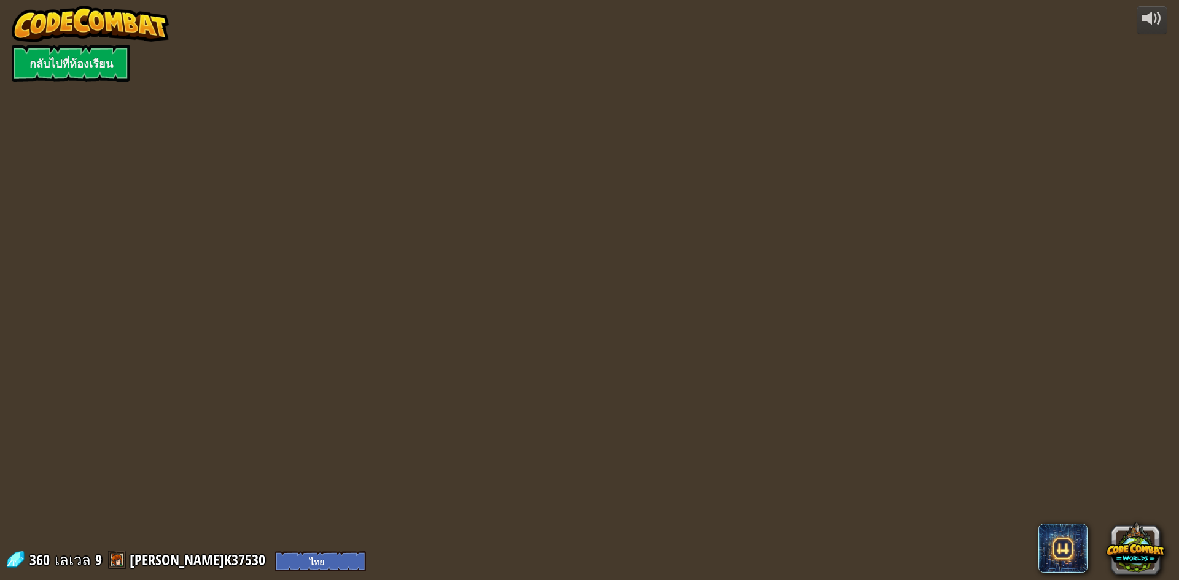
select select "th"
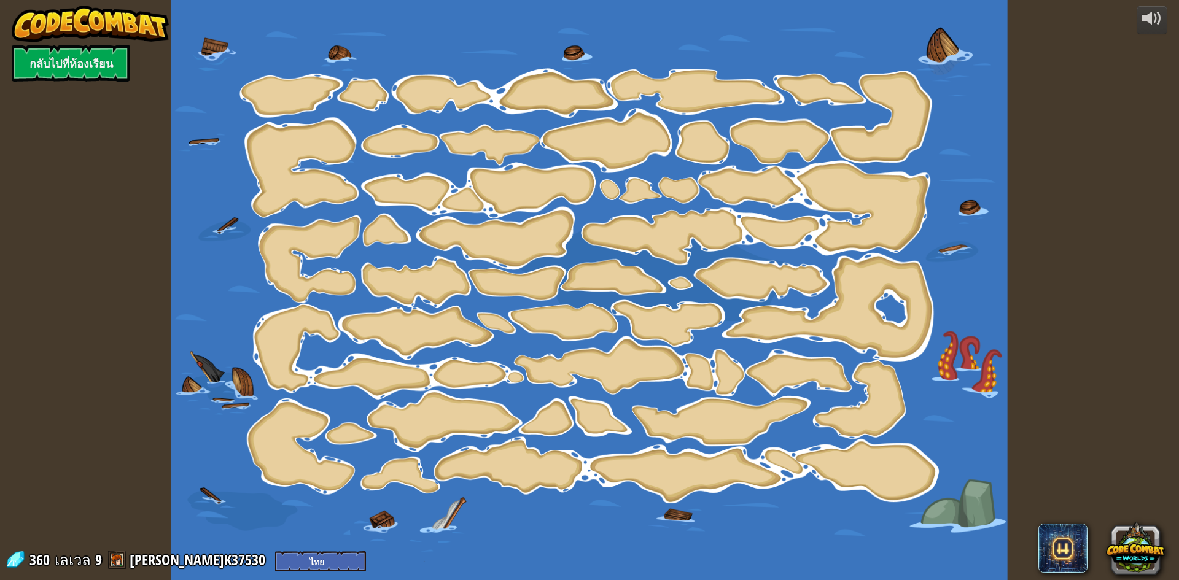
select select "th"
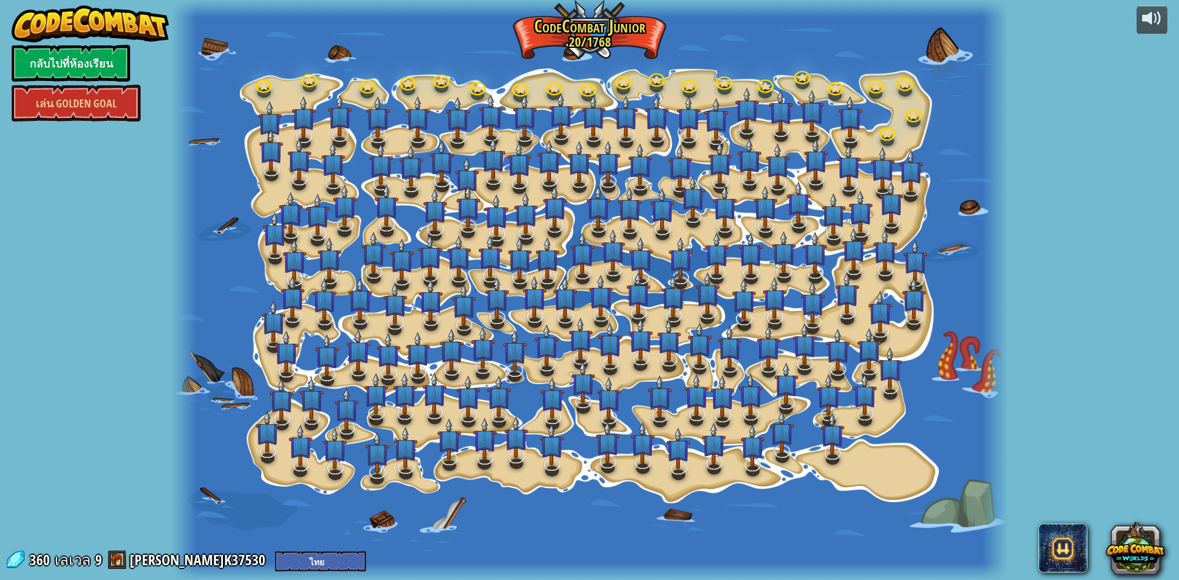
select select "th"
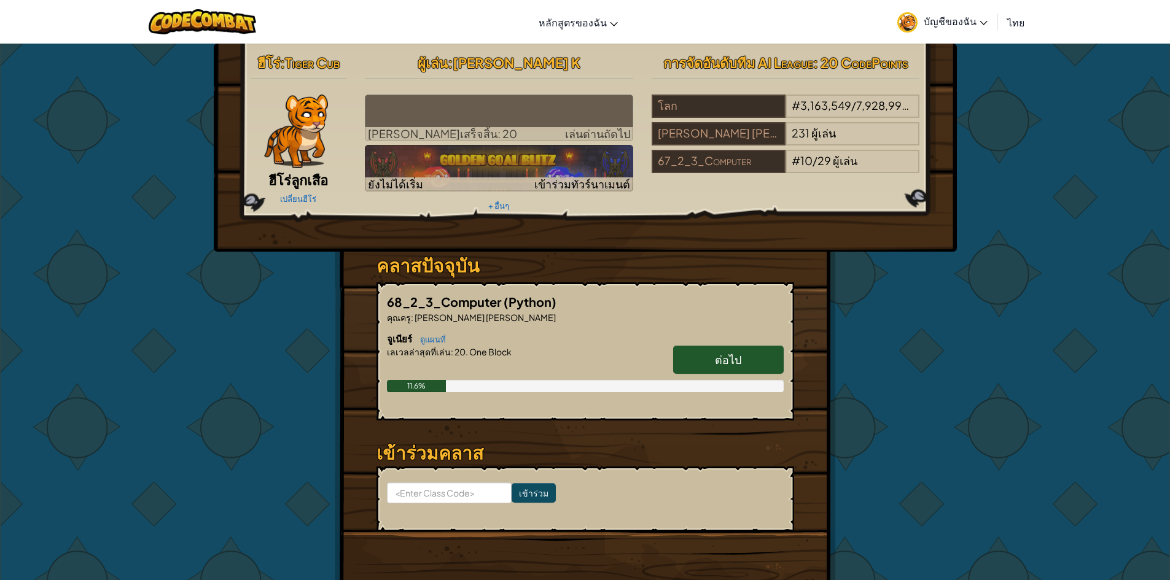
click at [171, 22] on img at bounding box center [202, 21] width 107 height 25
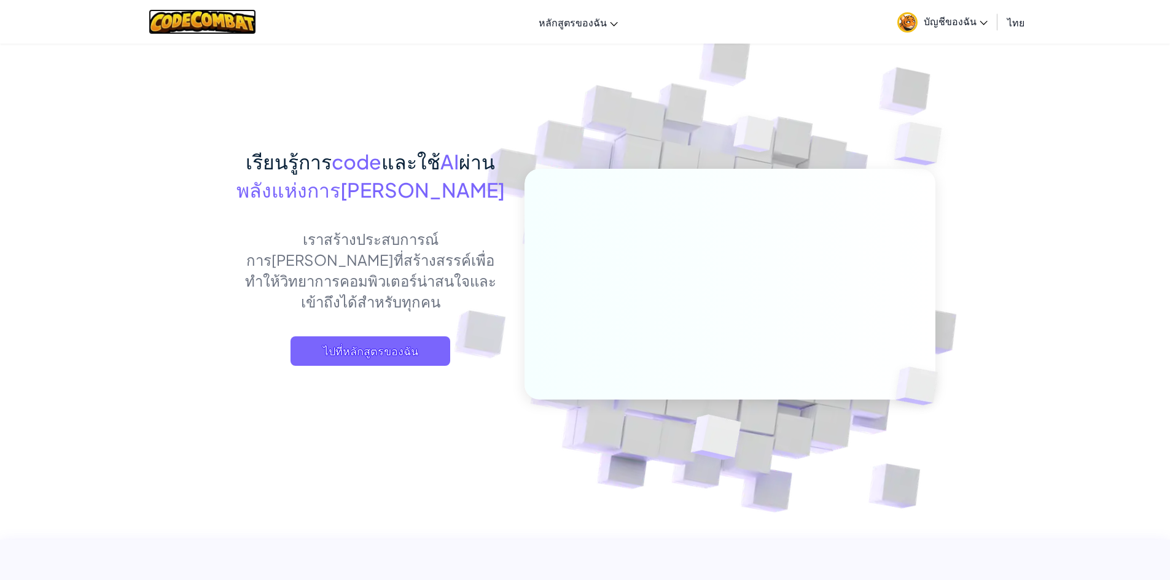
click at [169, 21] on img at bounding box center [202, 21] width 107 height 25
click at [939, 8] on link "บัญชีของฉัน" at bounding box center [942, 21] width 103 height 39
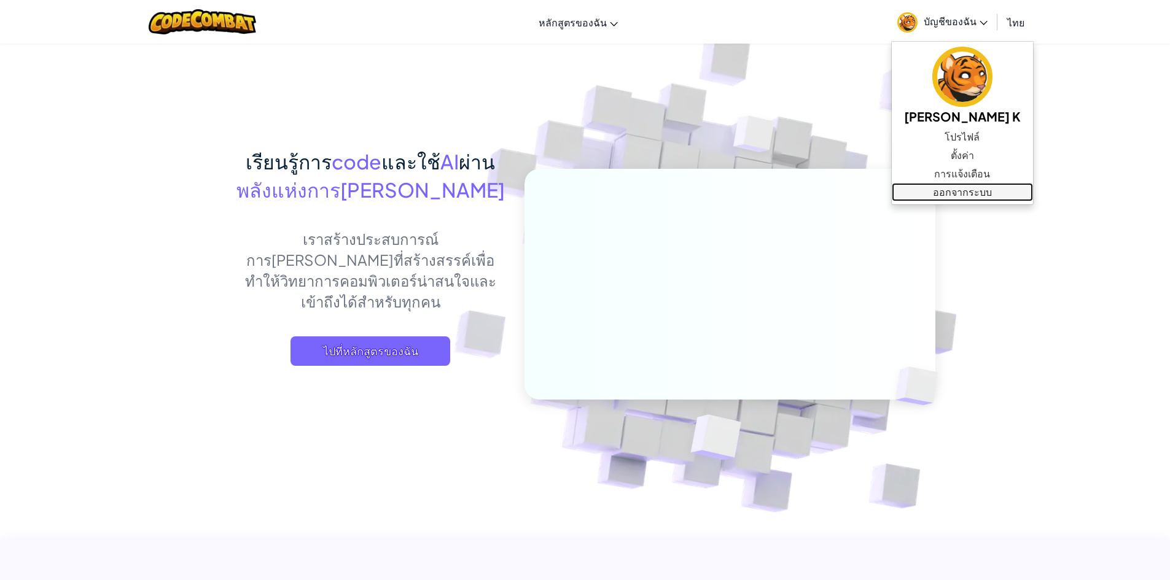
click at [948, 192] on link "ออกจากระบบ" at bounding box center [962, 192] width 141 height 18
